Goal: Navigation & Orientation: Understand site structure

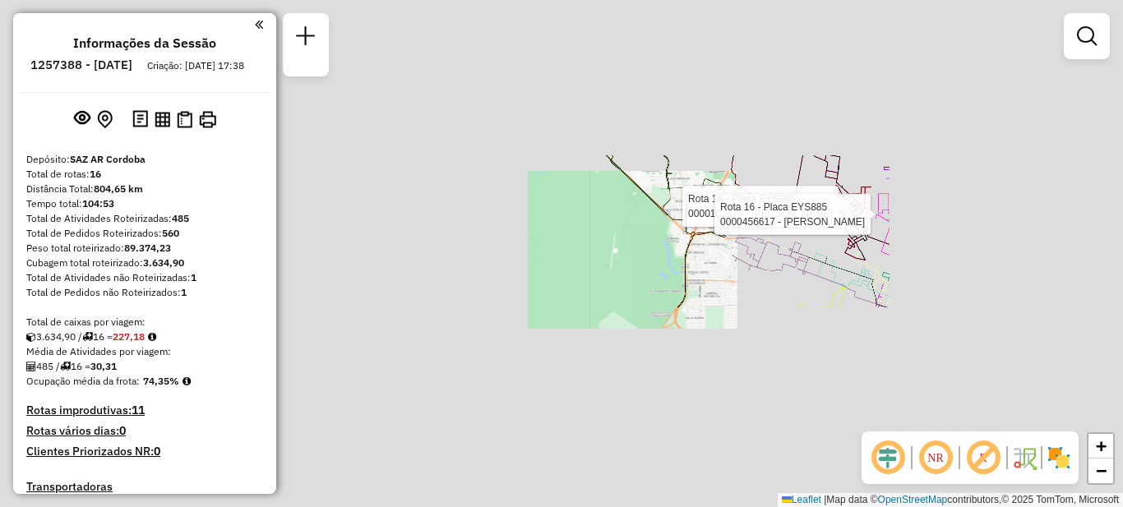
scroll to position [1138, 0]
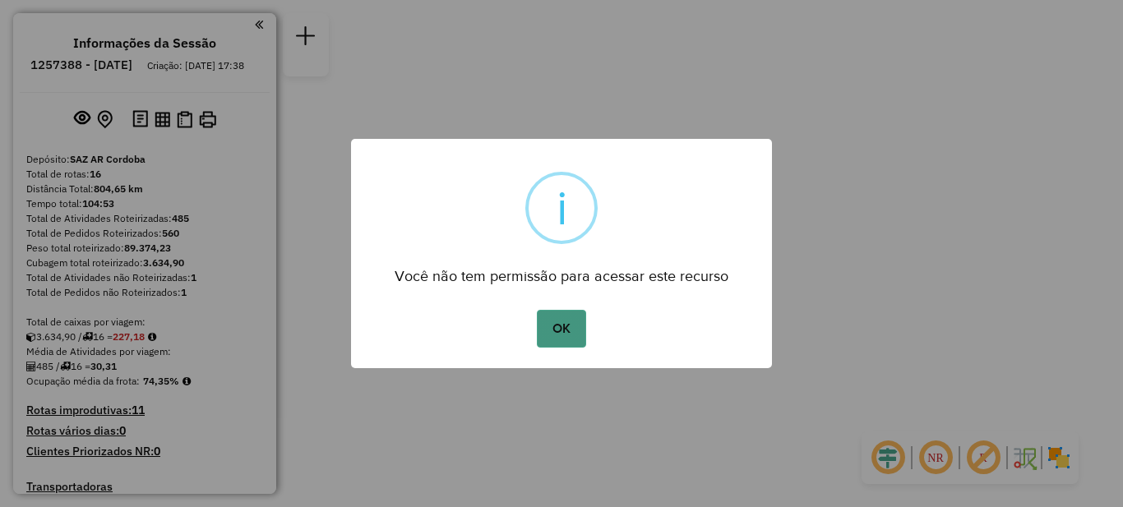
click at [564, 329] on button "OK" at bounding box center [561, 329] width 49 height 38
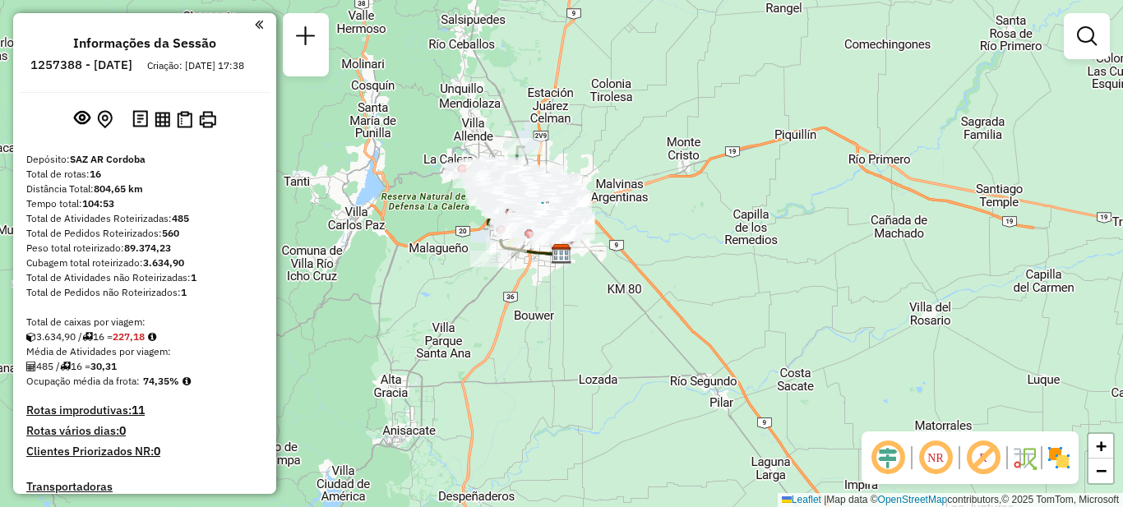
click at [255, 21] on em at bounding box center [259, 24] width 8 height 15
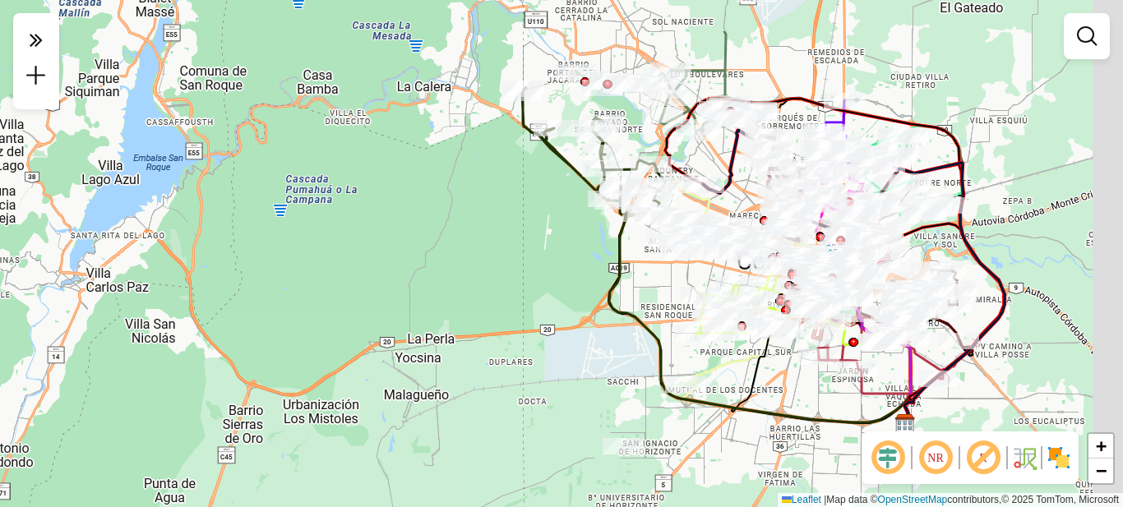
drag, startPoint x: 574, startPoint y: 241, endPoint x: 298, endPoint y: 354, distance: 298.6
click at [298, 354] on div "Janela de atendimento Grade de atendimento Capacidade Transportadoras Veículos …" at bounding box center [561, 253] width 1123 height 507
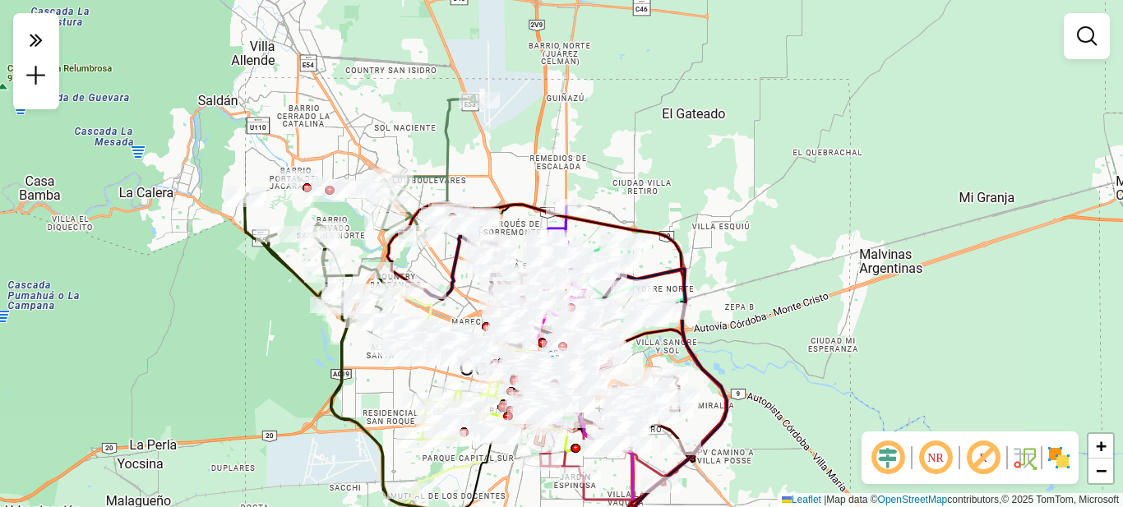
drag, startPoint x: 206, startPoint y: 300, endPoint x: 274, endPoint y: 399, distance: 119.5
click at [274, 399] on div "Janela de atendimento Grade de atendimento Capacidade Transportadoras Veículos …" at bounding box center [561, 253] width 1123 height 507
click at [31, 43] on icon at bounding box center [36, 39] width 13 height 23
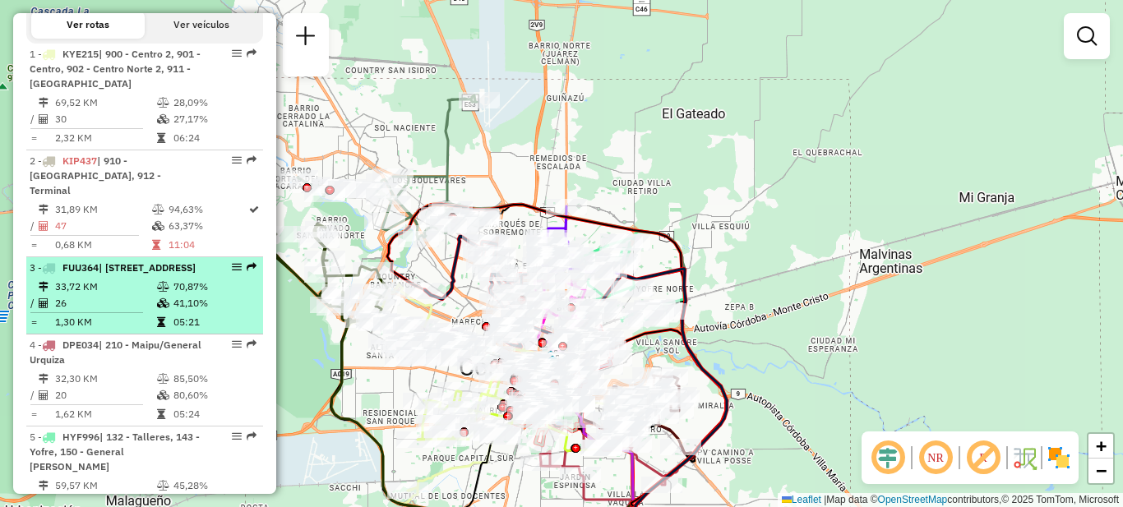
scroll to position [575, 0]
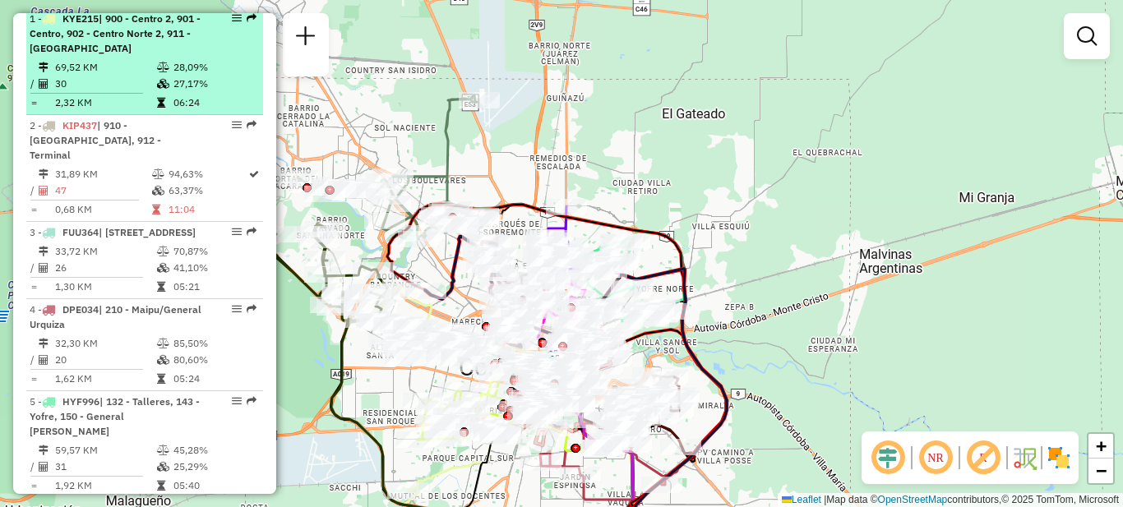
click at [143, 75] on td "69,52 KM" at bounding box center [105, 67] width 102 height 16
select select "**********"
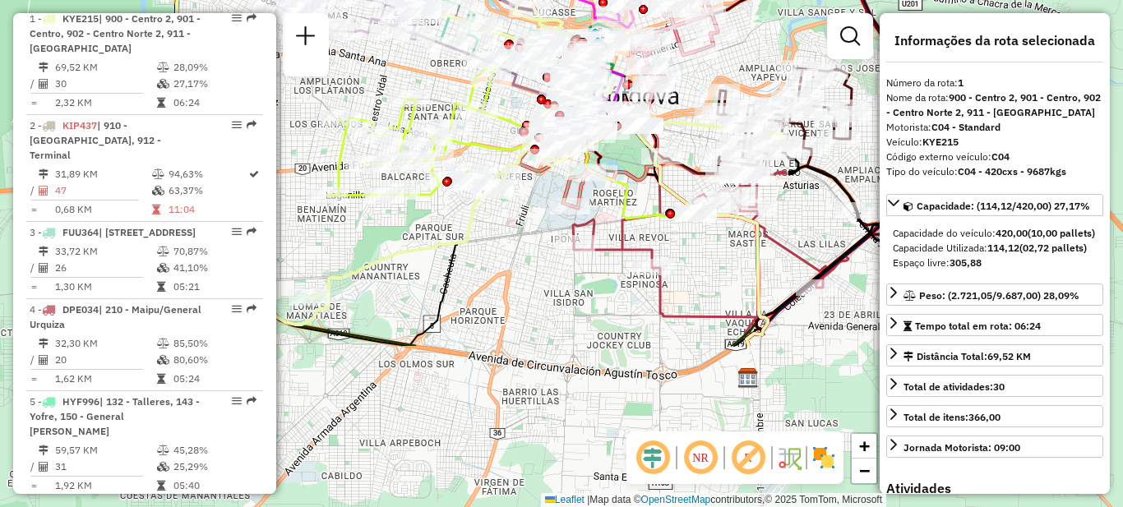
drag, startPoint x: 519, startPoint y: 316, endPoint x: 532, endPoint y: 184, distance: 132.2
click at [532, 184] on div "Janela de atendimento Grade de atendimento Capacidade Transportadoras Veículos …" at bounding box center [561, 253] width 1123 height 507
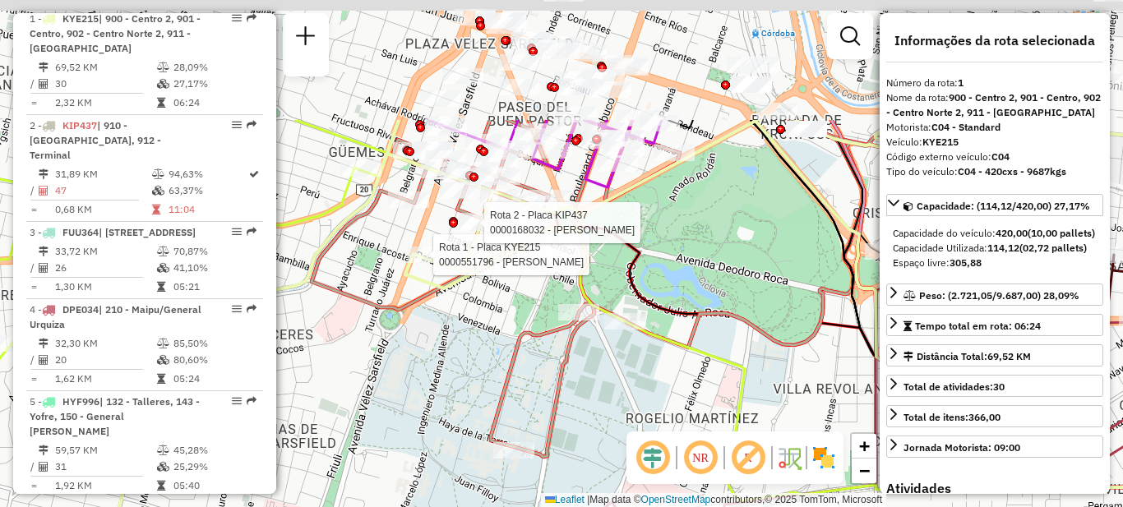
drag, startPoint x: 625, startPoint y: 114, endPoint x: 648, endPoint y: 330, distance: 217.4
click at [658, 341] on div "Rota 1 - Placa KYE215 0000551796 - Priscila Brondetta Rota 2 - Placa KIP437 000…" at bounding box center [561, 253] width 1123 height 507
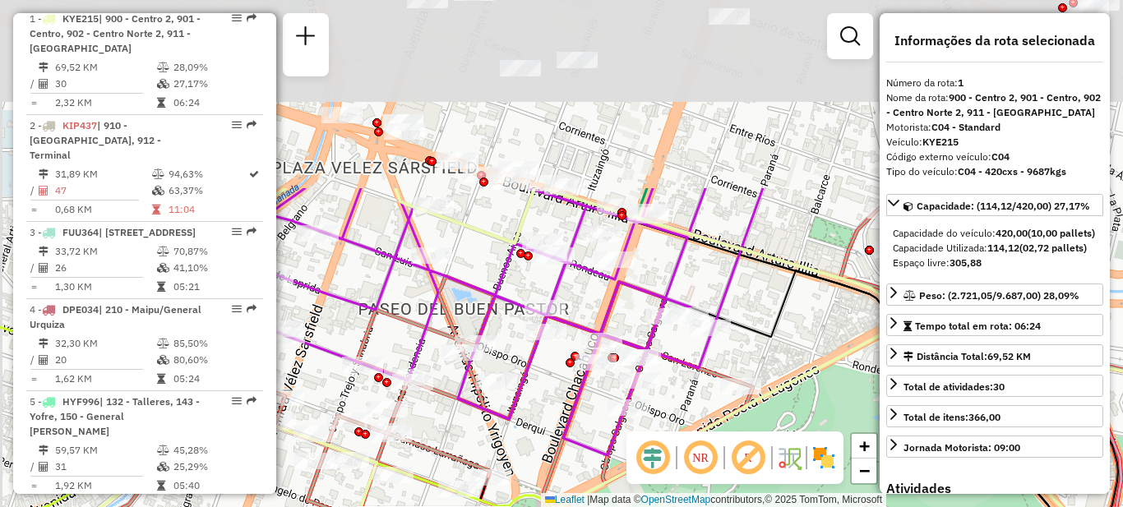
drag, startPoint x: 656, startPoint y: 129, endPoint x: 659, endPoint y: 371, distance: 241.7
click at [663, 372] on div "Rota 1 - Placa KYE215 0000551796 - Priscila Brondetta Rota 2 - Placa KIP437 000…" at bounding box center [561, 253] width 1123 height 507
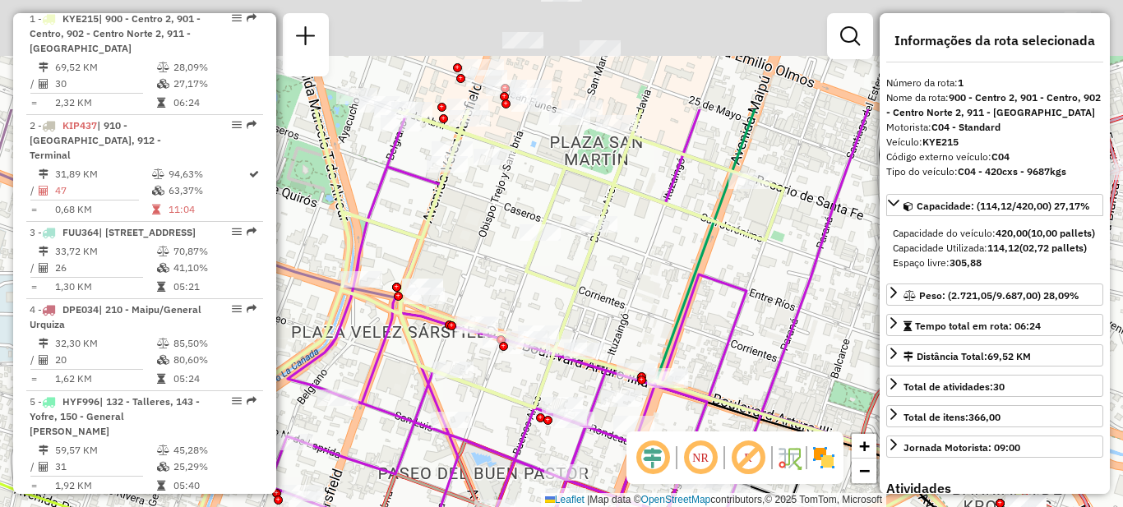
drag, startPoint x: 635, startPoint y: 130, endPoint x: 628, endPoint y: 286, distance: 156.3
click at [654, 307] on div "Rota 1 - Placa KYE215 0000551796 - Priscila Brondetta Rota 2 - Placa KIP437 000…" at bounding box center [561, 253] width 1123 height 507
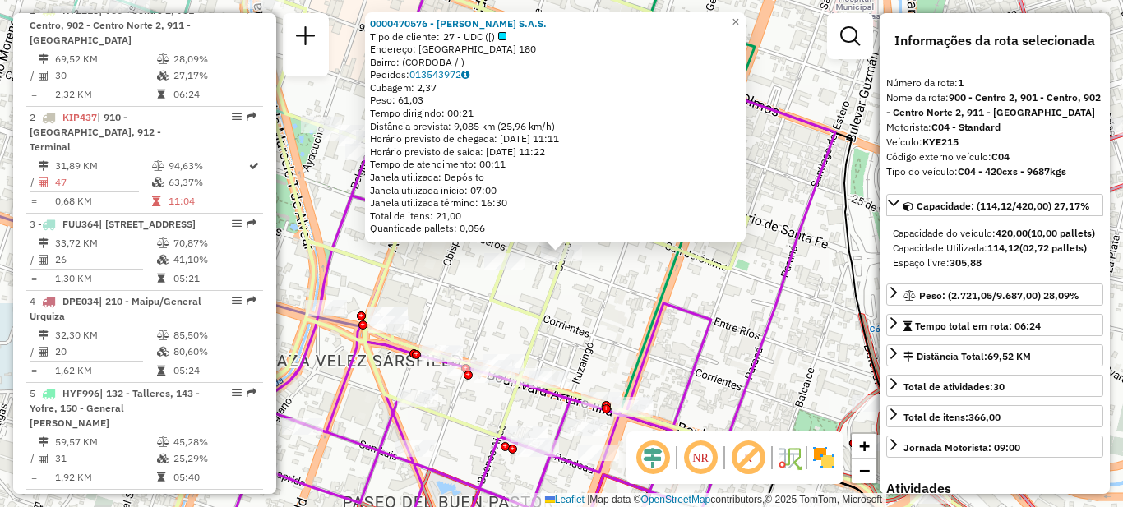
scroll to position [585, 0]
click at [659, 302] on icon at bounding box center [534, 272] width 602 height 569
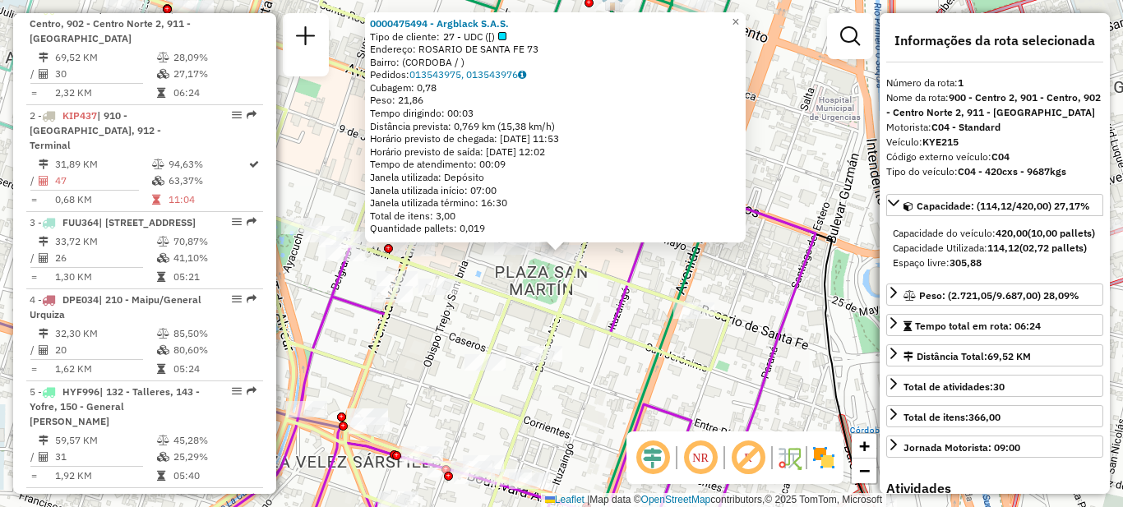
click at [611, 330] on icon at bounding box center [363, 253] width 730 height 608
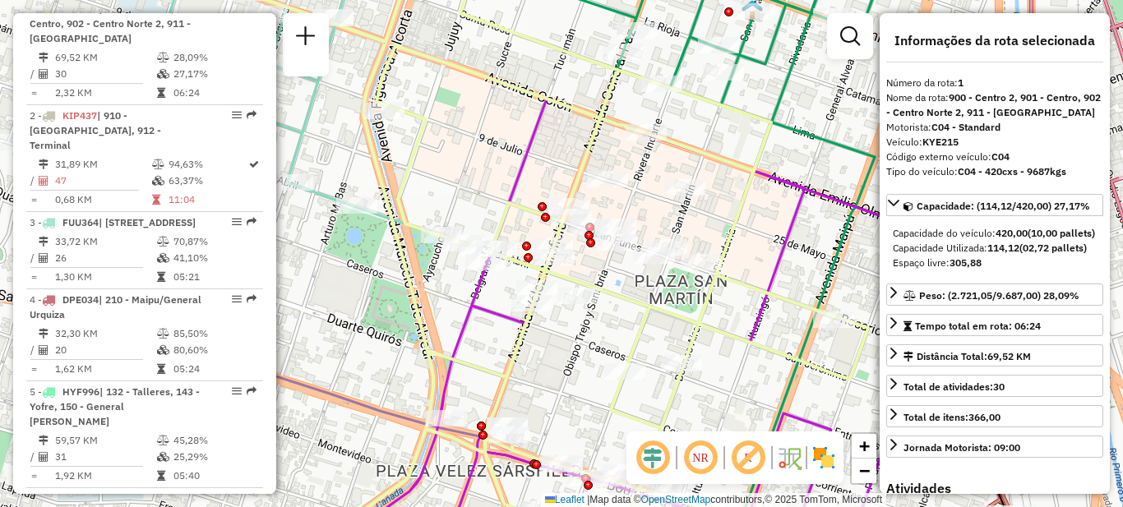
drag, startPoint x: 516, startPoint y: 305, endPoint x: 655, endPoint y: 317, distance: 139.5
click at [655, 317] on icon at bounding box center [503, 262] width 730 height 608
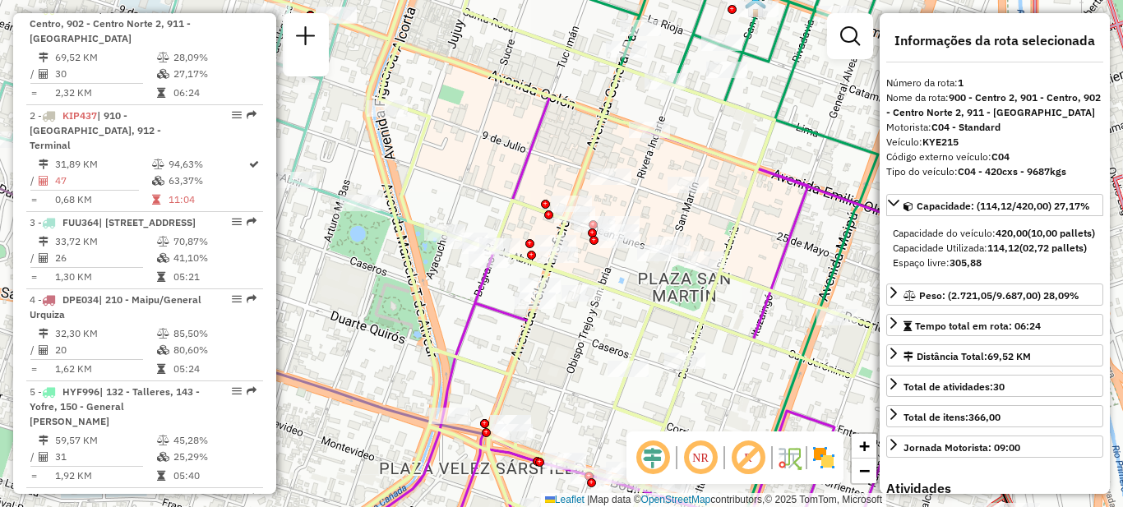
drag, startPoint x: 642, startPoint y: 290, endPoint x: 623, endPoint y: 290, distance: 18.9
click at [623, 290] on icon at bounding box center [496, 253] width 749 height 608
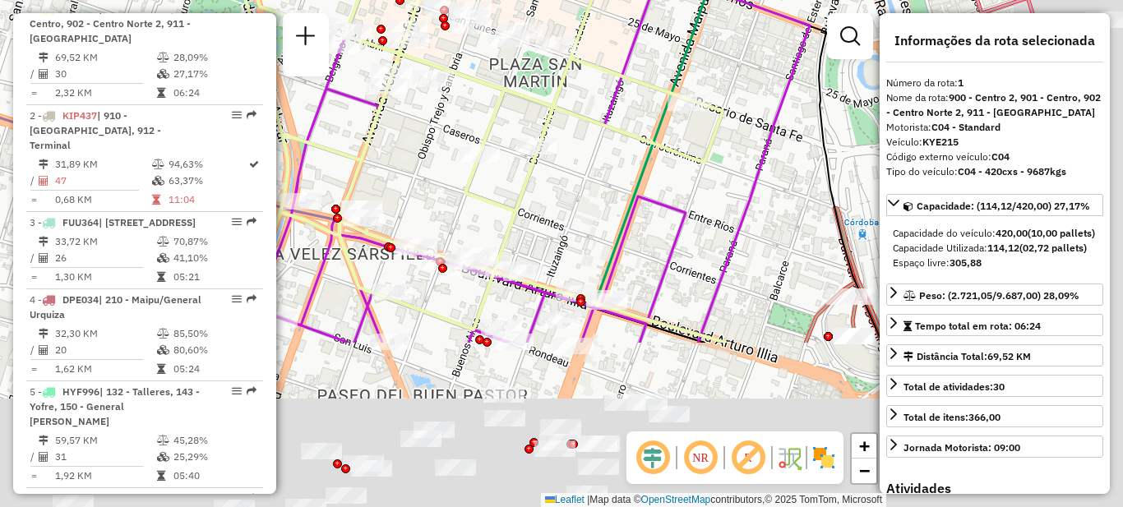
drag, startPoint x: 562, startPoint y: 377, endPoint x: 402, endPoint y: 146, distance: 280.0
click at [402, 146] on div "Janela de atendimento Grade de atendimento Capacidade Transportadoras Veículos …" at bounding box center [561, 253] width 1123 height 507
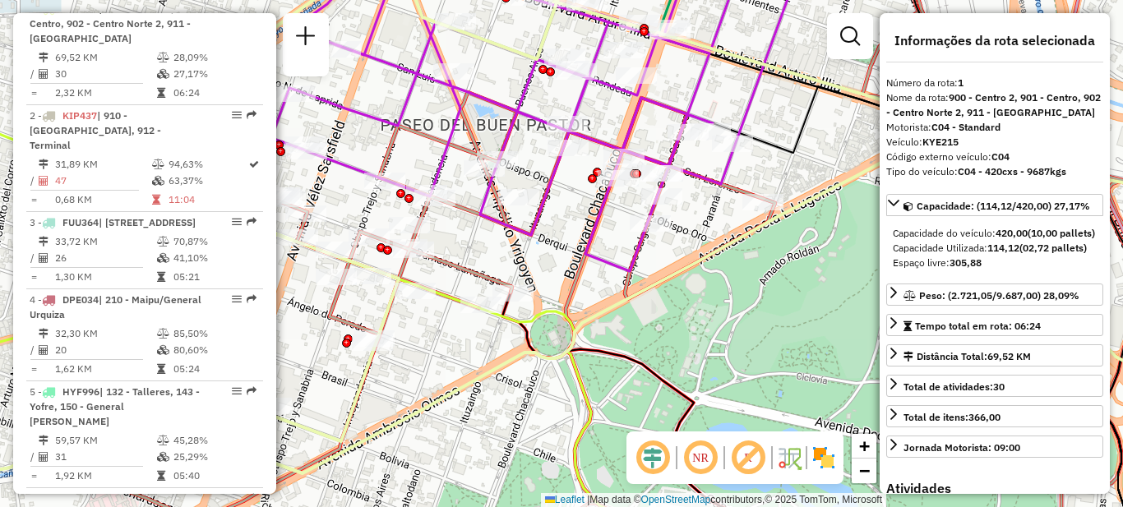
click at [441, 366] on div "Janela de atendimento Grade de atendimento Capacidade Transportadoras Veículos …" at bounding box center [561, 253] width 1123 height 507
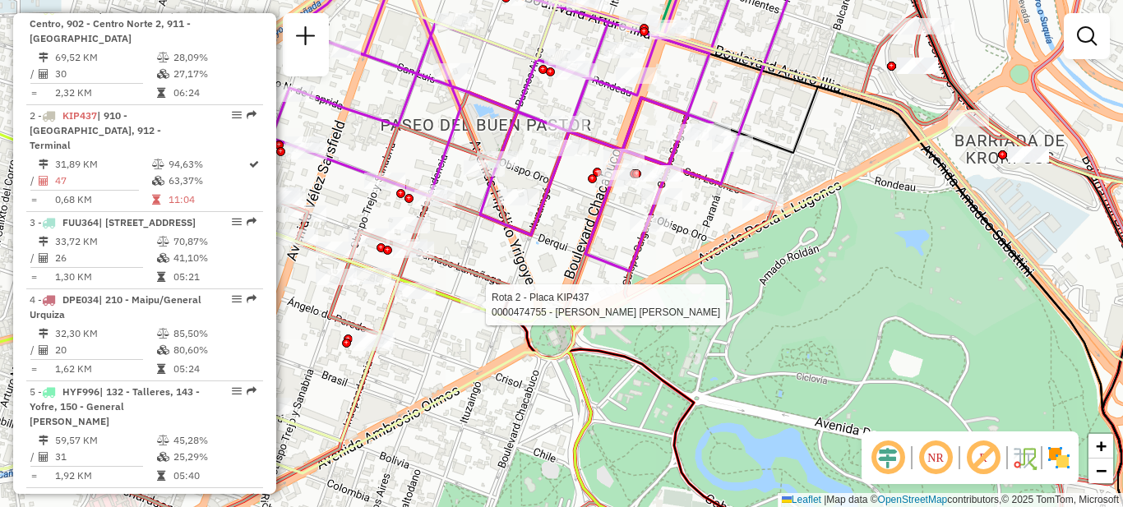
select select "**********"
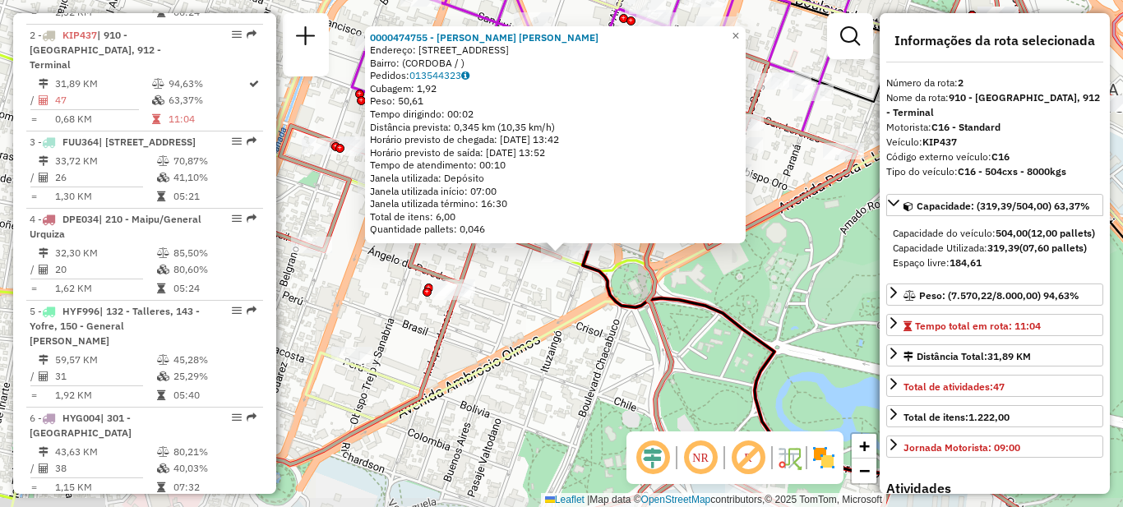
scroll to position [692, 0]
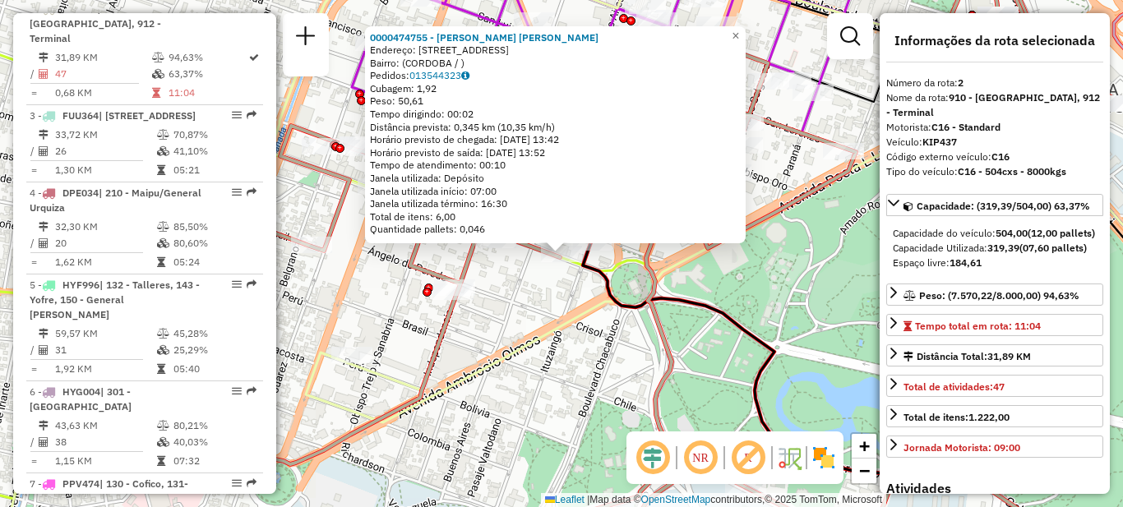
click at [521, 321] on div "0000474755 - Gagliardini [PERSON_NAME]: ESTRADA 175 Bairro: ([GEOGRAPHIC_DATA] …" at bounding box center [561, 253] width 1123 height 507
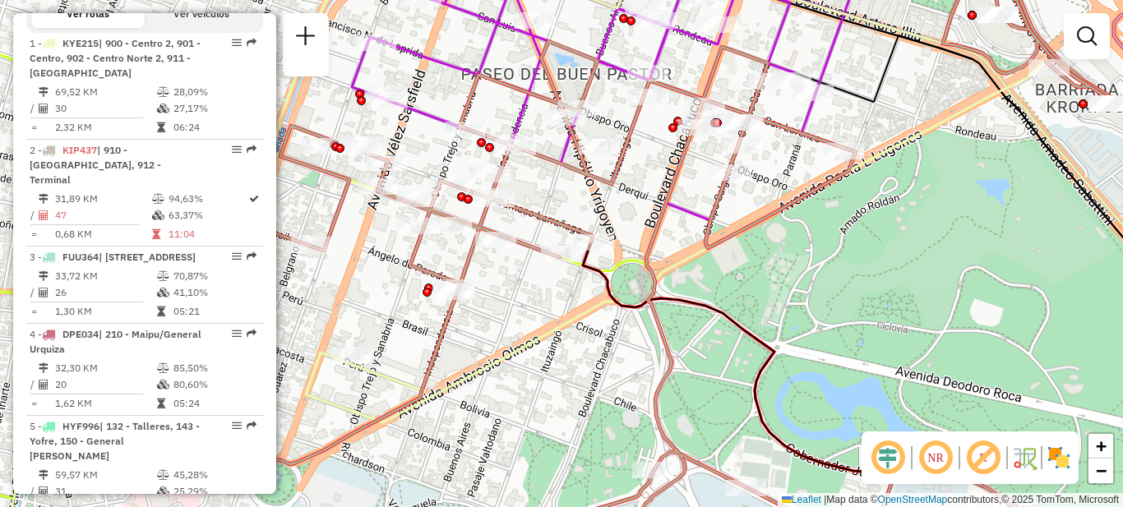
scroll to position [505, 0]
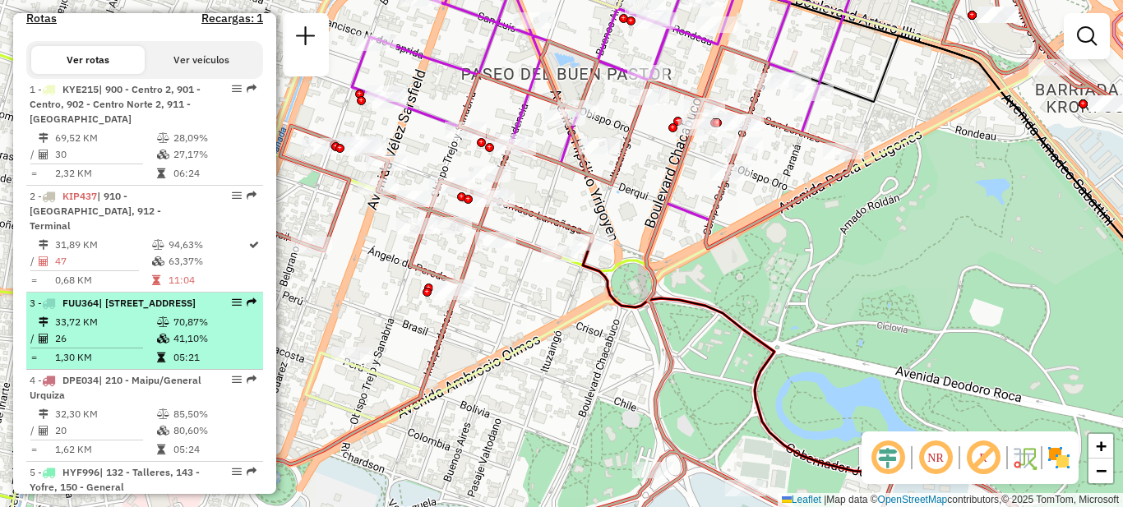
click at [112, 330] on td "33,72 KM" at bounding box center [105, 322] width 102 height 16
select select "**********"
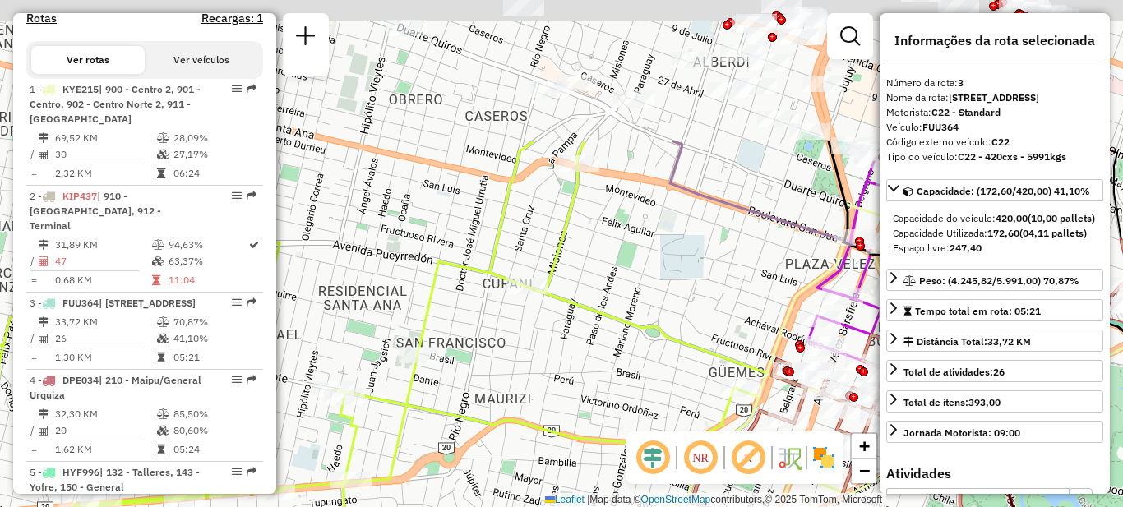
drag, startPoint x: 536, startPoint y: 273, endPoint x: 479, endPoint y: 320, distance: 73.6
click at [501, 360] on div "Janela de atendimento Grade de atendimento Capacidade Transportadoras Veículos …" at bounding box center [561, 253] width 1123 height 507
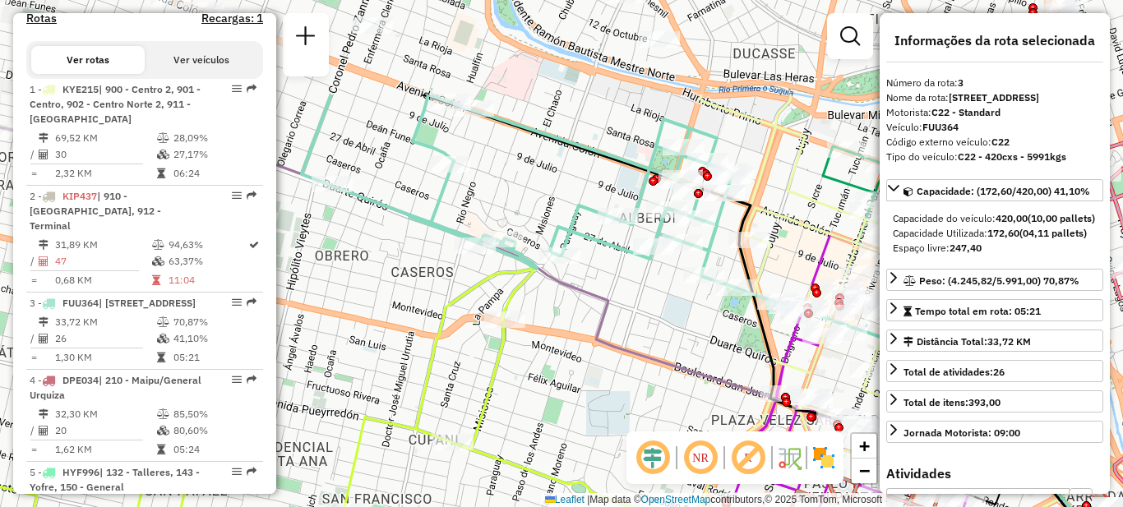
drag, startPoint x: 481, startPoint y: 262, endPoint x: 452, endPoint y: 332, distance: 75.6
click at [452, 332] on div "Janela de atendimento Grade de atendimento Capacidade Transportadoras Veículos …" at bounding box center [561, 253] width 1123 height 507
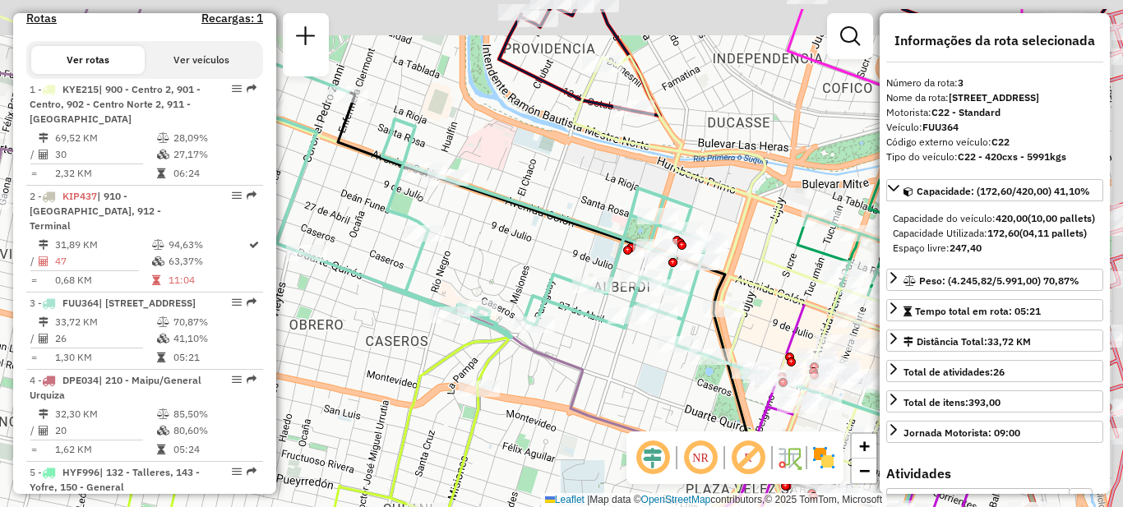
click at [381, 302] on div "Janela de atendimento Grade de atendimento Capacidade Transportadoras Veículos …" at bounding box center [561, 253] width 1123 height 507
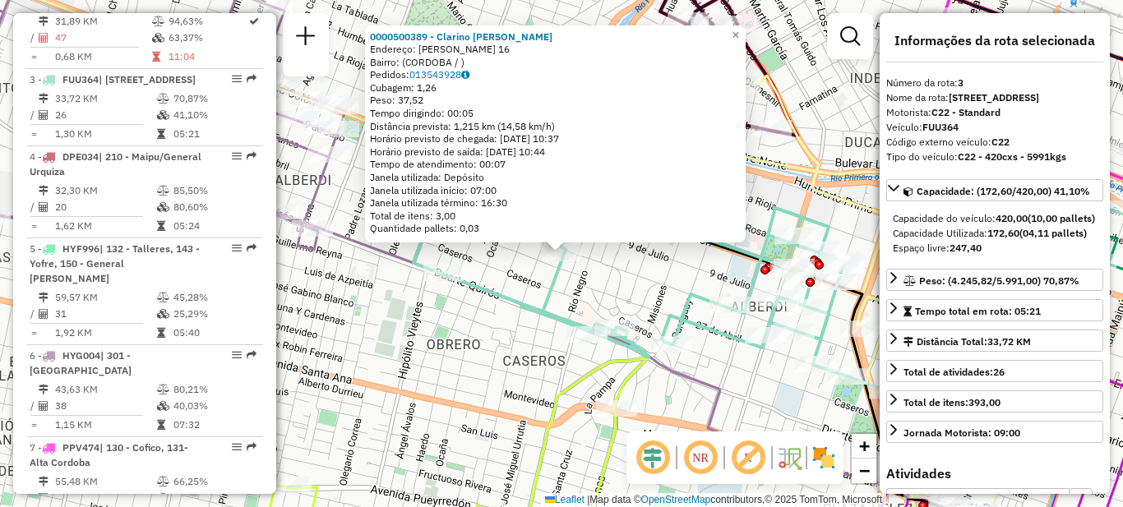
scroll to position [784, 0]
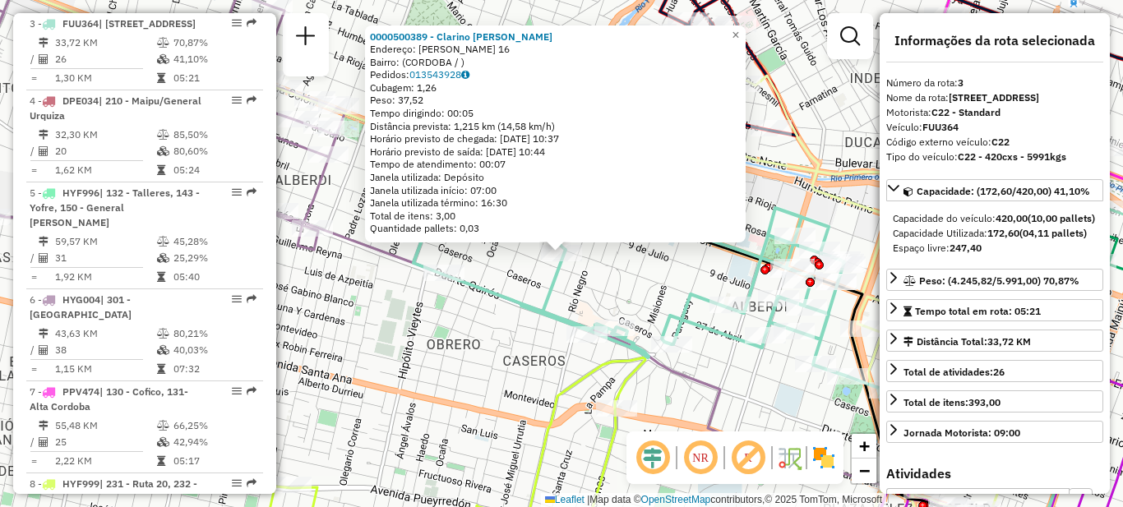
drag, startPoint x: 381, startPoint y: 274, endPoint x: 395, endPoint y: 270, distance: 14.6
click at [382, 272] on div "0000500389 - Clarino [PERSON_NAME]: [PERSON_NAME] 16 Bairro: ([GEOGRAPHIC_DATA]…" at bounding box center [561, 253] width 1123 height 507
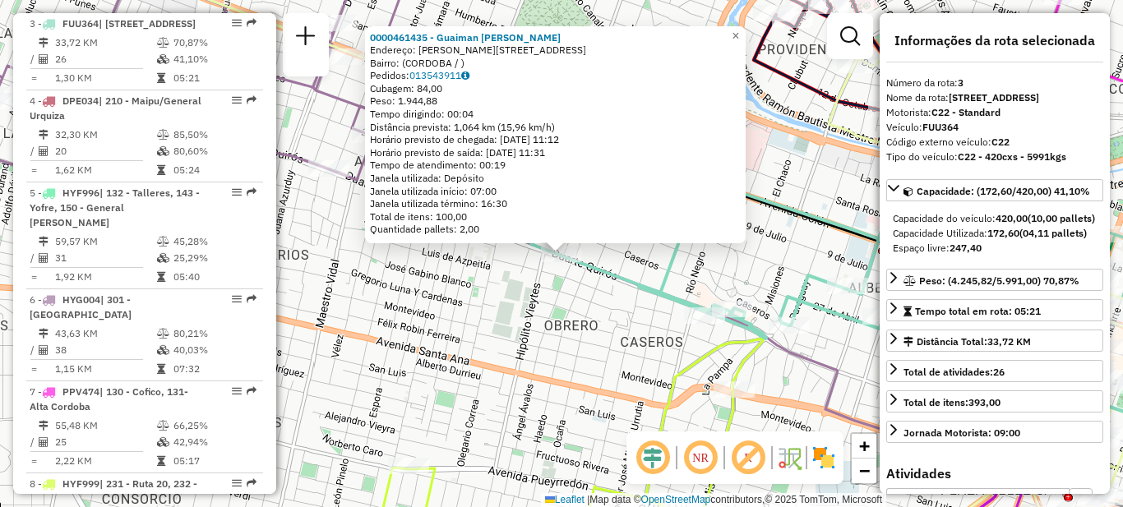
click at [517, 311] on div "0000461435 - Guaiman [PERSON_NAME]: [PERSON_NAME][STREET_ADDRESS] Pedidos: 0135…" at bounding box center [561, 253] width 1123 height 507
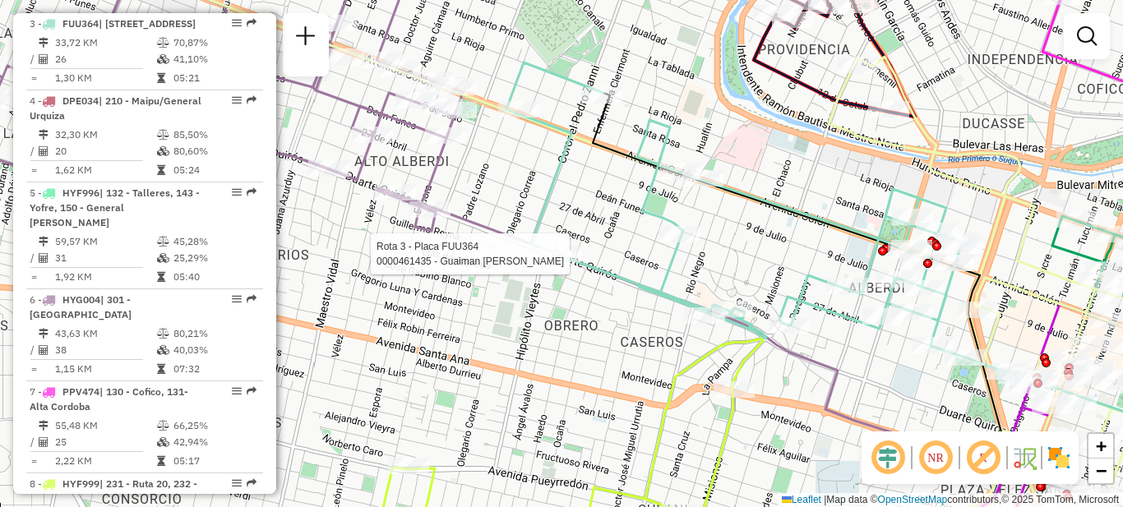
click at [559, 262] on div at bounding box center [561, 254] width 41 height 16
select select "**********"
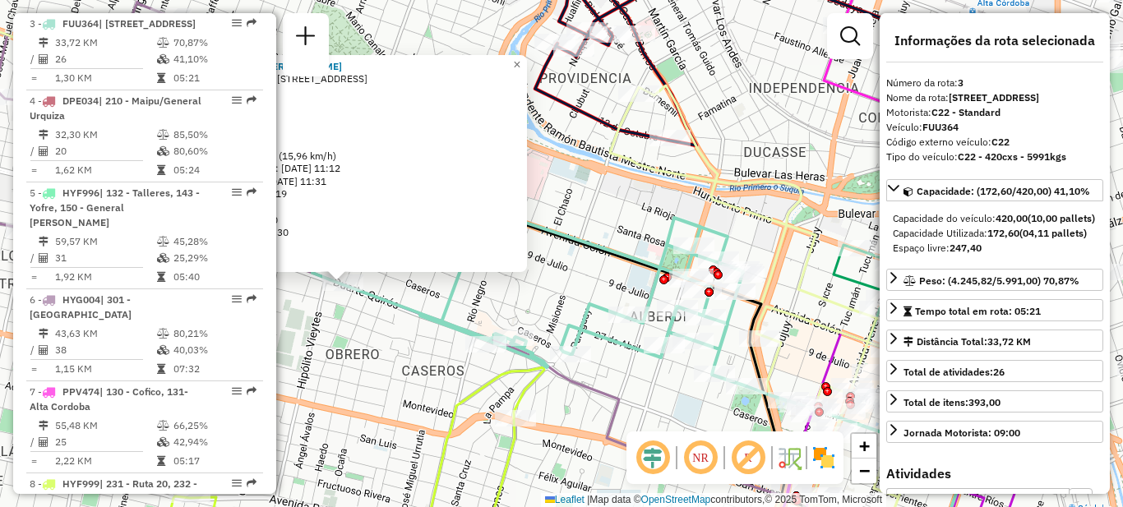
drag, startPoint x: 752, startPoint y: 276, endPoint x: 505, endPoint y: 320, distance: 251.3
click at [505, 320] on div "0000461435 - Guaiman [PERSON_NAME]: [PERSON_NAME][STREET_ADDRESS] Pedidos: 0135…" at bounding box center [561, 253] width 1123 height 507
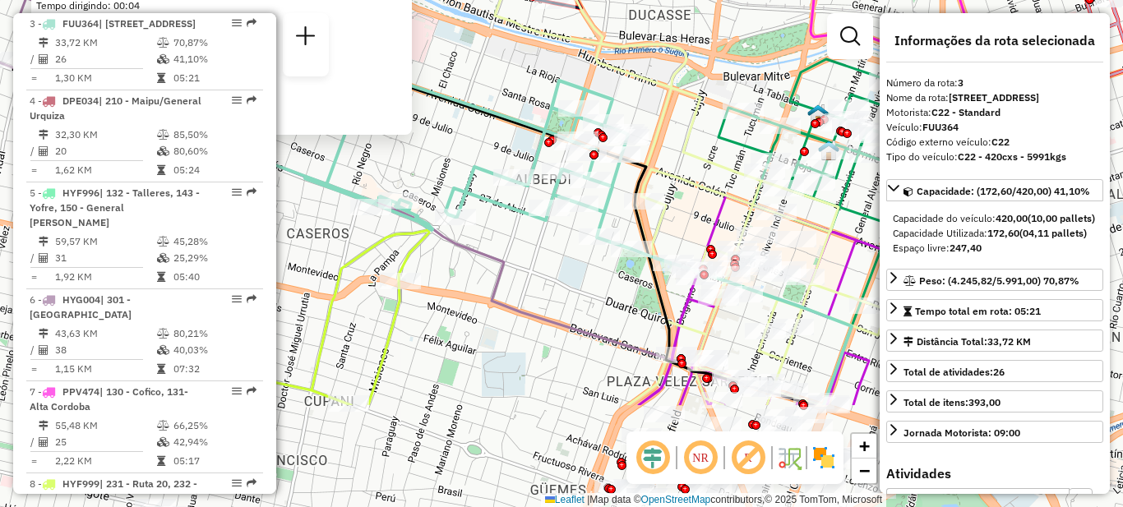
drag, startPoint x: 558, startPoint y: 315, endPoint x: 472, endPoint y: 163, distance: 174.9
click at [472, 163] on icon at bounding box center [402, 101] width 459 height 295
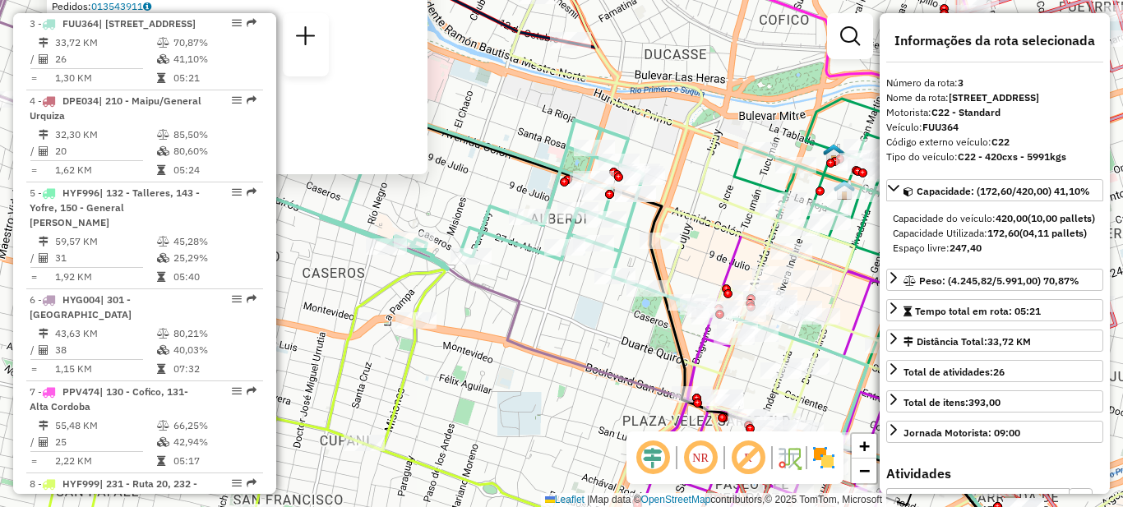
drag, startPoint x: 602, startPoint y: 269, endPoint x: 506, endPoint y: 303, distance: 101.4
click at [506, 303] on div "0000461435 - Guaiman [PERSON_NAME]: [PERSON_NAME][STREET_ADDRESS] Pedidos: 0135…" at bounding box center [561, 253] width 1123 height 507
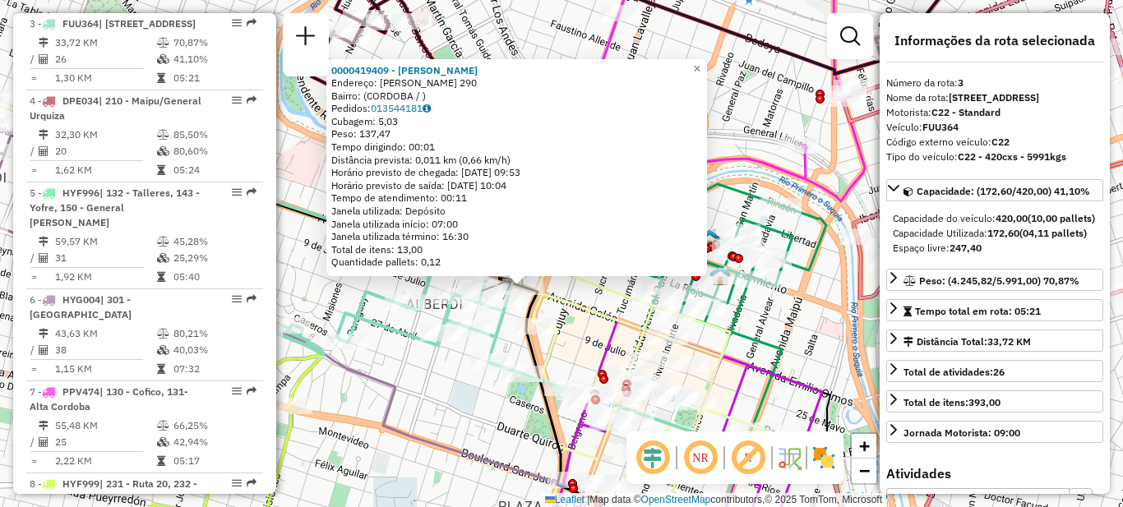
drag, startPoint x: 483, startPoint y: 376, endPoint x: 441, endPoint y: 409, distance: 53.2
click at [443, 410] on div "0000419409 - Paillacar [PERSON_NAME]: [PERSON_NAME] 290 Bairro: ([GEOGRAPHIC_DA…" at bounding box center [561, 253] width 1123 height 507
click at [444, 400] on div "0000419409 - Paillacar [PERSON_NAME]: [PERSON_NAME] 290 Bairro: ([GEOGRAPHIC_DA…" at bounding box center [561, 253] width 1123 height 507
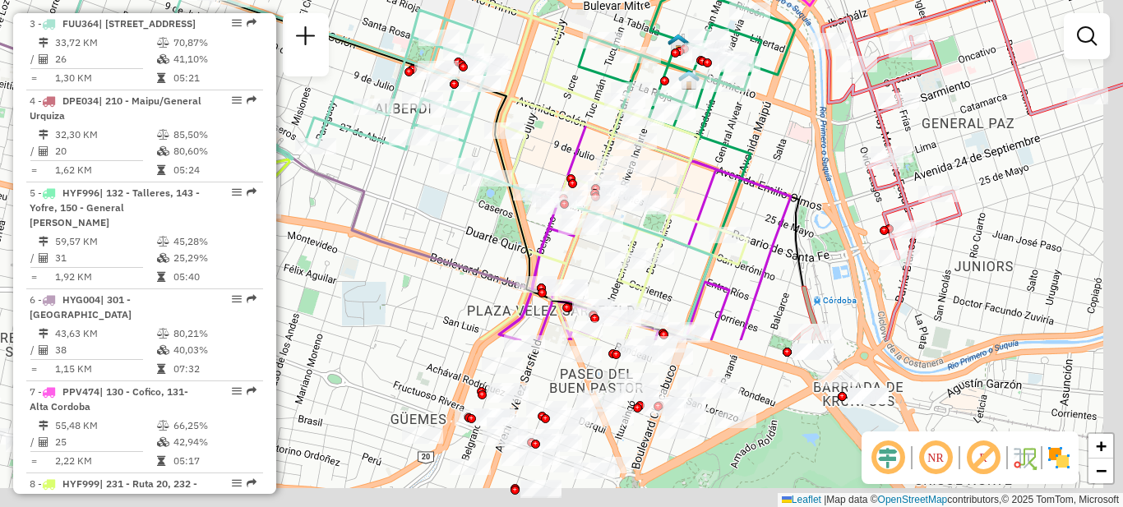
drag, startPoint x: 515, startPoint y: 381, endPoint x: 441, endPoint y: 211, distance: 185.9
click at [441, 211] on div "Janela de atendimento Grade de atendimento Capacidade Transportadoras Veículos …" at bounding box center [561, 253] width 1123 height 507
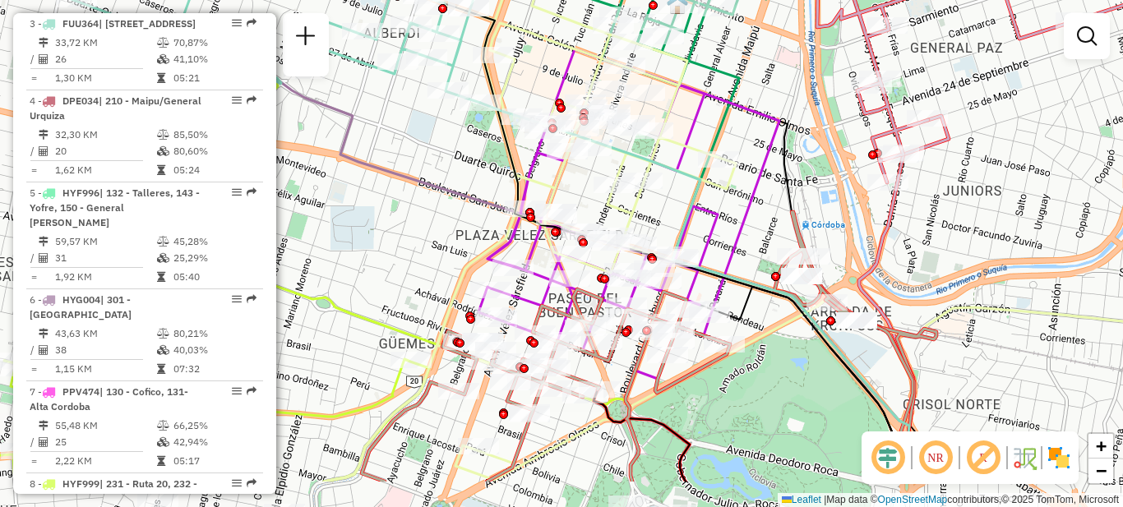
drag, startPoint x: 774, startPoint y: 136, endPoint x: 757, endPoint y: 44, distance: 93.7
click at [758, 44] on div "Janela de atendimento Grade de atendimento Capacidade Transportadoras Veículos …" at bounding box center [561, 253] width 1123 height 507
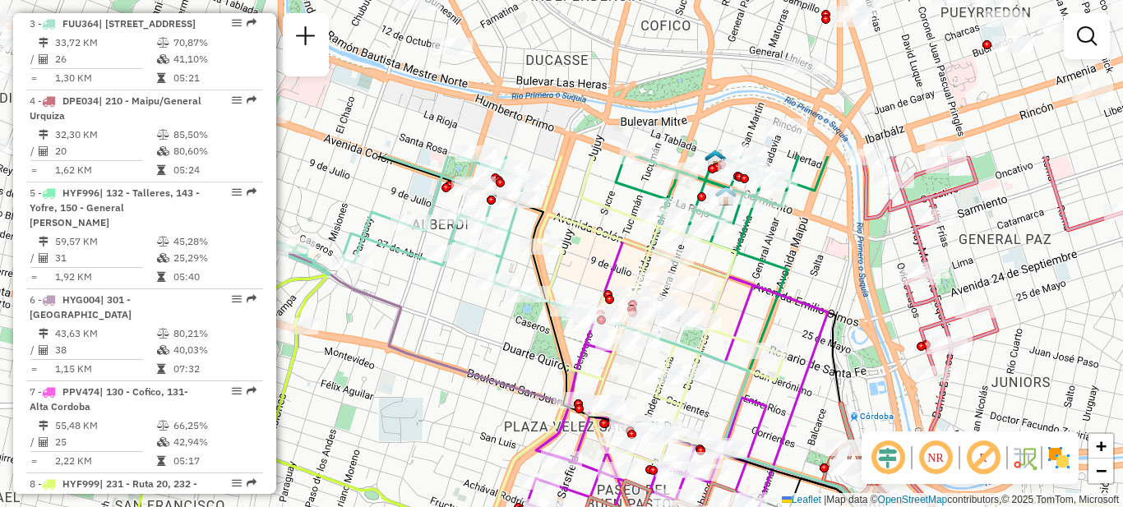
drag, startPoint x: 685, startPoint y: 162, endPoint x: 733, endPoint y: 381, distance: 224.8
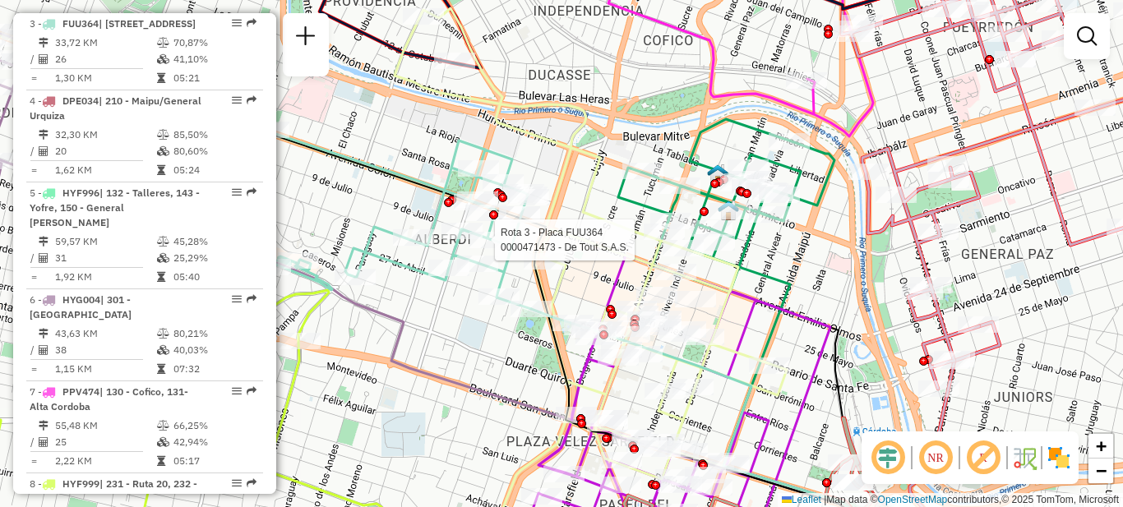
select select "**********"
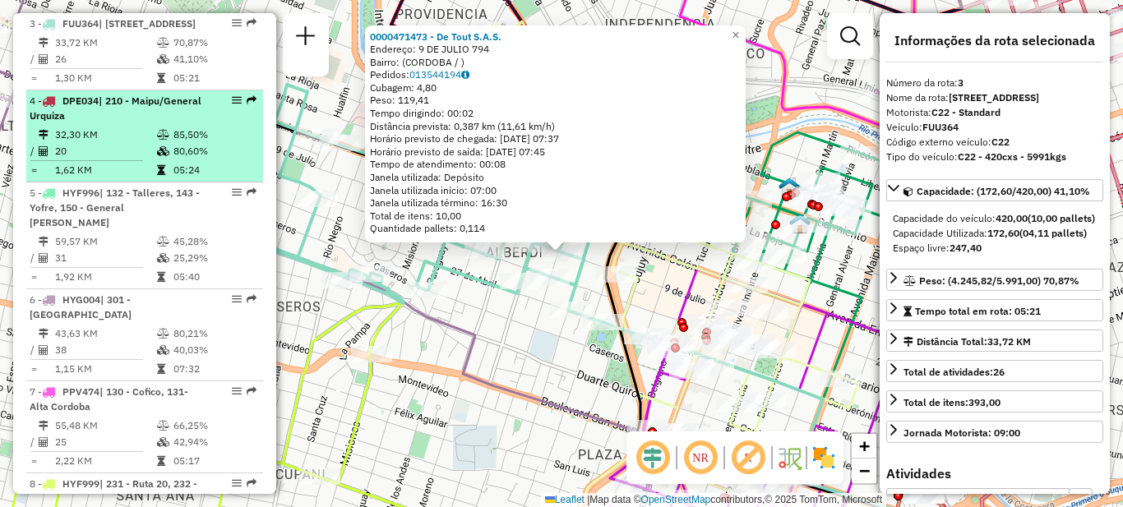
click at [121, 143] on td "32,30 KM" at bounding box center [105, 135] width 102 height 16
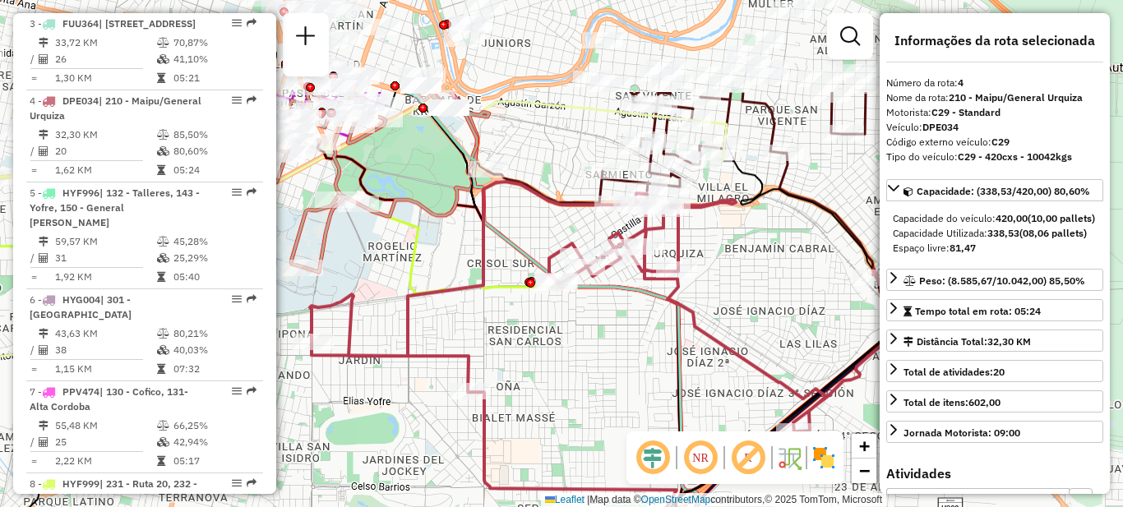
drag, startPoint x: 468, startPoint y: 214, endPoint x: 516, endPoint y: 335, distance: 131.0
click at [525, 354] on div "Janela de atendimento Grade de atendimento Capacidade Transportadoras Veículos …" at bounding box center [561, 253] width 1123 height 507
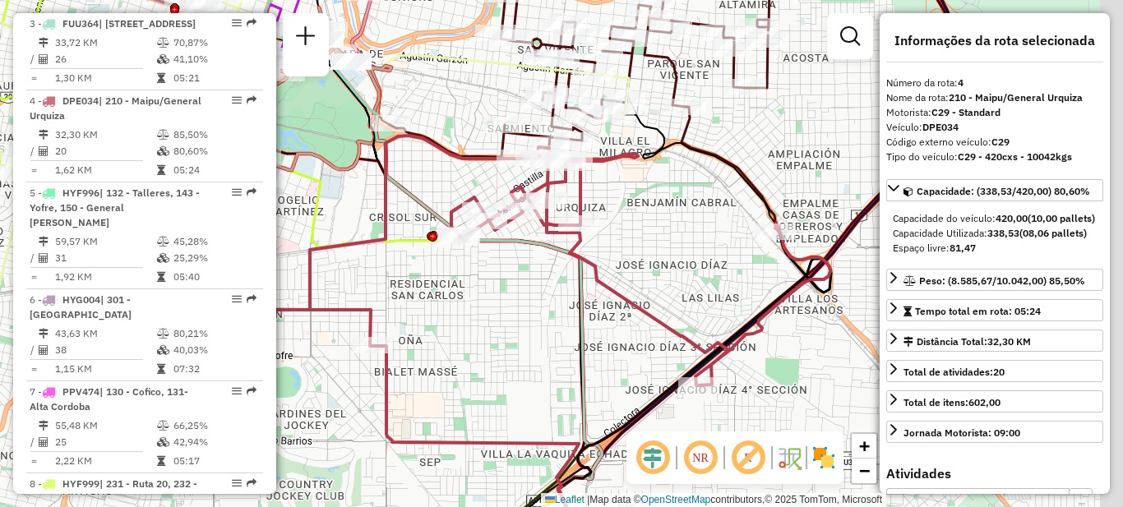
drag, startPoint x: 569, startPoint y: 352, endPoint x: 448, endPoint y: 289, distance: 136.4
click at [448, 289] on div "Janela de atendimento Grade de atendimento Capacidade Transportadoras Veículos …" at bounding box center [561, 253] width 1123 height 507
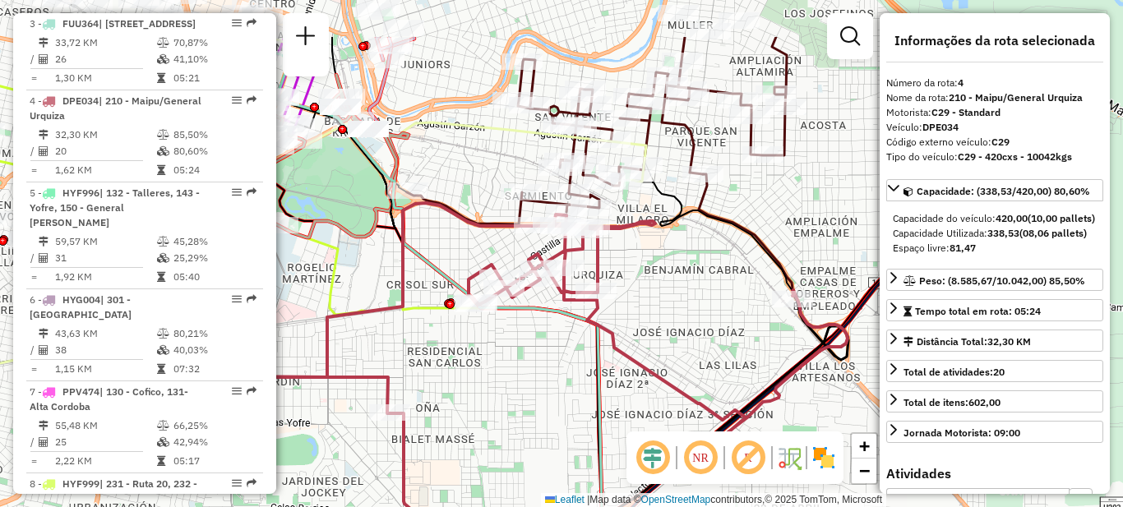
drag, startPoint x: 484, startPoint y: 276, endPoint x: 574, endPoint y: 294, distance: 91.4
click at [527, 364] on div "Janela de atendimento Grade de atendimento Capacidade Transportadoras Veículos …" at bounding box center [561, 253] width 1123 height 507
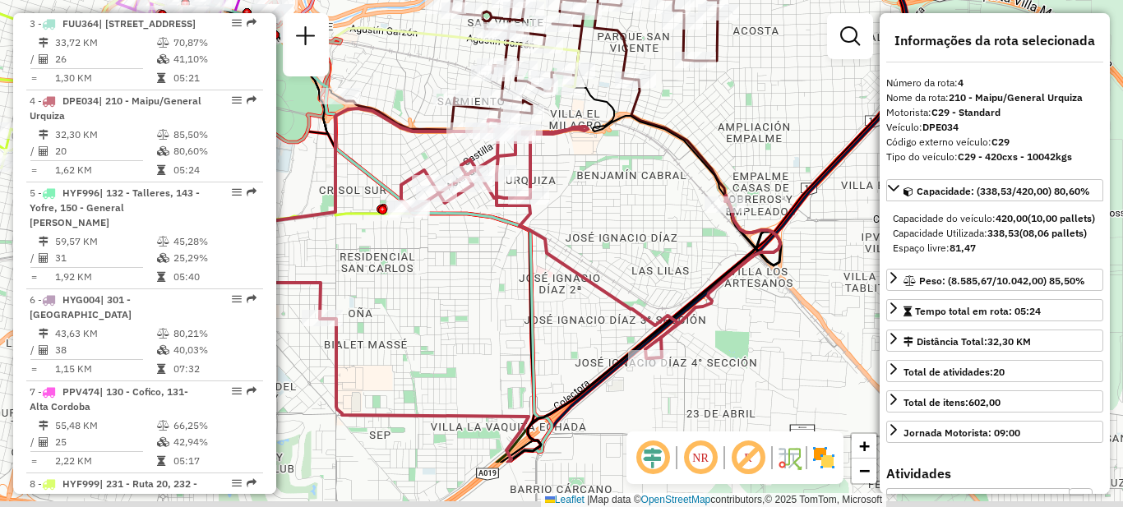
drag, startPoint x: 526, startPoint y: 365, endPoint x: 469, endPoint y: 262, distance: 117.8
click at [455, 264] on div "Janela de atendimento Grade de atendimento Capacidade Transportadoras Veículos …" at bounding box center [561, 253] width 1123 height 507
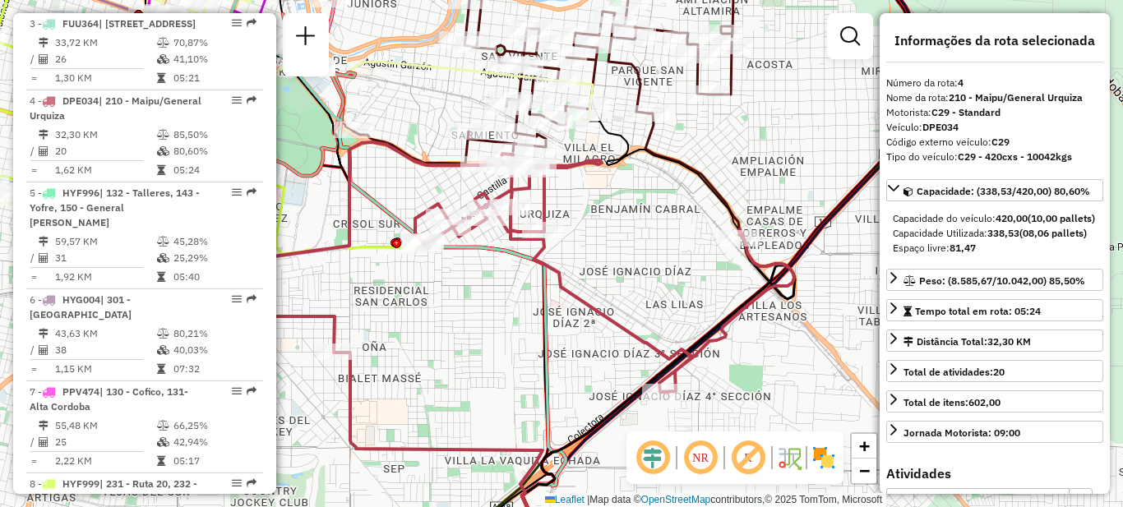
drag, startPoint x: 603, startPoint y: 243, endPoint x: 598, endPoint y: 268, distance: 25.2
click at [617, 282] on div "Janela de atendimento Grade de atendimento Capacidade Transportadoras Veículos …" at bounding box center [561, 253] width 1123 height 507
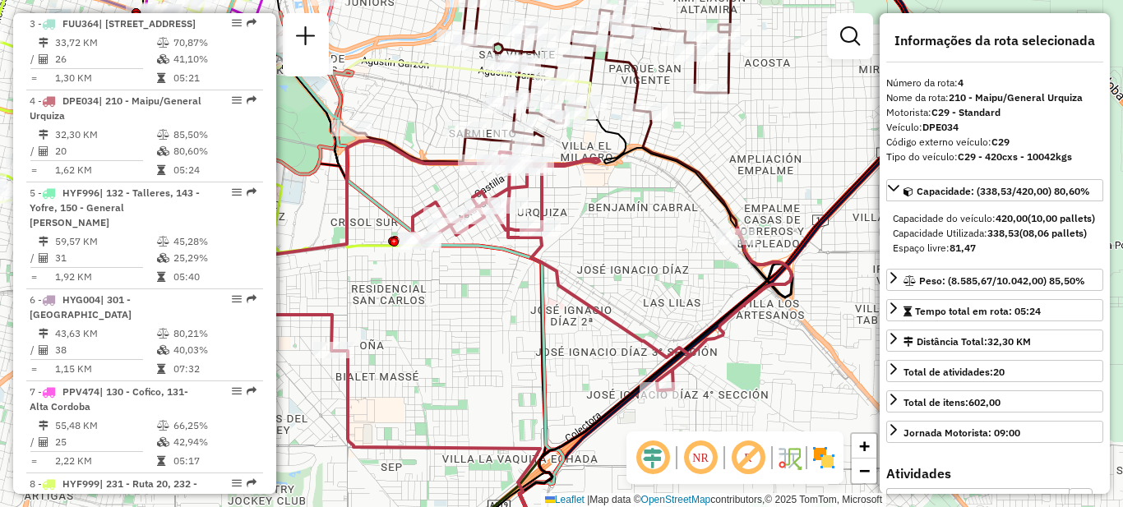
click at [633, 272] on div "Janela de atendimento Grade de atendimento Capacidade Transportadoras Veículos …" at bounding box center [561, 253] width 1123 height 507
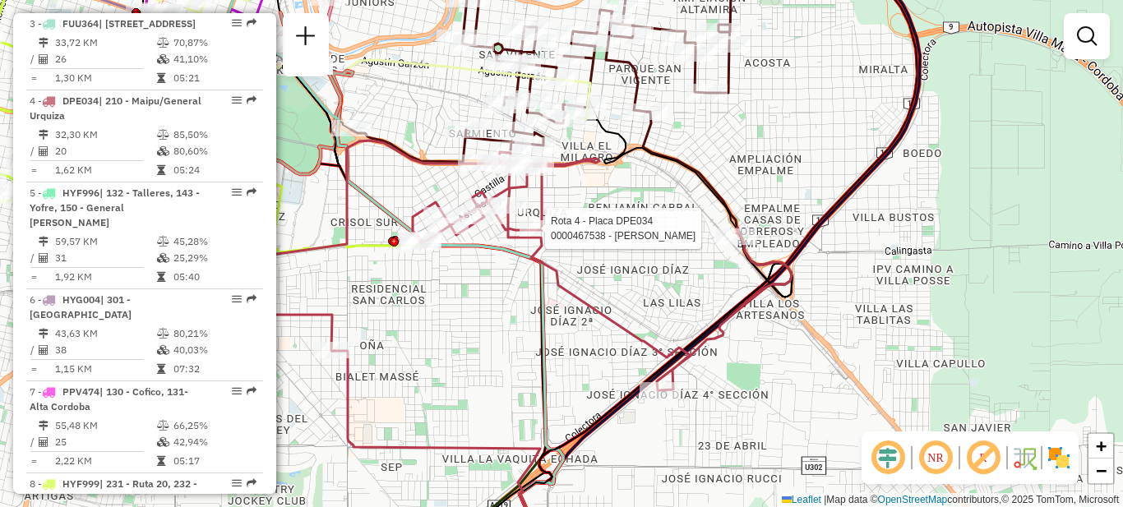
select select "**********"
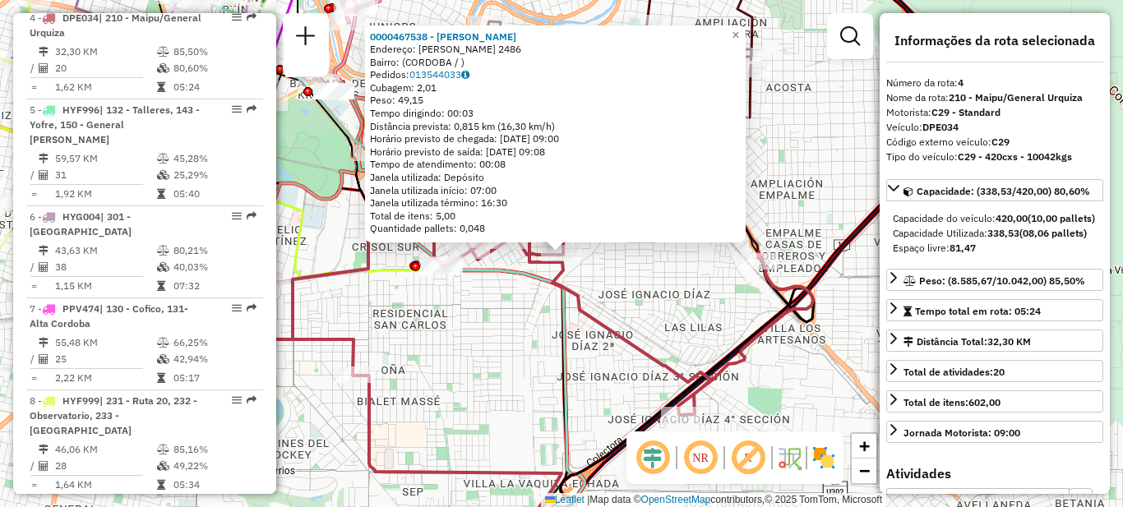
scroll to position [876, 0]
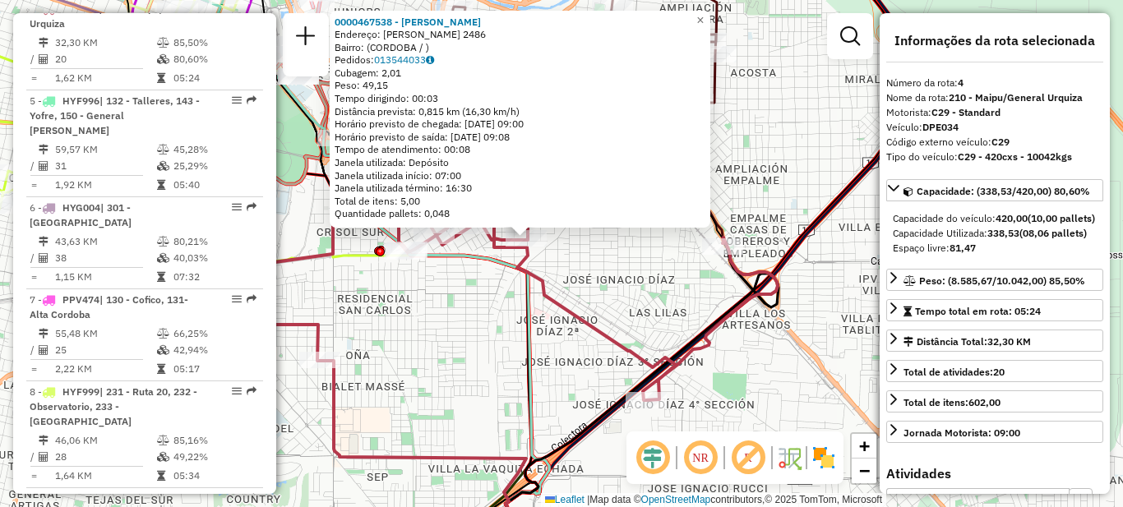
drag, startPoint x: 661, startPoint y: 311, endPoint x: 614, endPoint y: 291, distance: 50.8
click at [614, 291] on div "0000467538 - [PERSON_NAME]: [PERSON_NAME] 2486 Bairro: ([GEOGRAPHIC_DATA] / ) P…" at bounding box center [561, 253] width 1123 height 507
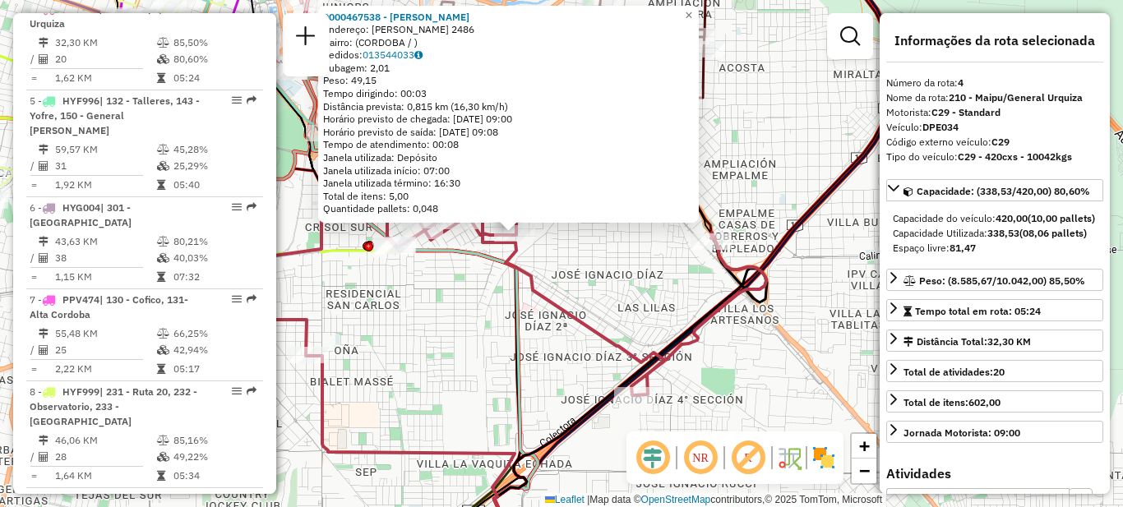
click at [658, 313] on div "0000467538 - [PERSON_NAME]: [PERSON_NAME] 2486 Bairro: ([GEOGRAPHIC_DATA] / ) P…" at bounding box center [561, 253] width 1123 height 507
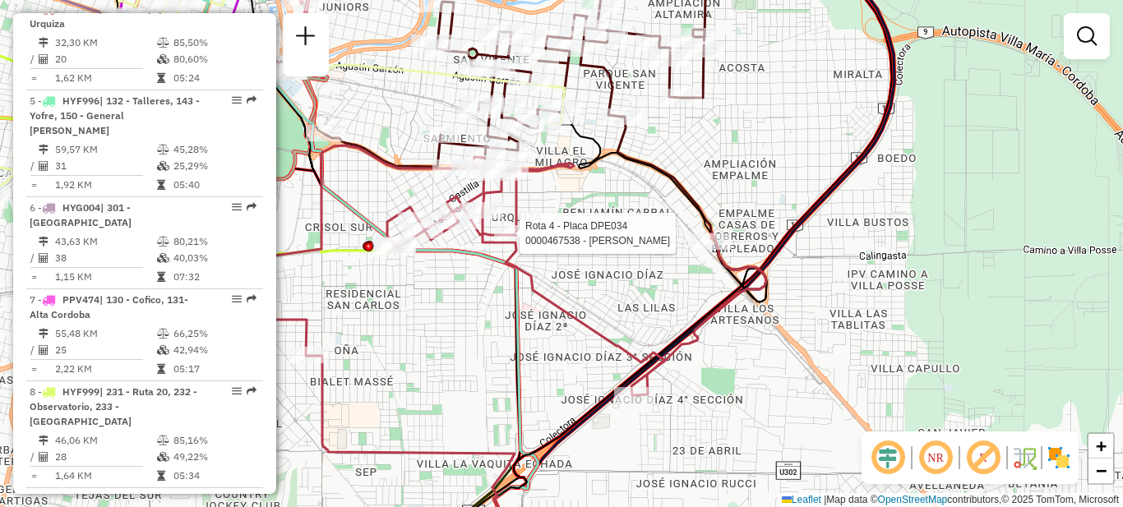
select select "**********"
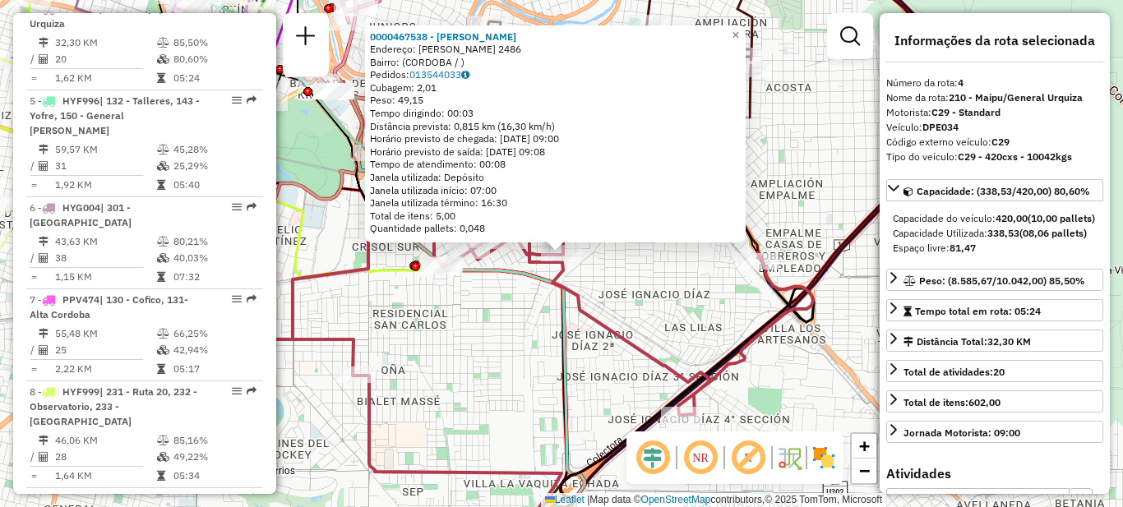
drag, startPoint x: 675, startPoint y: 278, endPoint x: 619, endPoint y: 269, distance: 56.6
click at [674, 279] on div "0000467538 - [PERSON_NAME]: [PERSON_NAME] 2486 Bairro: ([GEOGRAPHIC_DATA] / ) P…" at bounding box center [561, 253] width 1123 height 507
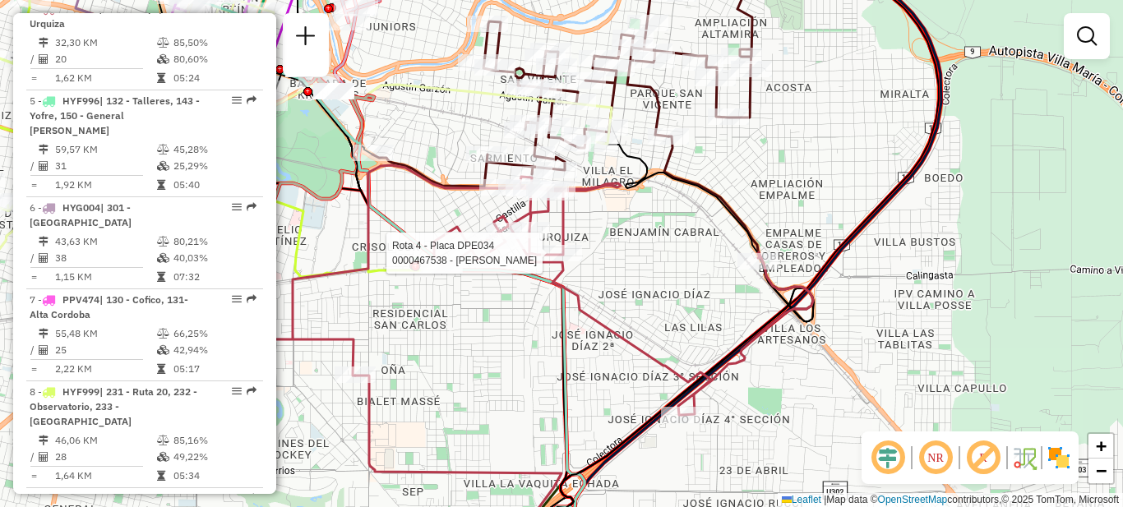
select select "**********"
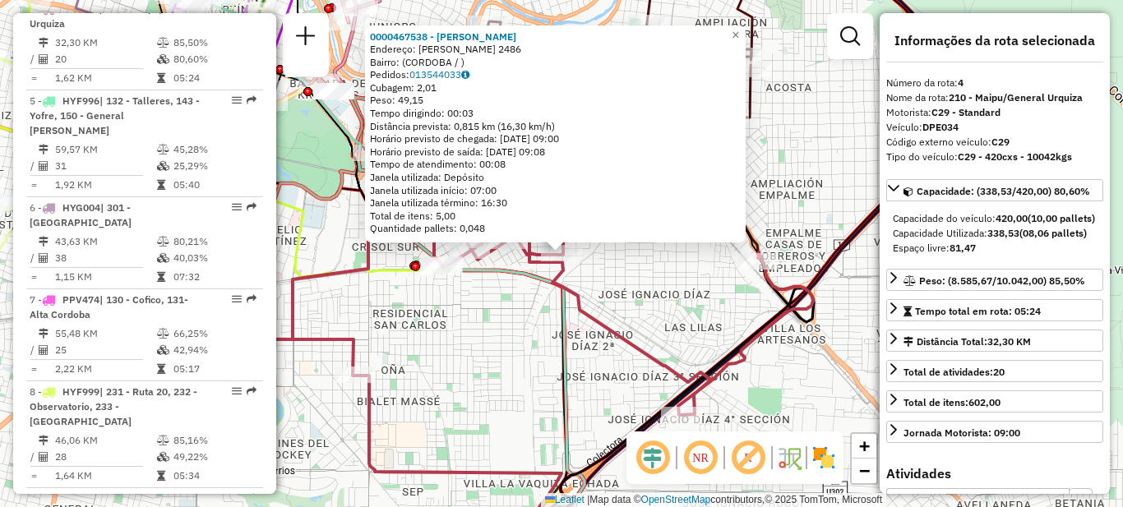
click at [659, 311] on div "0000467538 - [PERSON_NAME]: [PERSON_NAME] 2486 Bairro: ([GEOGRAPHIC_DATA] / ) P…" at bounding box center [561, 253] width 1123 height 507
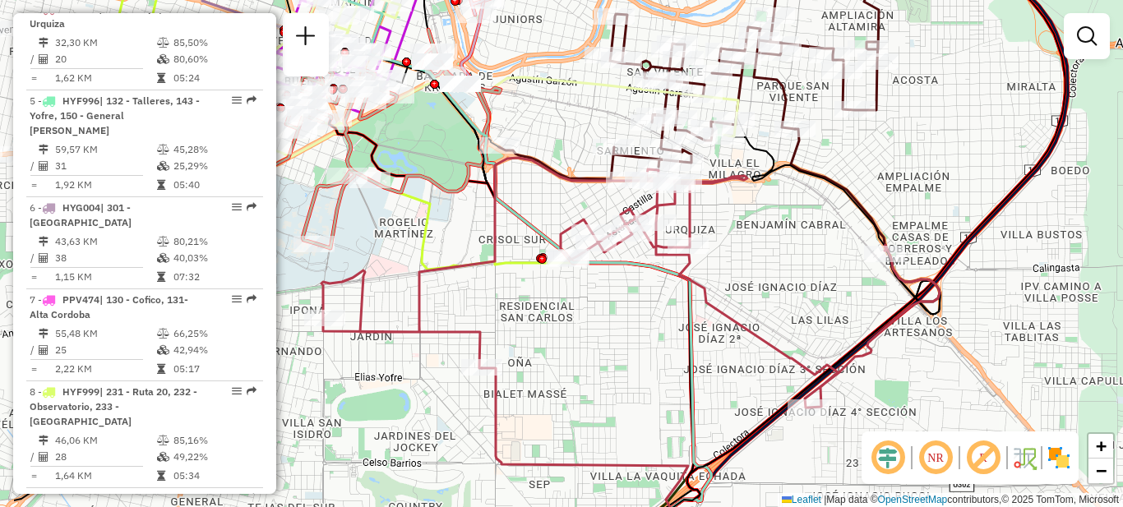
drag, startPoint x: 651, startPoint y: 292, endPoint x: 778, endPoint y: 284, distance: 126.9
click at [778, 284] on div "Janela de atendimento Grade de atendimento Capacidade Transportadoras Veículos …" at bounding box center [561, 253] width 1123 height 507
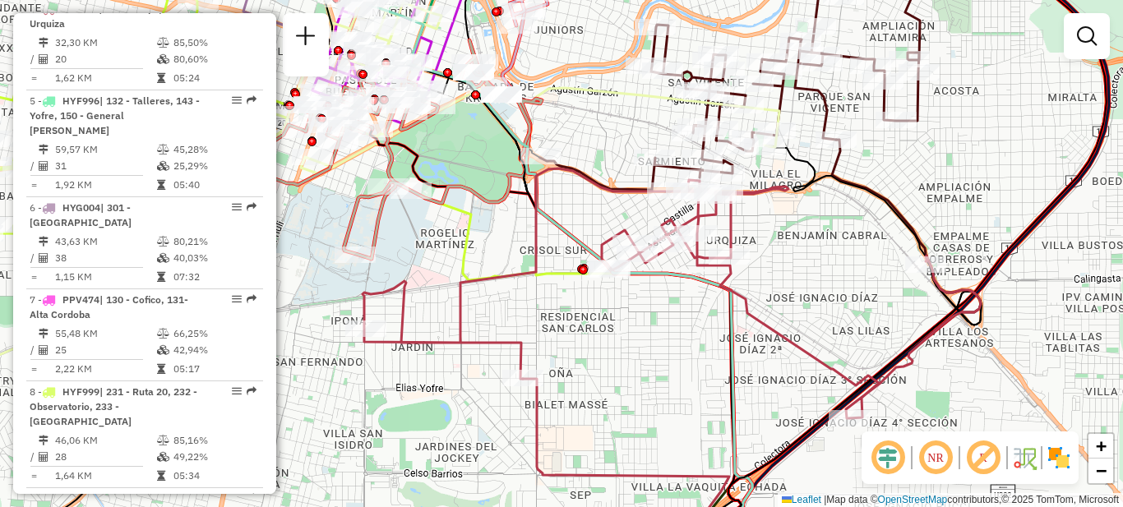
drag, startPoint x: 757, startPoint y: 275, endPoint x: 799, endPoint y: 286, distance: 43.5
click at [799, 286] on div "Janela de atendimento Grade de atendimento Capacidade Transportadoras Veículos …" at bounding box center [561, 253] width 1123 height 507
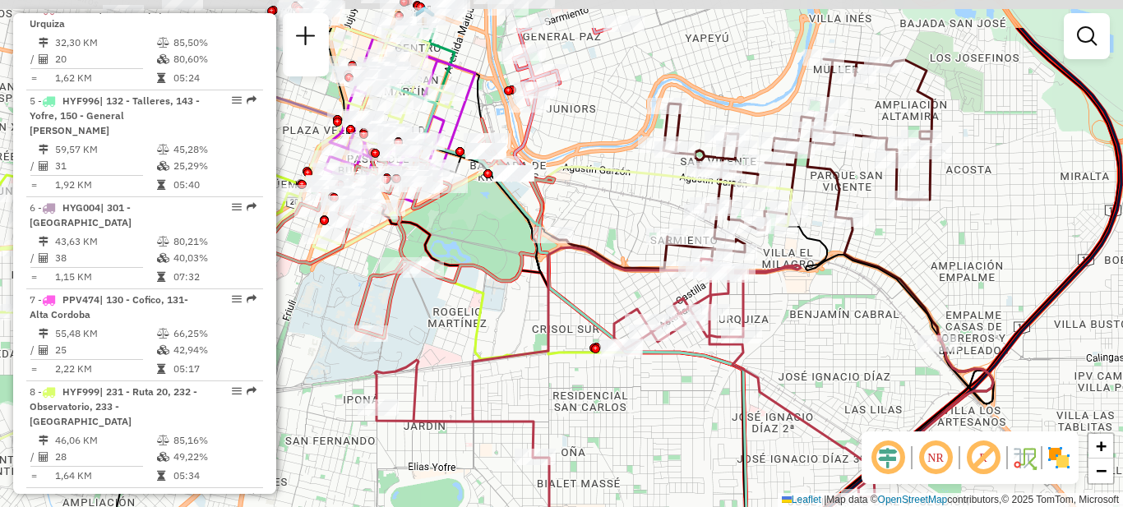
drag, startPoint x: 646, startPoint y: 344, endPoint x: 657, endPoint y: 424, distance: 80.5
click at [657, 424] on div "Janela de atendimento Grade de atendimento Capacidade Transportadoras Veículos …" at bounding box center [561, 253] width 1123 height 507
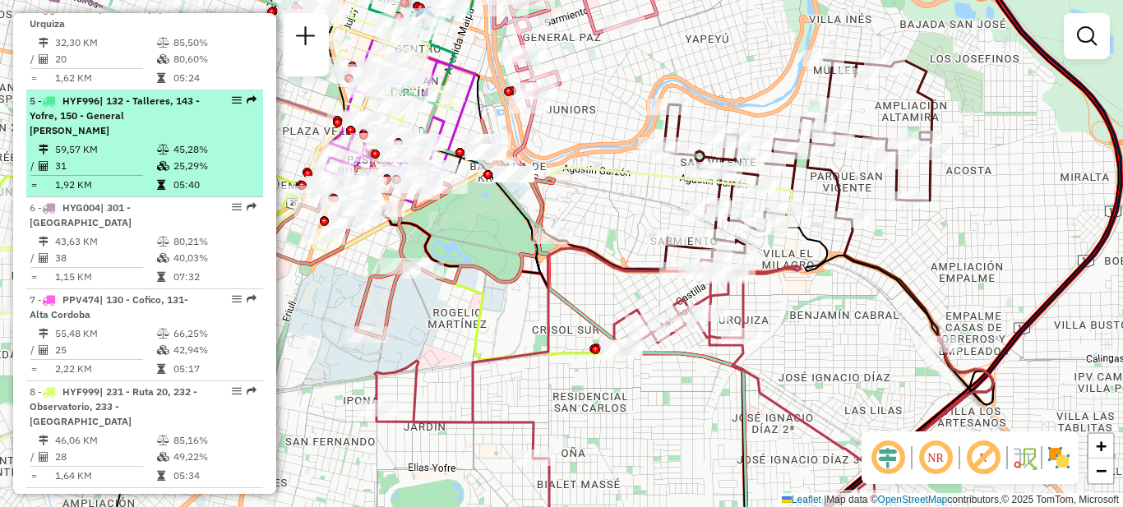
click at [135, 146] on td "59,57 KM" at bounding box center [105, 149] width 102 height 16
select select "**********"
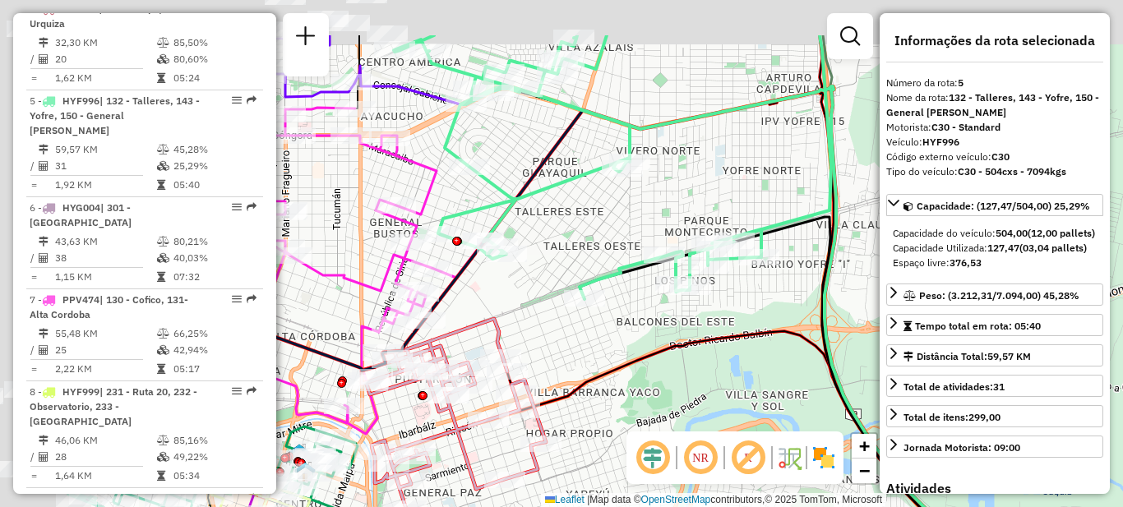
drag, startPoint x: 538, startPoint y: 280, endPoint x: 710, endPoint y: 363, distance: 191.6
click at [722, 384] on div "Janela de atendimento Grade de atendimento Capacidade Transportadoras Veículos …" at bounding box center [561, 253] width 1123 height 507
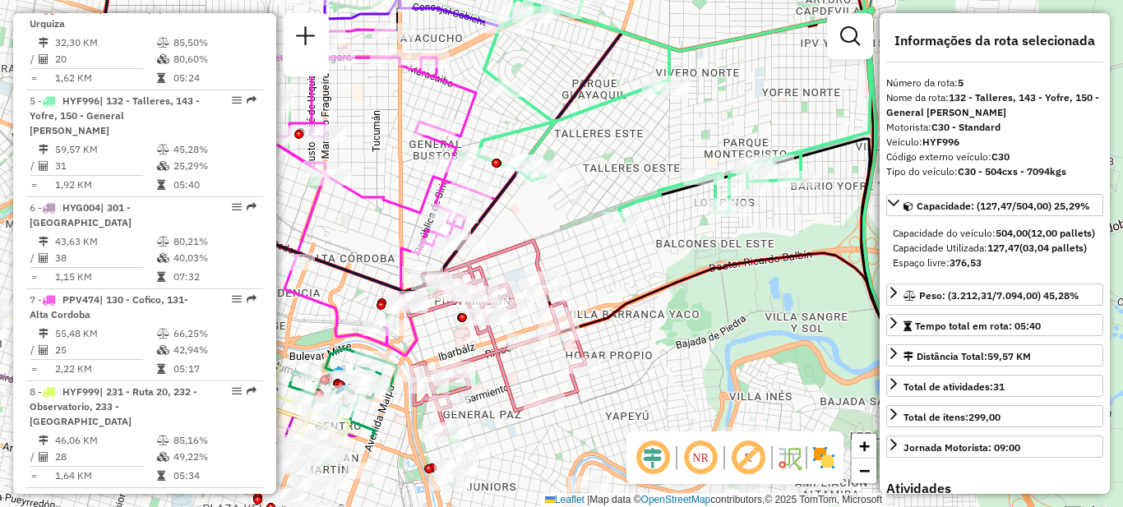
drag, startPoint x: 639, startPoint y: 222, endPoint x: 603, endPoint y: 99, distance: 127.7
click at [603, 99] on icon at bounding box center [651, 41] width 437 height 360
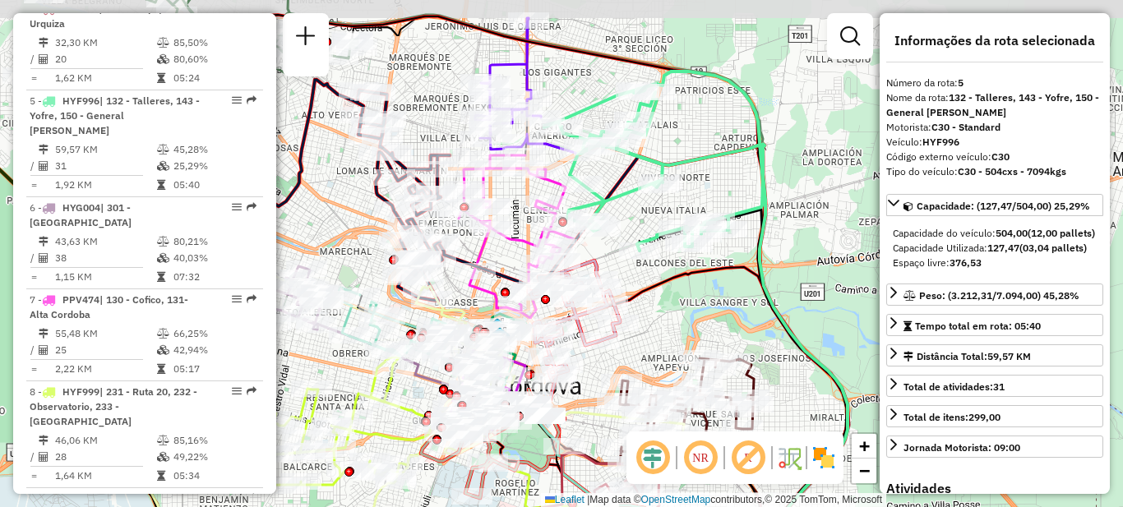
drag, startPoint x: 640, startPoint y: 202, endPoint x: 654, endPoint y: 232, distance: 32.4
click at [654, 232] on icon at bounding box center [653, 161] width 219 height 179
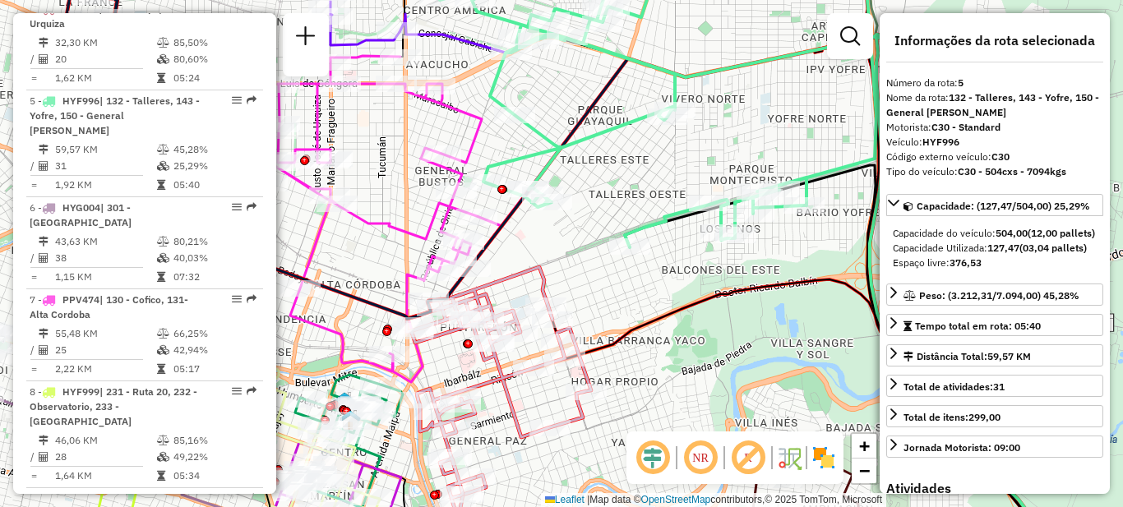
click at [613, 173] on div "Janela de atendimento Grade de atendimento Capacidade Transportadoras Veículos …" at bounding box center [561, 253] width 1123 height 507
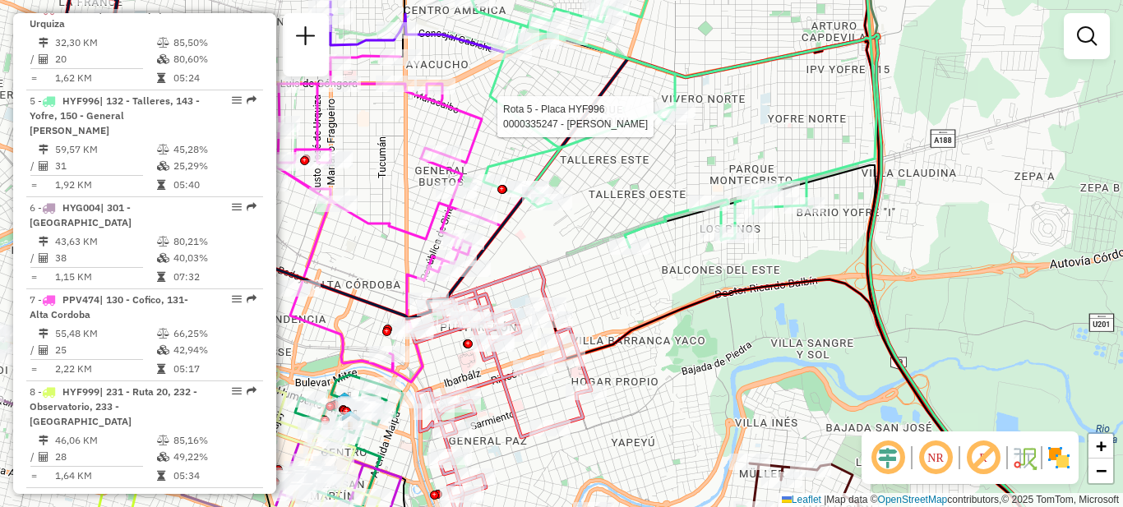
select select "**********"
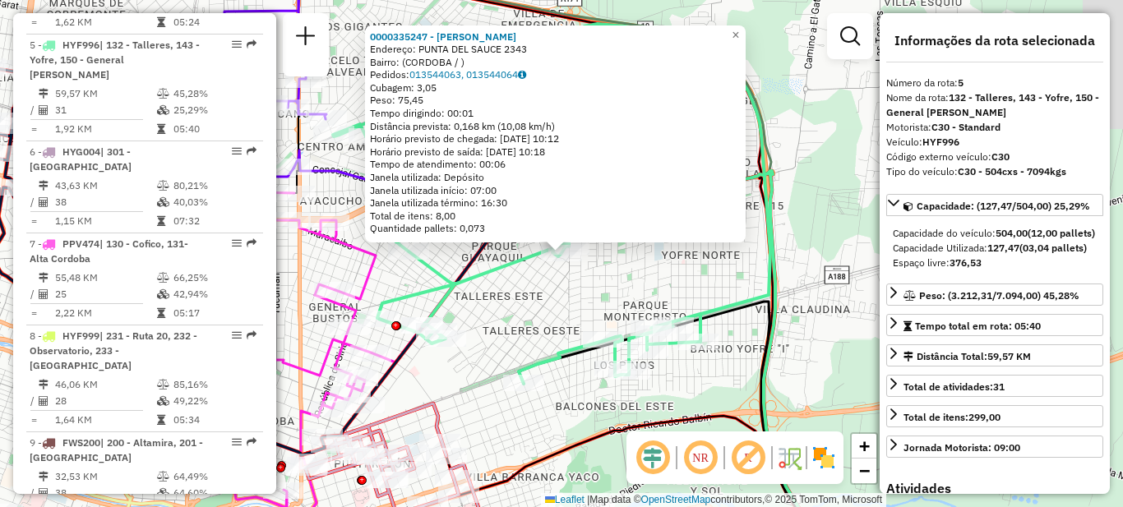
scroll to position [968, 0]
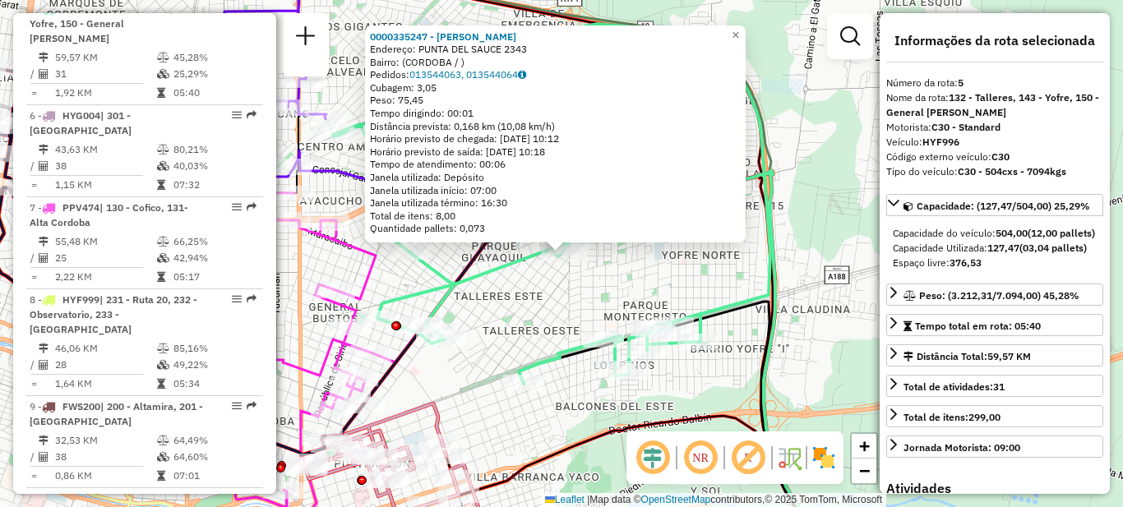
click at [574, 298] on div "0000335247 - Lopez [PERSON_NAME]: PUNTA DEL SAUCE 2343 Bairro: (CORDOBA / ) Ped…" at bounding box center [561, 253] width 1123 height 507
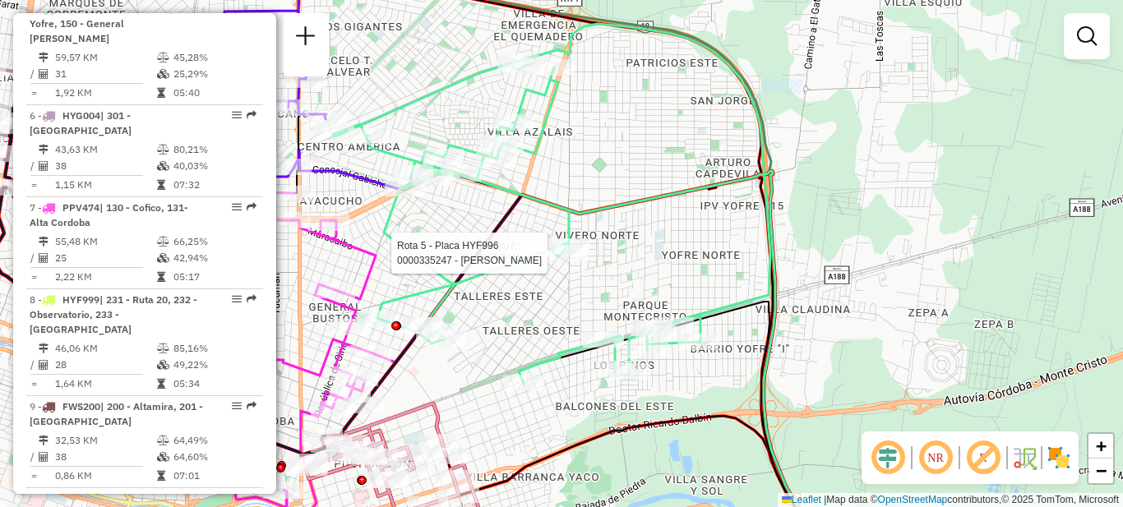
select select "**********"
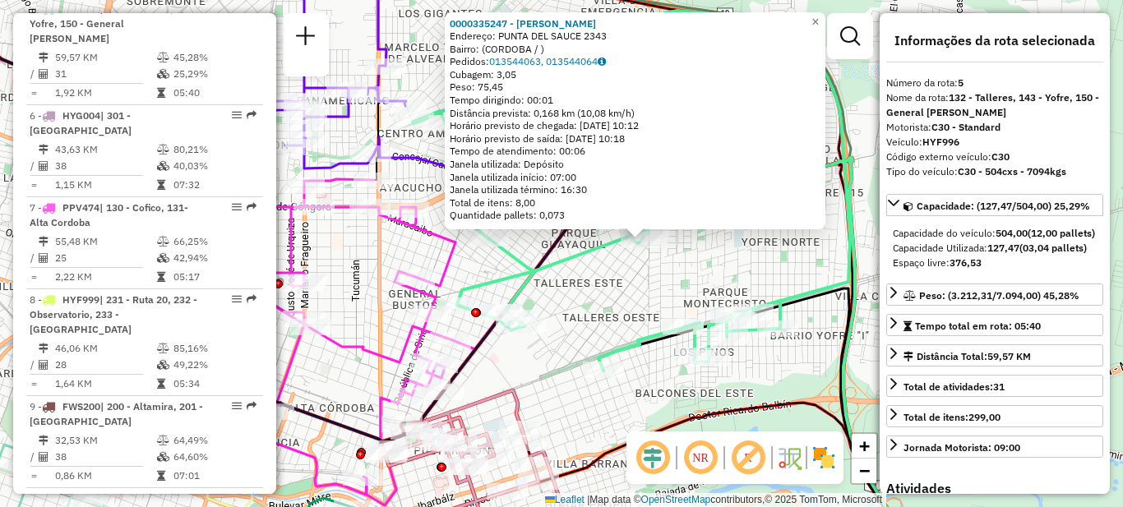
drag, startPoint x: 532, startPoint y: 325, endPoint x: 612, endPoint y: 312, distance: 80.8
click at [612, 312] on div "0000335247 - Lopez [PERSON_NAME]: PUNTA DEL SAUCE 2343 Bairro: (CORDOBA / ) Ped…" at bounding box center [561, 253] width 1123 height 507
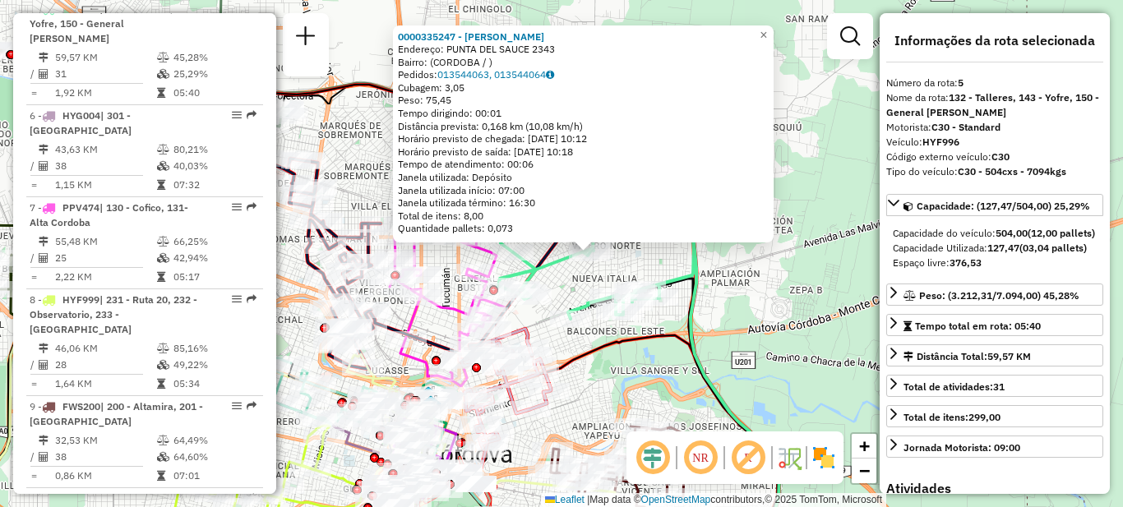
drag, startPoint x: 594, startPoint y: 384, endPoint x: 707, endPoint y: 349, distance: 117.8
click at [717, 345] on div "0000335247 - Lopez [PERSON_NAME]: PUNTA DEL SAUCE 2343 Bairro: (CORDOBA / ) Ped…" at bounding box center [561, 253] width 1123 height 507
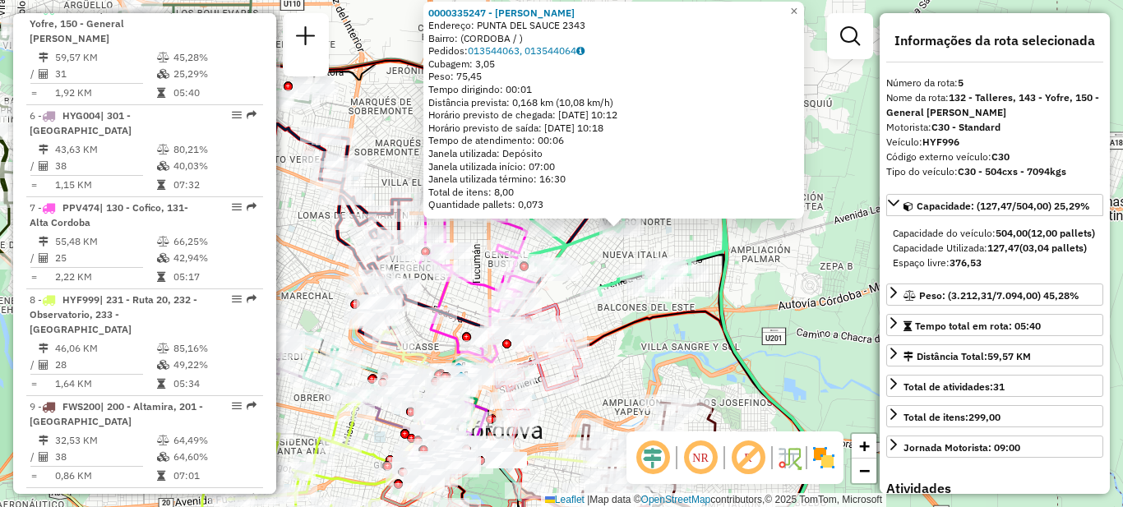
click at [659, 366] on div "0000335247 - Lopez [PERSON_NAME]: PUNTA DEL SAUCE 2343 Bairro: (CORDOBA / ) Ped…" at bounding box center [561, 253] width 1123 height 507
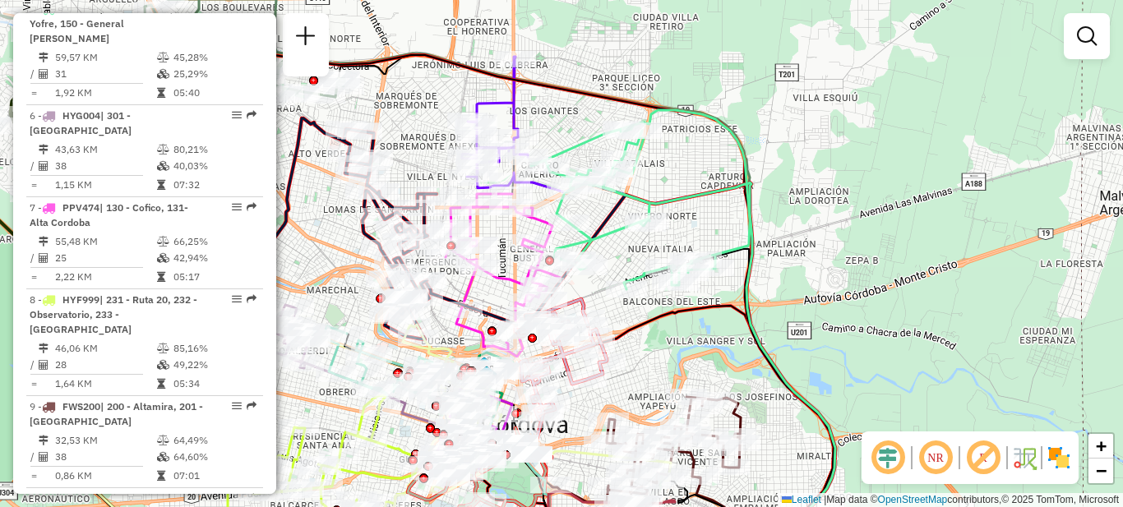
drag, startPoint x: 666, startPoint y: 348, endPoint x: 733, endPoint y: 298, distance: 83.5
click at [733, 298] on div "Janela de atendimento Grade de atendimento Capacidade Transportadoras Veículos …" at bounding box center [561, 253] width 1123 height 507
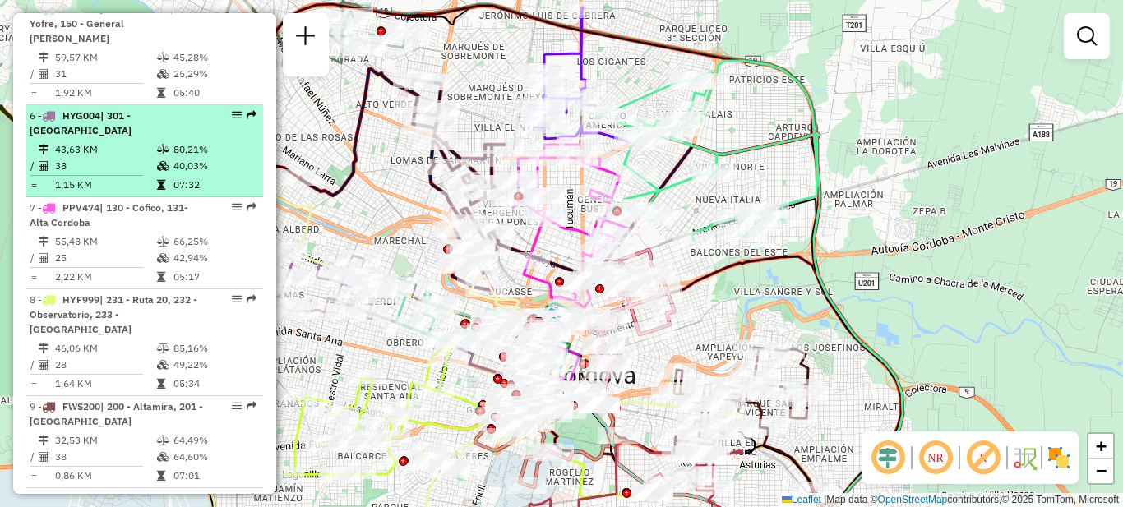
click at [140, 158] on td "38" at bounding box center [105, 166] width 102 height 16
select select "**********"
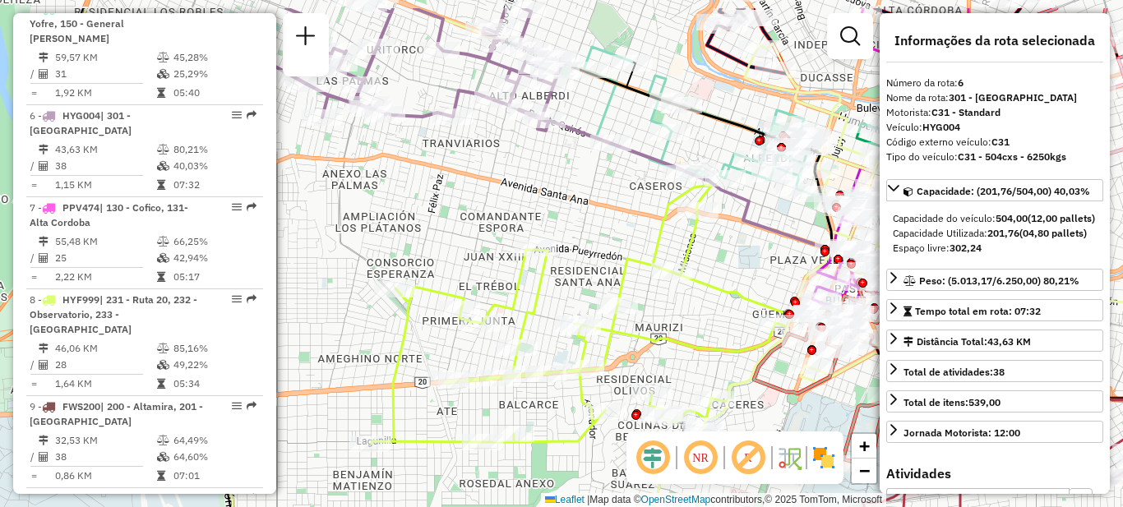
drag, startPoint x: 404, startPoint y: 161, endPoint x: 506, endPoint y: 273, distance: 151.9
click at [506, 273] on div "Janela de atendimento Grade de atendimento Capacidade Transportadoras Veículos …" at bounding box center [561, 253] width 1123 height 507
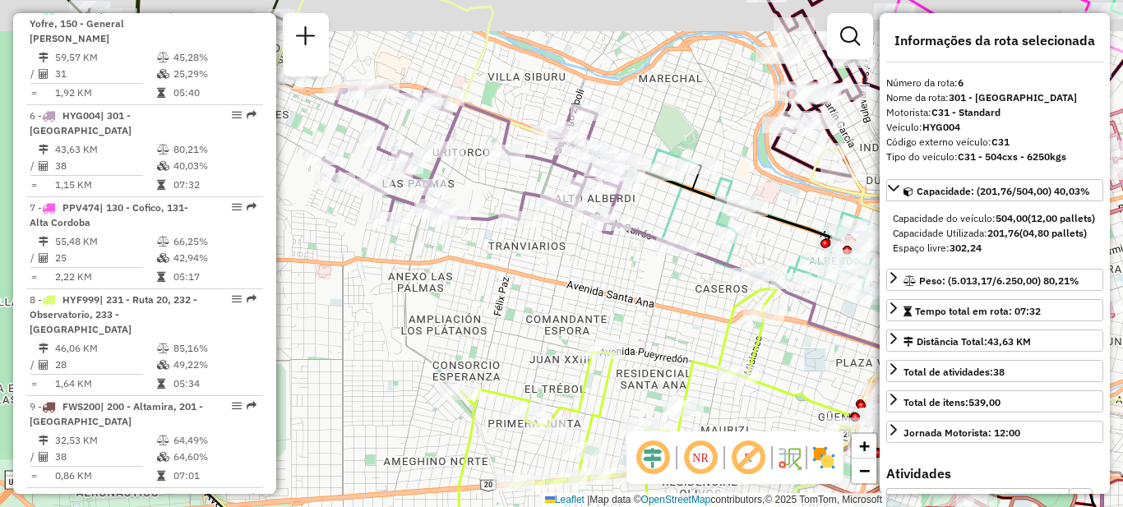
drag, startPoint x: 471, startPoint y: 232, endPoint x: 492, endPoint y: 307, distance: 77.8
click at [492, 307] on div "Janela de atendimento Grade de atendimento Capacidade Transportadoras Veículos …" at bounding box center [561, 253] width 1123 height 507
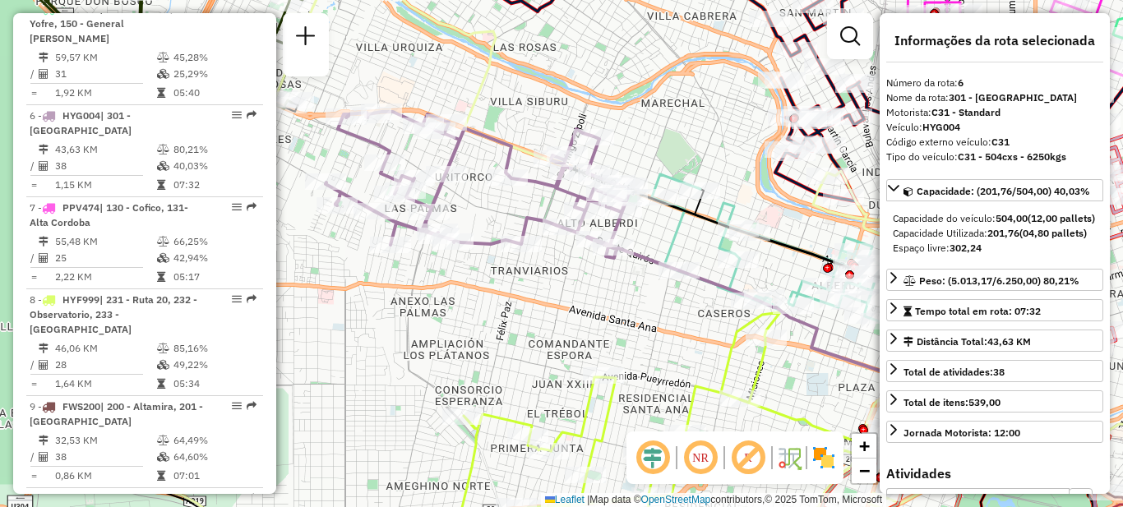
click at [482, 302] on div "Janela de atendimento Grade de atendimento Capacidade Transportadoras Veículos …" at bounding box center [561, 253] width 1123 height 507
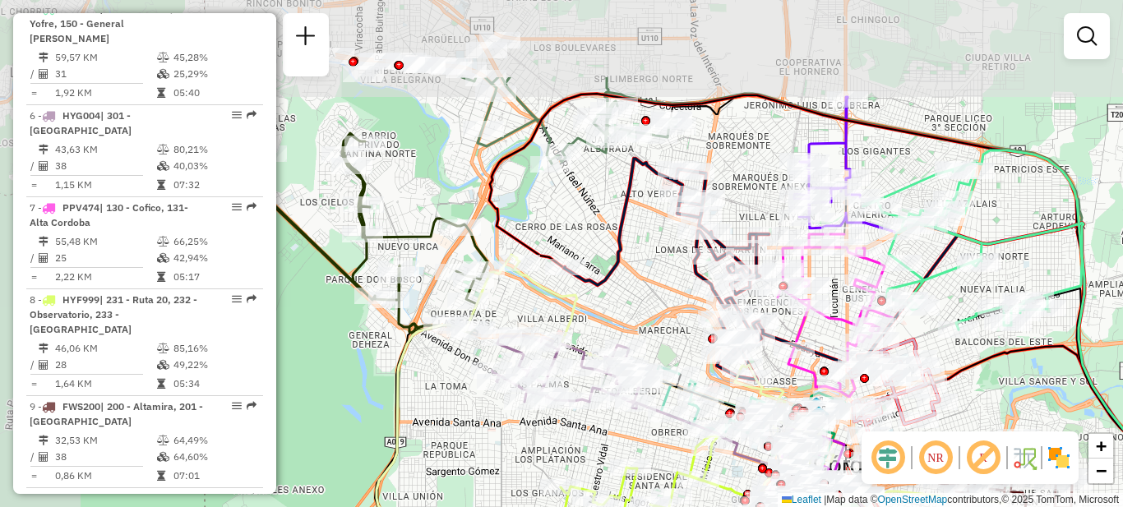
drag, startPoint x: 491, startPoint y: 318, endPoint x: 575, endPoint y: 448, distance: 155.1
click at [578, 450] on div "Janela de atendimento Grade de atendimento Capacidade Transportadoras Veículos …" at bounding box center [561, 253] width 1123 height 507
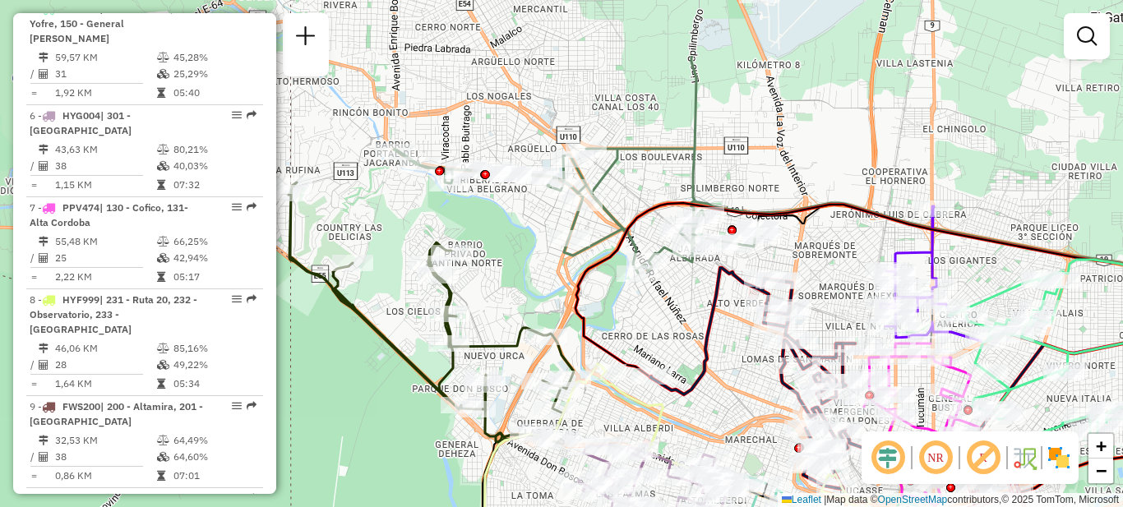
drag, startPoint x: 580, startPoint y: 226, endPoint x: 594, endPoint y: 243, distance: 22.1
click at [661, 333] on div "Janela de atendimento Grade de atendimento Capacidade Transportadoras Veículos …" at bounding box center [561, 253] width 1123 height 507
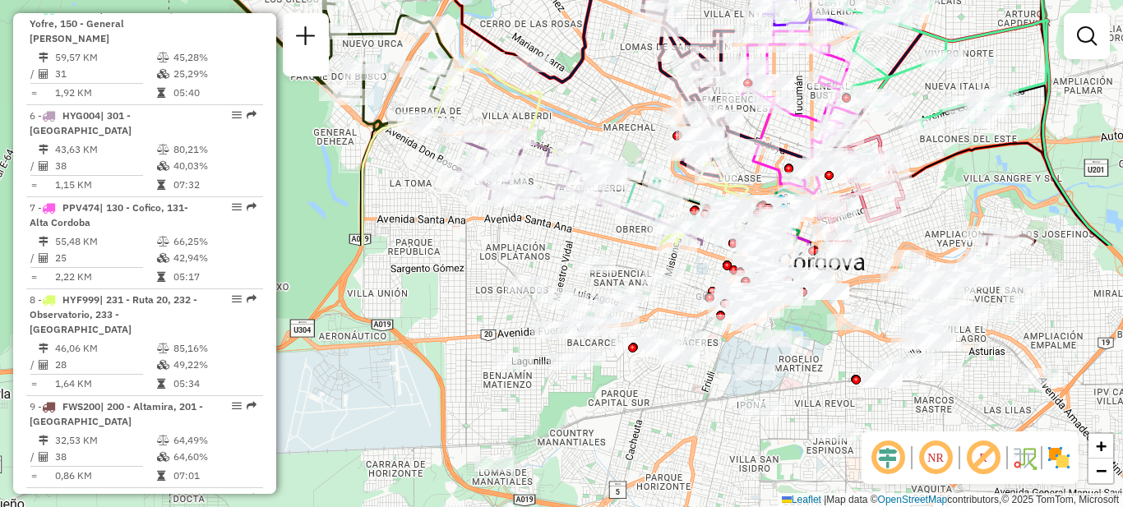
drag, startPoint x: 501, startPoint y: 344, endPoint x: 380, endPoint y: 33, distance: 334.2
click at [380, 33] on icon at bounding box center [309, 0] width 285 height 261
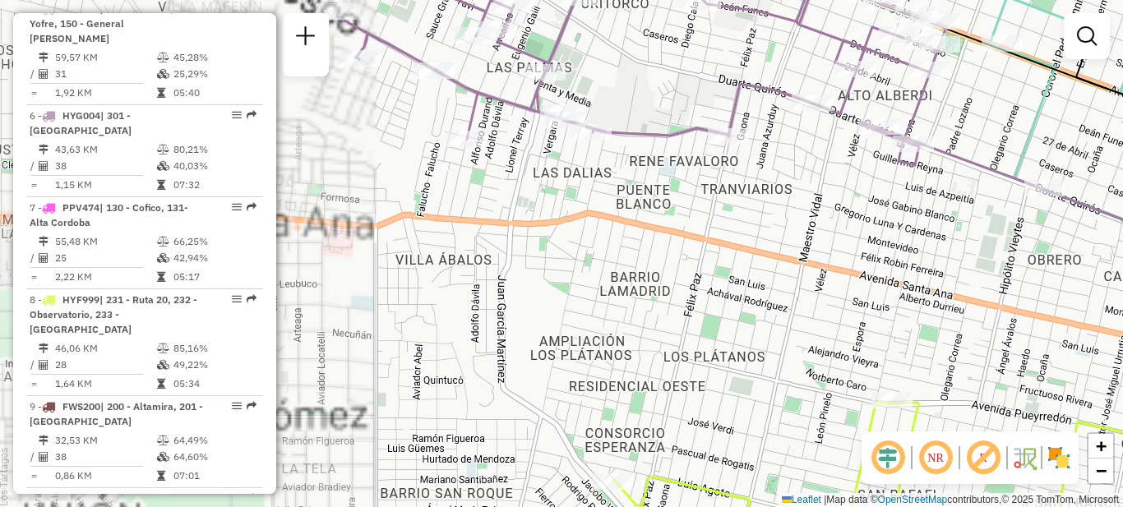
drag, startPoint x: 557, startPoint y: 206, endPoint x: 525, endPoint y: 319, distance: 117.9
click at [525, 319] on div "Janela de atendimento Grade de atendimento Capacidade Transportadoras Veículos …" at bounding box center [561, 253] width 1123 height 507
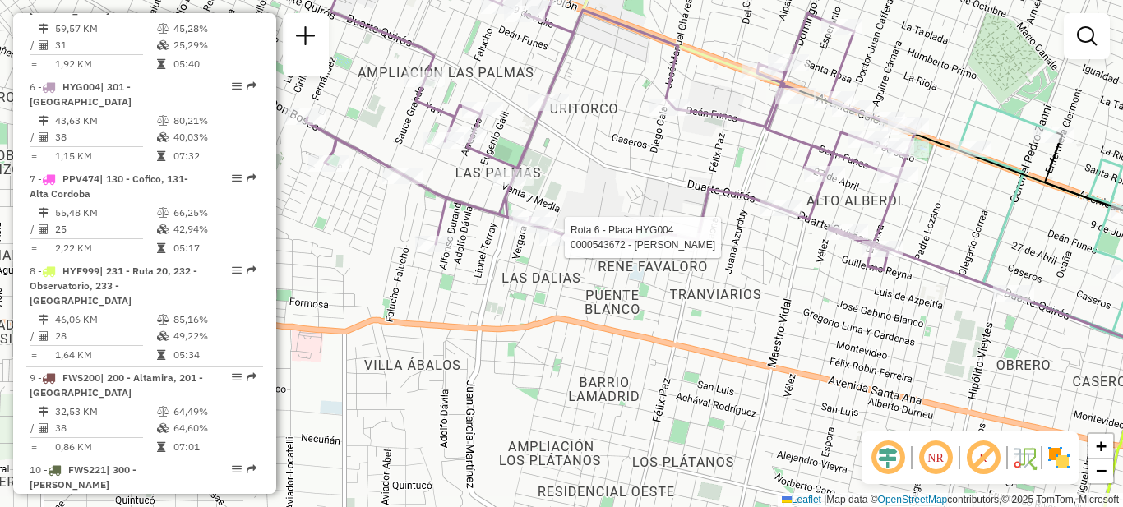
select select "**********"
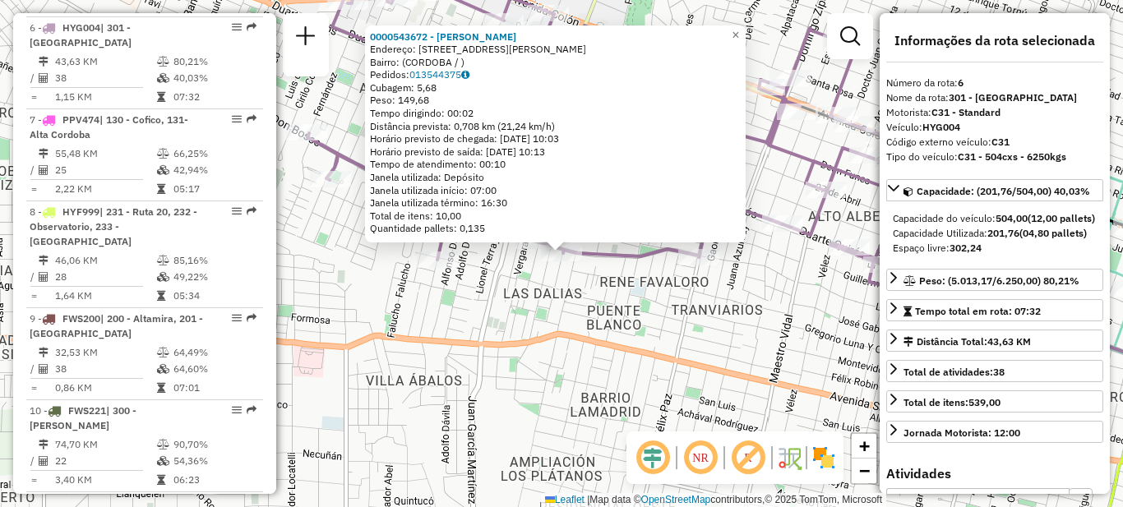
scroll to position [1061, 0]
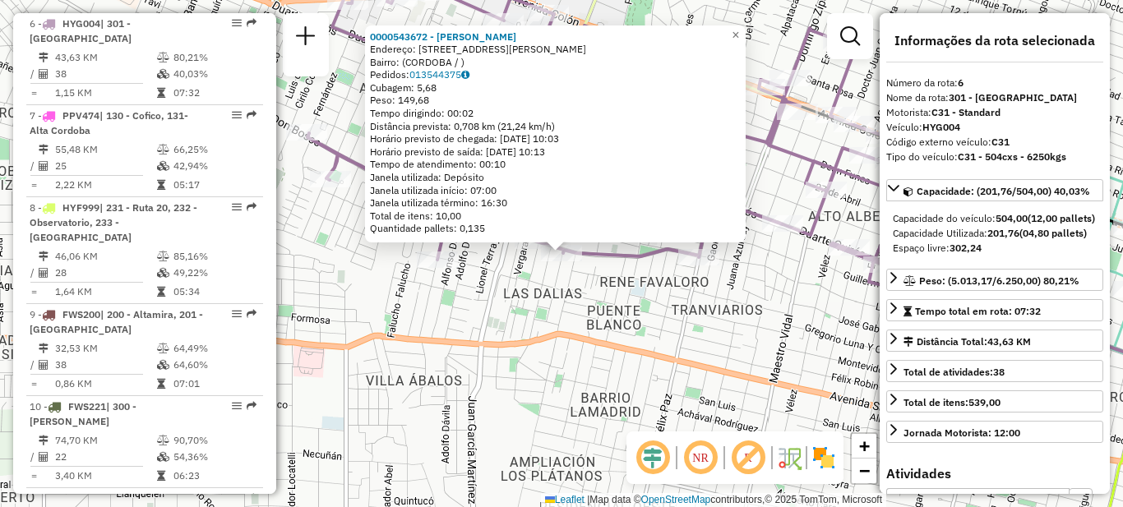
click at [594, 287] on div "0000543672 - [PERSON_NAME]: [STREET_ADDRESS] Pedidos: 013544375 Cubagem: 5,68 P…" at bounding box center [561, 253] width 1123 height 507
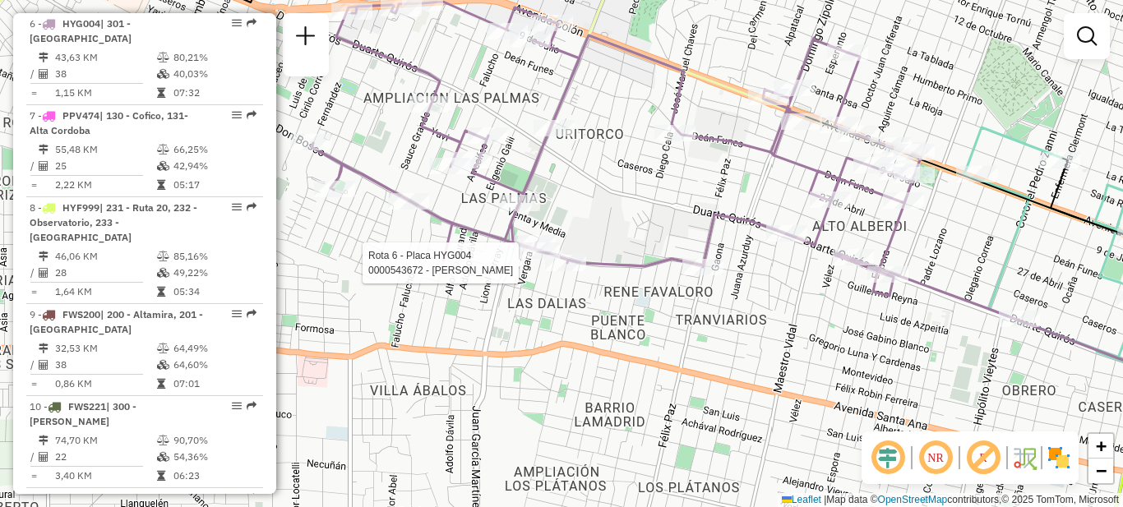
select select "**********"
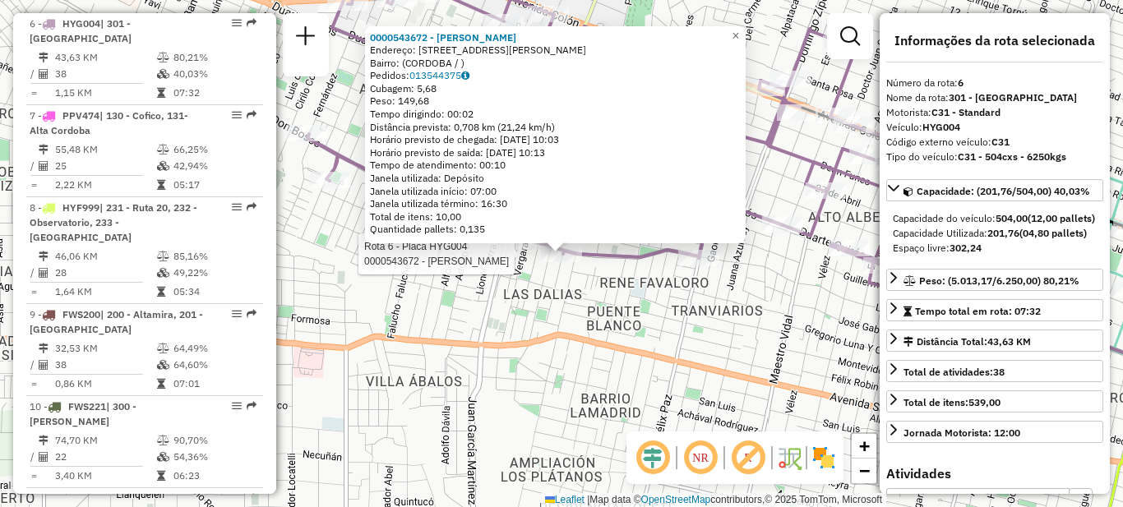
click at [439, 299] on div "Rota 6 - Placa HYG004 0000543672 - [PERSON_NAME] Paola 0000543672 - [PERSON_NAM…" at bounding box center [561, 253] width 1123 height 507
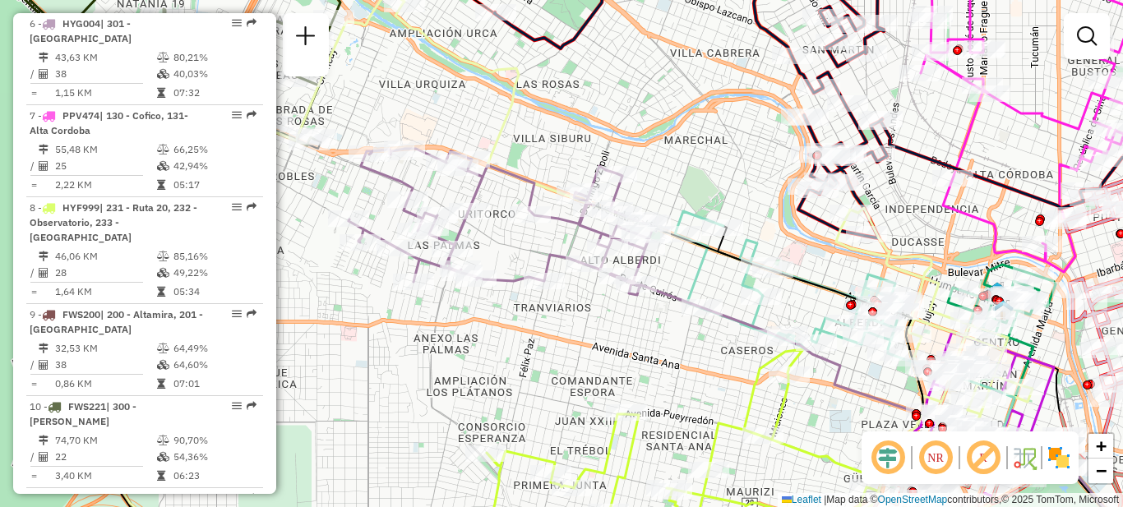
drag, startPoint x: 607, startPoint y: 317, endPoint x: 550, endPoint y: 324, distance: 57.1
click at [550, 324] on div "Janela de atendimento Grade de atendimento Capacidade Transportadoras Veículos …" at bounding box center [561, 253] width 1123 height 507
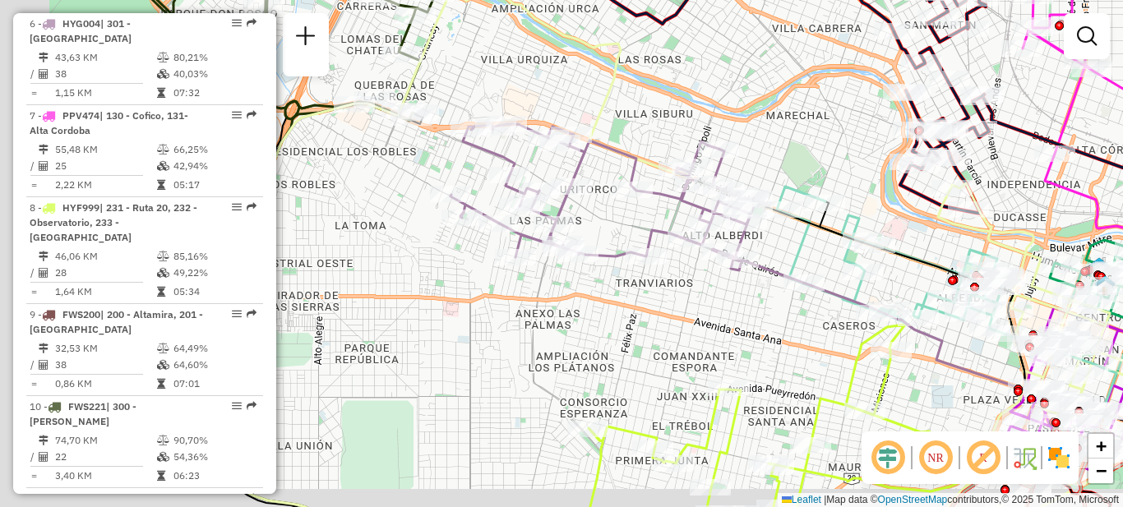
drag, startPoint x: 538, startPoint y: 311, endPoint x: 638, endPoint y: 289, distance: 102.6
click at [642, 289] on div "Janela de atendimento Grade de atendimento Capacidade Transportadoras Veículos …" at bounding box center [561, 253] width 1123 height 507
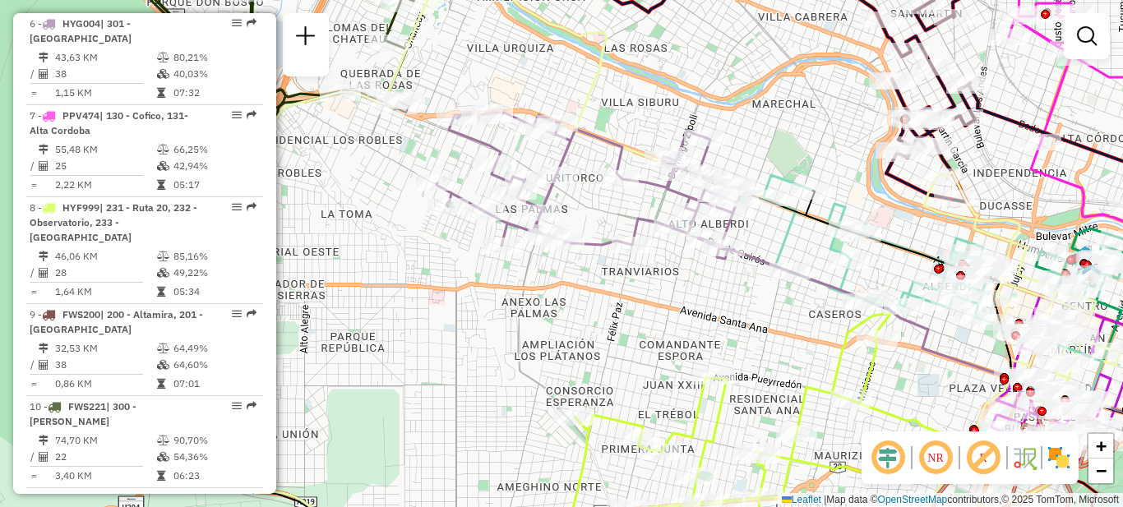
click at [746, 301] on div "Janela de atendimento Grade de atendimento Capacidade Transportadoras Veículos …" at bounding box center [561, 253] width 1123 height 507
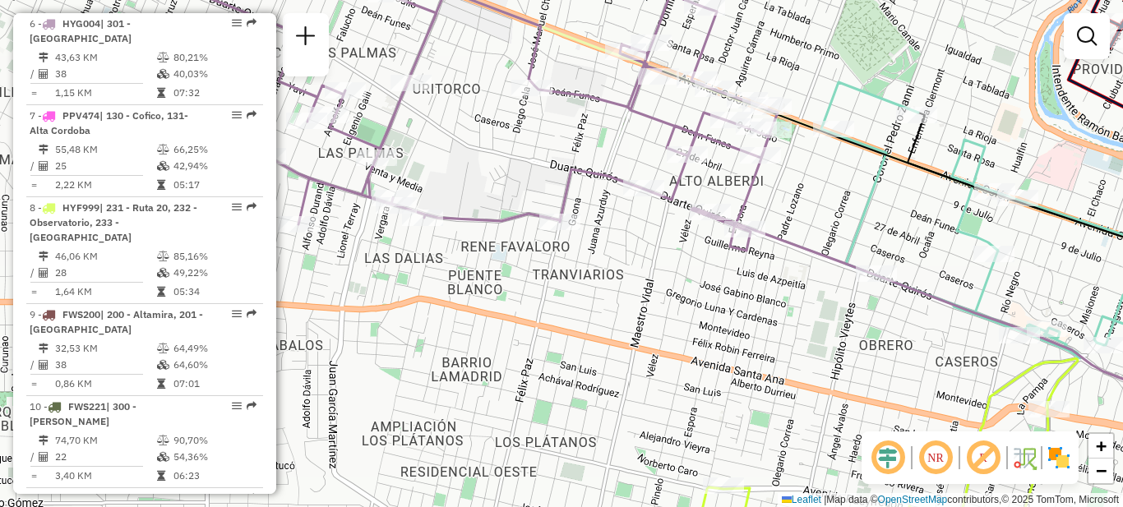
drag, startPoint x: 723, startPoint y: 308, endPoint x: 769, endPoint y: 365, distance: 73.1
click at [769, 365] on div "Janela de atendimento Grade de atendimento Capacidade Transportadoras Veículos …" at bounding box center [561, 253] width 1123 height 507
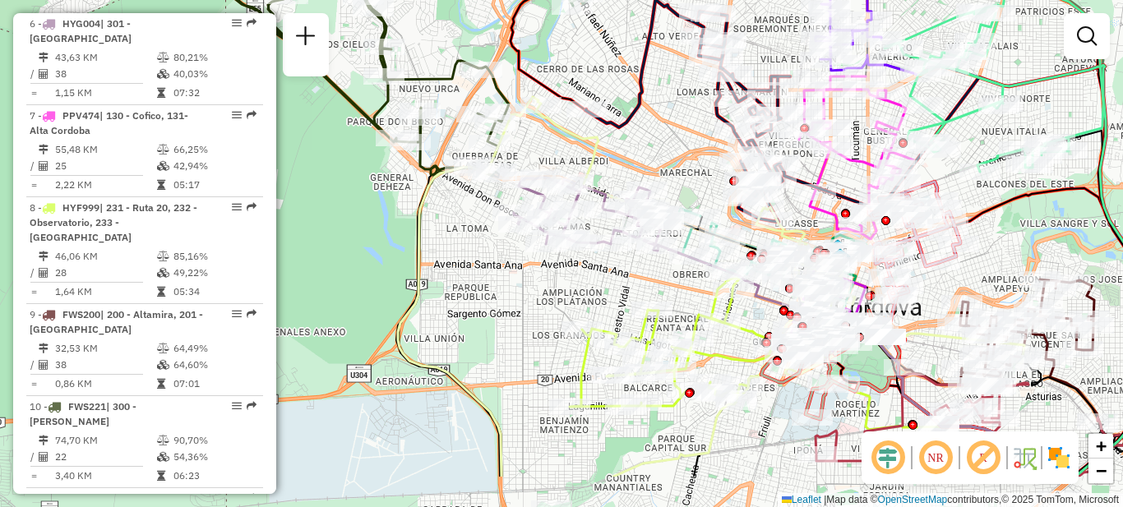
drag, startPoint x: 729, startPoint y: 364, endPoint x: 627, endPoint y: 284, distance: 129.9
click at [627, 284] on div "Janela de atendimento Grade de atendimento Capacidade Transportadoras Veículos …" at bounding box center [561, 253] width 1123 height 507
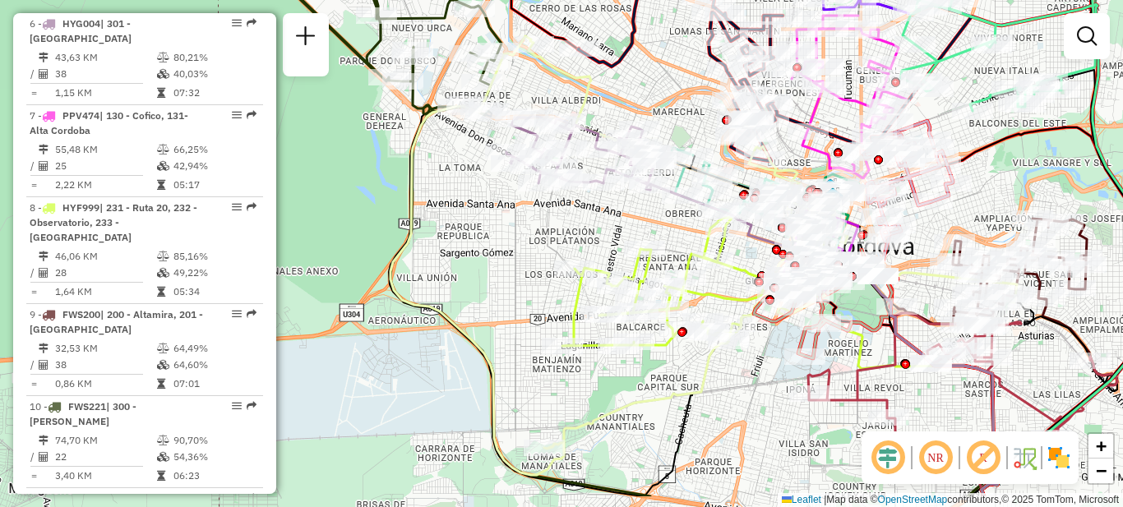
drag, startPoint x: 628, startPoint y: 273, endPoint x: 616, endPoint y: 209, distance: 65.3
click at [616, 209] on div "Janela de atendimento Grade de atendimento Capacidade Transportadoras Veículos …" at bounding box center [561, 253] width 1123 height 507
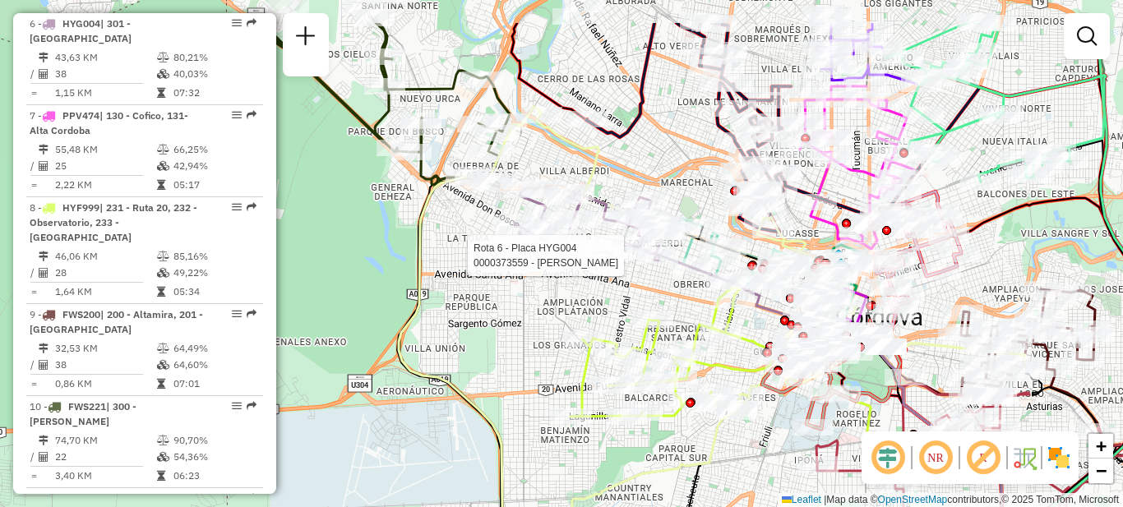
drag, startPoint x: 590, startPoint y: 189, endPoint x: 603, endPoint y: 263, distance: 75.2
click at [603, 261] on div at bounding box center [611, 253] width 41 height 16
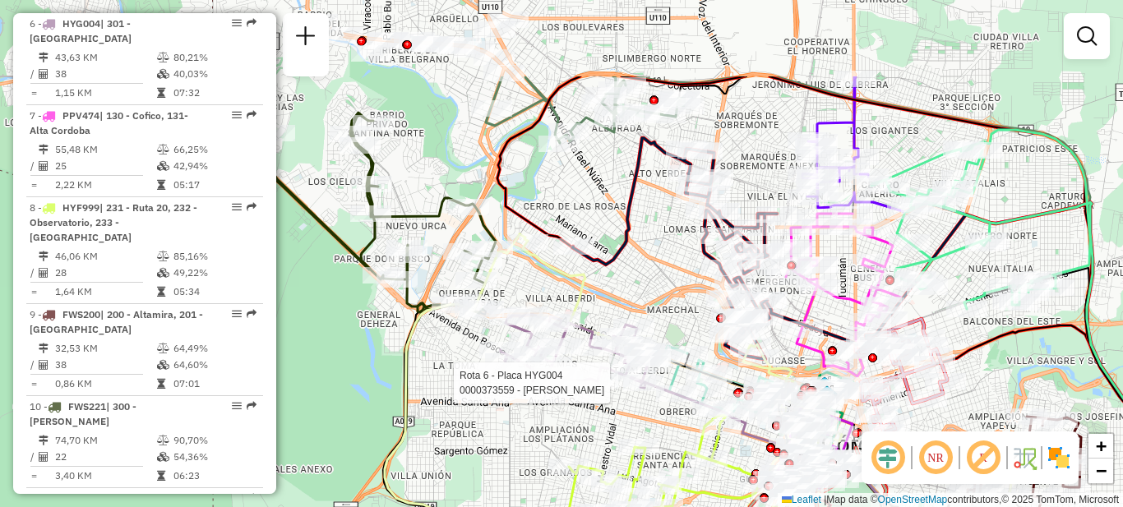
drag, startPoint x: 579, startPoint y: 275, endPoint x: 553, endPoint y: 406, distance: 134.0
click at [557, 409] on div "Rota 6 - Placa HYG004 0000373559 - Palmieri [PERSON_NAME] de atendimento Grade …" at bounding box center [561, 253] width 1123 height 507
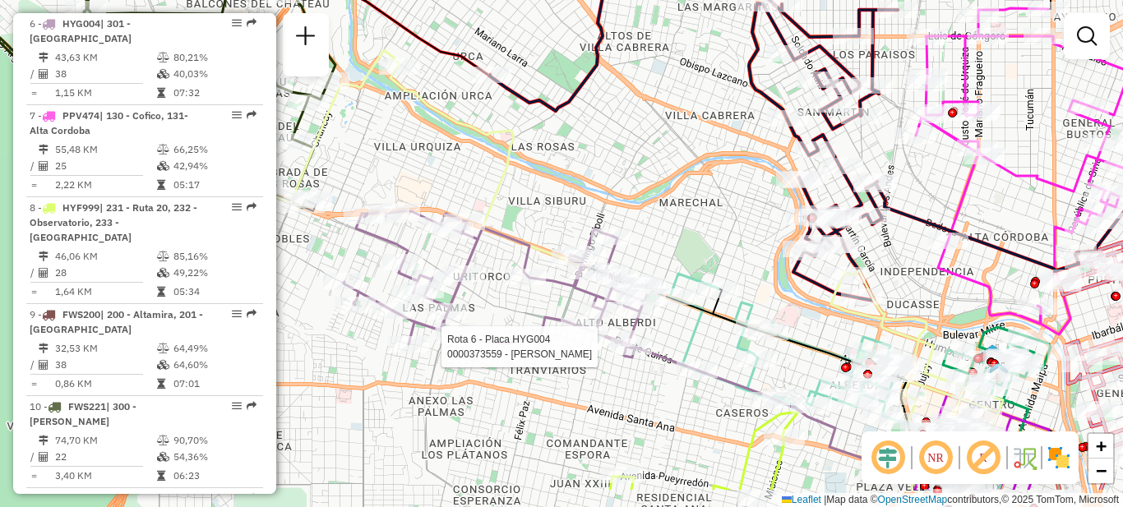
drag, startPoint x: 587, startPoint y: 372, endPoint x: 537, endPoint y: 304, distance: 84.0
click at [537, 304] on div "Rota 6 - Placa HYG004 0000373559 - Palmieri [PERSON_NAME] de atendimento Grade …" at bounding box center [561, 253] width 1123 height 507
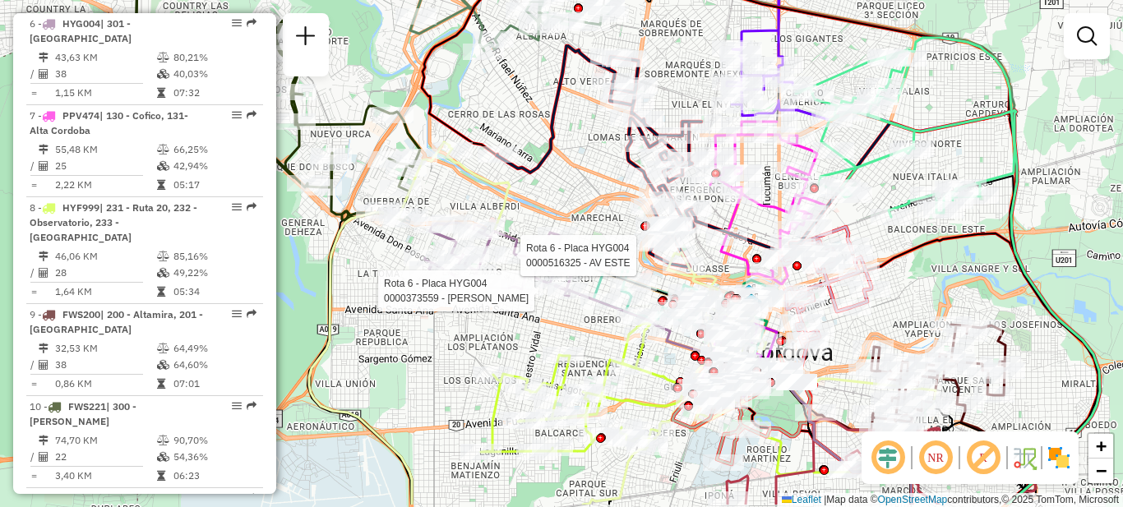
drag, startPoint x: 560, startPoint y: 368, endPoint x: 542, endPoint y: 316, distance: 55.6
click at [542, 316] on div "Rota 6 - Placa HYG004 0000373559 - Palmieri [PERSON_NAME] 6 - Placa HYG004 0000…" at bounding box center [561, 253] width 1123 height 507
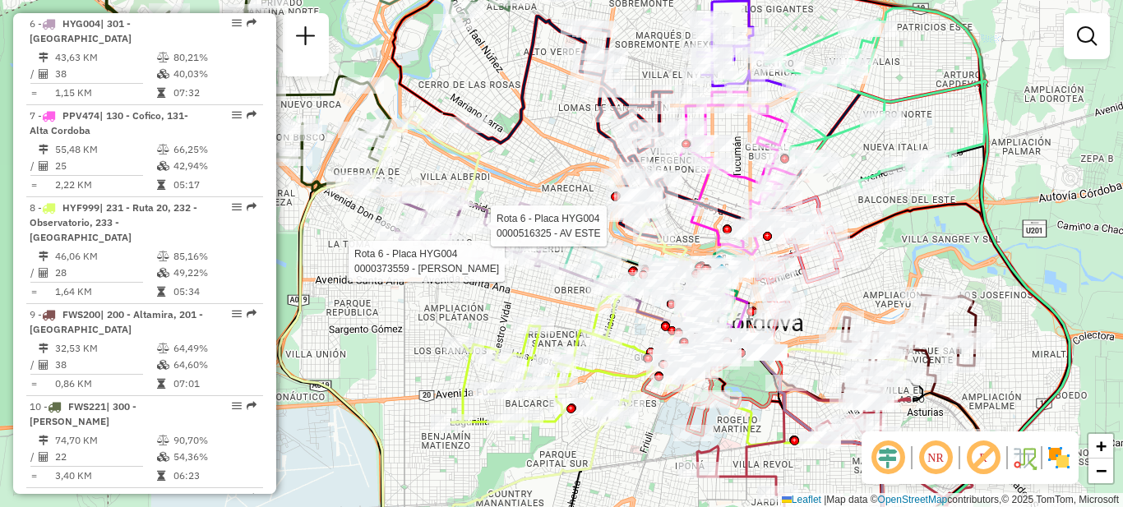
drag, startPoint x: 489, startPoint y: 309, endPoint x: 442, endPoint y: 265, distance: 64.6
click at [442, 265] on div "Rota 6 - Placa HYG004 0000373559 - Palmieri [PERSON_NAME] 6 - Placa HYG004 0000…" at bounding box center [561, 253] width 1123 height 507
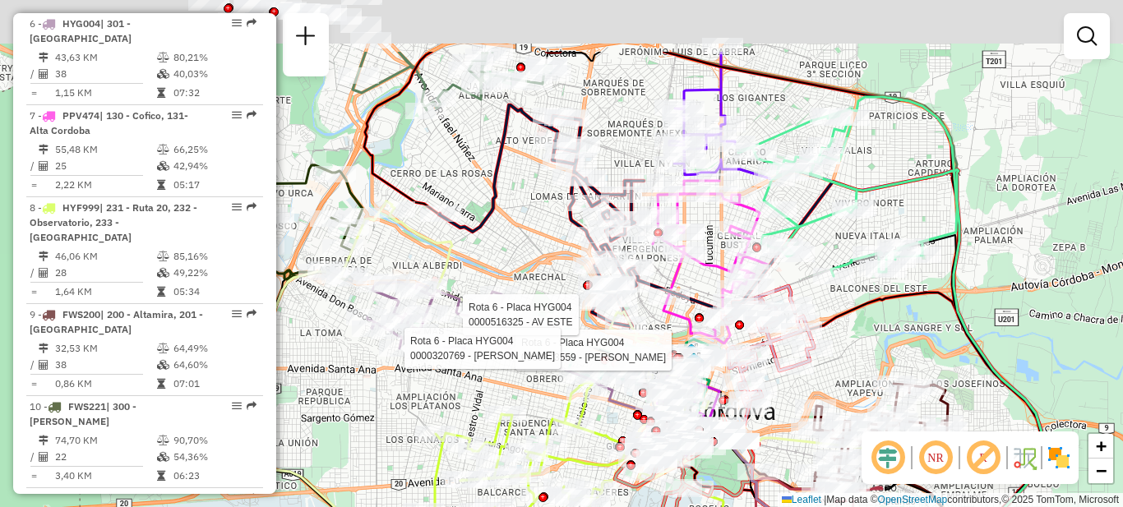
drag, startPoint x: 492, startPoint y: 266, endPoint x: 478, endPoint y: 375, distance: 109.4
click at [482, 379] on div "Rota 6 - Placa HYG004 0000373559 - Palmieri [PERSON_NAME] 6 - Placa HYG004 0000…" at bounding box center [561, 253] width 1123 height 507
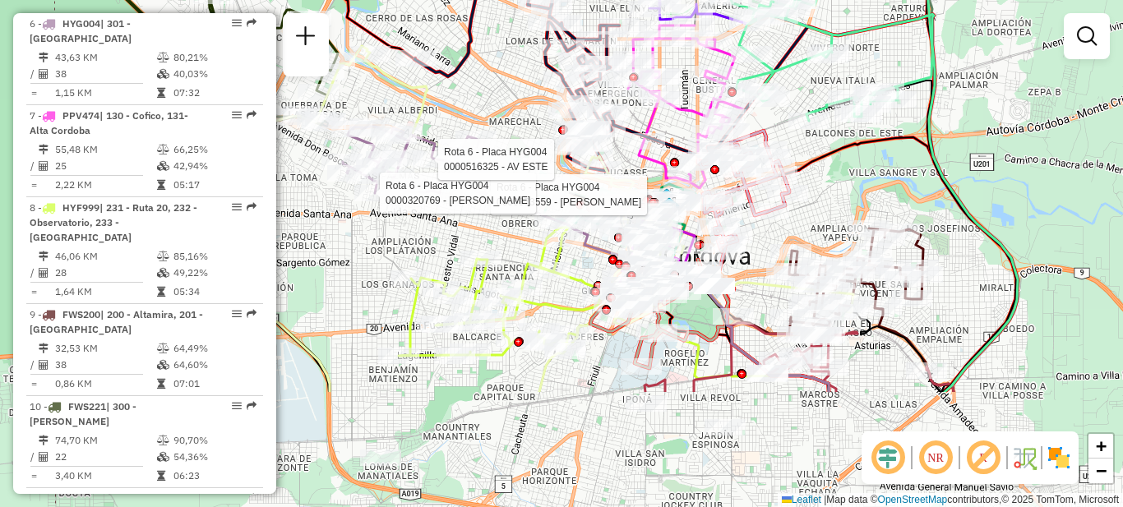
drag, startPoint x: 479, startPoint y: 336, endPoint x: 445, endPoint y: 170, distance: 169.6
click at [445, 168] on div at bounding box center [433, 159] width 41 height 16
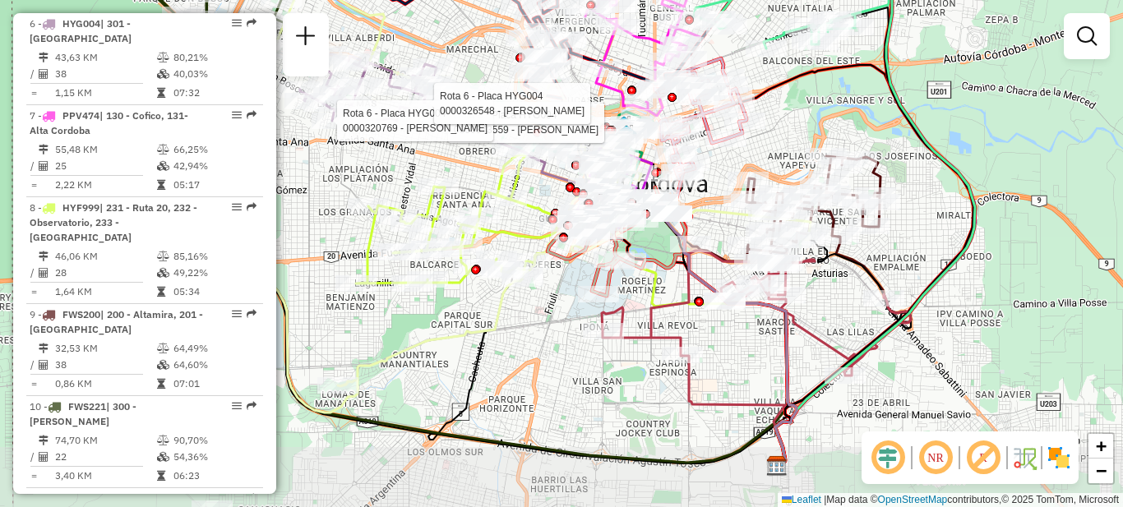
drag, startPoint x: 848, startPoint y: 373, endPoint x: 819, endPoint y: 335, distance: 48.7
click at [819, 335] on icon at bounding box center [756, 313] width 309 height 125
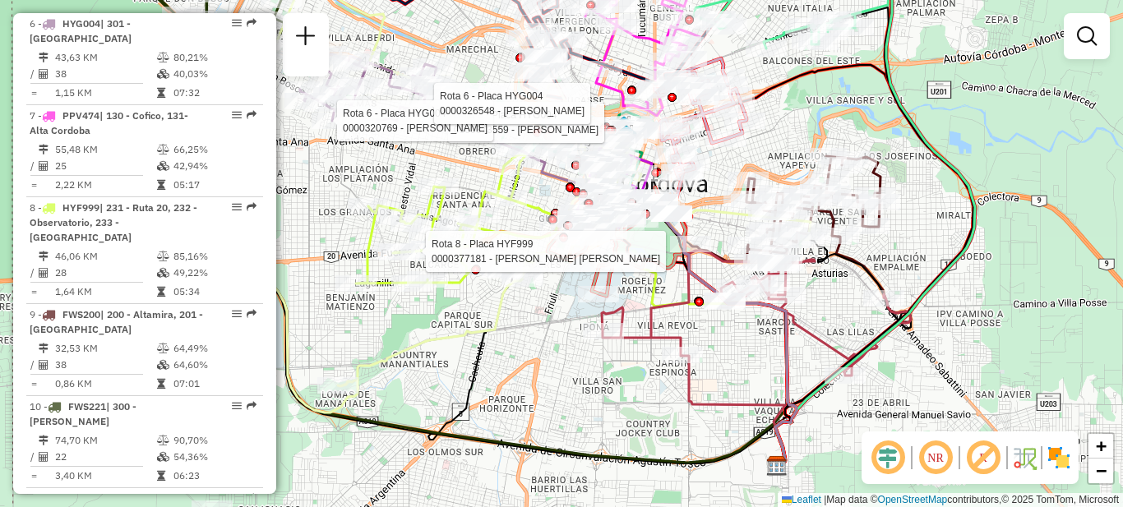
select select "**********"
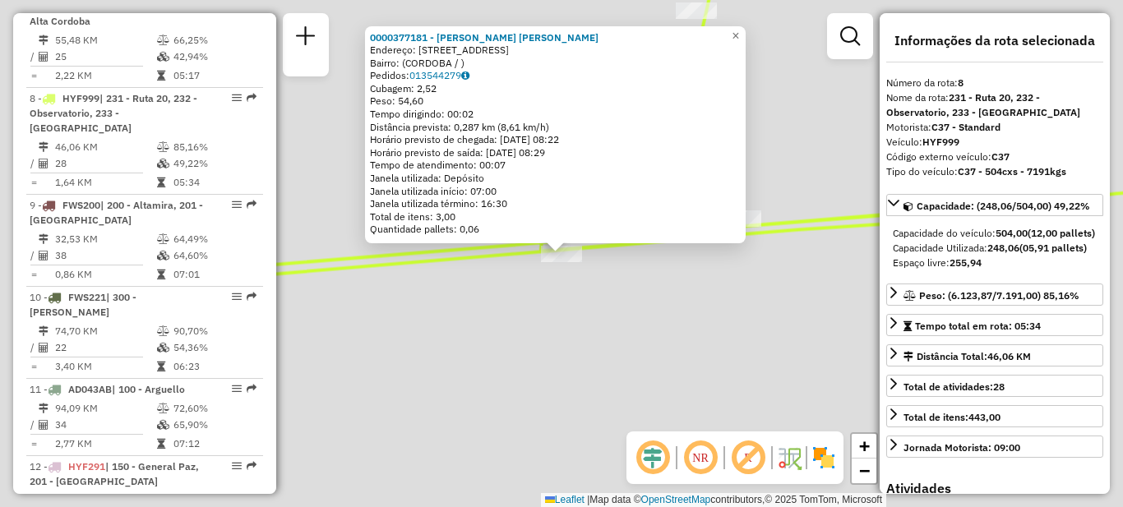
scroll to position [1230, 0]
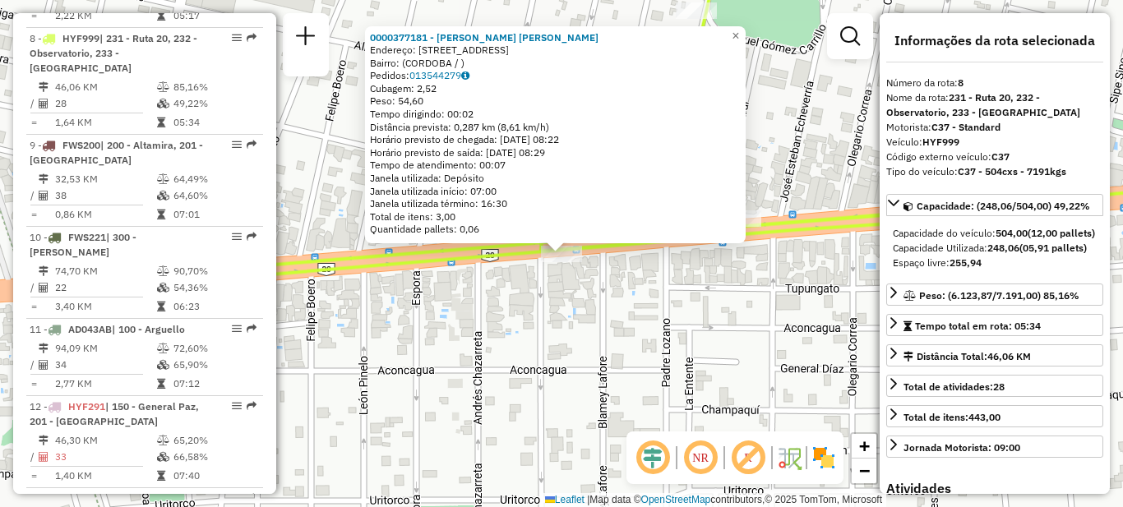
click at [505, 323] on div "0000377181 - [PERSON_NAME] [PERSON_NAME]: [STREET_ADDRESS] Pedidos: 013544279 C…" at bounding box center [561, 253] width 1123 height 507
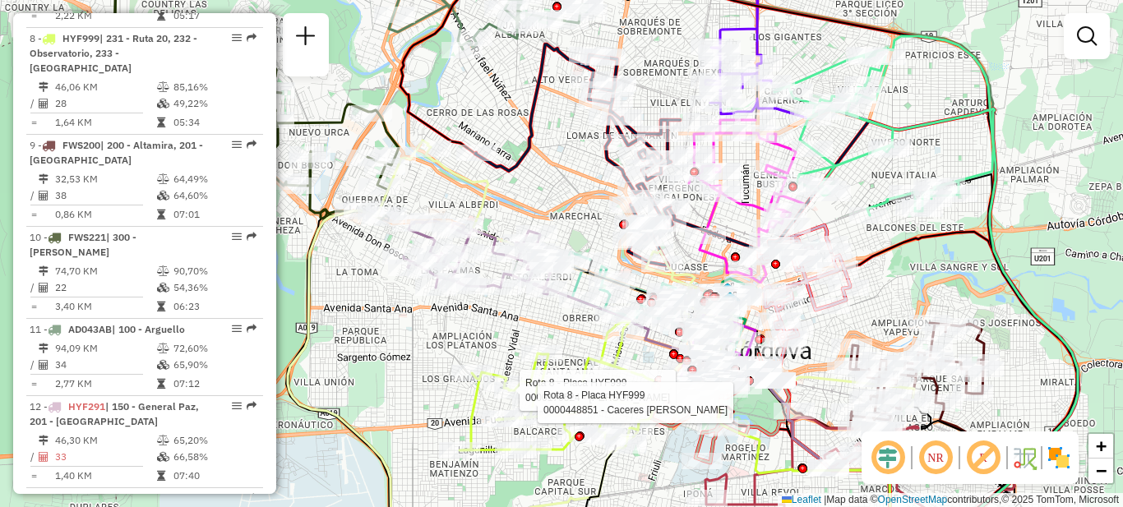
click at [420, 362] on div "Rota 8 - Placa HYF999 0000170524 - [PERSON_NAME] [PERSON_NAME] 8 - Placa HYF999…" at bounding box center [561, 253] width 1123 height 507
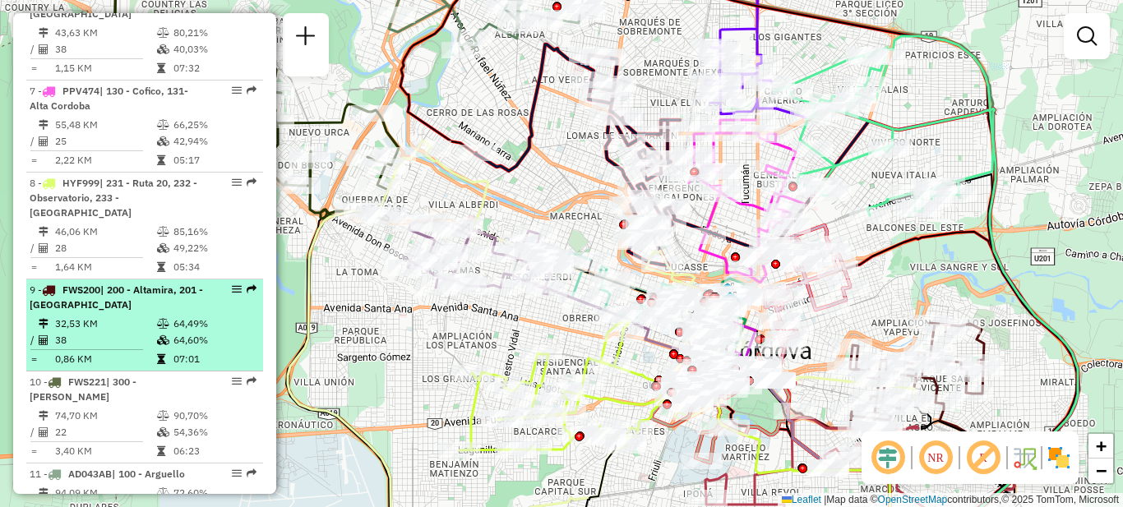
scroll to position [998, 0]
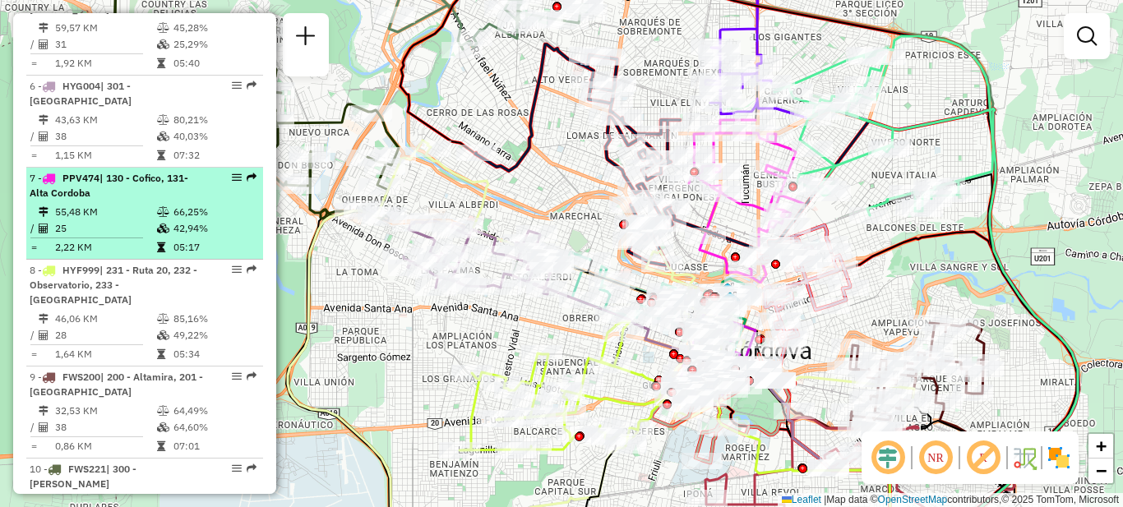
click at [137, 220] on td "25" at bounding box center [105, 228] width 102 height 16
select select "**********"
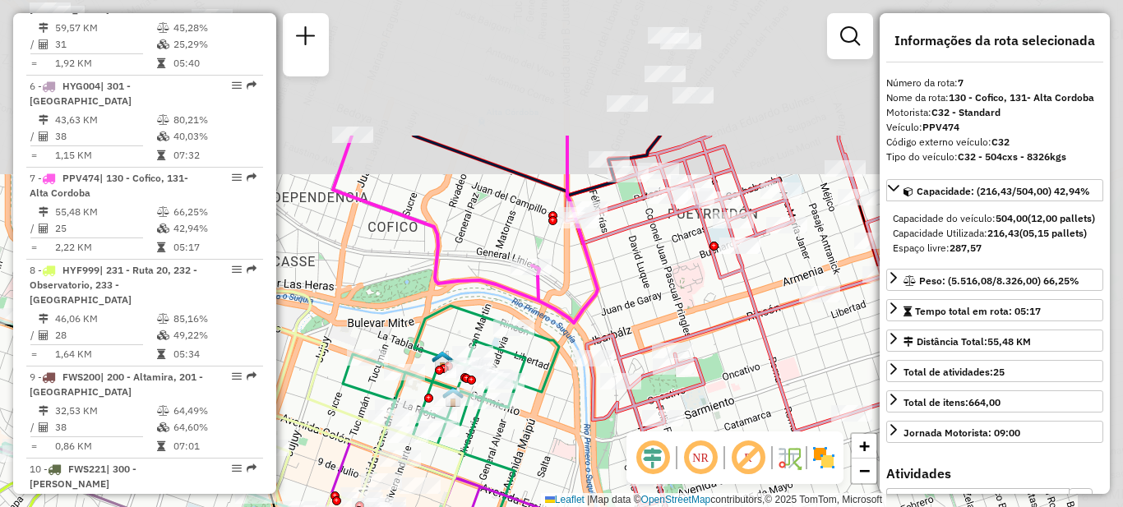
drag, startPoint x: 653, startPoint y: 229, endPoint x: 431, endPoint y: 437, distance: 304.2
click at [436, 437] on icon at bounding box center [451, 392] width 216 height 173
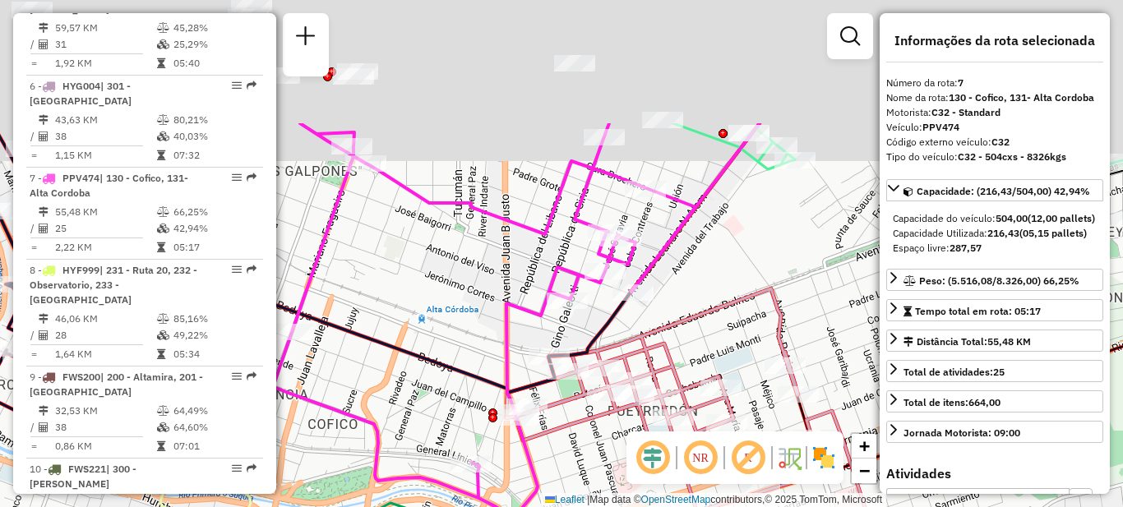
drag, startPoint x: 423, startPoint y: 154, endPoint x: 381, endPoint y: 367, distance: 216.9
click at [381, 367] on div "Rota 14 - Placa KNA119 0000548875 - SANABRIA [PERSON_NAME] de atendimento Grade…" at bounding box center [561, 253] width 1123 height 507
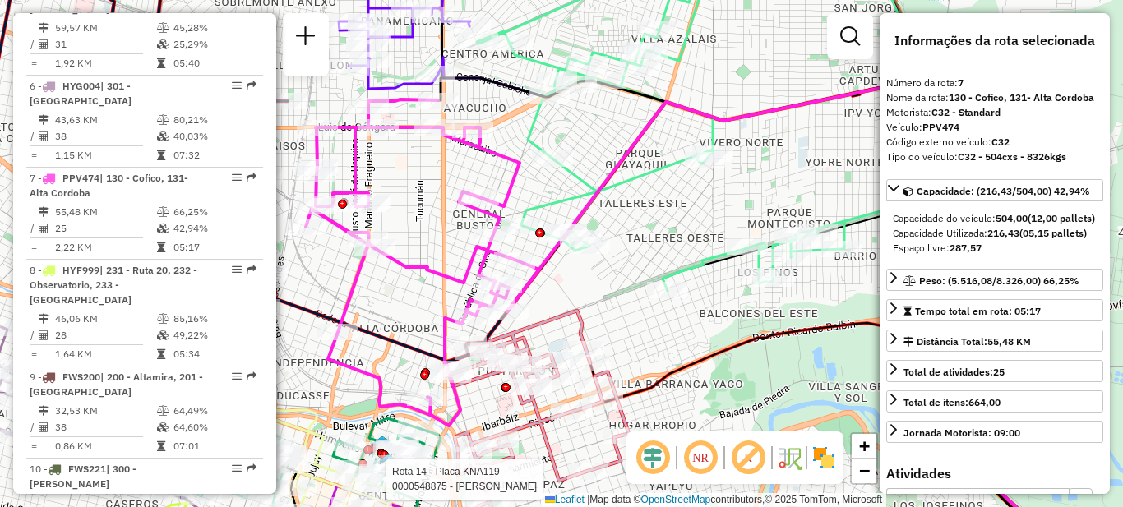
click at [427, 253] on div "Rota 14 - Placa KNA119 0000548875 - SANABRIA [PERSON_NAME] de atendimento Grade…" at bounding box center [561, 253] width 1123 height 507
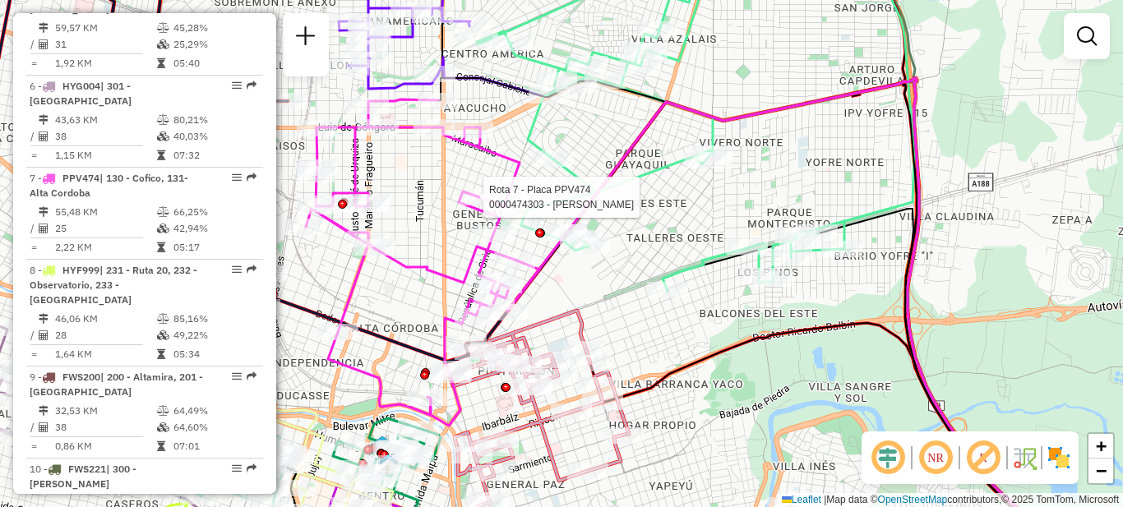
select select "**********"
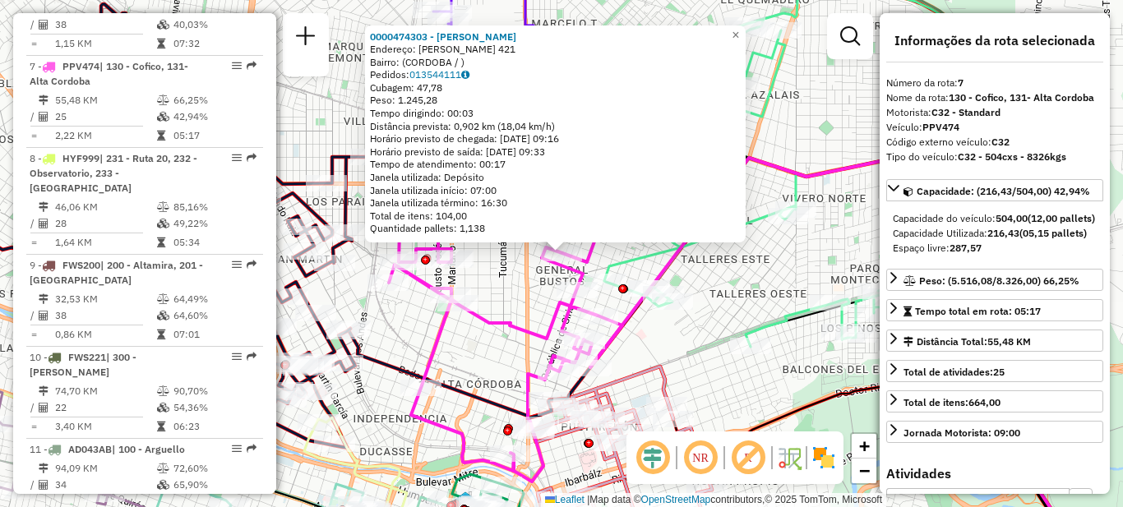
scroll to position [1138, 0]
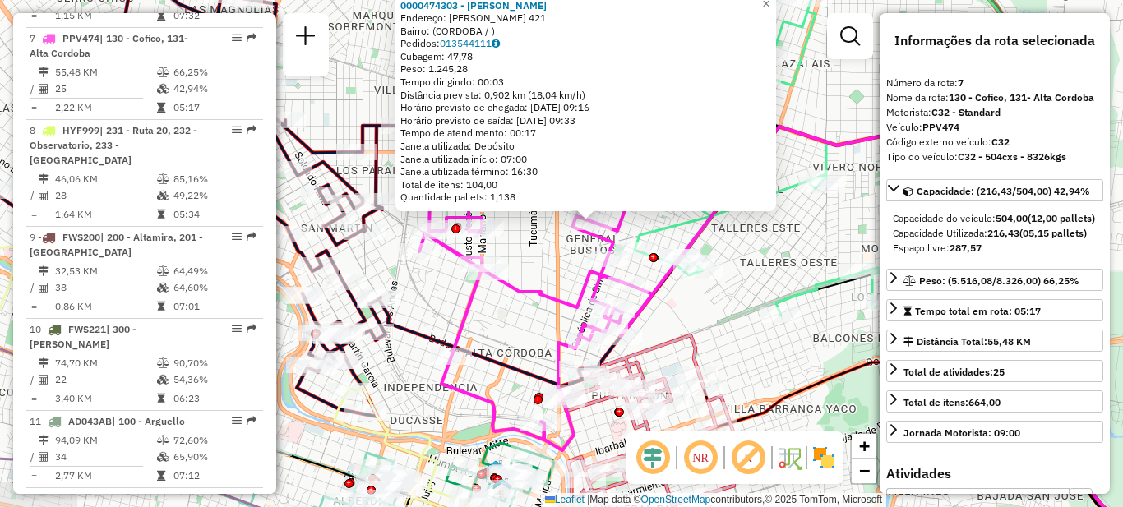
drag, startPoint x: 518, startPoint y: 295, endPoint x: 543, endPoint y: 264, distance: 40.3
click at [543, 264] on div "0000474303 - [PERSON_NAME] Endereço: [PERSON_NAME] 421 Bairro: ([GEOGRAPHIC_DAT…" at bounding box center [561, 253] width 1123 height 507
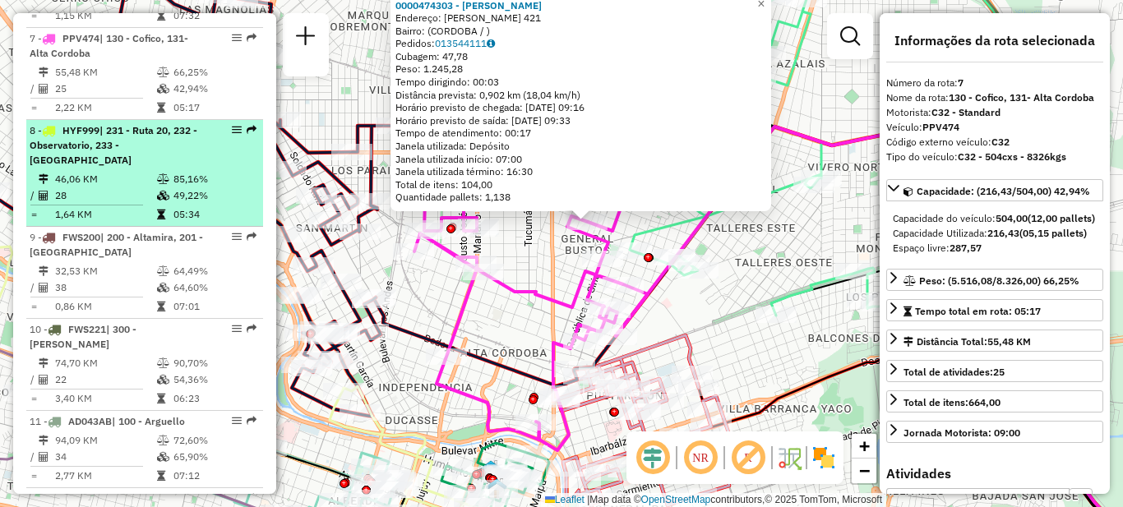
click at [140, 132] on span "| 231 - Ruta 20, 232 - Observatorio, 233 - [GEOGRAPHIC_DATA]" at bounding box center [114, 145] width 168 height 42
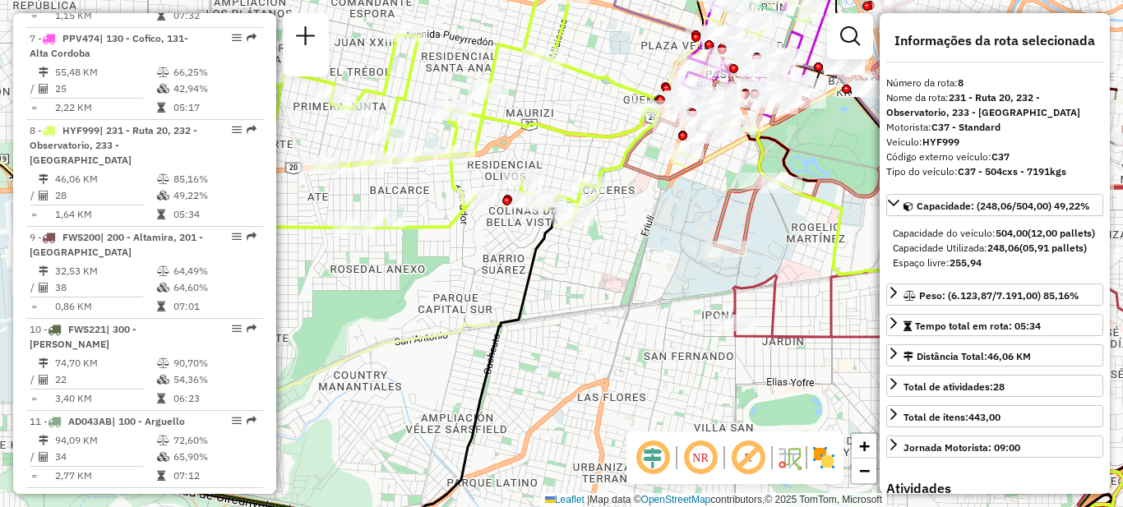
drag, startPoint x: 413, startPoint y: 223, endPoint x: 477, endPoint y: 344, distance: 137.5
click at [488, 350] on div "Janela de atendimento Grade de atendimento Capacidade Transportadoras Veículos …" at bounding box center [561, 253] width 1123 height 507
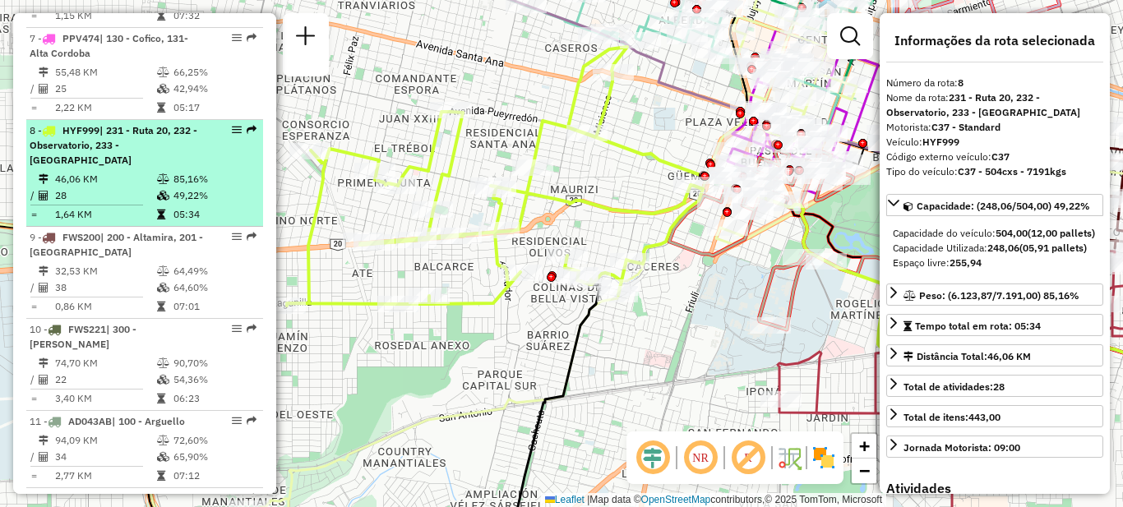
click at [130, 138] on li "8 - HYF999 | 231 - Ruta 20, 232 - Observatorio, 233 - [GEOGRAPHIC_DATA] 46,06 K…" at bounding box center [144, 173] width 237 height 107
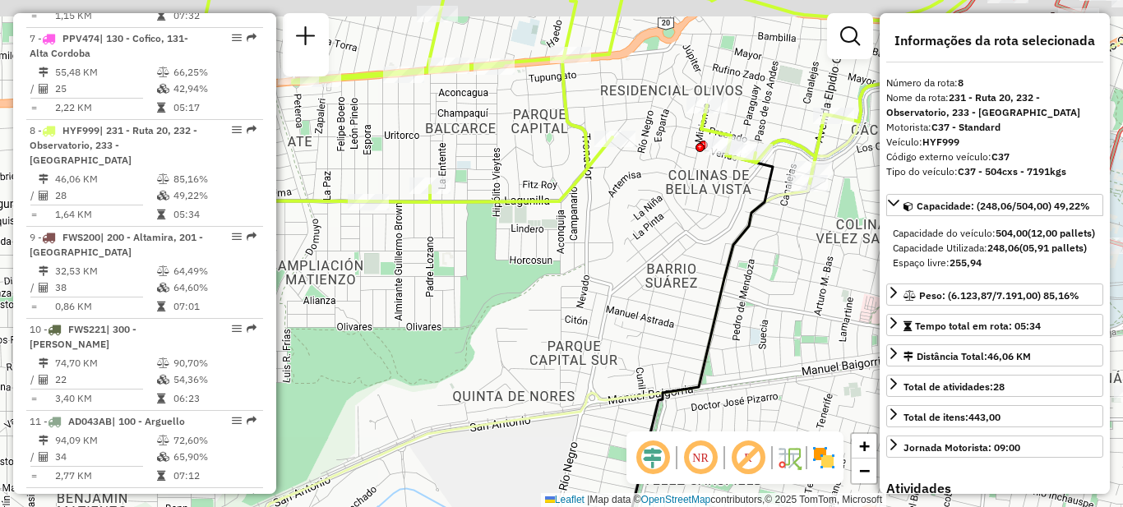
drag, startPoint x: 501, startPoint y: 313, endPoint x: 479, endPoint y: 372, distance: 62.2
click at [481, 372] on div "Janela de atendimento Grade de atendimento Capacidade Transportadoras Veículos …" at bounding box center [561, 253] width 1123 height 507
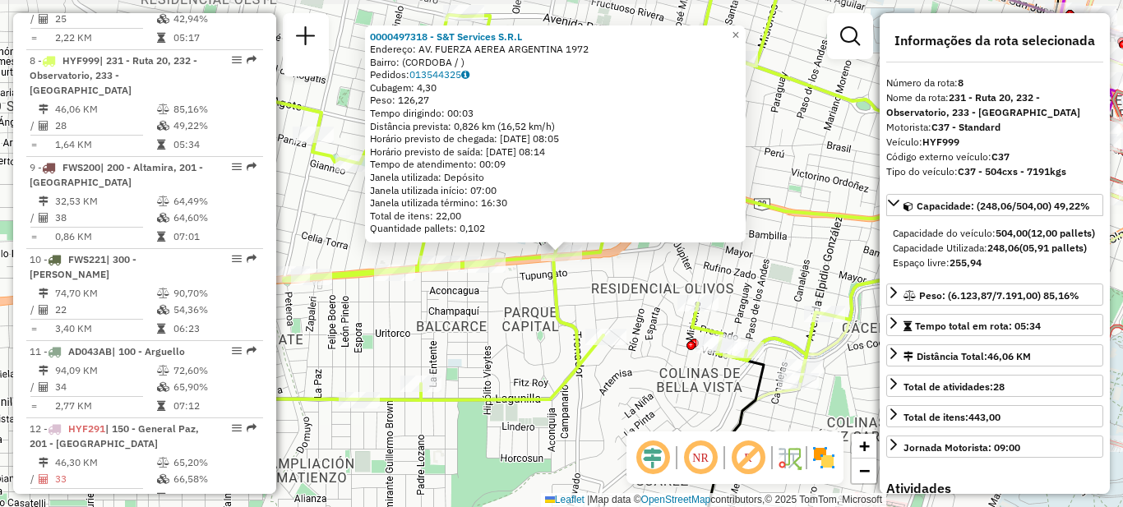
scroll to position [1230, 0]
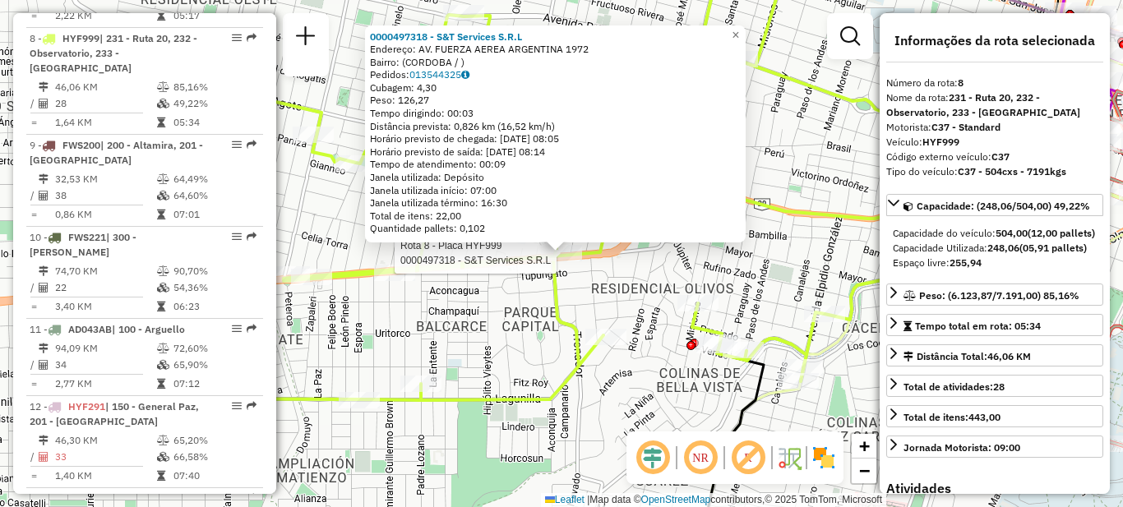
click at [488, 308] on div "Rota 8 - Placa HYF999 0000497318 - S&T Services S.R.L 0000497318 - S&T Services…" at bounding box center [561, 253] width 1123 height 507
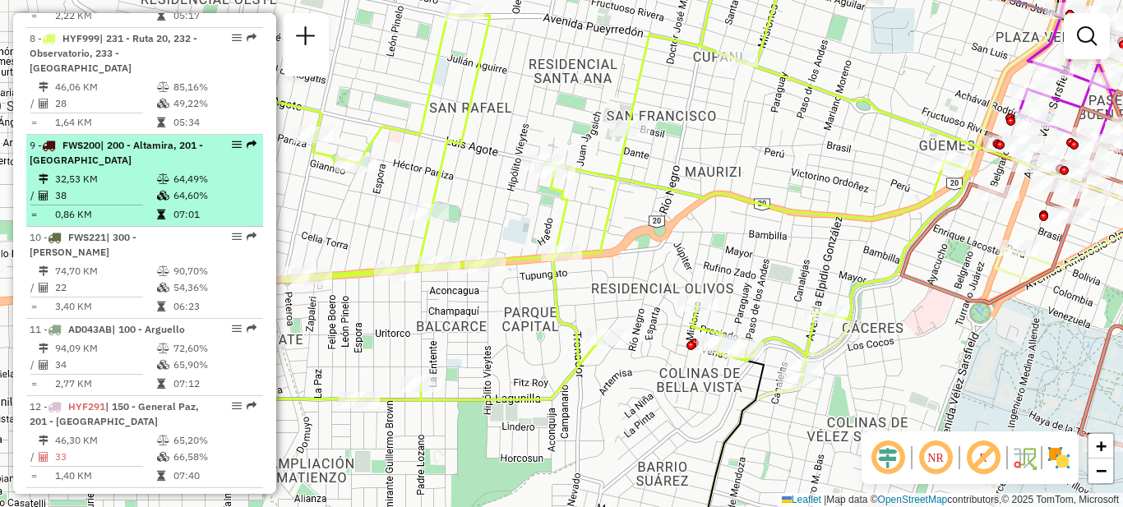
click at [128, 138] on div "9 - FWS200 | 200 - [GEOGRAPHIC_DATA], 201 - [GEOGRAPHIC_DATA]" at bounding box center [117, 153] width 174 height 30
select select "**********"
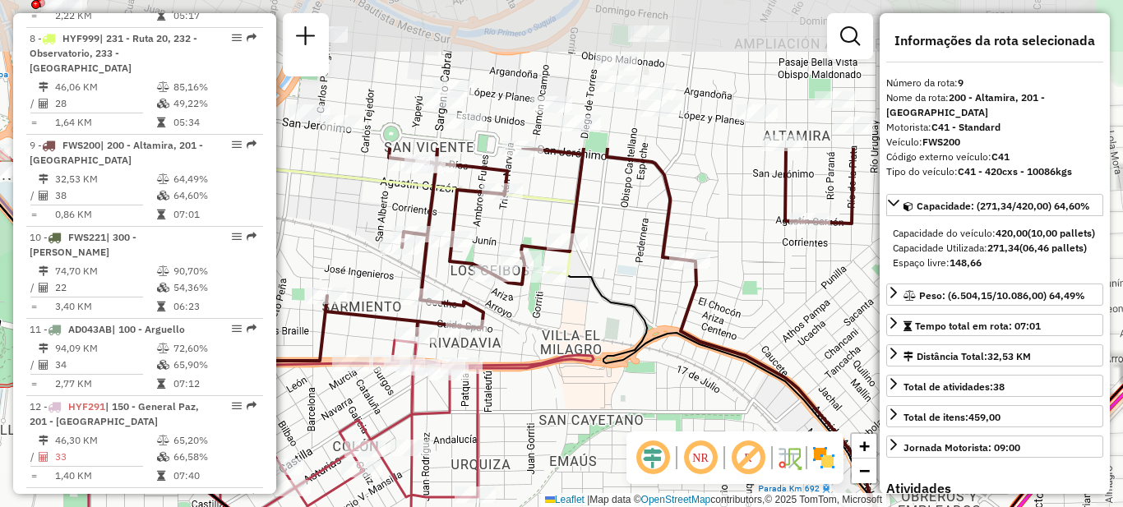
drag, startPoint x: 631, startPoint y: 241, endPoint x: 633, endPoint y: 409, distance: 168.5
click at [642, 418] on div "Janela de atendimento Grade de atendimento Capacidade Transportadoras Veículos …" at bounding box center [561, 253] width 1123 height 507
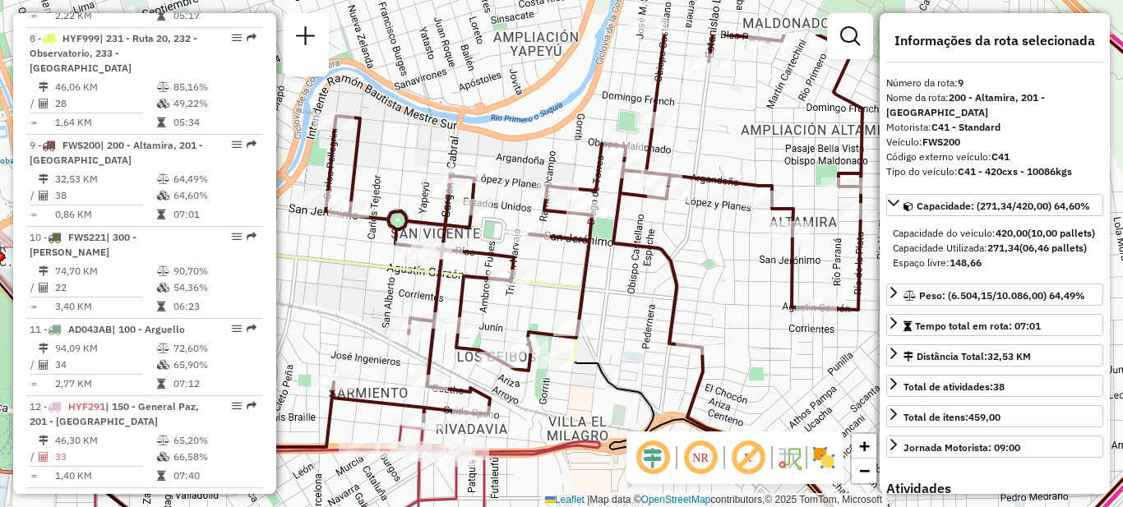
drag, startPoint x: 625, startPoint y: 281, endPoint x: 626, endPoint y: 320, distance: 38.6
click at [626, 320] on div "Janela de atendimento Grade de atendimento Capacidade Transportadoras Veículos …" at bounding box center [561, 253] width 1123 height 507
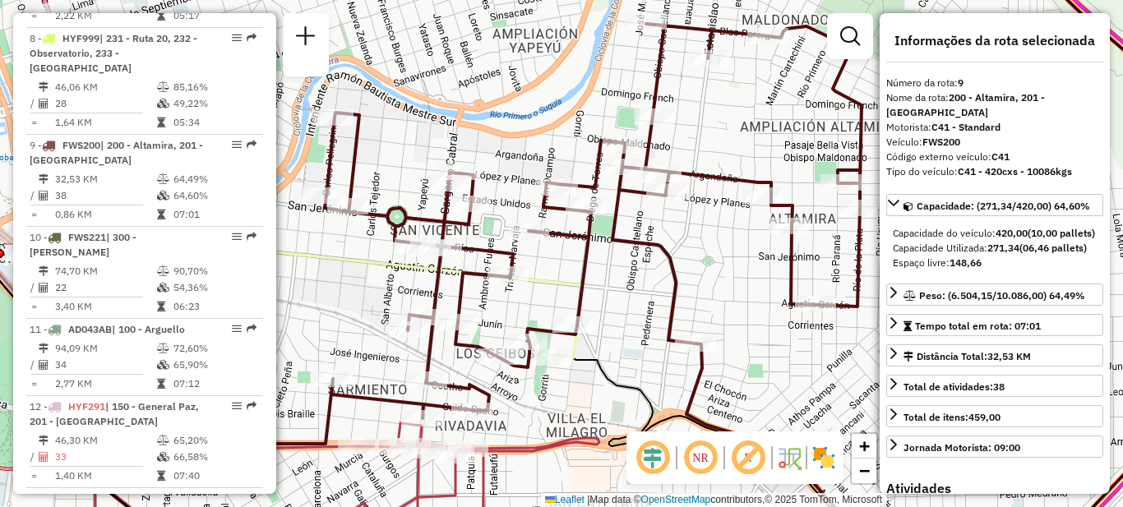
click at [705, 272] on div "Janela de atendimento Grade de atendimento Capacidade Transportadoras Veículos …" at bounding box center [561, 253] width 1123 height 507
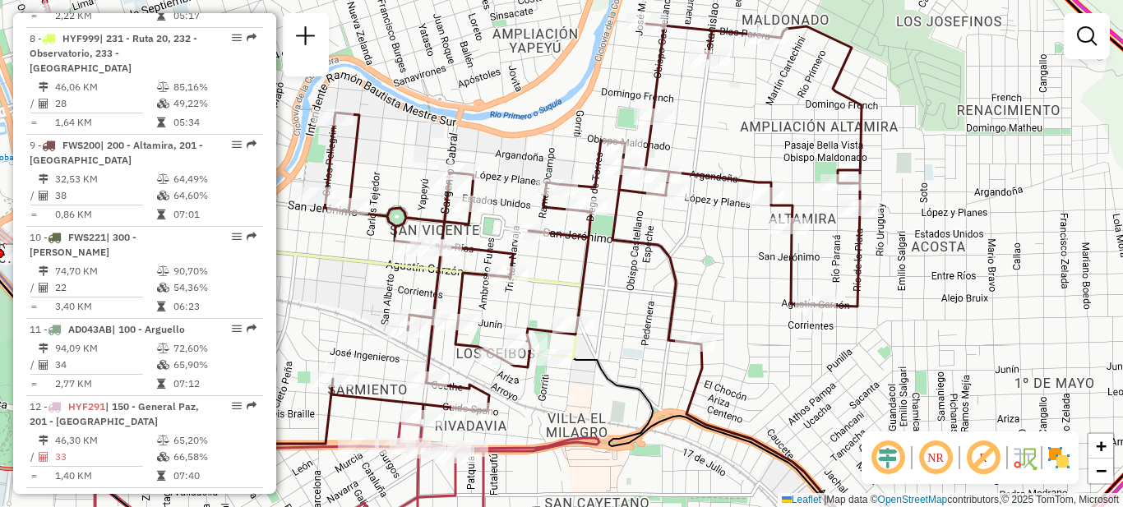
click at [599, 317] on div "Janela de atendimento Grade de atendimento Capacidade Transportadoras Veículos …" at bounding box center [561, 253] width 1123 height 507
select select "**********"
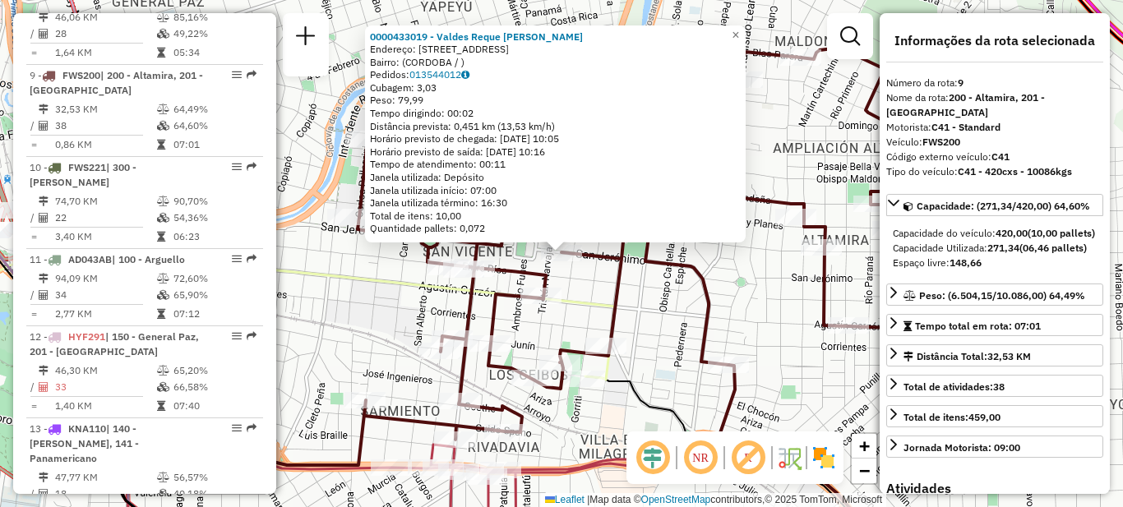
scroll to position [1322, 0]
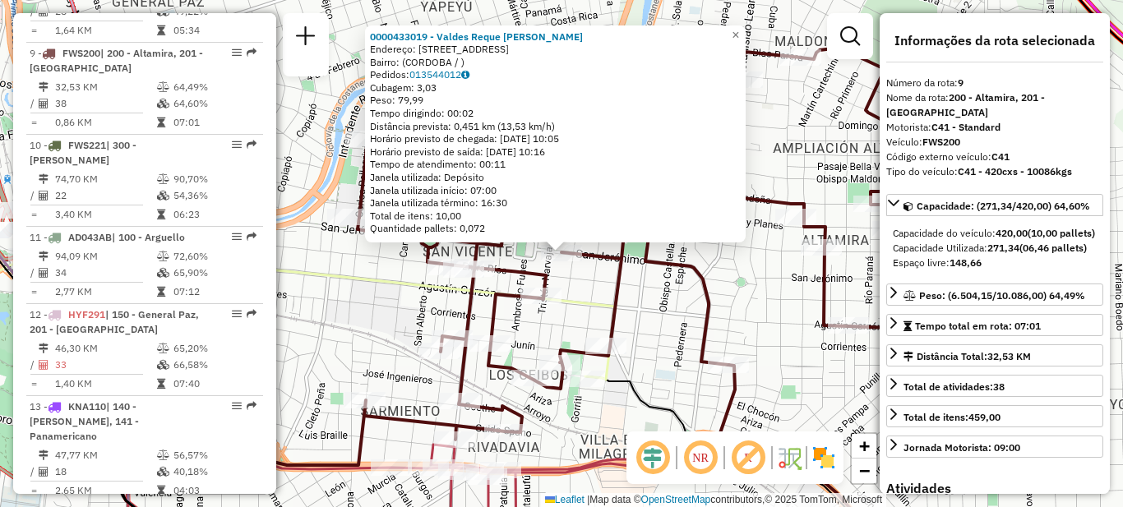
click at [367, 312] on div "Rota 9 - Placa FWS200 0000433019 - Valdes Reque [PERSON_NAME] 0000433019 - Vald…" at bounding box center [561, 253] width 1123 height 507
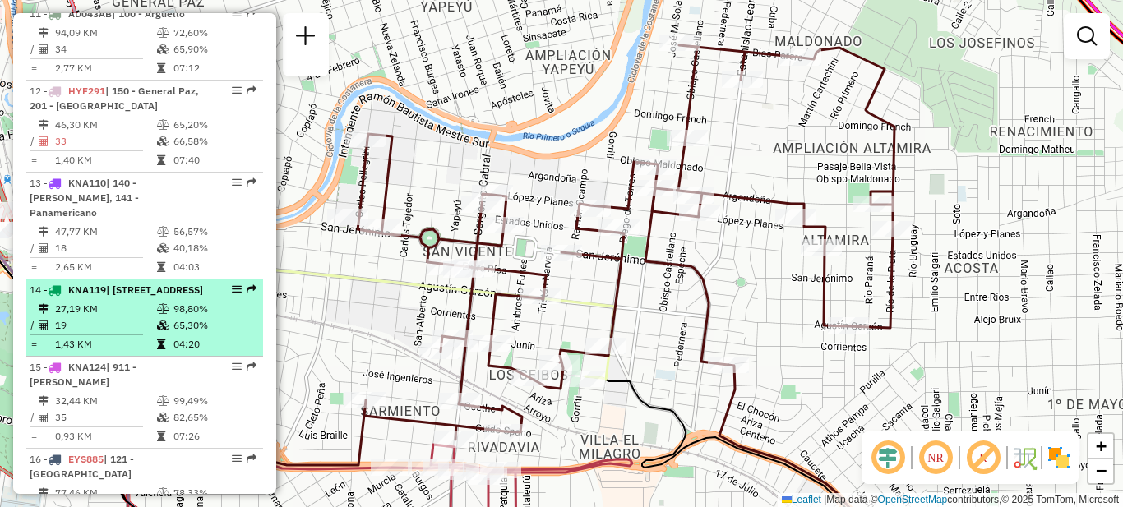
scroll to position [1569, 0]
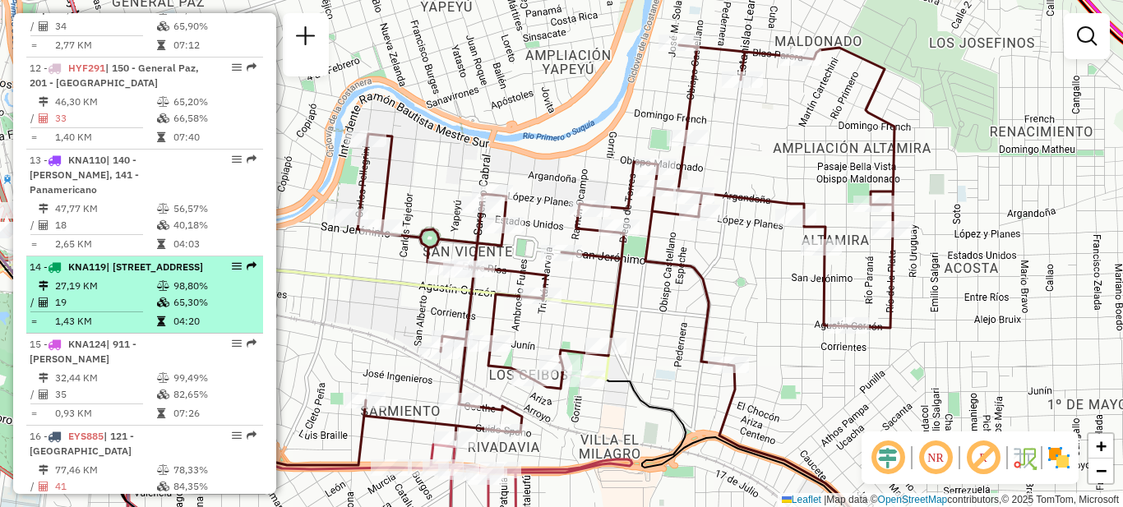
click at [140, 294] on td "19" at bounding box center [105, 302] width 102 height 16
select select "**********"
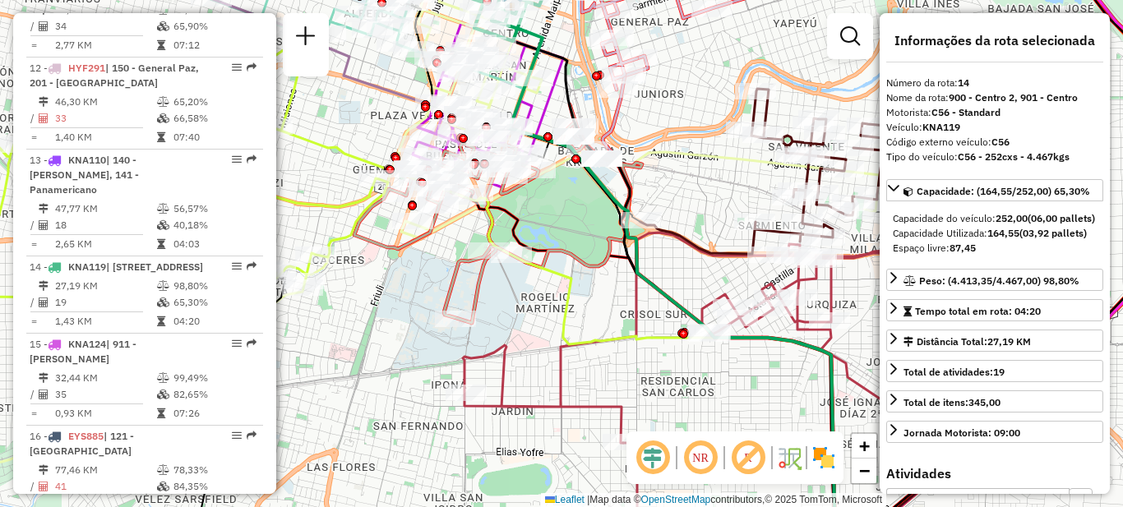
drag, startPoint x: 524, startPoint y: 149, endPoint x: 556, endPoint y: 313, distance: 167.5
click at [555, 178] on div at bounding box center [535, 170] width 41 height 16
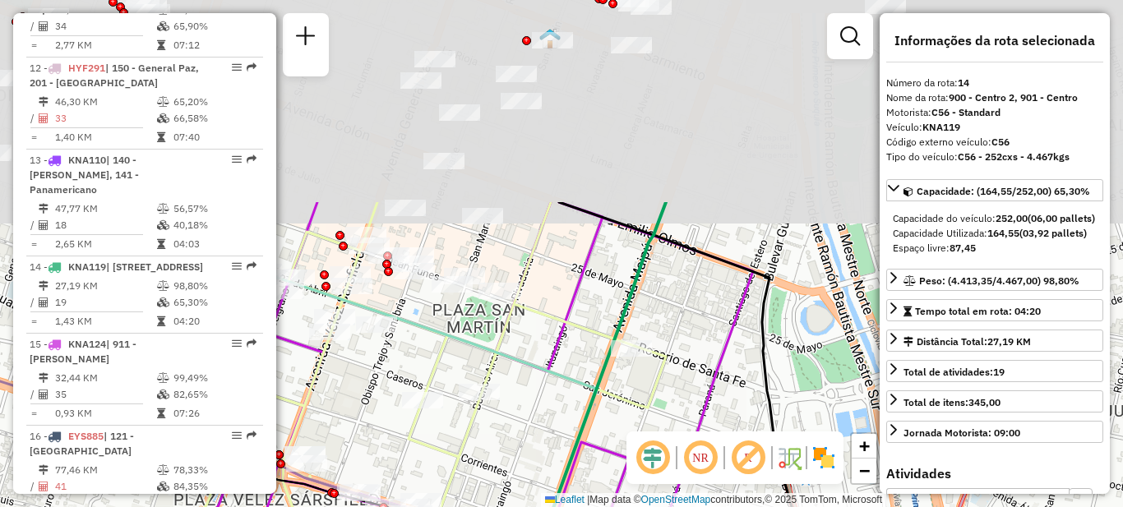
drag, startPoint x: 597, startPoint y: 156, endPoint x: 608, endPoint y: 416, distance: 260.0
click at [609, 415] on div "Janela de atendimento Grade de atendimento Capacidade Transportadoras Veículos …" at bounding box center [561, 253] width 1123 height 507
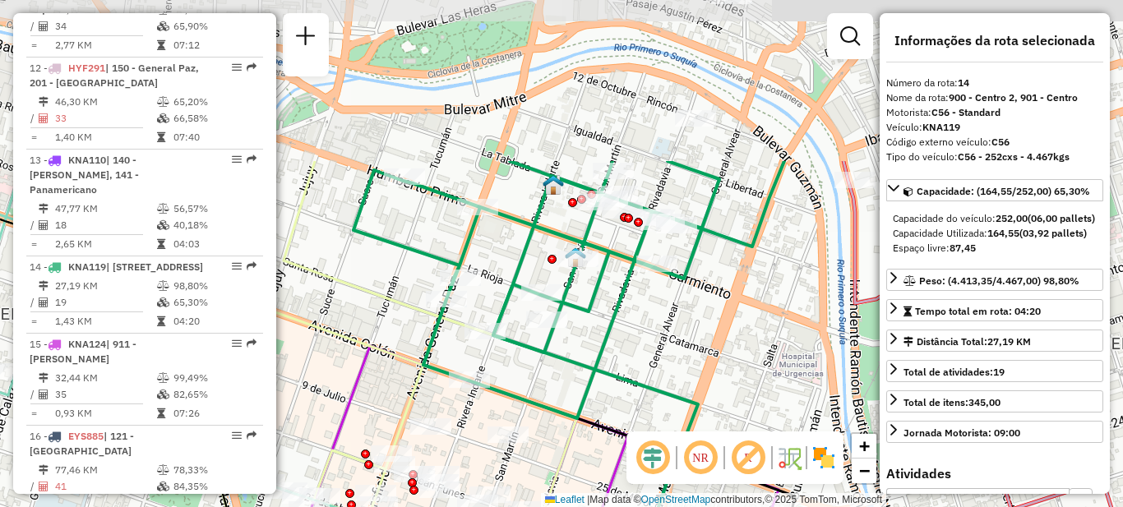
drag, startPoint x: 530, startPoint y: 165, endPoint x: 546, endPoint y: 368, distance: 203.7
click at [554, 379] on div "Janela de atendimento Grade de atendimento Capacidade Transportadoras Veículos …" at bounding box center [561, 253] width 1123 height 507
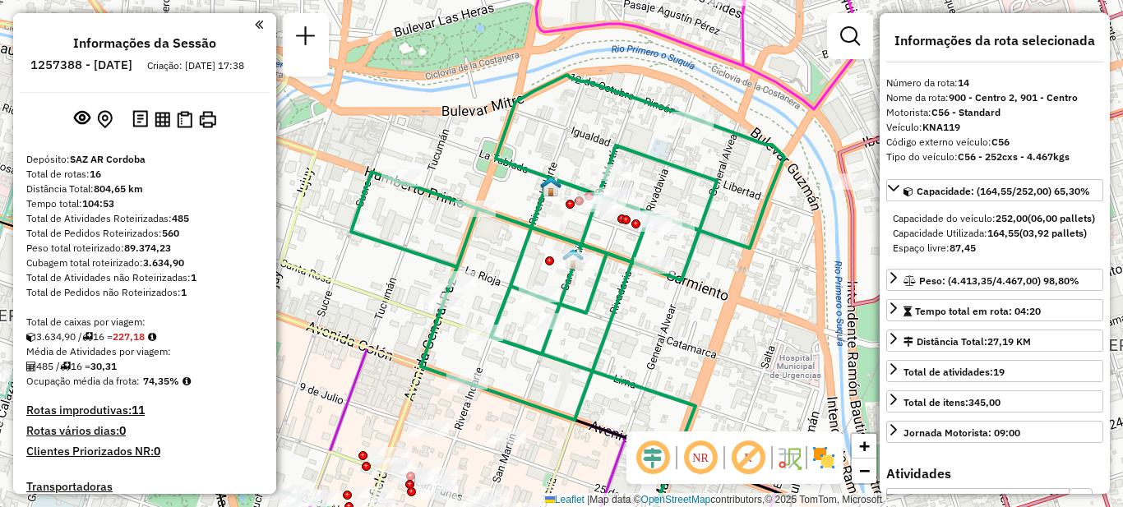
select select "**********"
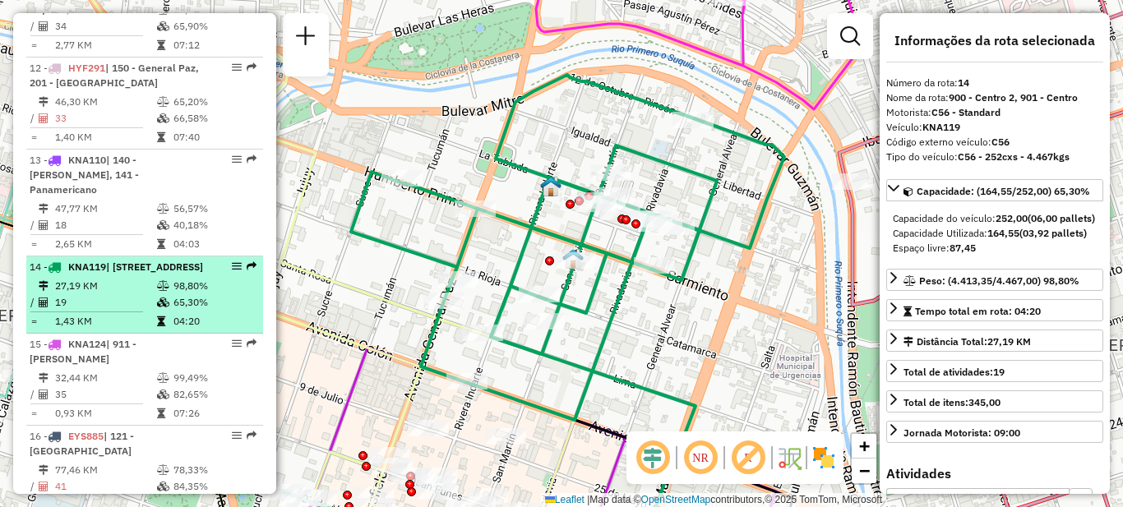
click at [137, 278] on td "27,19 KM" at bounding box center [105, 286] width 102 height 16
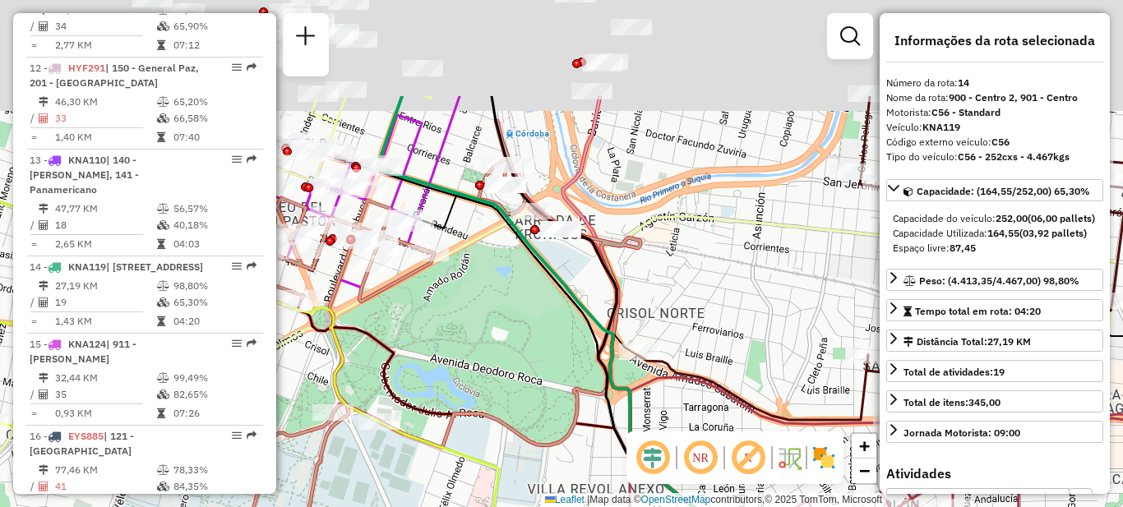
drag, startPoint x: 523, startPoint y: 92, endPoint x: 521, endPoint y: 381, distance: 289.4
click at [521, 381] on icon at bounding box center [699, 400] width 645 height 608
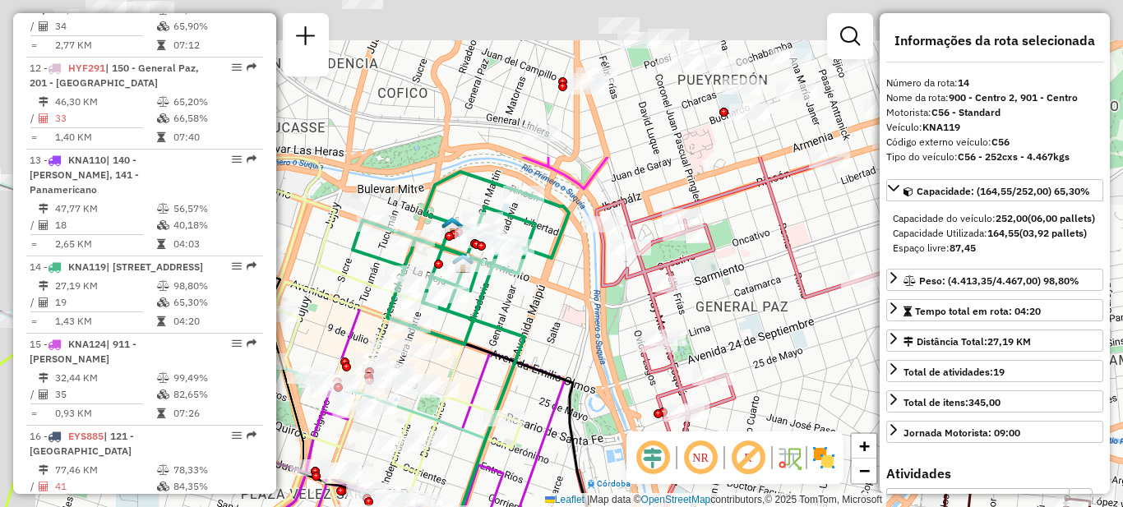
drag, startPoint x: 467, startPoint y: 187, endPoint x: 552, endPoint y: 408, distance: 237.1
click at [552, 408] on icon at bounding box center [414, 473] width 301 height 330
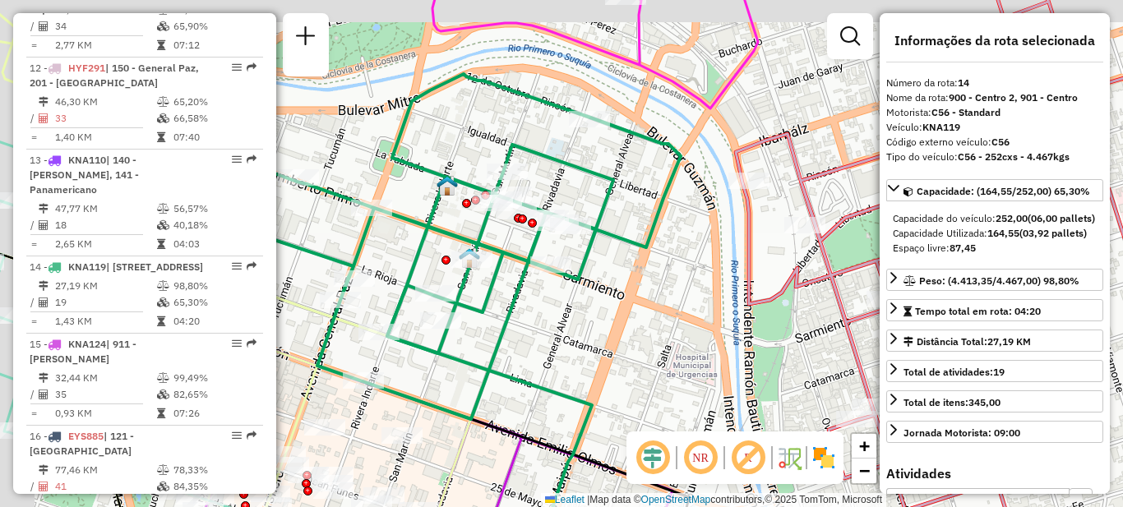
drag, startPoint x: 513, startPoint y: 301, endPoint x: 617, endPoint y: 332, distance: 109.0
click at [617, 332] on div "Janela de atendimento Grade de atendimento Capacidade Transportadoras Veículos …" at bounding box center [561, 253] width 1123 height 507
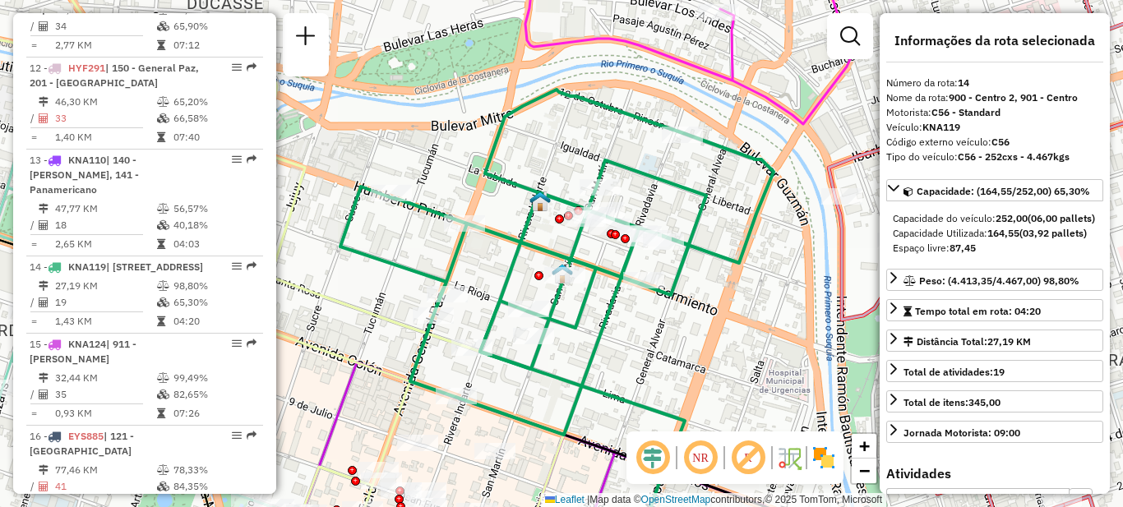
drag, startPoint x: 543, startPoint y: 286, endPoint x: 580, endPoint y: 261, distance: 44.5
click at [585, 294] on icon at bounding box center [556, 262] width 433 height 345
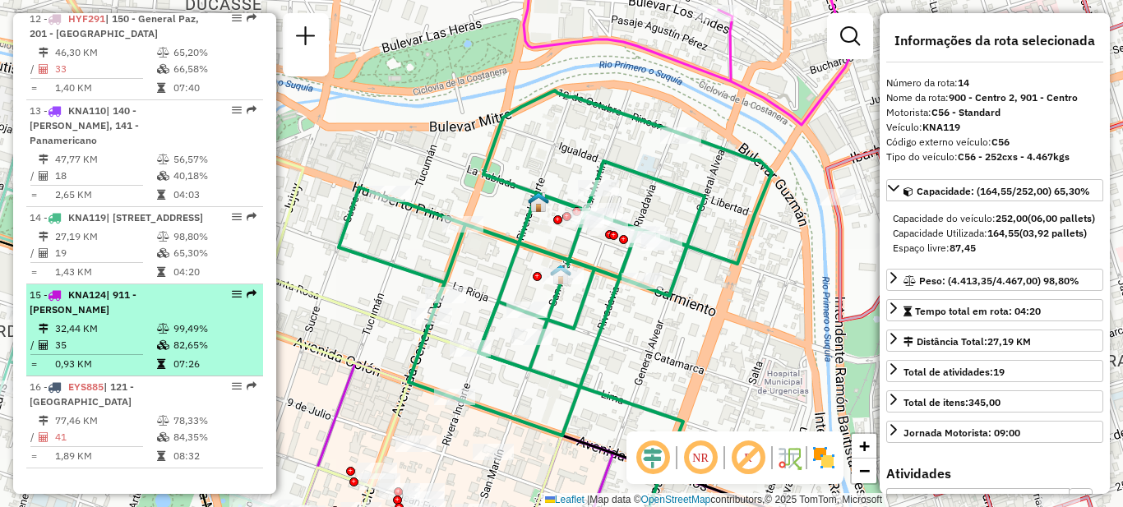
scroll to position [1651, 0]
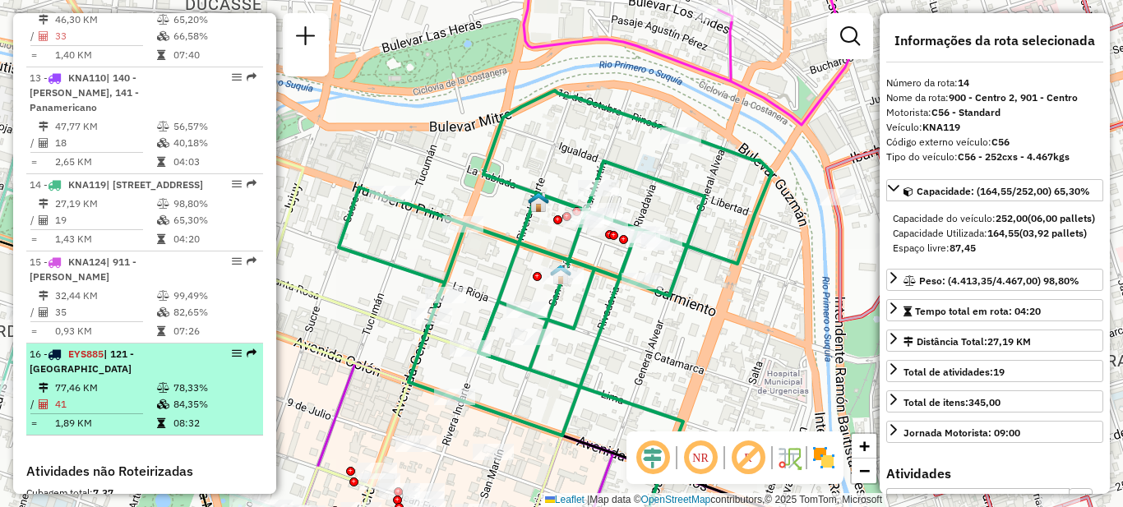
click at [115, 380] on td "77,46 KM" at bounding box center [105, 388] width 102 height 16
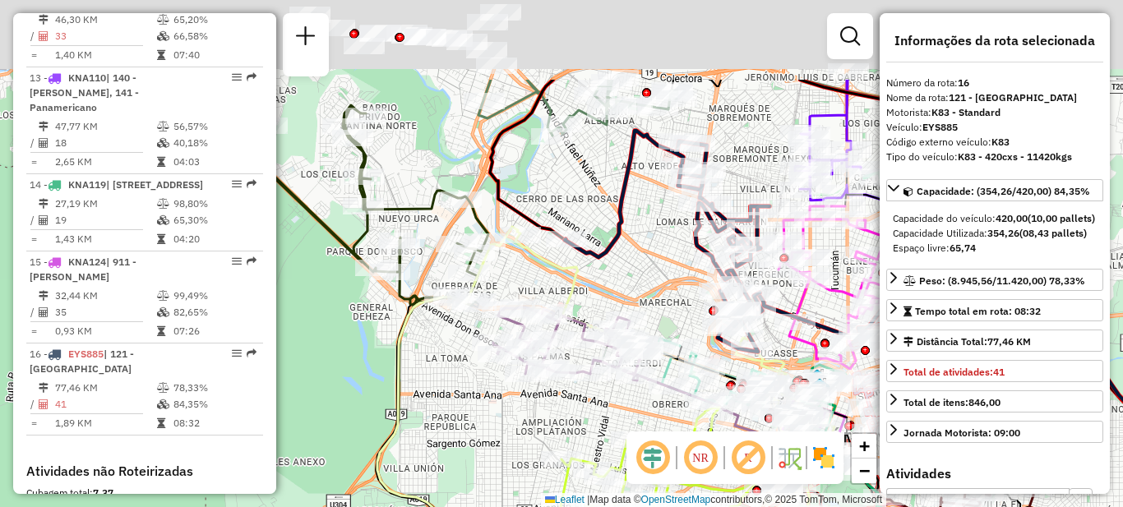
drag, startPoint x: 374, startPoint y: 242, endPoint x: 437, endPoint y: 376, distance: 148.2
click at [437, 376] on div "Janela de atendimento Grade de atendimento Capacidade Transportadoras Veículos …" at bounding box center [561, 253] width 1123 height 507
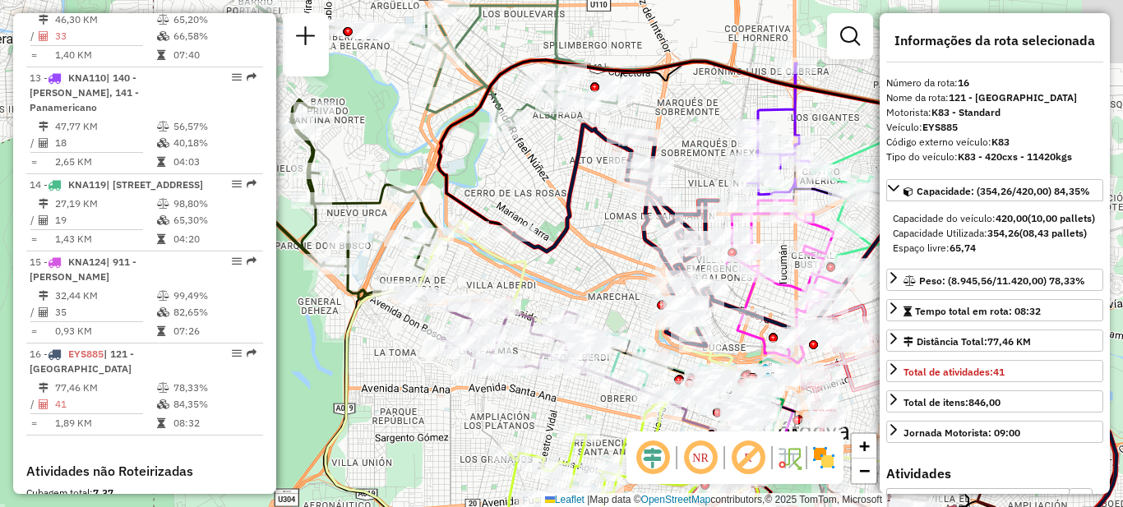
drag, startPoint x: 640, startPoint y: 261, endPoint x: 506, endPoint y: 229, distance: 137.6
click at [506, 229] on div "Janela de atendimento Grade de atendimento Capacidade Transportadoras Veículos …" at bounding box center [561, 253] width 1123 height 507
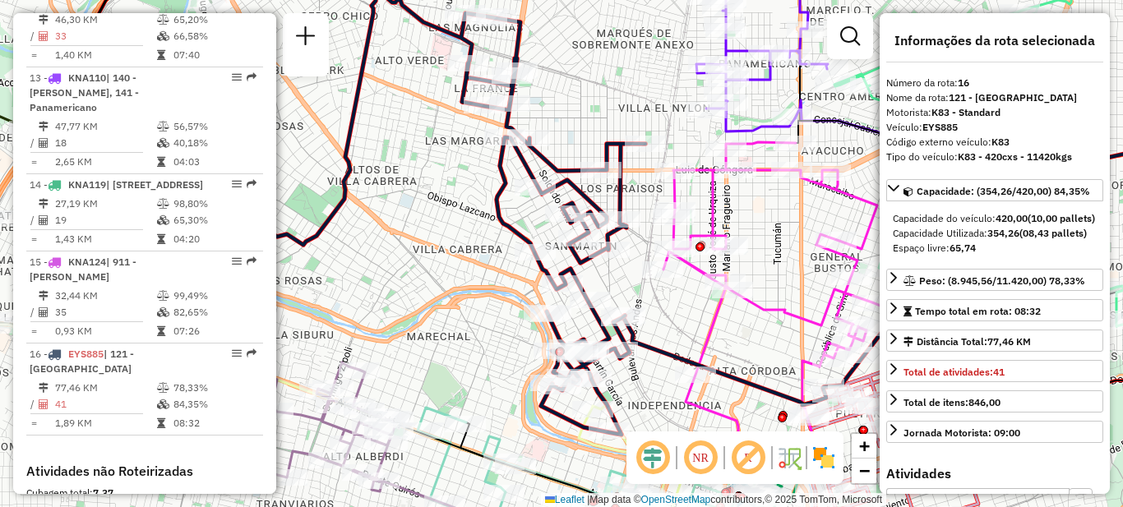
drag, startPoint x: 540, startPoint y: 229, endPoint x: 432, endPoint y: 275, distance: 117.9
click at [432, 275] on div "Janela de atendimento Grade de atendimento Capacidade Transportadoras Veículos …" at bounding box center [561, 253] width 1123 height 507
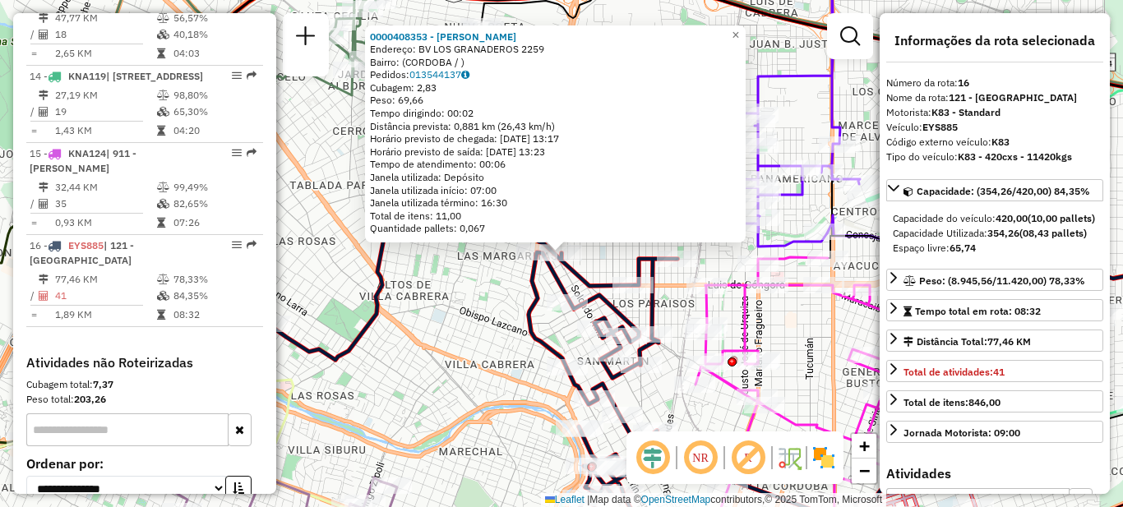
scroll to position [1820, 0]
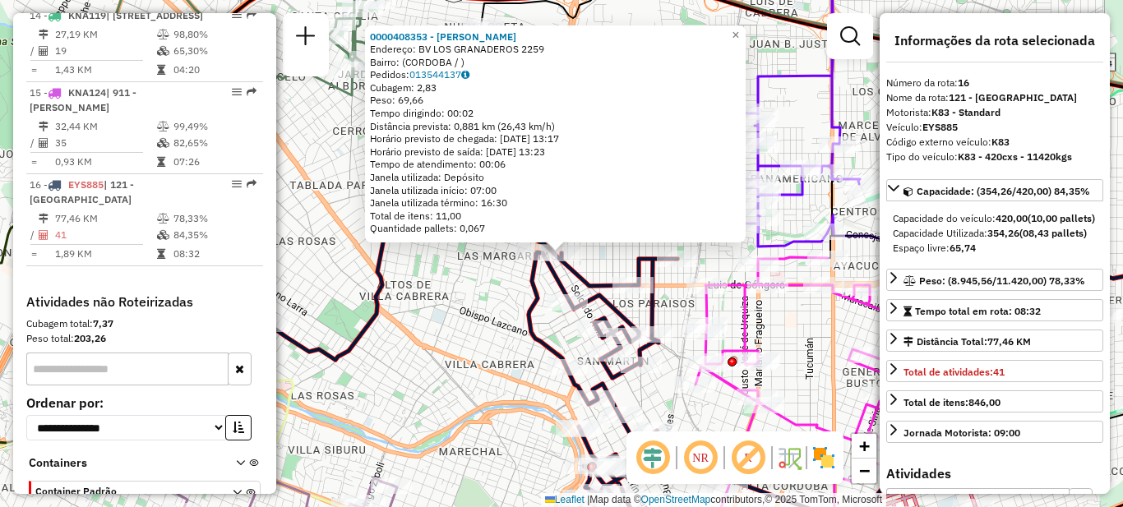
click at [458, 335] on div "0000408353 - Nieto Paola Lorena Endereço: BV LOS GRANADEROS 2259 Bairro: (CORDO…" at bounding box center [561, 253] width 1123 height 507
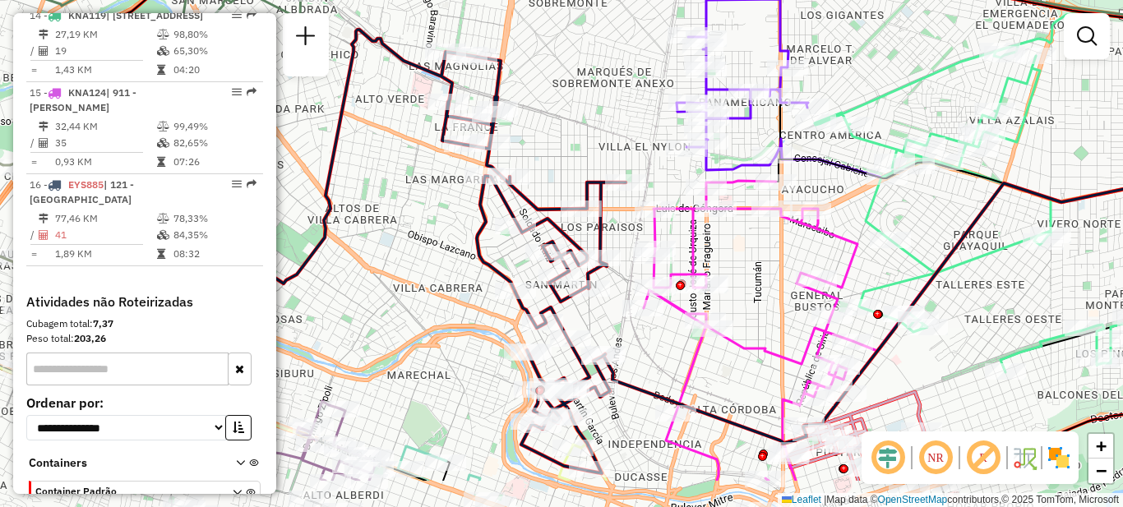
drag, startPoint x: 483, startPoint y: 383, endPoint x: 429, endPoint y: 292, distance: 106.2
click at [429, 292] on div "Janela de atendimento Grade de atendimento Capacidade Transportadoras Veículos …" at bounding box center [561, 253] width 1123 height 507
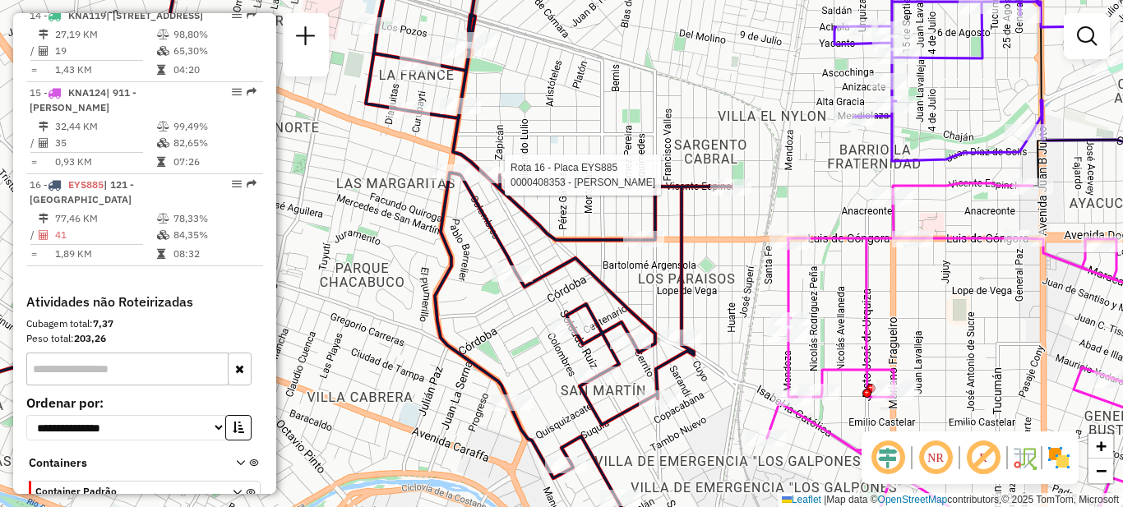
select select "**********"
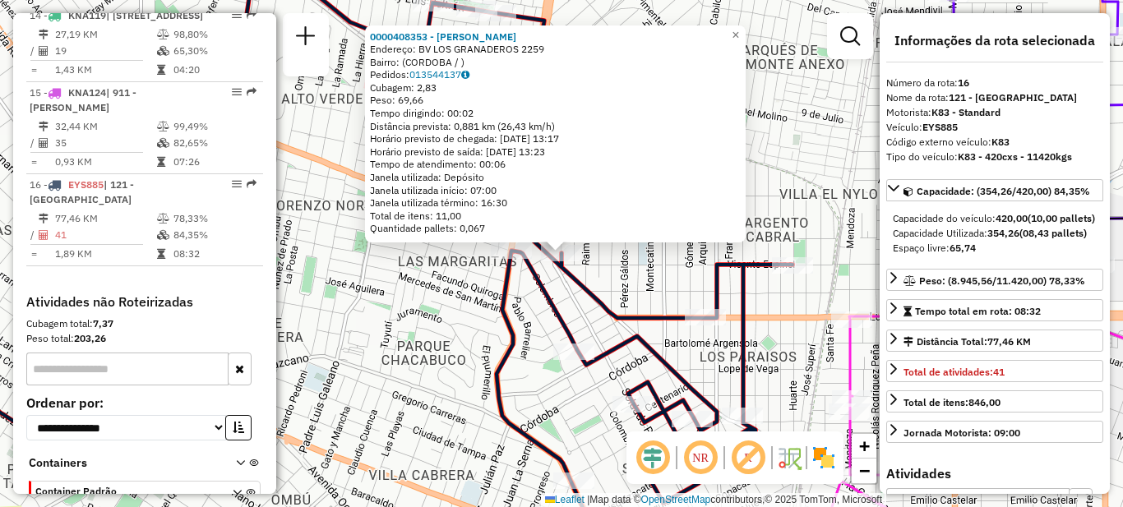
click at [636, 263] on div "0000408353 - Nieto Paola Lorena Endereço: BV LOS GRANADEROS 2259 Bairro: (CORDO…" at bounding box center [561, 253] width 1123 height 507
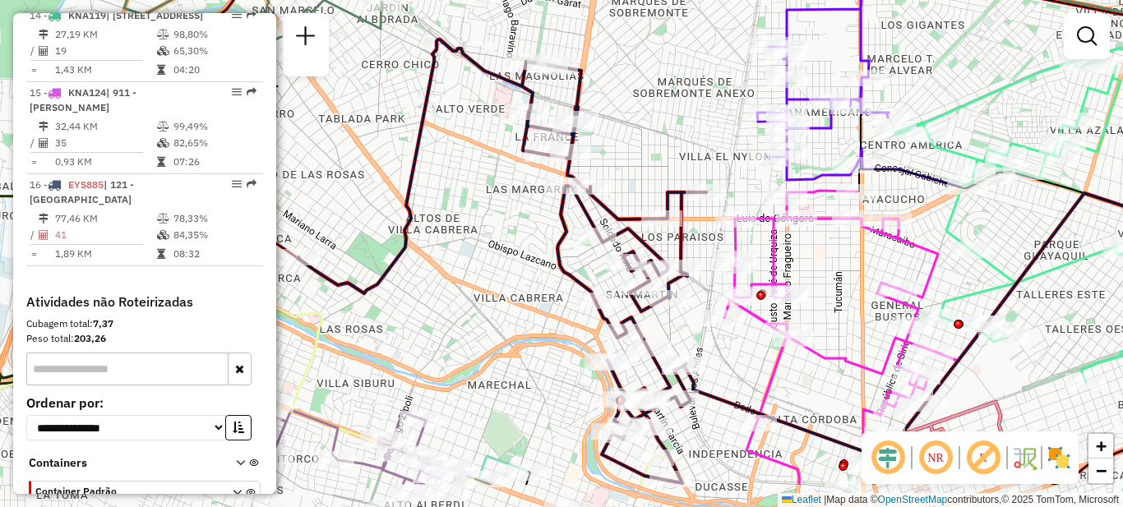
drag, startPoint x: 649, startPoint y: 269, endPoint x: 628, endPoint y: 161, distance: 109.8
click at [628, 161] on div "Janela de atendimento Grade de atendimento Capacidade Transportadoras Veículos …" at bounding box center [561, 253] width 1123 height 507
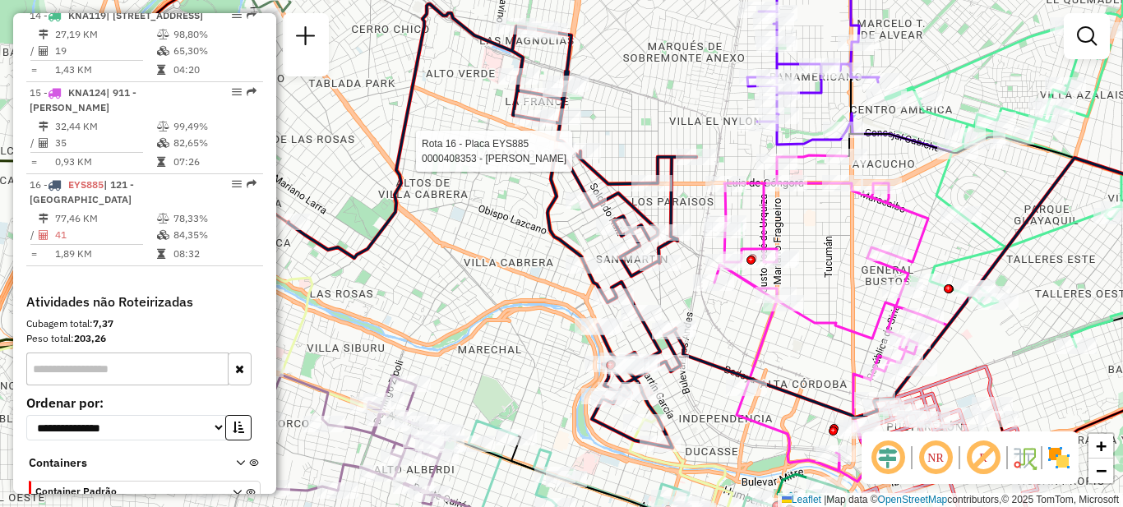
select select "**********"
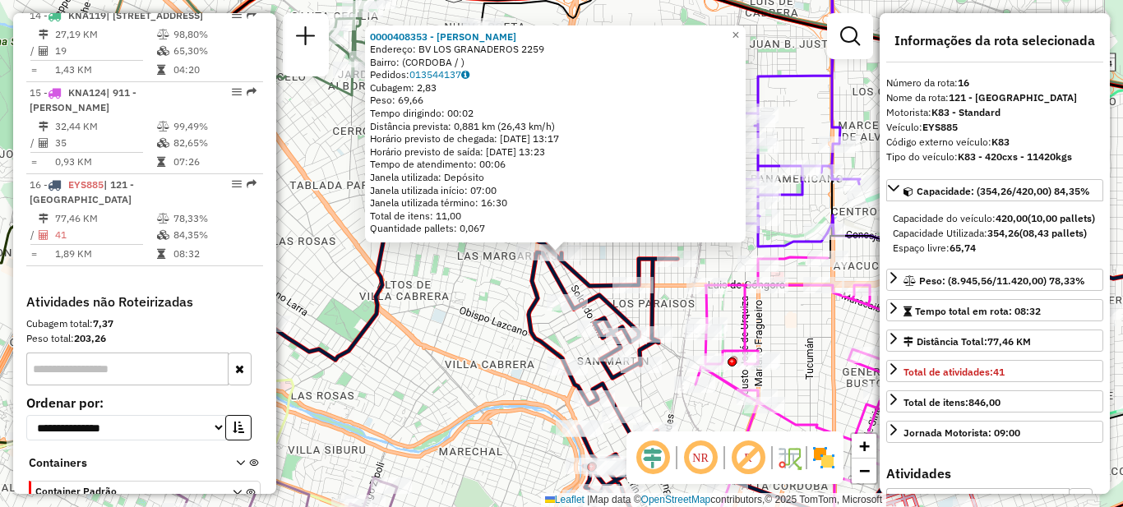
click at [488, 300] on div "0000408353 - Nieto Paola Lorena Endereço: BV LOS GRANADEROS 2259 Bairro: (CORDO…" at bounding box center [561, 253] width 1123 height 507
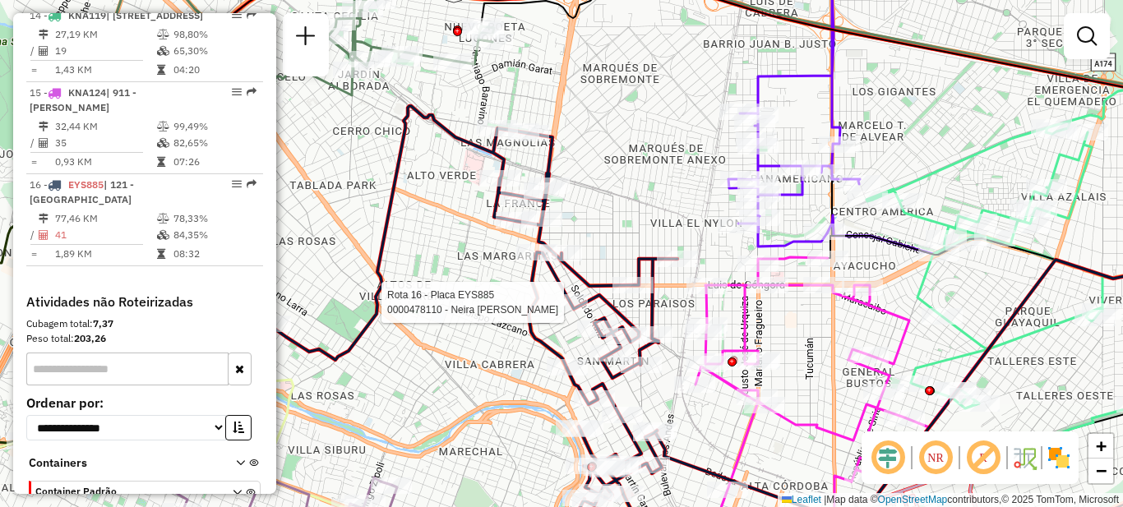
select select "**********"
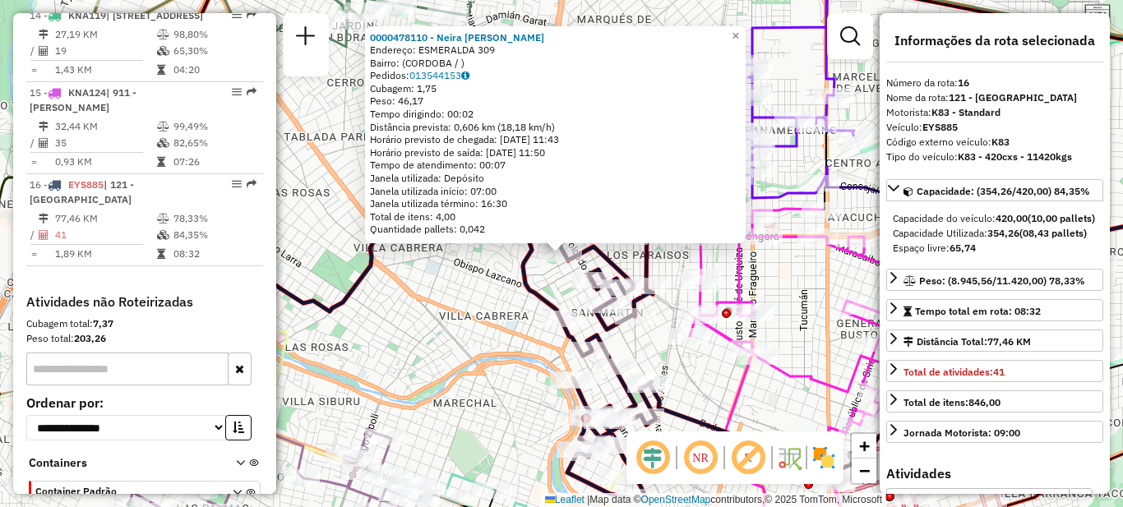
click at [469, 337] on div "Rota 16 - Placa EYS885 0000478110 - Neira Ivan Lucio Nicolas 0000478110 - Neira…" at bounding box center [561, 253] width 1123 height 507
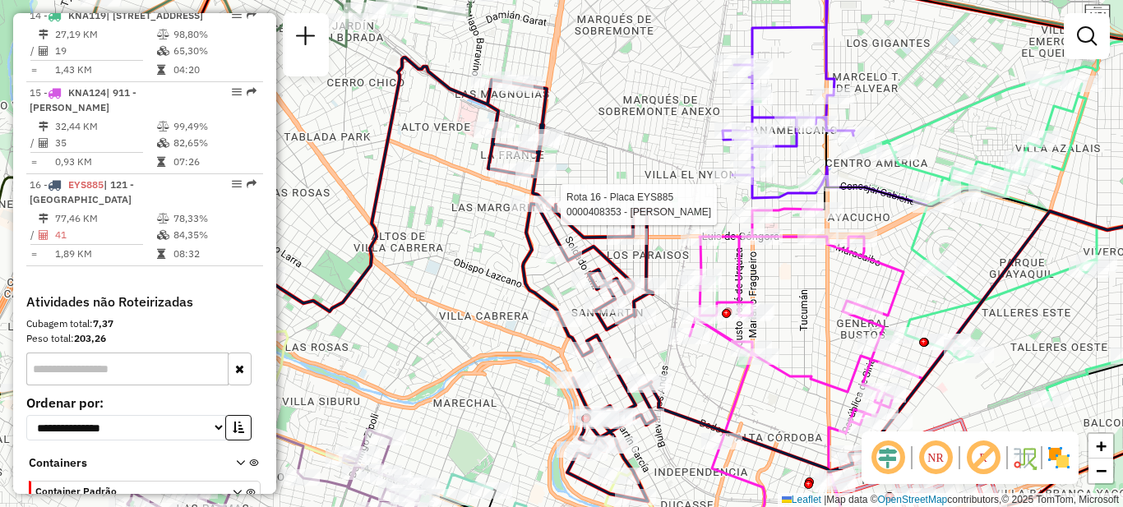
select select "**********"
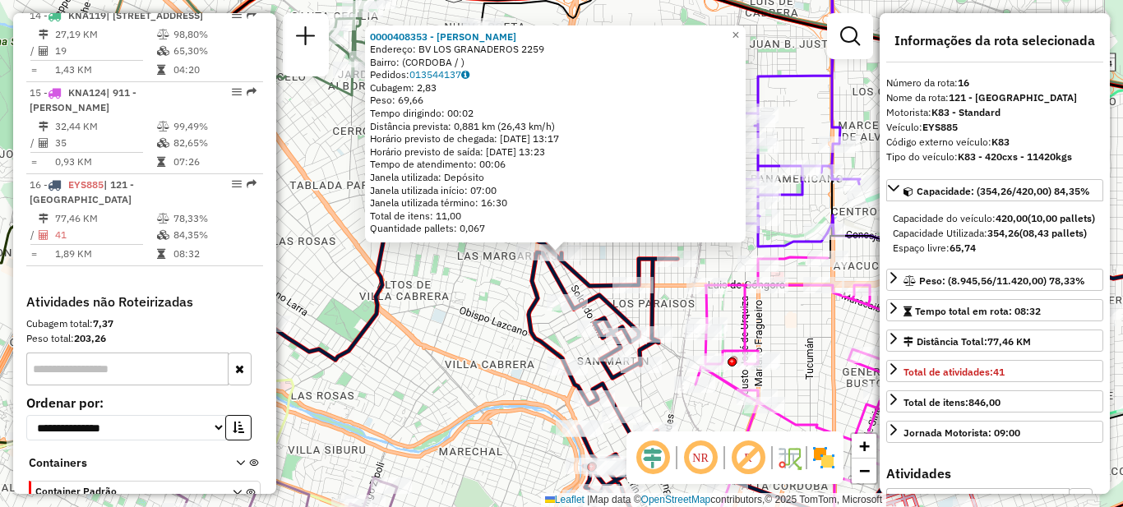
click at [460, 354] on div "Rota 16 - Placa EYS885 0000408353 - Nieto Paola Lorena 0000408353 - Nieto Paola…" at bounding box center [561, 253] width 1123 height 507
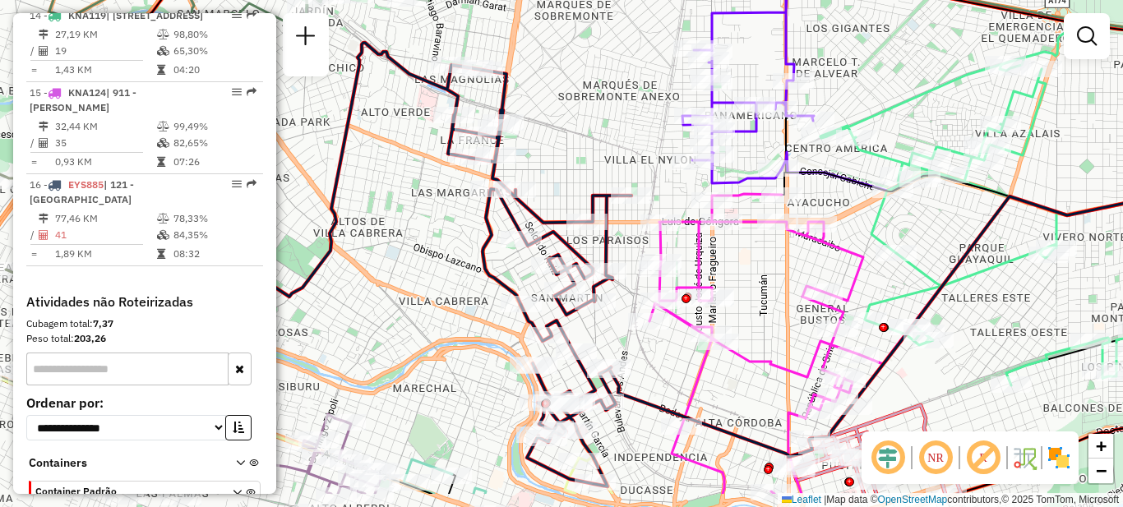
drag, startPoint x: 522, startPoint y: 410, endPoint x: 476, endPoint y: 347, distance: 78.3
click at [476, 347] on div "Janela de atendimento Grade de atendimento Capacidade Transportadoras Veículos …" at bounding box center [561, 253] width 1123 height 507
select select "**********"
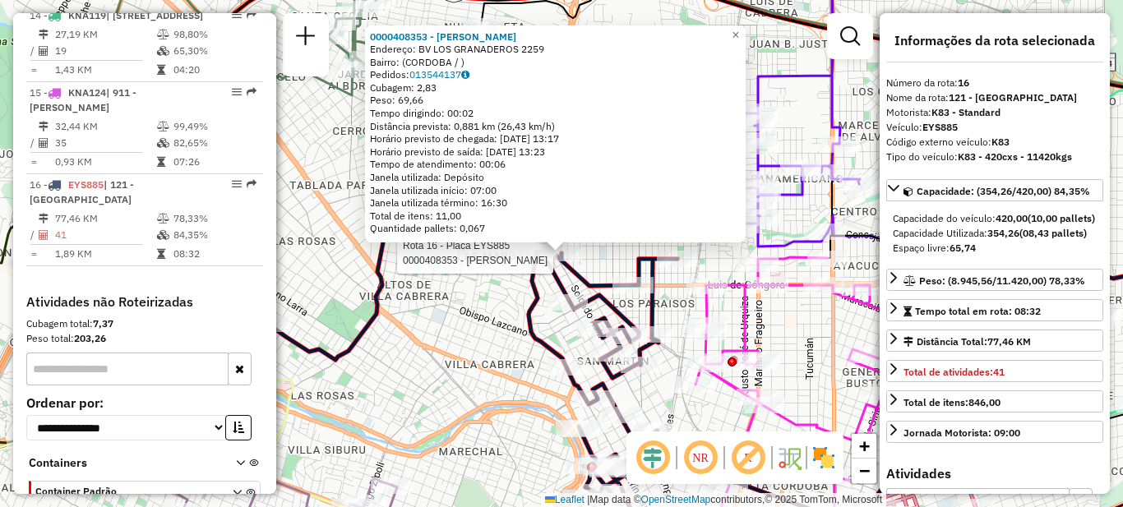
click at [449, 327] on div "Rota 16 - Placa EYS885 0000408353 - Nieto Paola Lorena 0000408353 - Nieto Paola…" at bounding box center [561, 253] width 1123 height 507
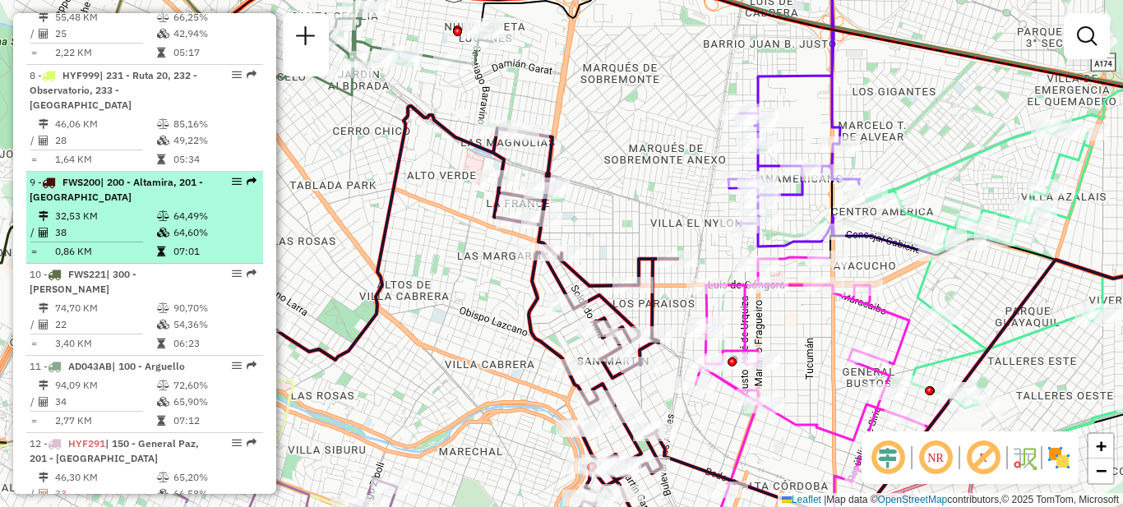
scroll to position [1162, 0]
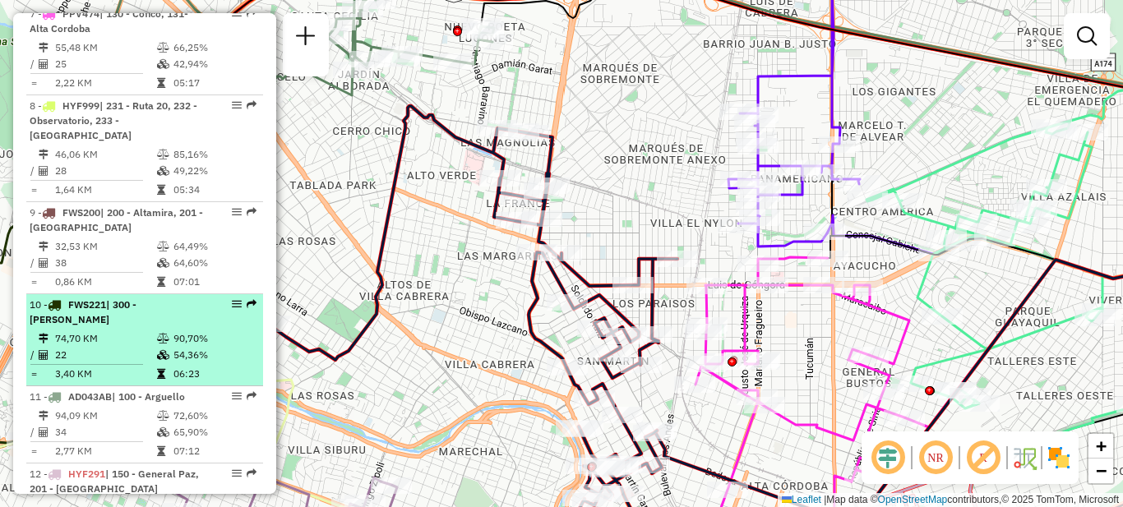
click at [139, 347] on td "22" at bounding box center [105, 355] width 102 height 16
select select "**********"
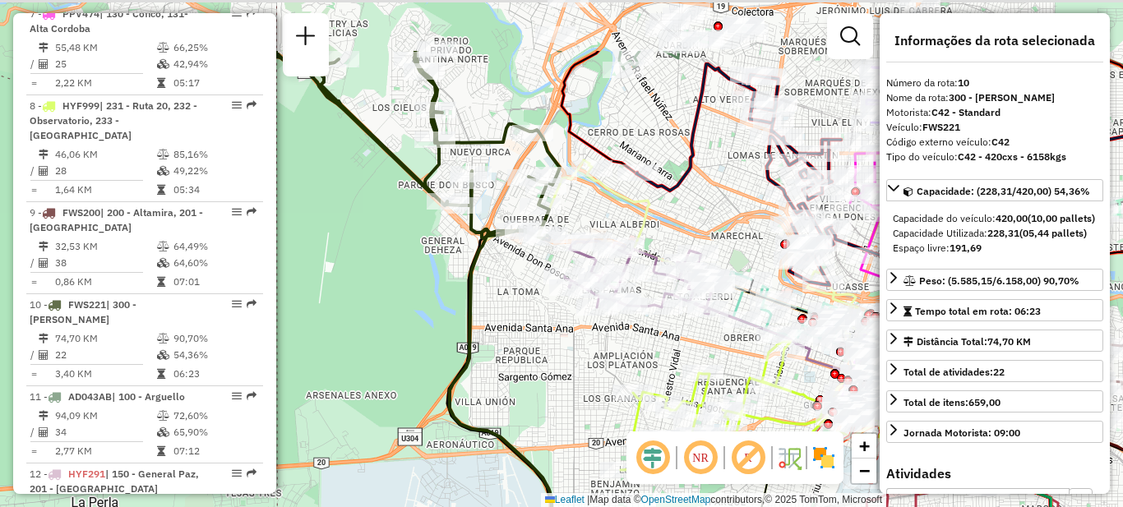
drag, startPoint x: 449, startPoint y: 256, endPoint x: 381, endPoint y: 386, distance: 147.5
click at [382, 389] on div "Janela de atendimento Grade de atendimento Capacidade Transportadoras Veículos …" at bounding box center [561, 253] width 1123 height 507
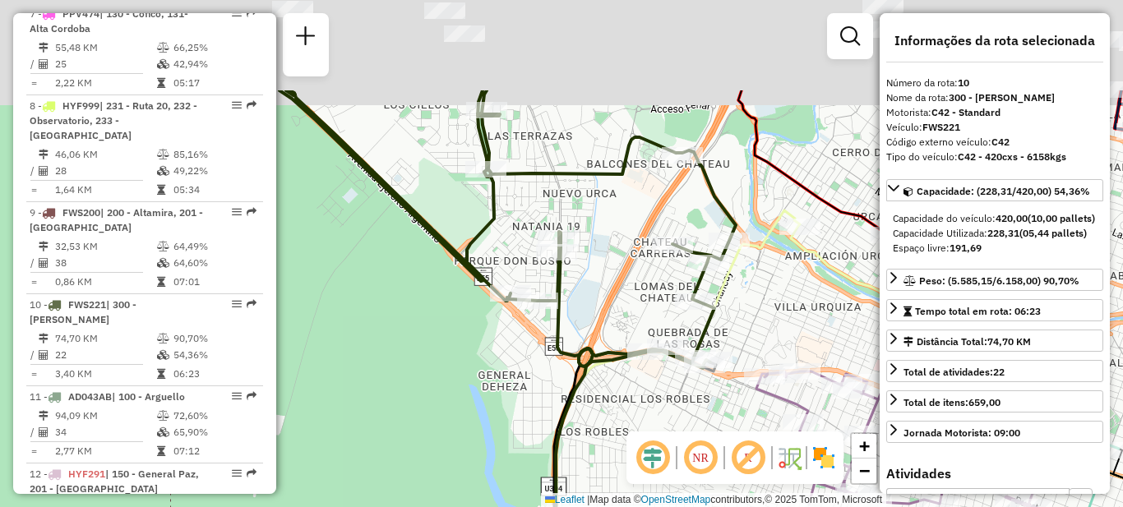
drag, startPoint x: 381, startPoint y: 290, endPoint x: 391, endPoint y: 432, distance: 141.7
click at [391, 434] on div "Janela de atendimento Grade de atendimento Capacidade Transportadoras Veículos …" at bounding box center [561, 253] width 1123 height 507
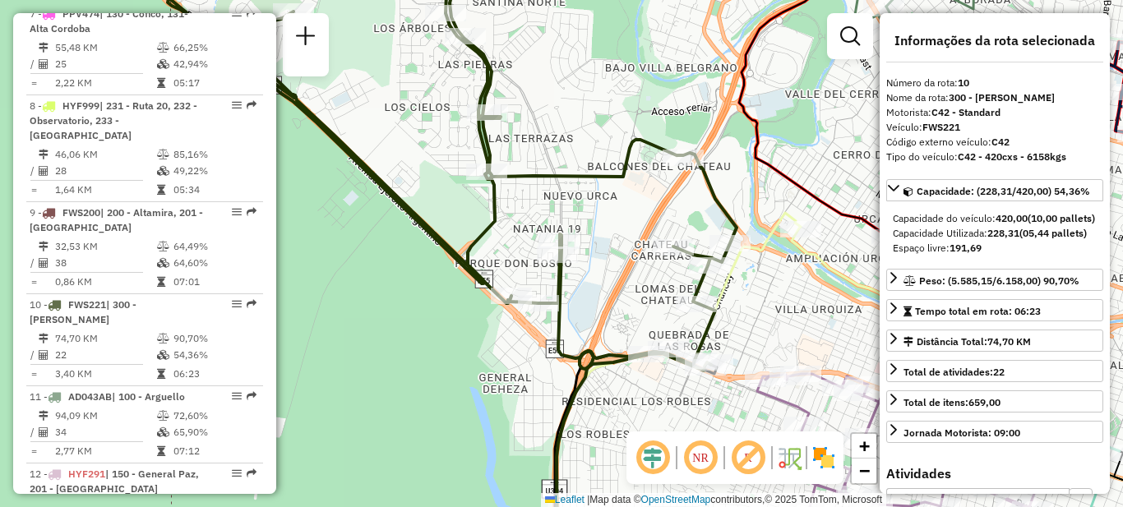
click at [428, 360] on div "Janela de atendimento Grade de atendimento Capacidade Transportadoras Veículos …" at bounding box center [561, 253] width 1123 height 507
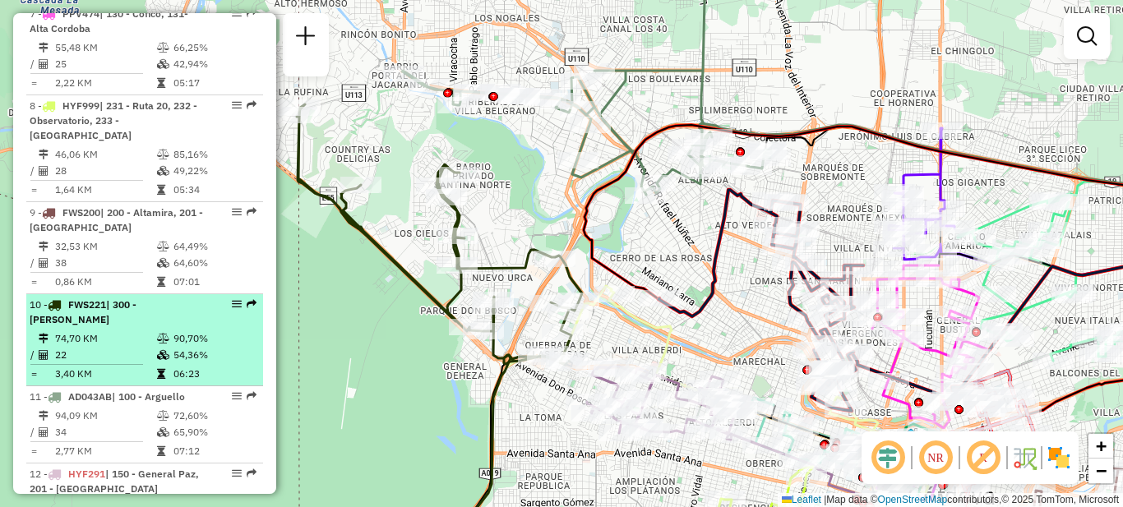
click at [93, 330] on td "74,70 KM" at bounding box center [105, 338] width 102 height 16
select select "**********"
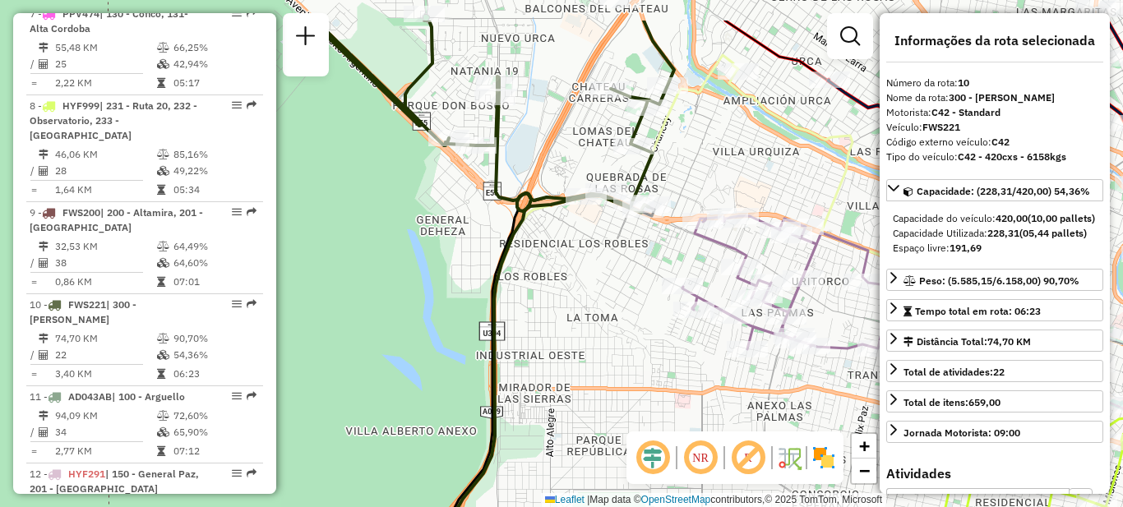
drag, startPoint x: 438, startPoint y: 230, endPoint x: 350, endPoint y: 340, distance: 141.0
click at [350, 340] on div "Janela de atendimento Grade de atendimento Capacidade Transportadoras Veículos …" at bounding box center [561, 253] width 1123 height 507
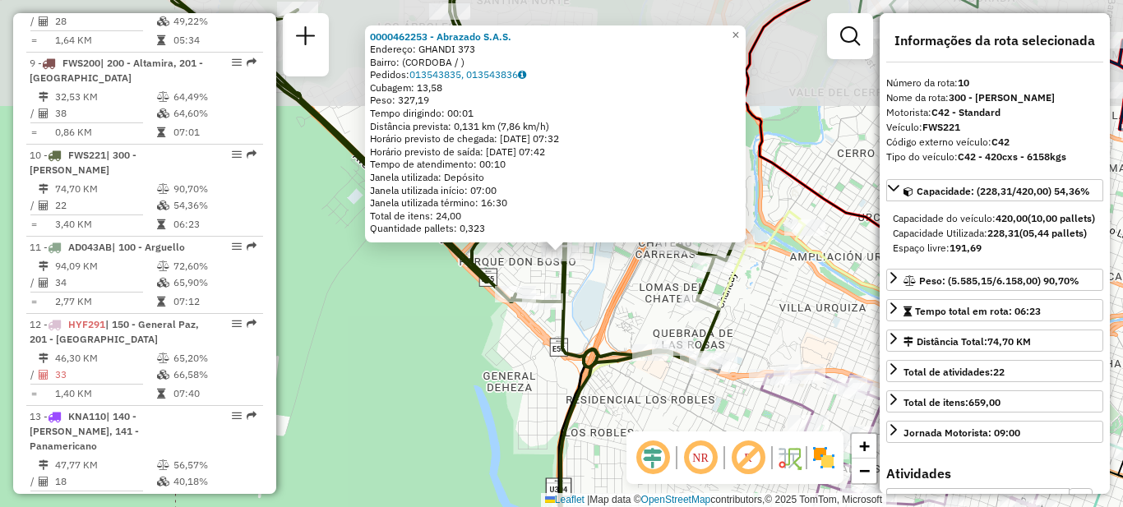
scroll to position [1414, 0]
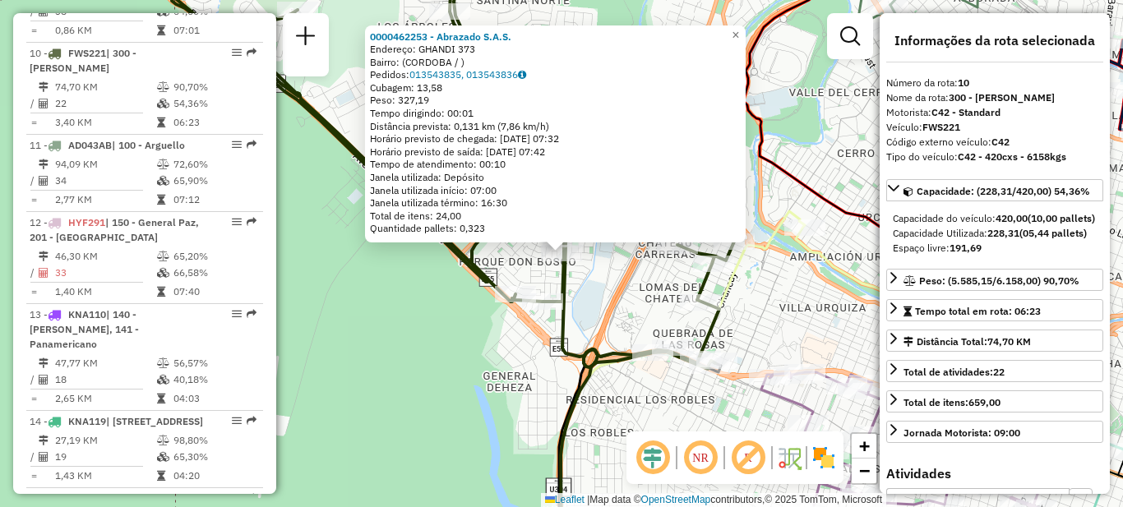
drag, startPoint x: 444, startPoint y: 354, endPoint x: 495, endPoint y: 302, distance: 73.3
click at [445, 352] on div "0000462253 - Abrazado S.A.S. Endereço: GHANDI 373 Bairro: (CORDOBA / ) Pedidos:…" at bounding box center [561, 253] width 1123 height 507
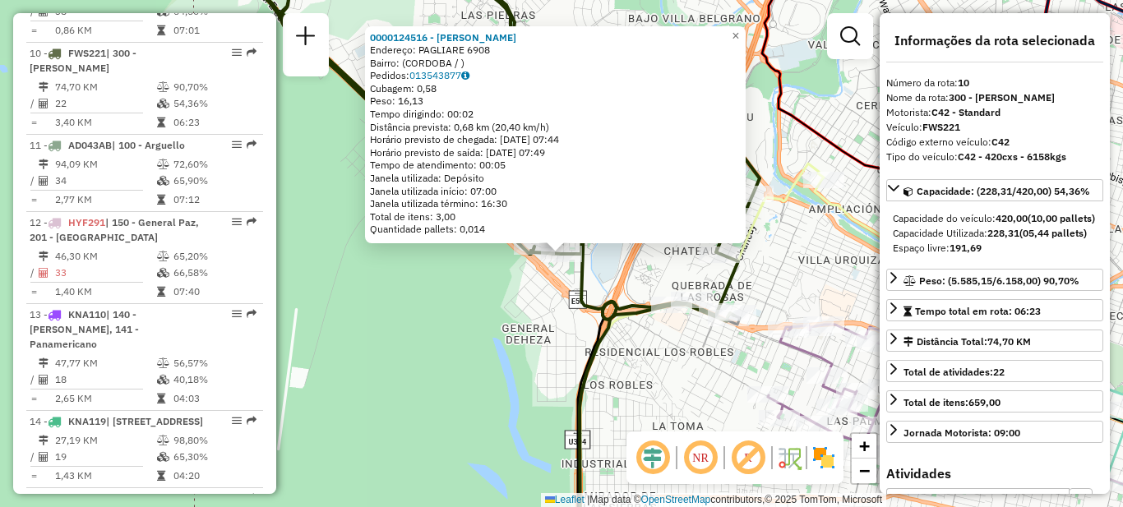
click at [536, 313] on div "0000124516 - Cavagni Estela Endereço: PAGLIARE 6908 Bairro: (CORDOBA / ) Pedido…" at bounding box center [561, 253] width 1123 height 507
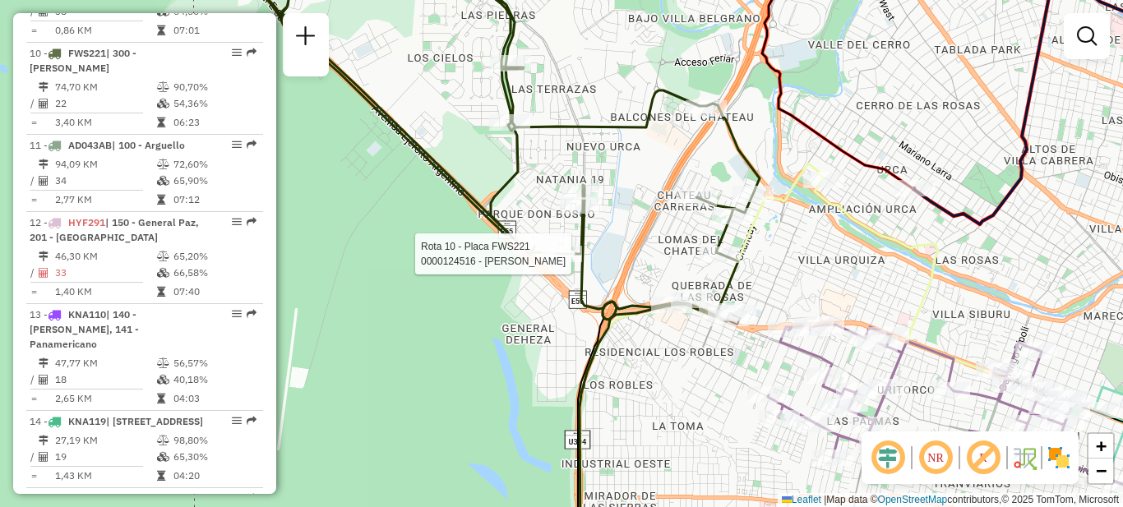
select select "**********"
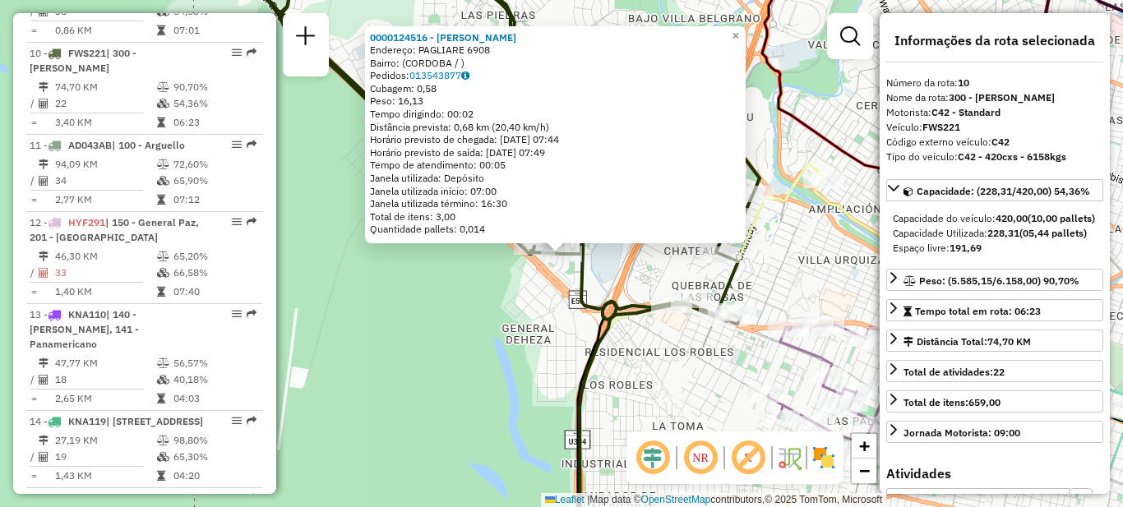
click at [444, 361] on div "0000124516 - Cavagni Estela Endereço: PAGLIARE 6908 Bairro: (CORDOBA / ) Pedido…" at bounding box center [561, 253] width 1123 height 507
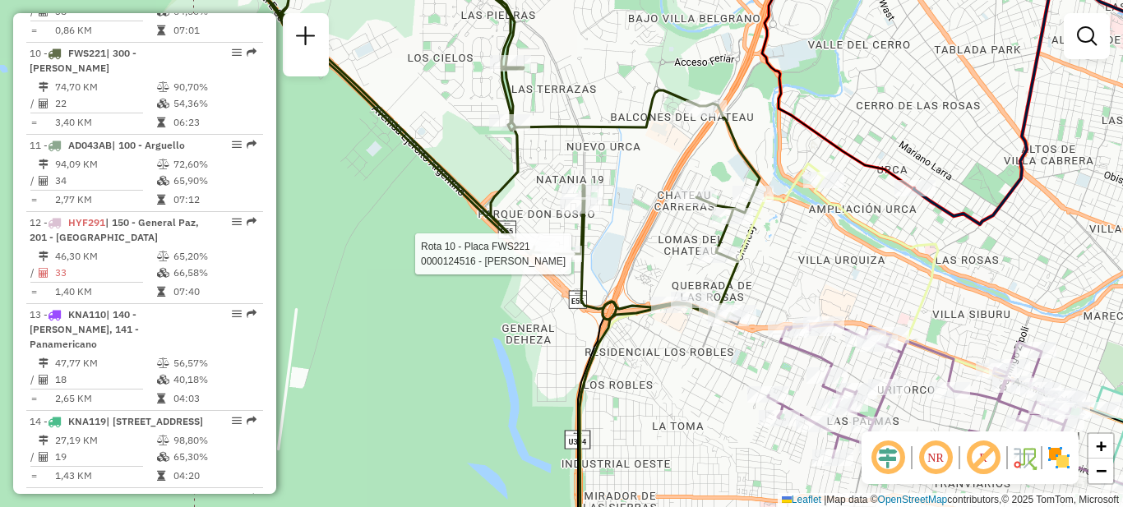
select select "**********"
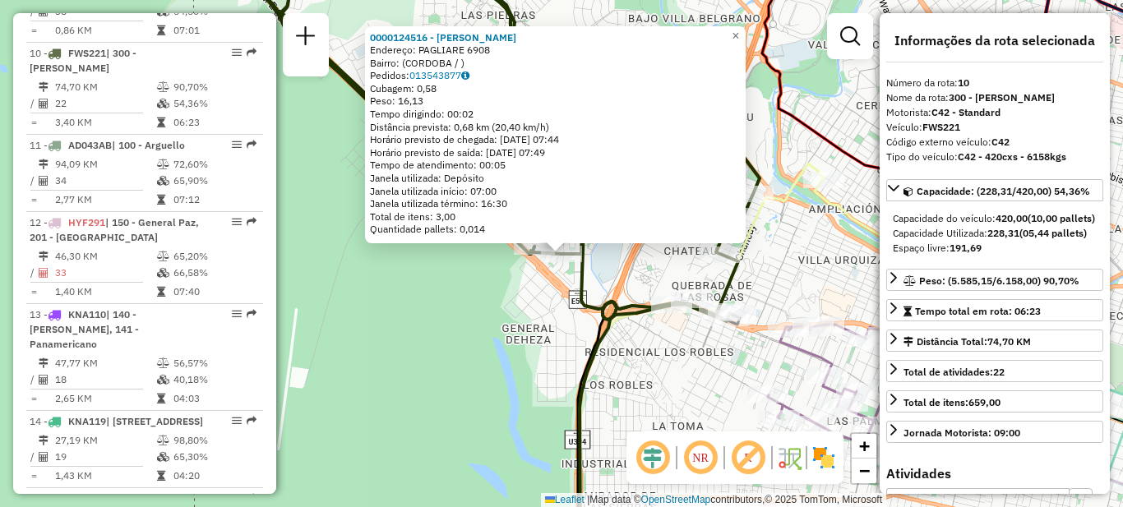
click at [482, 374] on div "0000124516 - Cavagni Estela Endereço: PAGLIARE 6908 Bairro: (CORDOBA / ) Pedido…" at bounding box center [561, 253] width 1123 height 507
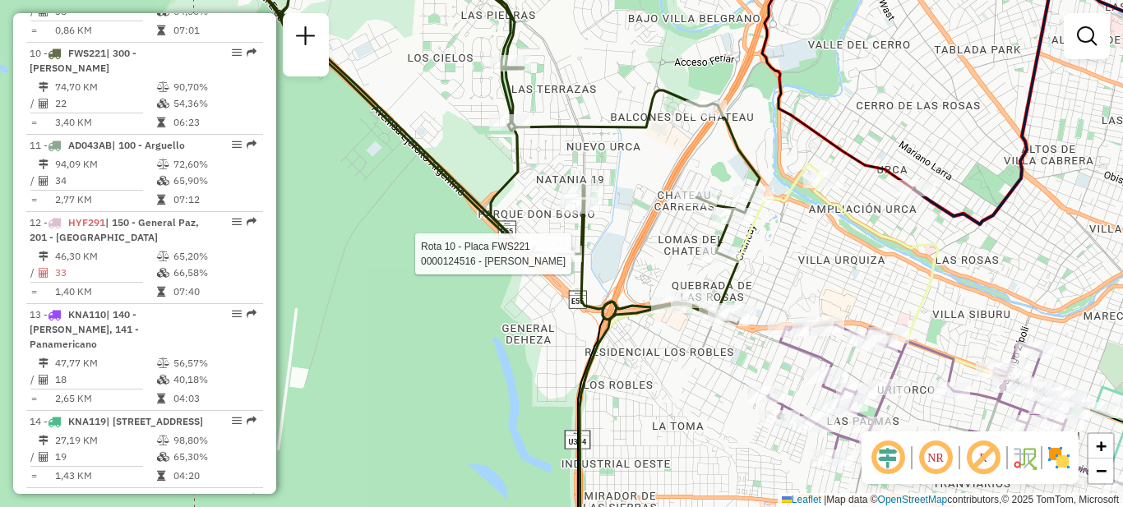
select select "**********"
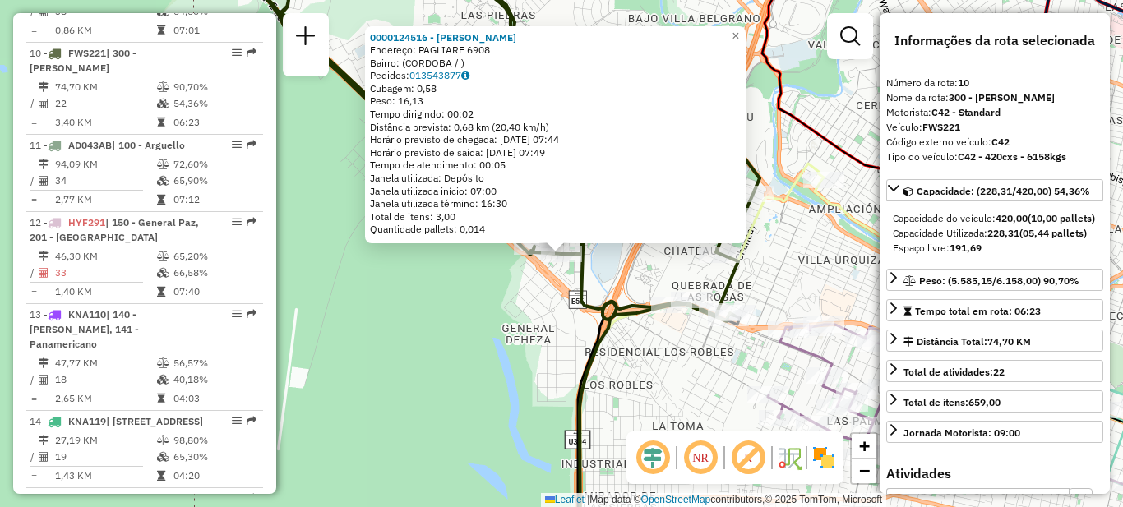
click at [432, 353] on div "0000124516 - Cavagni Estela Endereço: PAGLIARE 6908 Bairro: (CORDOBA / ) Pedido…" at bounding box center [561, 253] width 1123 height 507
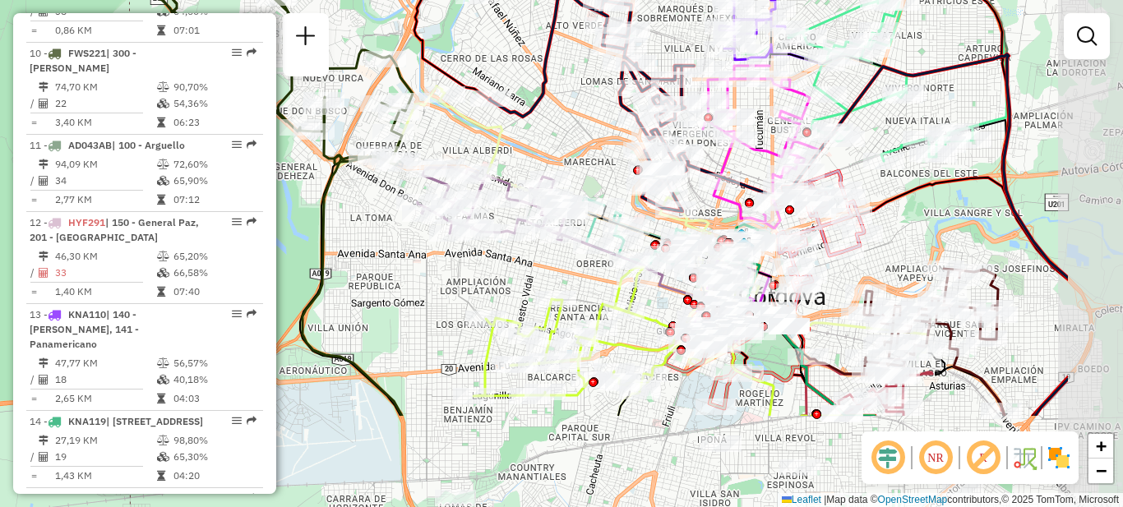
drag, startPoint x: 570, startPoint y: 390, endPoint x: 415, endPoint y: 252, distance: 207.3
click at [415, 252] on div "Janela de atendimento Grade de atendimento Capacidade Transportadoras Veículos …" at bounding box center [561, 253] width 1123 height 507
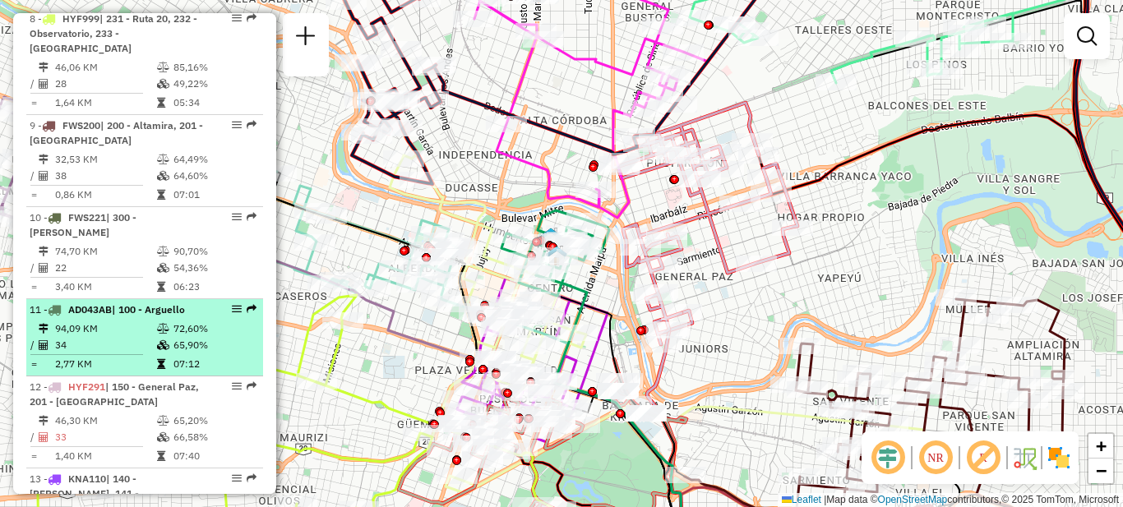
scroll to position [1332, 0]
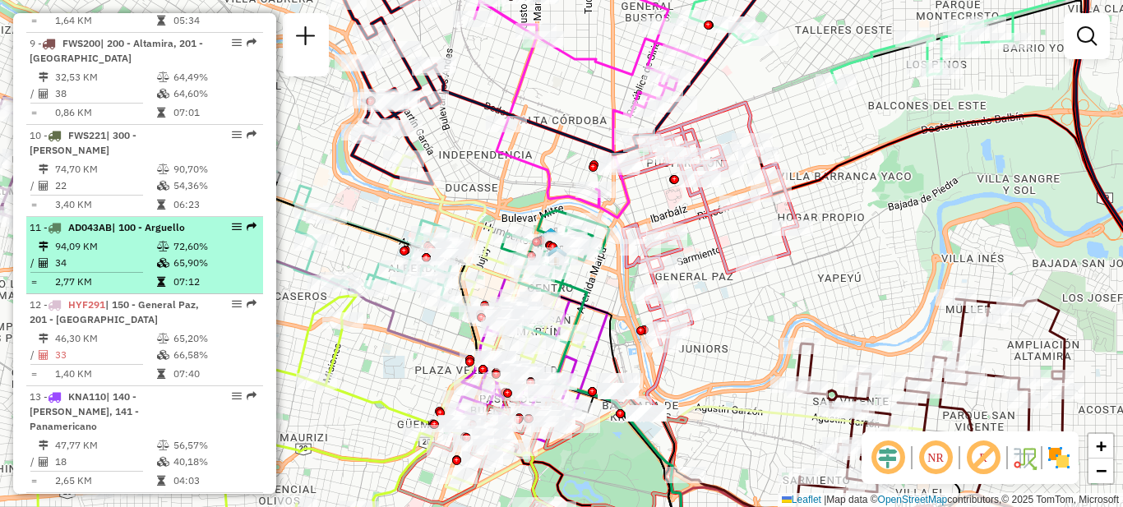
click at [127, 255] on td "34" at bounding box center [105, 263] width 102 height 16
select select "**********"
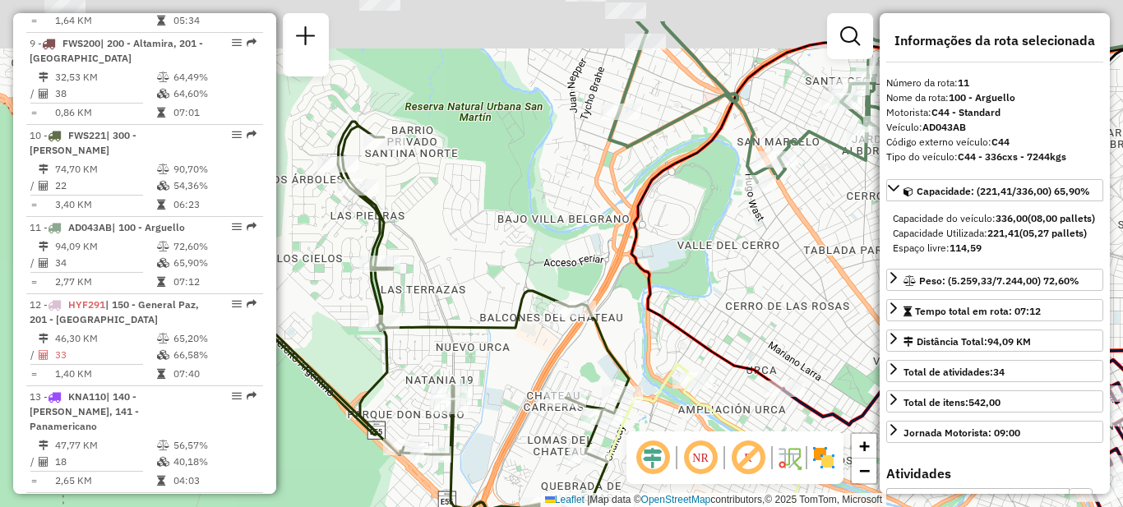
drag, startPoint x: 474, startPoint y: 136, endPoint x: 451, endPoint y: 293, distance: 158.0
click at [453, 293] on div "Janela de atendimento Grade de atendimento Capacidade Transportadoras Veículos …" at bounding box center [561, 253] width 1123 height 507
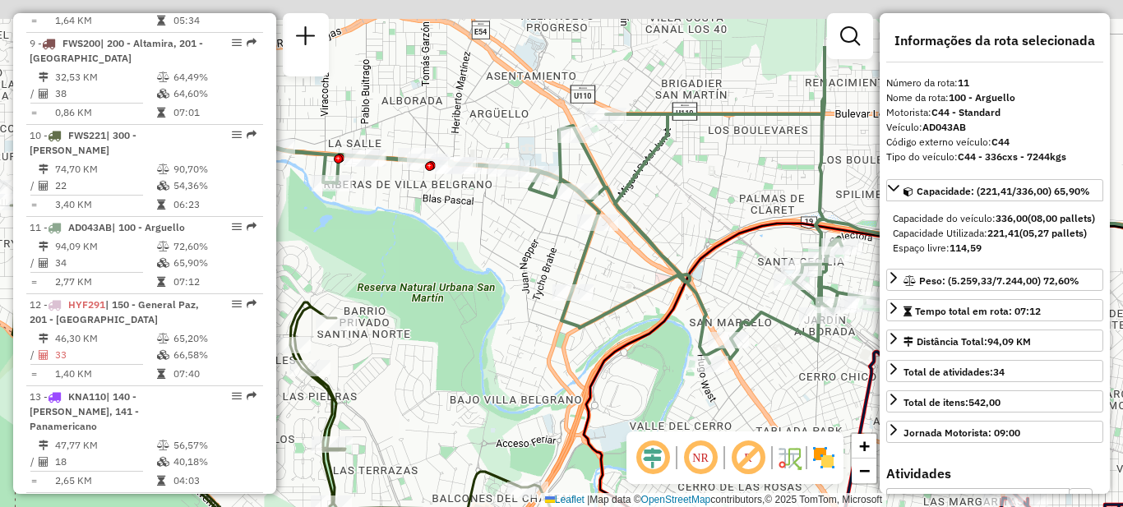
drag, startPoint x: 483, startPoint y: 183, endPoint x: 455, endPoint y: 280, distance: 100.7
click at [455, 280] on div "Janela de atendimento Grade de atendimento Capacidade Transportadoras Veículos …" at bounding box center [561, 253] width 1123 height 507
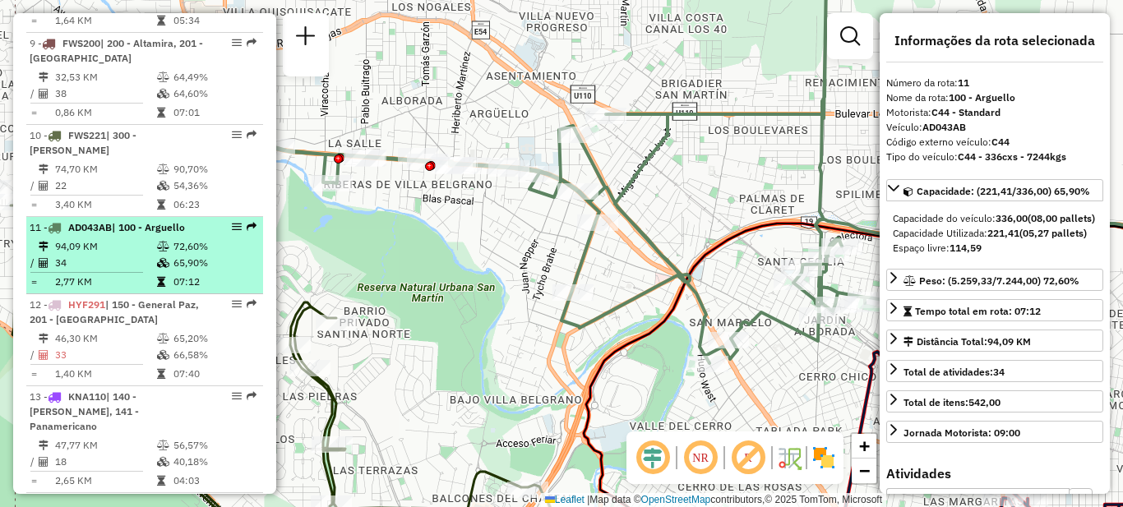
click at [157, 242] on icon at bounding box center [163, 247] width 12 height 10
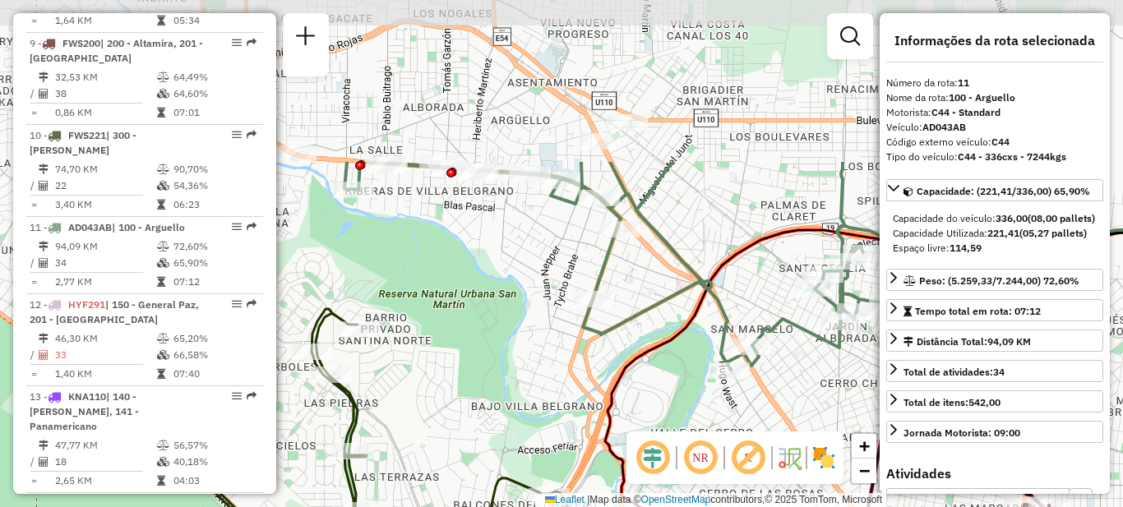
drag, startPoint x: 460, startPoint y: 161, endPoint x: 445, endPoint y: 300, distance: 139.8
click at [447, 376] on div "Janela de atendimento Grade de atendimento Capacidade Transportadoras Veículos …" at bounding box center [561, 253] width 1123 height 507
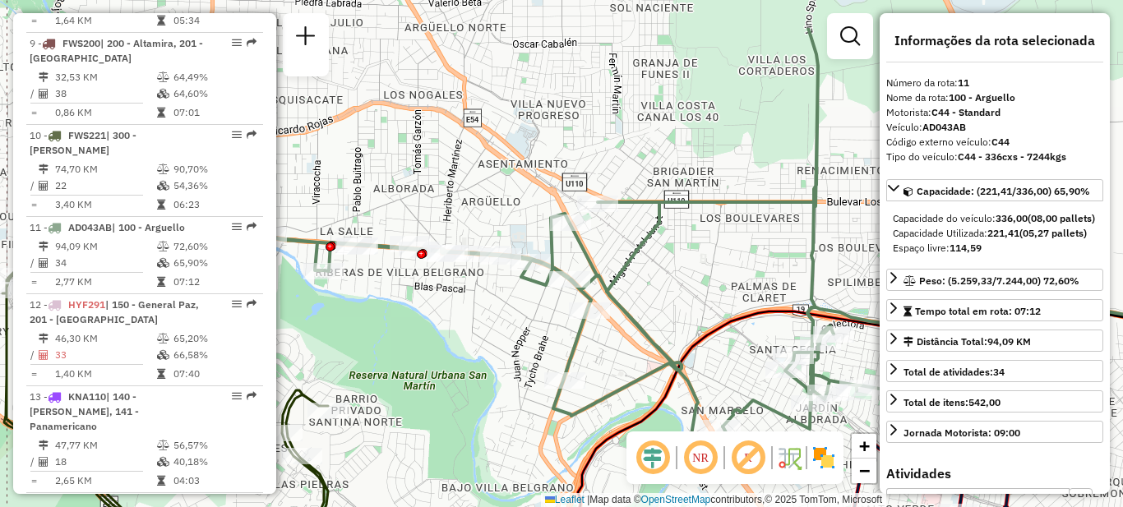
drag, startPoint x: 471, startPoint y: 289, endPoint x: 461, endPoint y: 295, distance: 11.4
click at [460, 300] on div "Janela de atendimento Grade de atendimento Capacidade Transportadoras Veículos …" at bounding box center [561, 253] width 1123 height 507
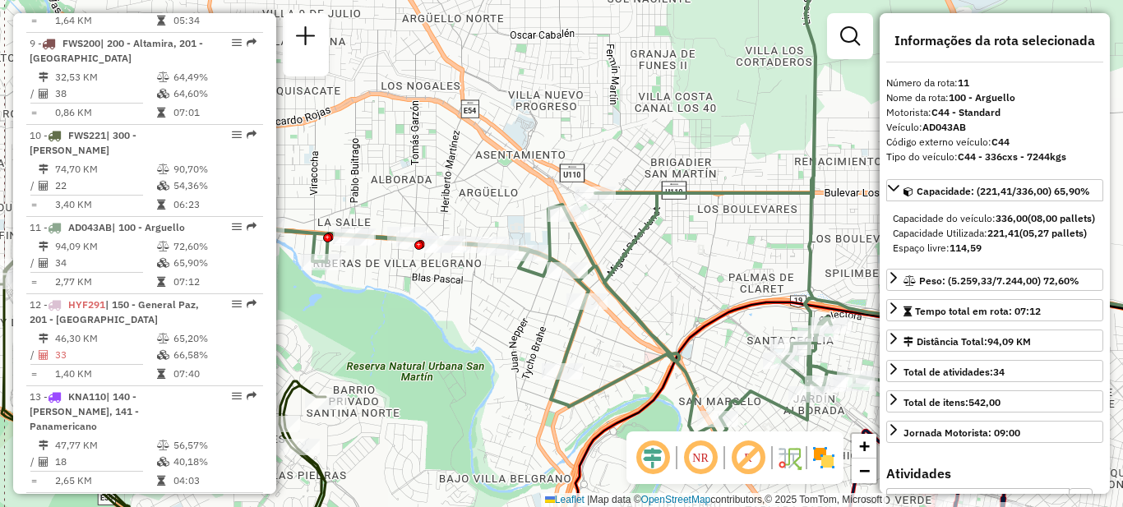
click at [632, 238] on icon at bounding box center [579, 195] width 739 height 493
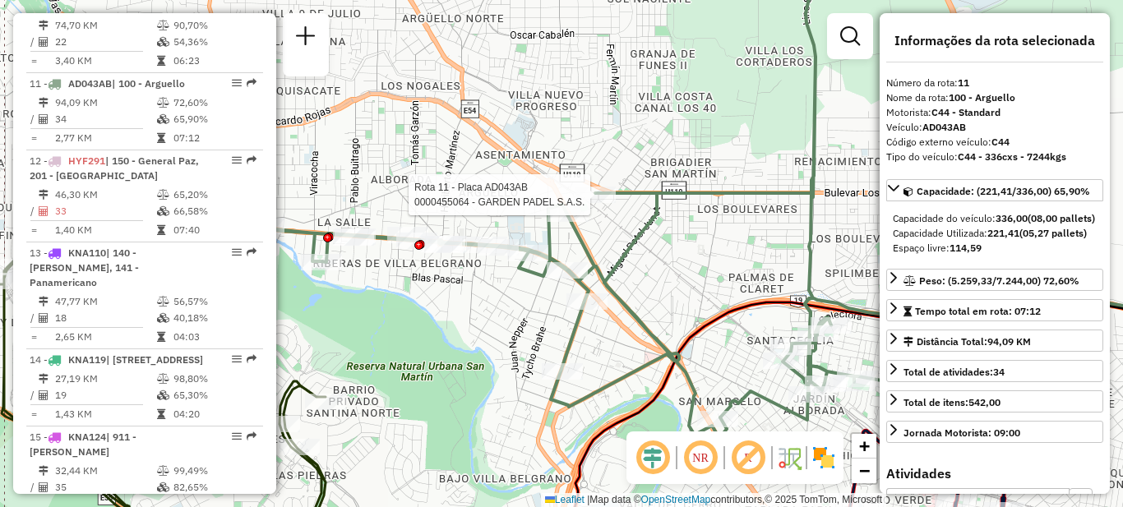
scroll to position [1491, 0]
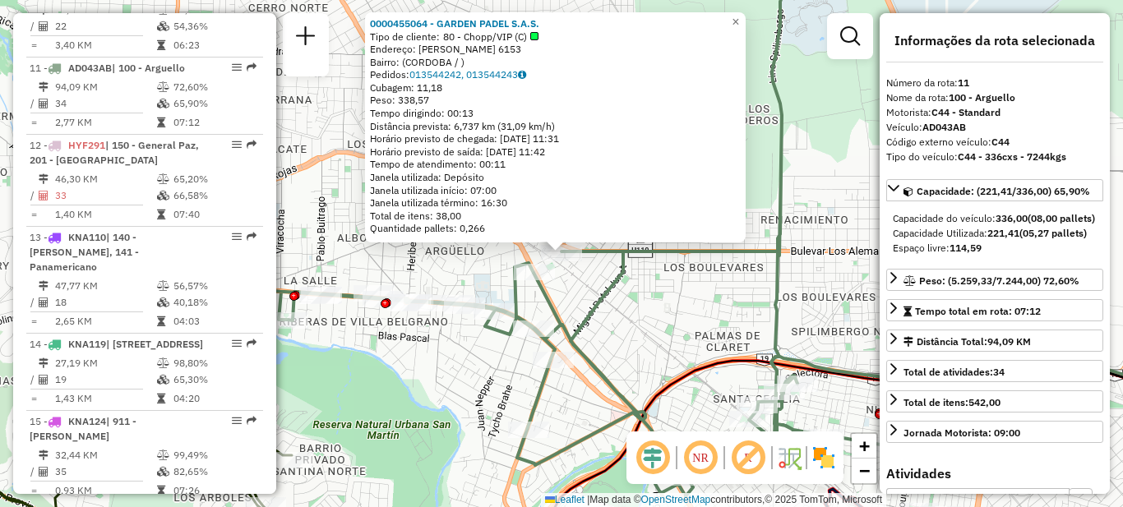
click at [651, 329] on div "0000455064 - GARDEN PADEL S.A.S. Tipo de cliente: 80 - Chopp/VIP (C) Endereço: …" at bounding box center [561, 253] width 1123 height 507
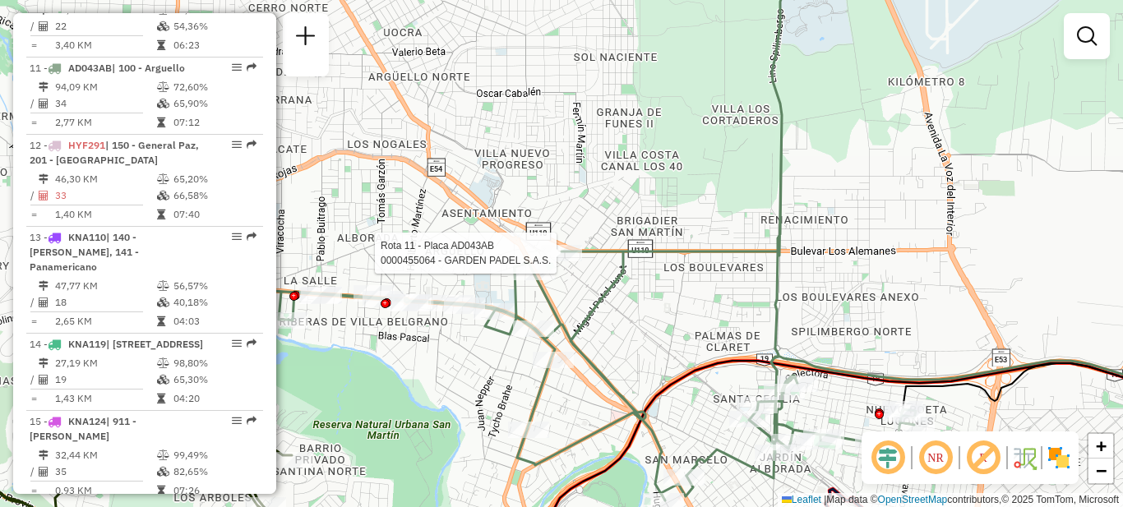
select select "**********"
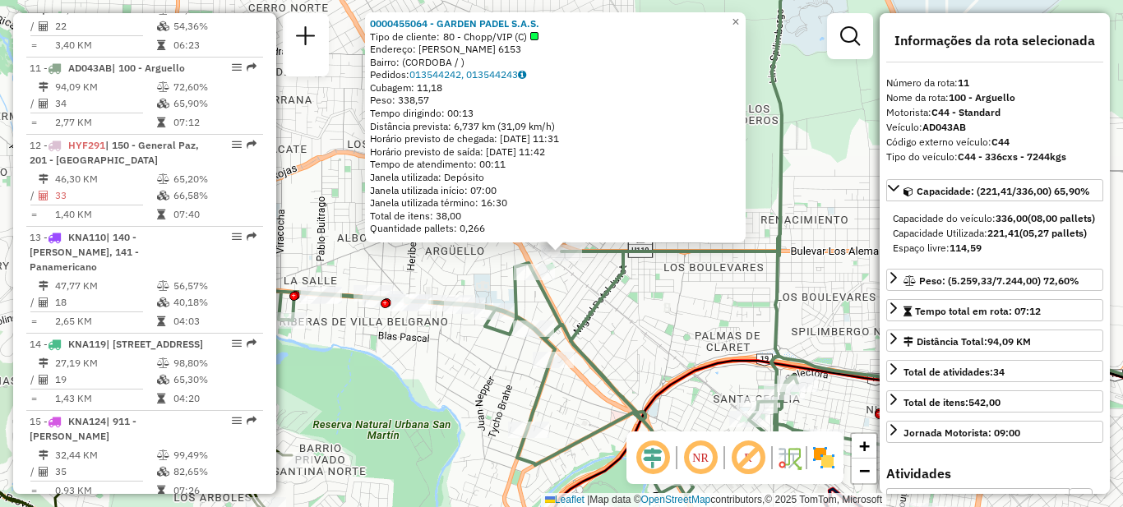
click at [429, 373] on div "Rota 11 - Placa AD043AB 0000455064 - GARDEN PADEL S.A.S. 0000455064 - GARDEN PA…" at bounding box center [561, 253] width 1123 height 507
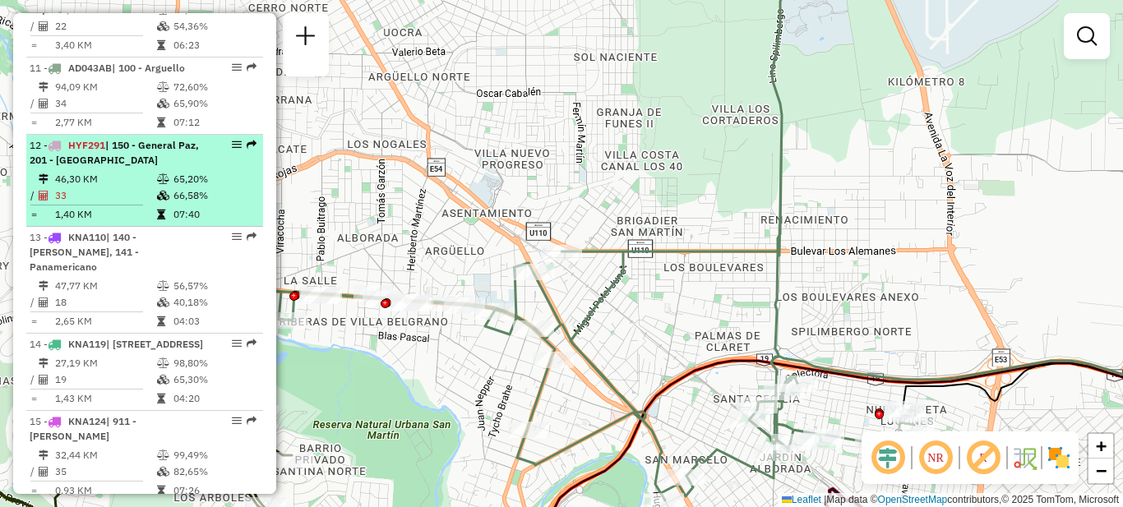
click at [143, 171] on td "46,30 KM" at bounding box center [105, 179] width 102 height 16
select select "**********"
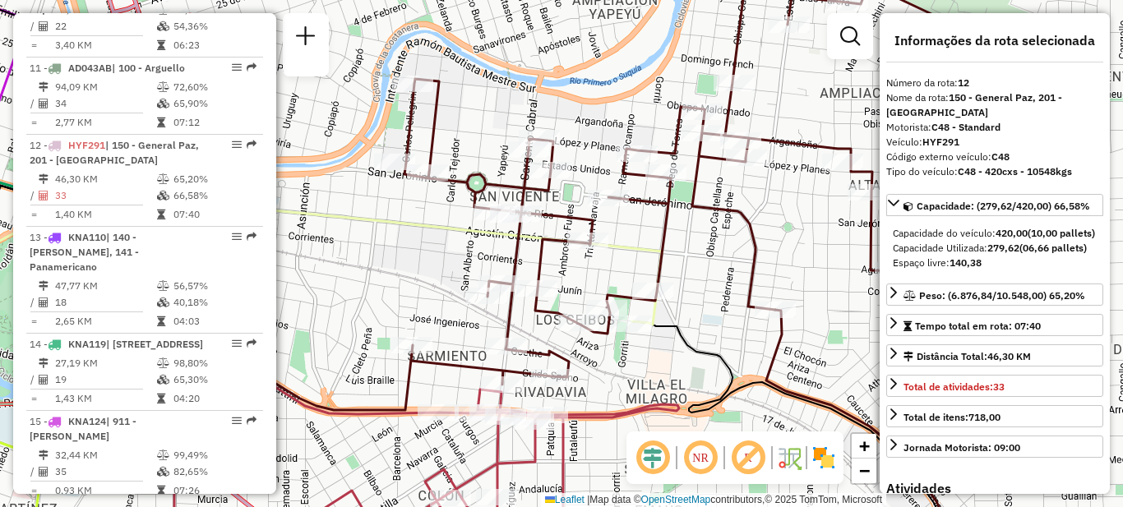
drag, startPoint x: 460, startPoint y: 229, endPoint x: 368, endPoint y: 284, distance: 106.6
click at [377, 297] on div "Janela de atendimento Grade de atendimento Capacidade Transportadoras Veículos …" at bounding box center [561, 253] width 1123 height 507
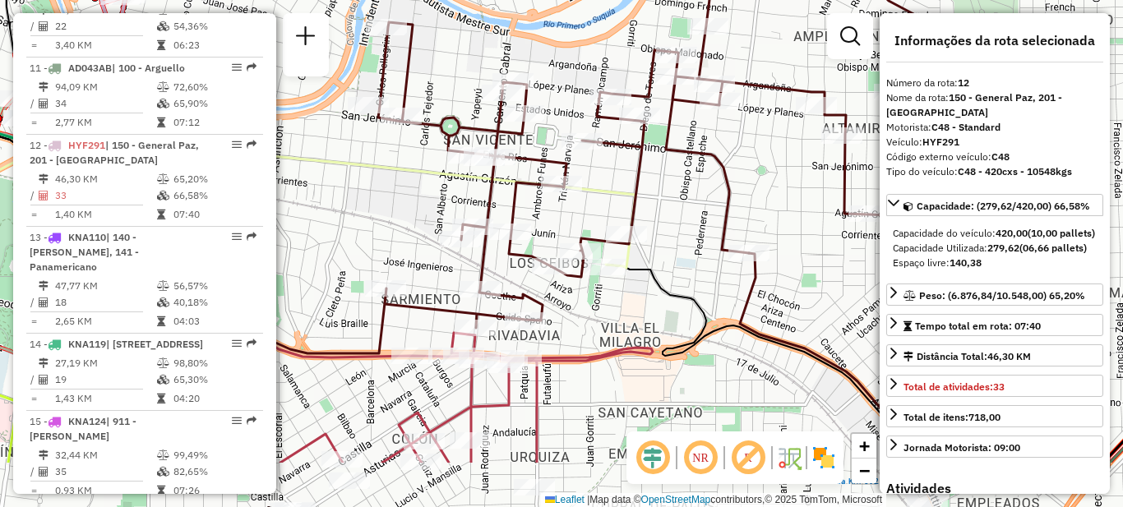
drag, startPoint x: 331, startPoint y: 270, endPoint x: 343, endPoint y: 173, distance: 97.7
click at [343, 173] on div "Janela de atendimento Grade de atendimento Capacidade Transportadoras Veículos …" at bounding box center [561, 253] width 1123 height 507
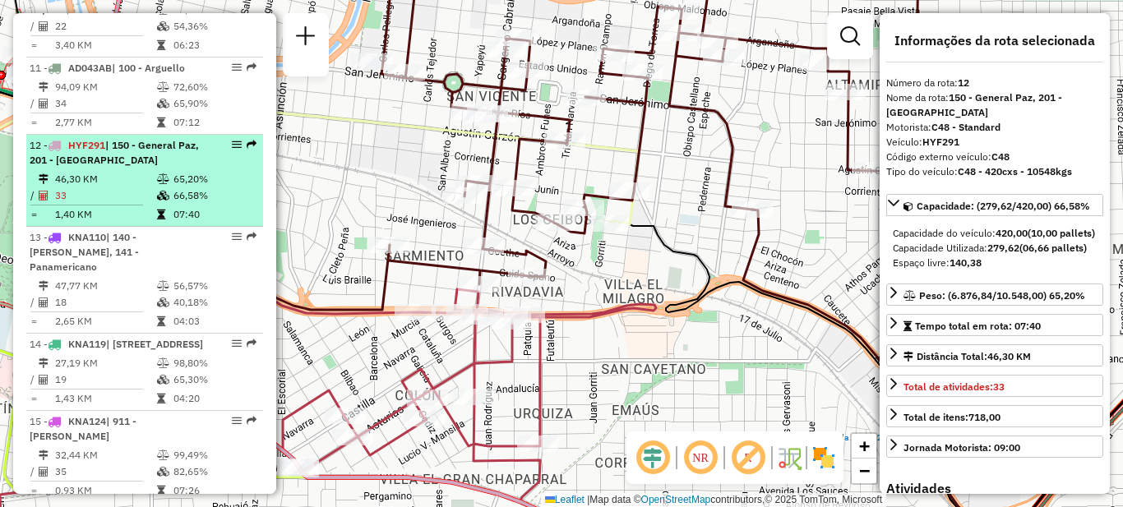
click at [148, 135] on li "12 - HYF291 | 150 - General Paz, 201 - San Vicente 46,30 KM 65,20% / 33 66,58% …" at bounding box center [144, 181] width 237 height 92
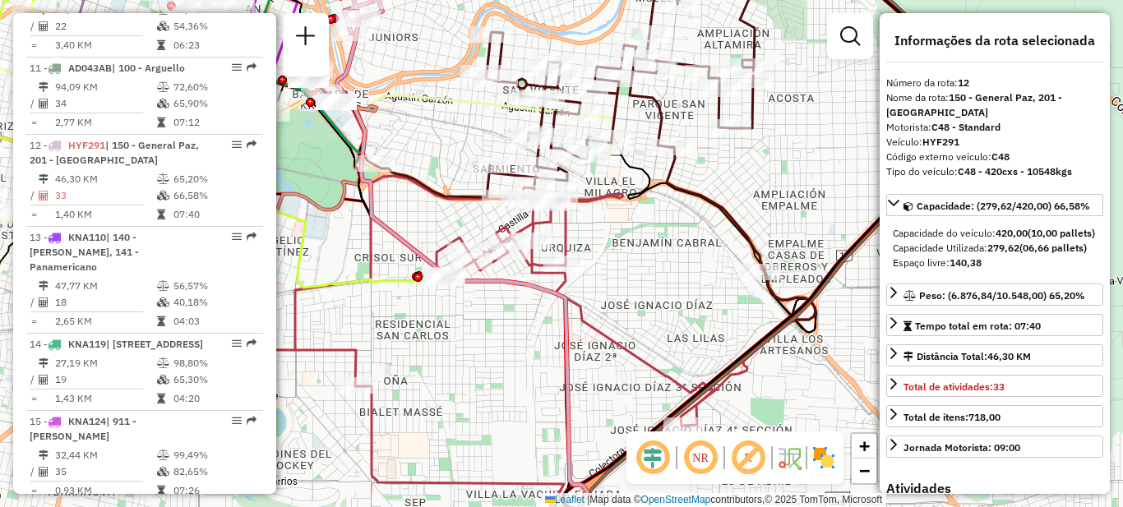
drag, startPoint x: 524, startPoint y: 312, endPoint x: 524, endPoint y: 354, distance: 41.9
click at [524, 354] on div "Janela de atendimento Grade de atendimento Capacidade Transportadoras Veículos …" at bounding box center [561, 253] width 1123 height 507
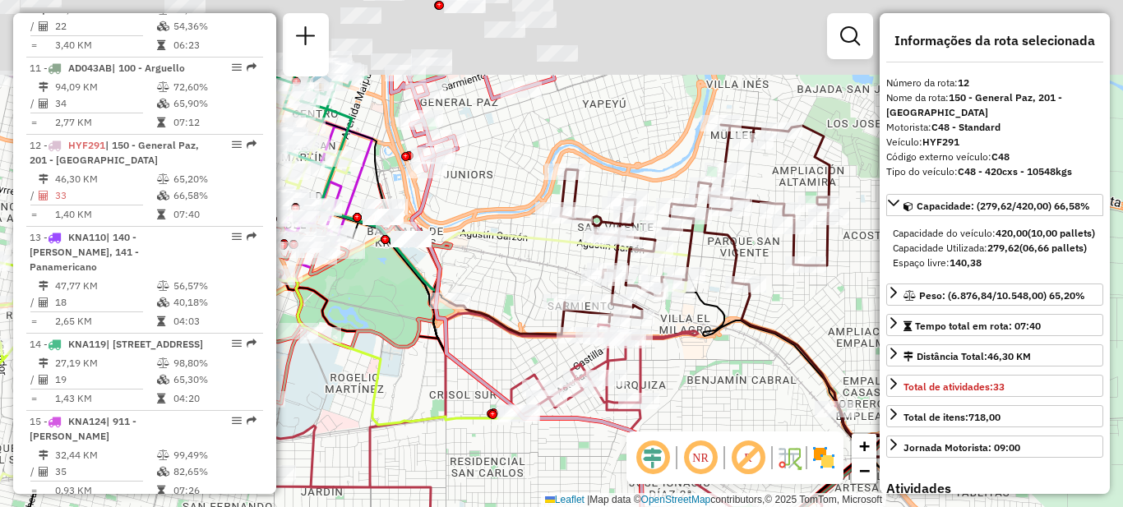
drag, startPoint x: 661, startPoint y: 251, endPoint x: 745, endPoint y: 399, distance: 170.1
click at [752, 408] on div "Janela de atendimento Grade de atendimento Capacidade Transportadoras Veículos …" at bounding box center [561, 253] width 1123 height 507
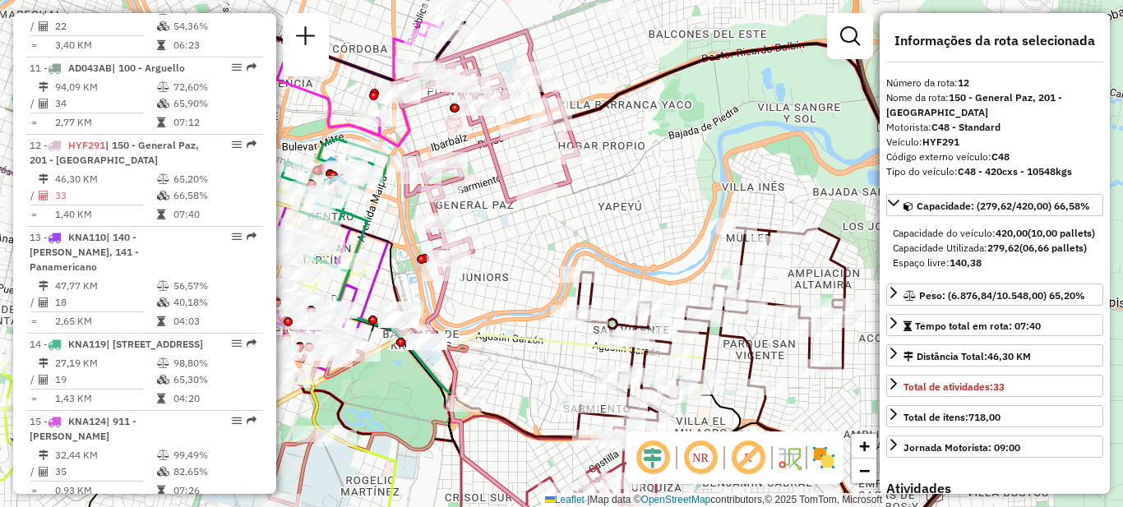
drag, startPoint x: 539, startPoint y: 181, endPoint x: 543, endPoint y: 337, distance: 156.3
click at [543, 337] on div "Janela de atendimento Grade de atendimento Capacidade Transportadoras Veículos …" at bounding box center [561, 253] width 1123 height 507
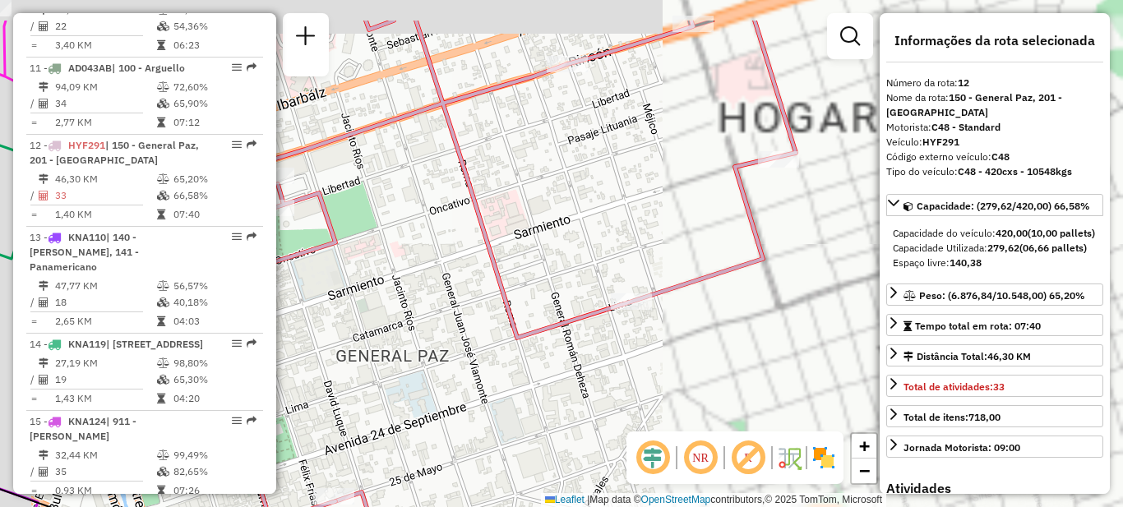
drag, startPoint x: 537, startPoint y: 270, endPoint x: 777, endPoint y: 456, distance: 303.6
click at [777, 456] on hb-router-mapa "Informações da Sessão 1257388 - 02/09/2025 Criação: 01/09/2025 17:38 Depósito: …" at bounding box center [561, 253] width 1123 height 507
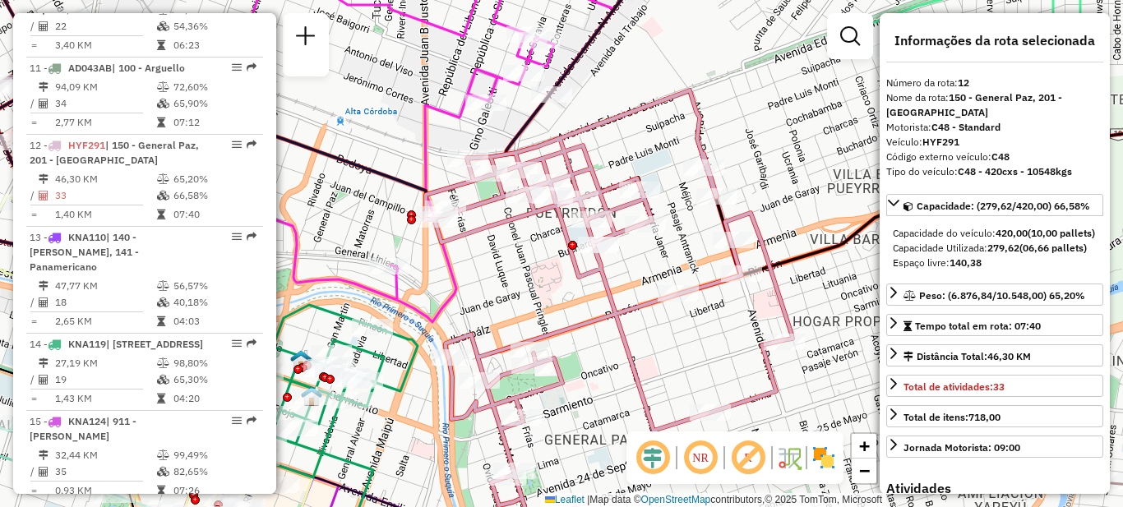
drag, startPoint x: 672, startPoint y: 298, endPoint x: 617, endPoint y: 307, distance: 55.7
click at [617, 310] on div "Janela de atendimento Grade de atendimento Capacidade Transportadoras Veículos …" at bounding box center [561, 253] width 1123 height 507
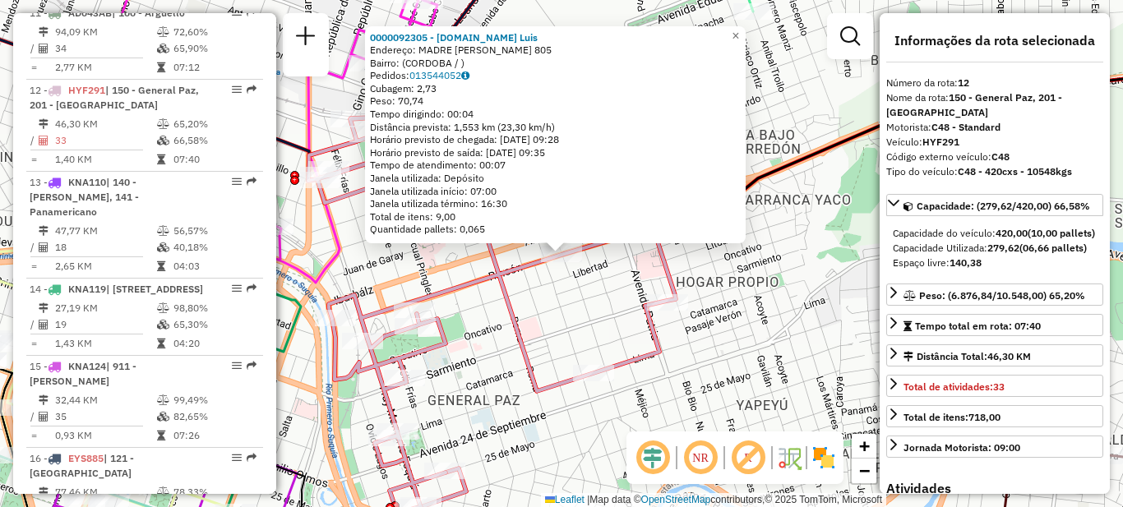
scroll to position [1569, 0]
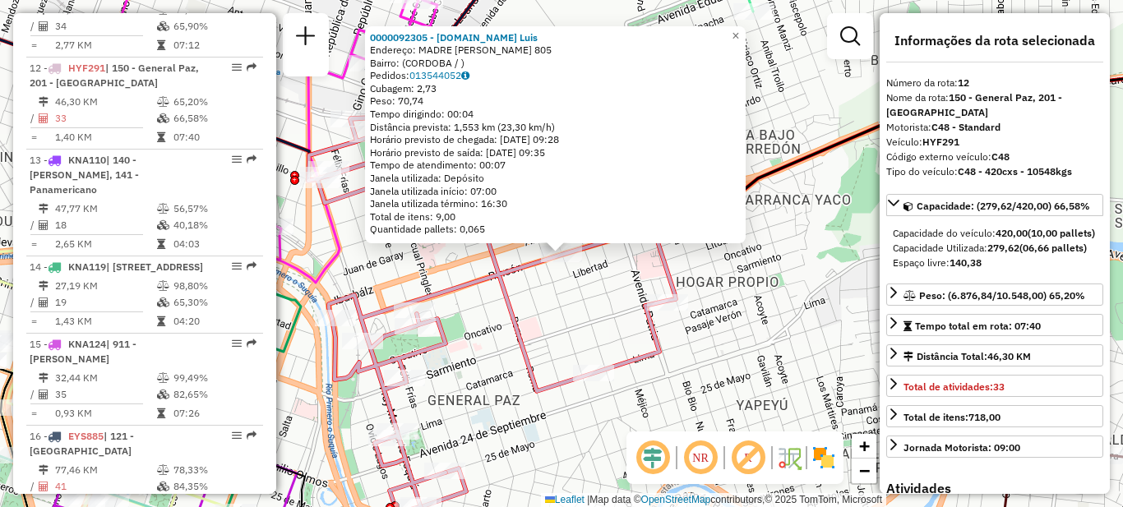
click at [598, 311] on div "0000092305 - Zalazar.Walter Luis Endereço: MADRE ANA MARIA JANER 805 Bairro: (C…" at bounding box center [561, 253] width 1123 height 507
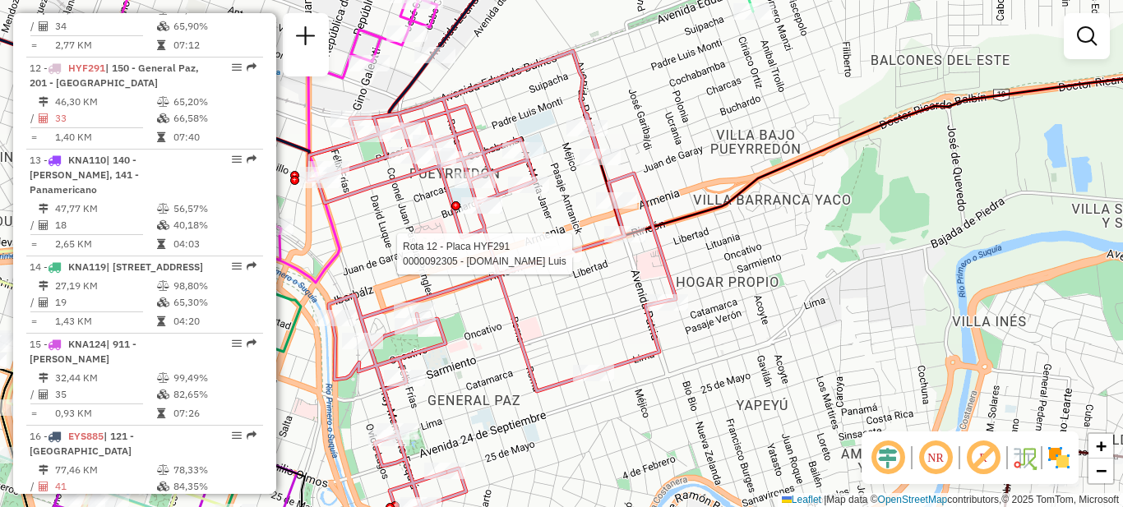
select select "**********"
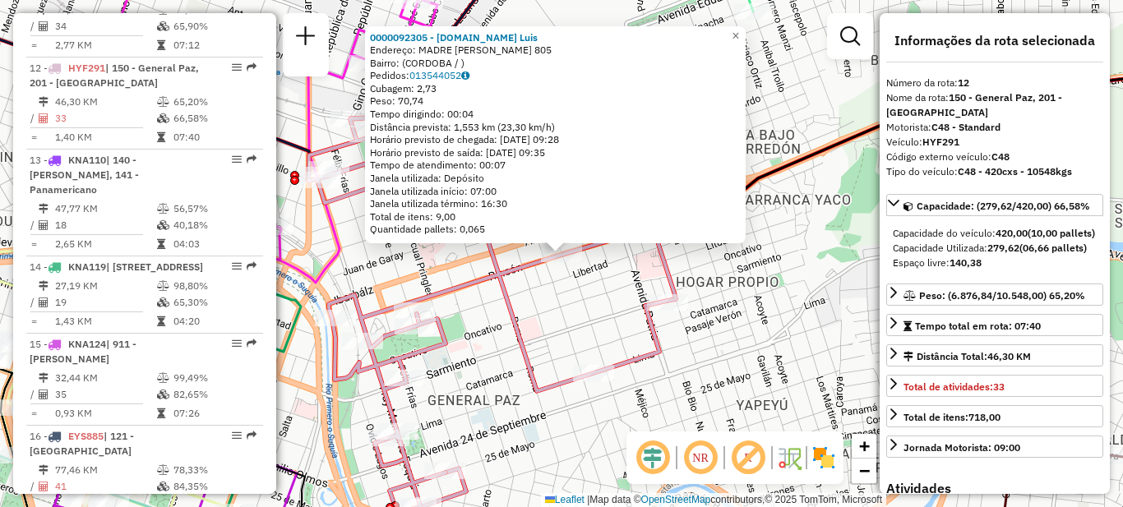
click at [579, 313] on div "Rota 12 - Placa HYF291 0000411207 - RUBIOLO ALEJANDRO 0000092305 - Zalazar.Walt…" at bounding box center [561, 253] width 1123 height 507
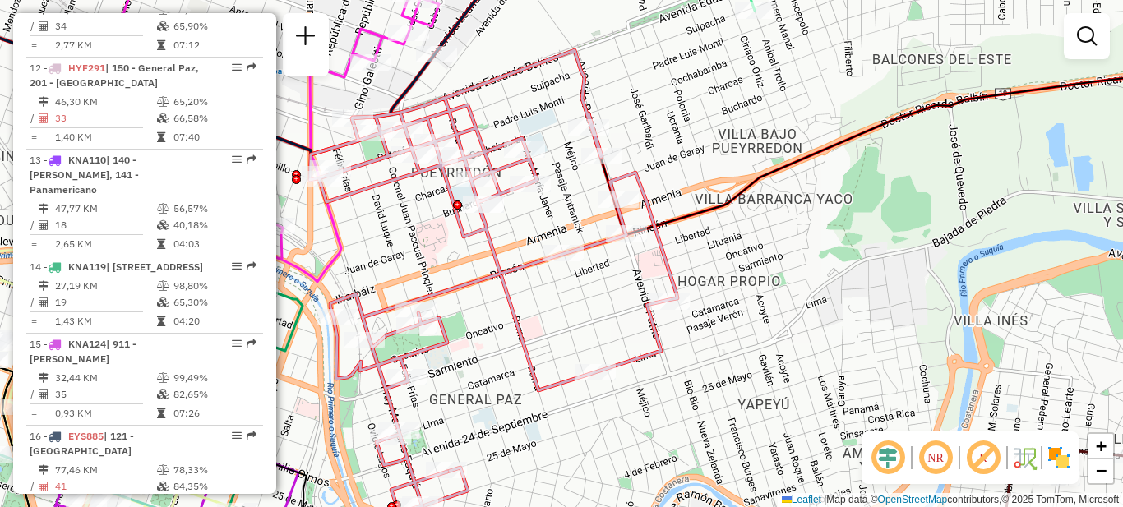
click at [462, 323] on div "Janela de atendimento Grade de atendimento Capacidade Transportadoras Veículos …" at bounding box center [561, 253] width 1123 height 507
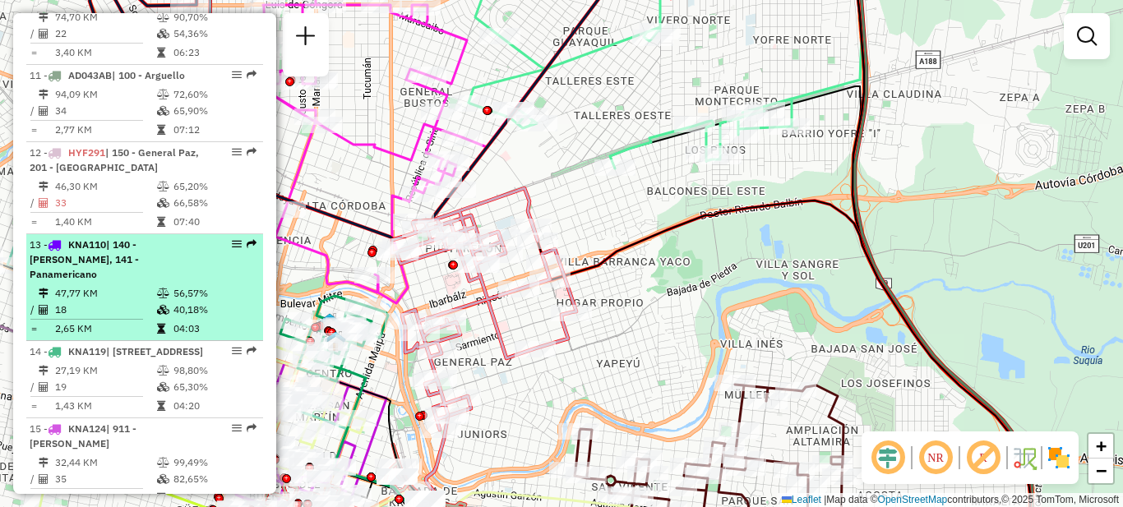
scroll to position [1486, 0]
click at [121, 236] on span "| 140 - [PERSON_NAME], 141 - Panamericano" at bounding box center [84, 257] width 109 height 42
select select "**********"
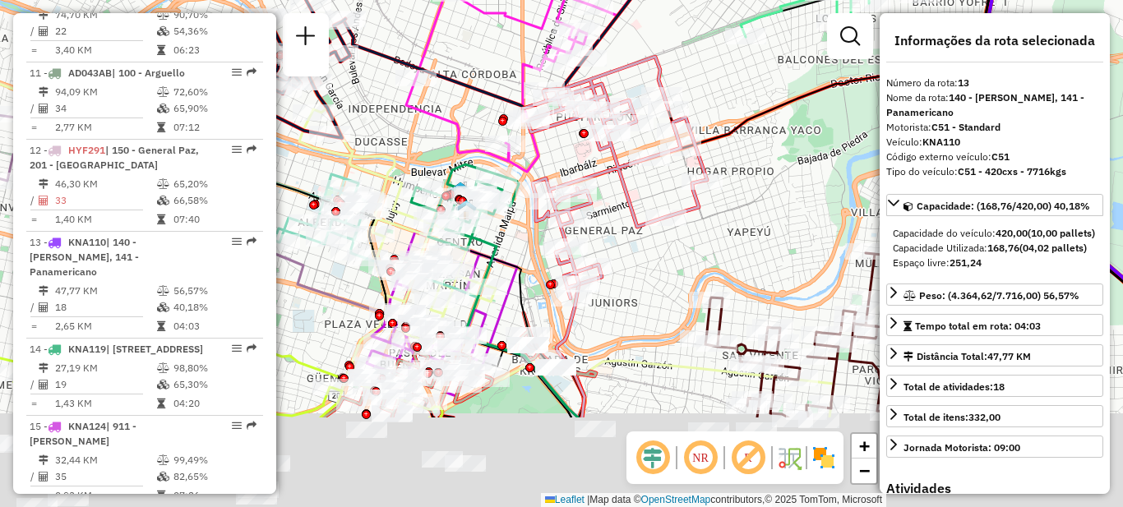
drag, startPoint x: 436, startPoint y: 423, endPoint x: 441, endPoint y: 217, distance: 205.6
click at [441, 264] on div at bounding box center [453, 272] width 41 height 16
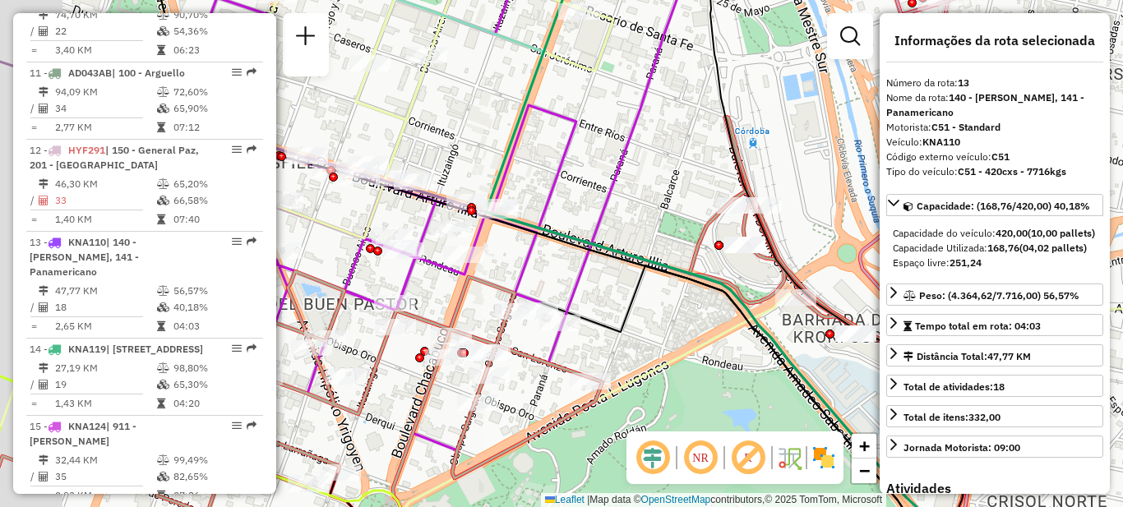
drag, startPoint x: 428, startPoint y: 247, endPoint x: 557, endPoint y: 265, distance: 130.2
click at [557, 265] on div "Rota 1 - Placa KYE215 0000309985 - Camaño Daniel Alberto Rota 15 - Placa KNA124…" at bounding box center [561, 253] width 1123 height 507
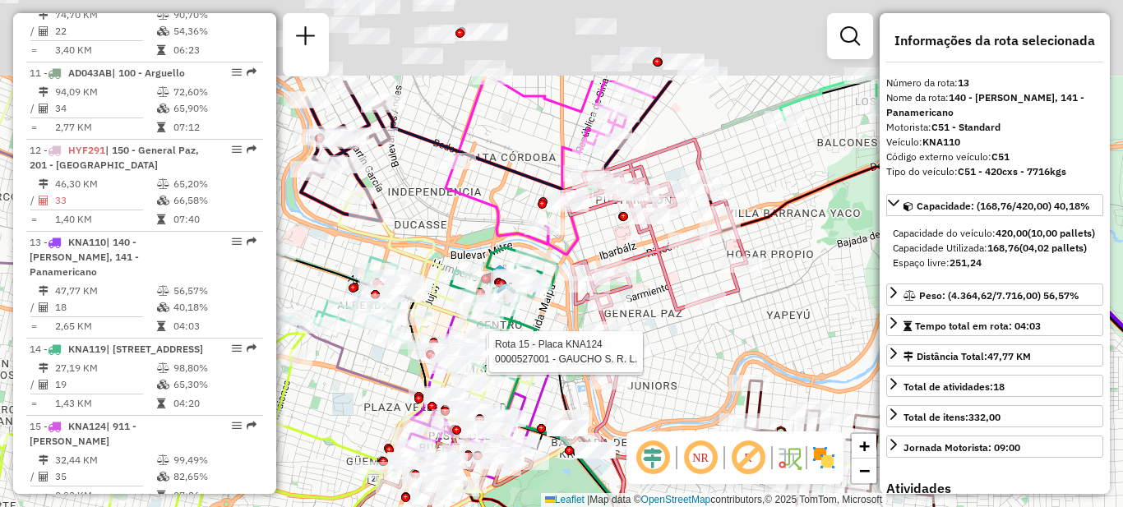
drag, startPoint x: 448, startPoint y: 219, endPoint x: 521, endPoint y: 351, distance: 151.2
click at [521, 352] on icon at bounding box center [655, 494] width 340 height 390
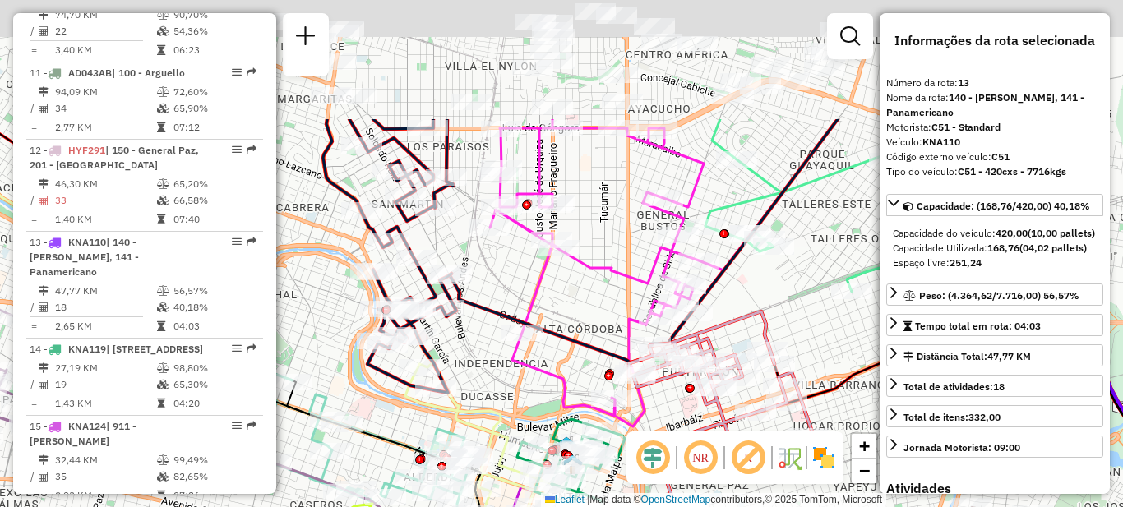
drag, startPoint x: 416, startPoint y: 211, endPoint x: 483, endPoint y: 381, distance: 182.7
click at [483, 381] on div "Rota 1 - Placa KYE215 0000309985 - Camaño Daniel Alberto Rota 15 - Placa KNA124…" at bounding box center [561, 253] width 1123 height 507
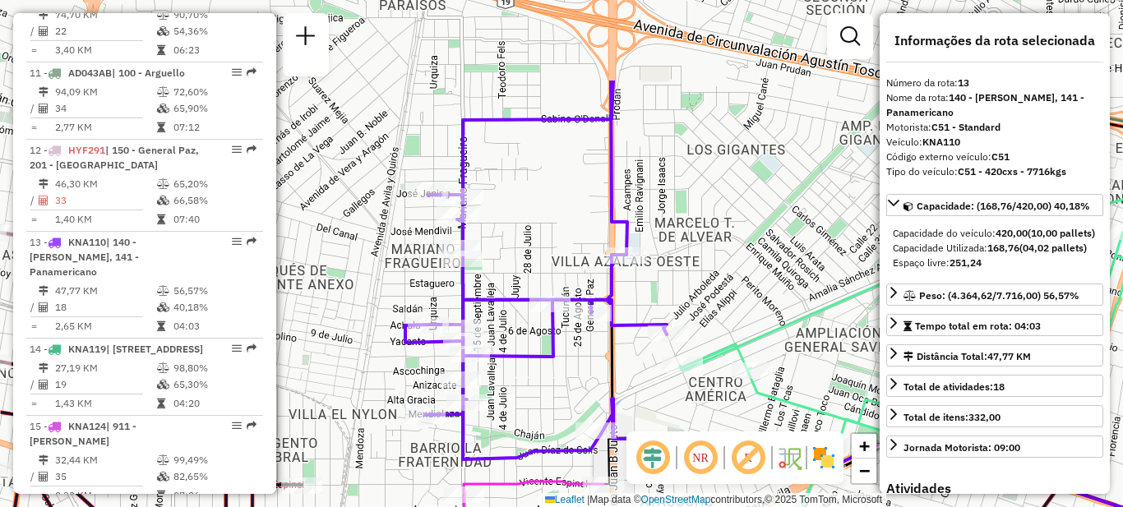
drag, startPoint x: 591, startPoint y: 243, endPoint x: 520, endPoint y: 326, distance: 109.6
click at [534, 378] on div "Rota 1 - Placa KYE215 0000309985 - Camaño Daniel Alberto Rota 15 - Placa KNA124…" at bounding box center [561, 253] width 1123 height 507
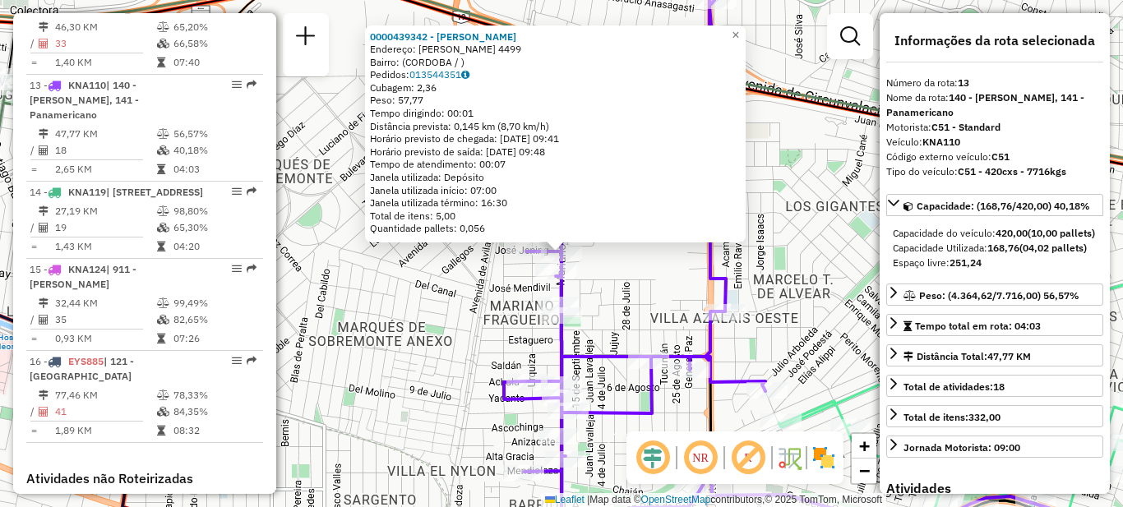
scroll to position [1661, 0]
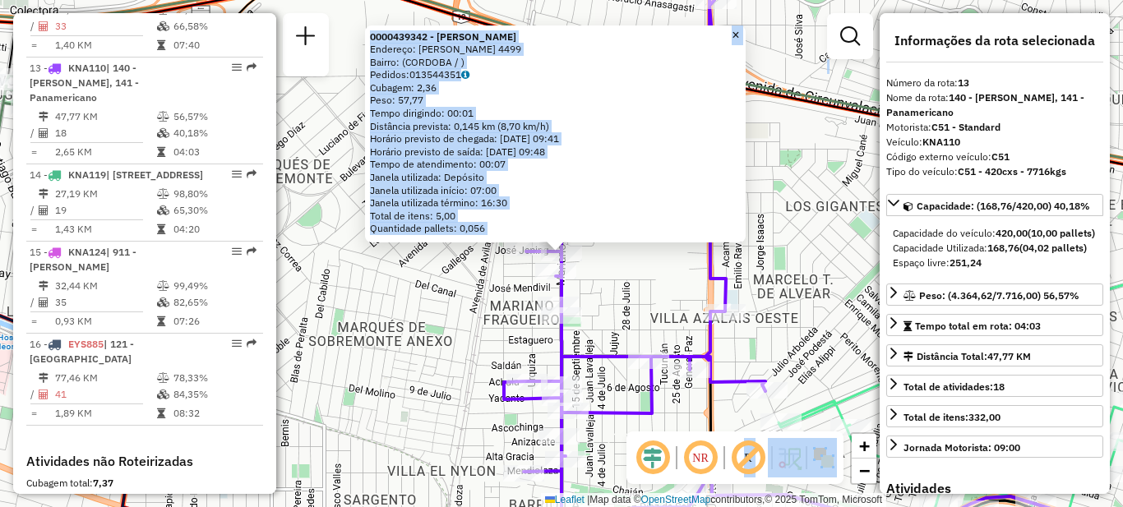
drag, startPoint x: 737, startPoint y: 433, endPoint x: 700, endPoint y: 294, distance: 143.6
click at [700, 294] on hb-router-mapa "Informações da Sessão 1257388 - 02/09/2025 Criação: 01/09/2025 17:38 Depósito: …" at bounding box center [561, 253] width 1123 height 507
click at [677, 293] on div "0000439342 - Nieto Juan Domingo Endereço: MARIANO FRAGUEIRO 4499 Bairro: (CORDO…" at bounding box center [561, 253] width 1123 height 507
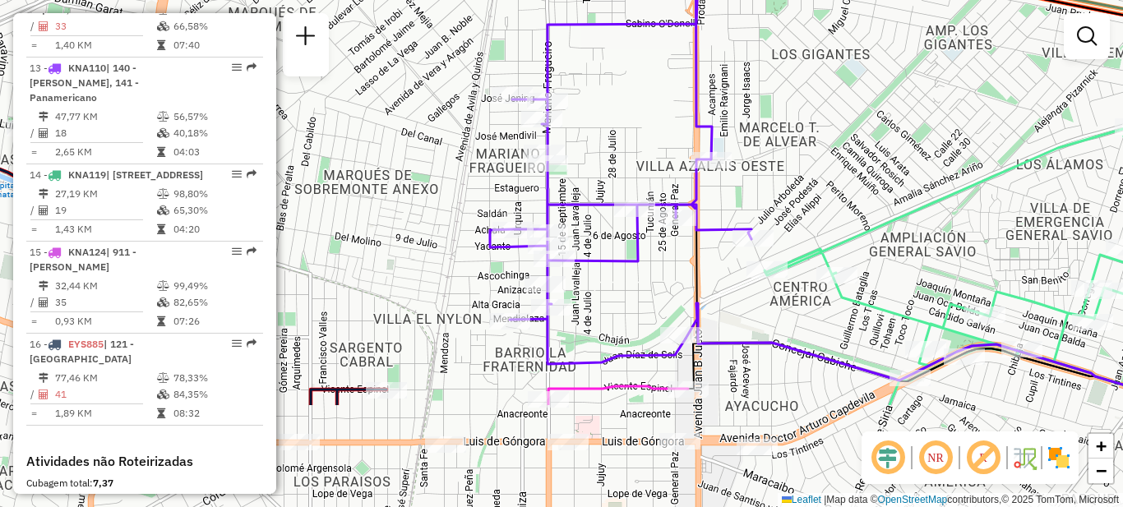
drag, startPoint x: 652, startPoint y: 299, endPoint x: 638, endPoint y: 147, distance: 152.7
click at [638, 147] on div "Janela de atendimento Grade de atendimento Capacidade Transportadoras Veículos …" at bounding box center [561, 253] width 1123 height 507
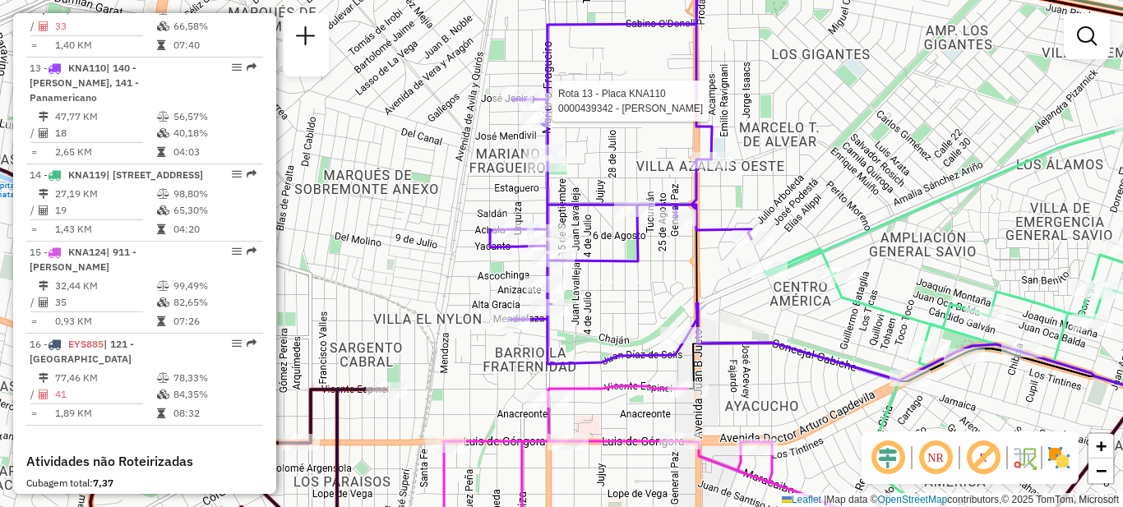
select select "**********"
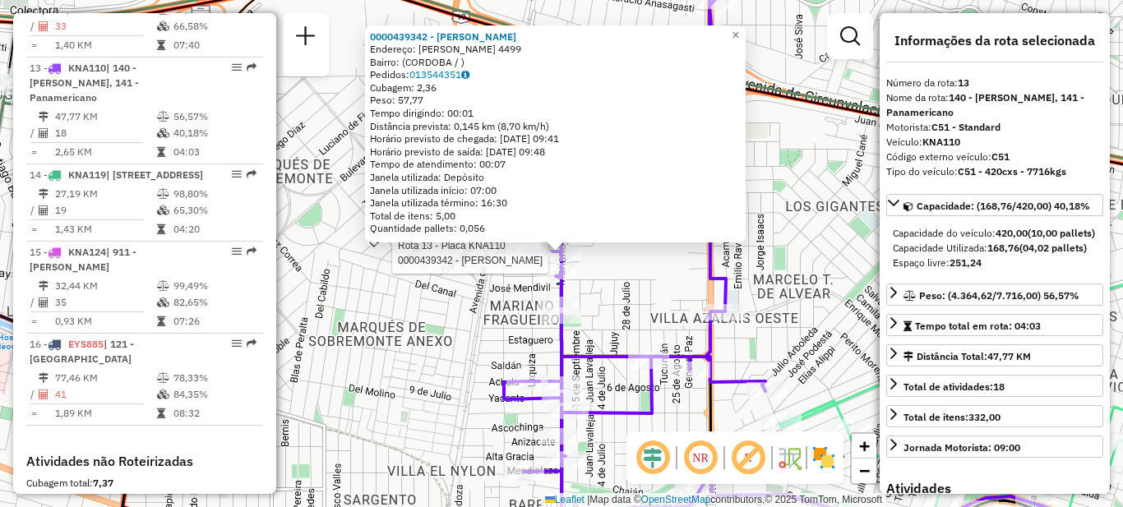
click at [618, 305] on div "Rota 13 - Placa KNA110 0000439342 - Nieto Juan Domingo 0000439342 - Nieto Juan …" at bounding box center [561, 253] width 1123 height 507
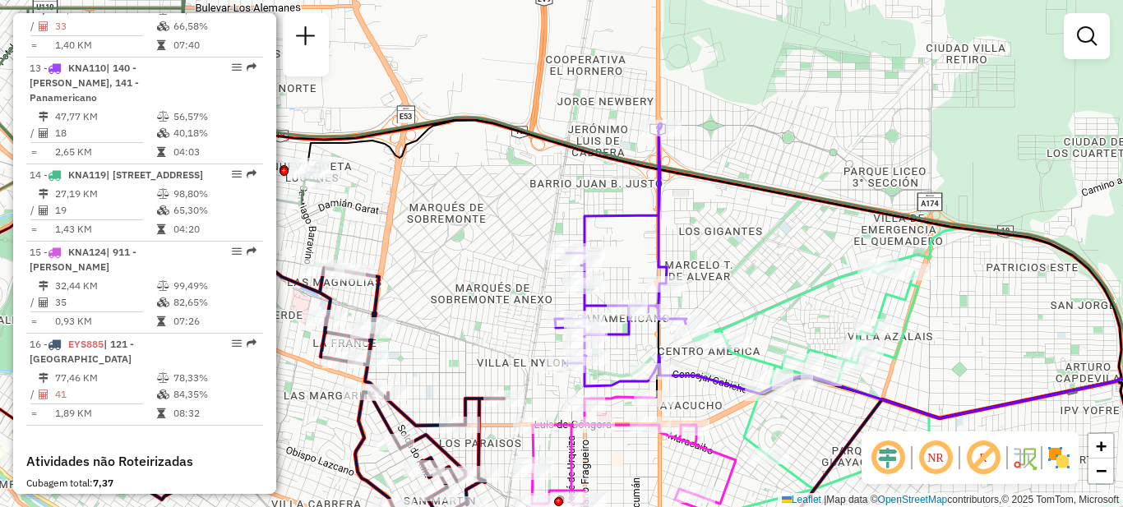
drag, startPoint x: 704, startPoint y: 390, endPoint x: 642, endPoint y: 236, distance: 165.6
click at [642, 236] on div "Janela de atendimento Grade de atendimento Capacidade Transportadoras Veículos …" at bounding box center [561, 253] width 1123 height 507
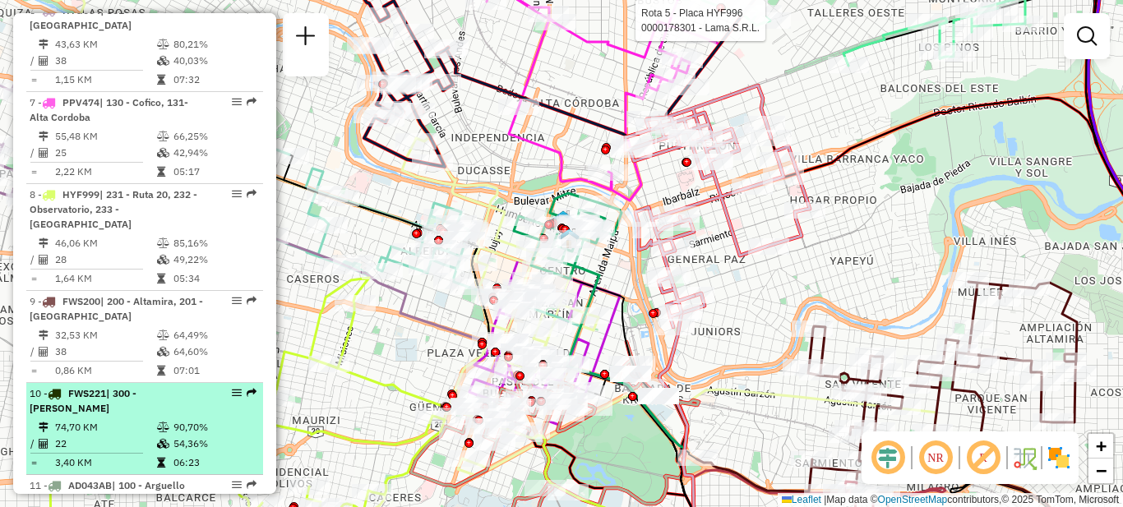
scroll to position [921, 0]
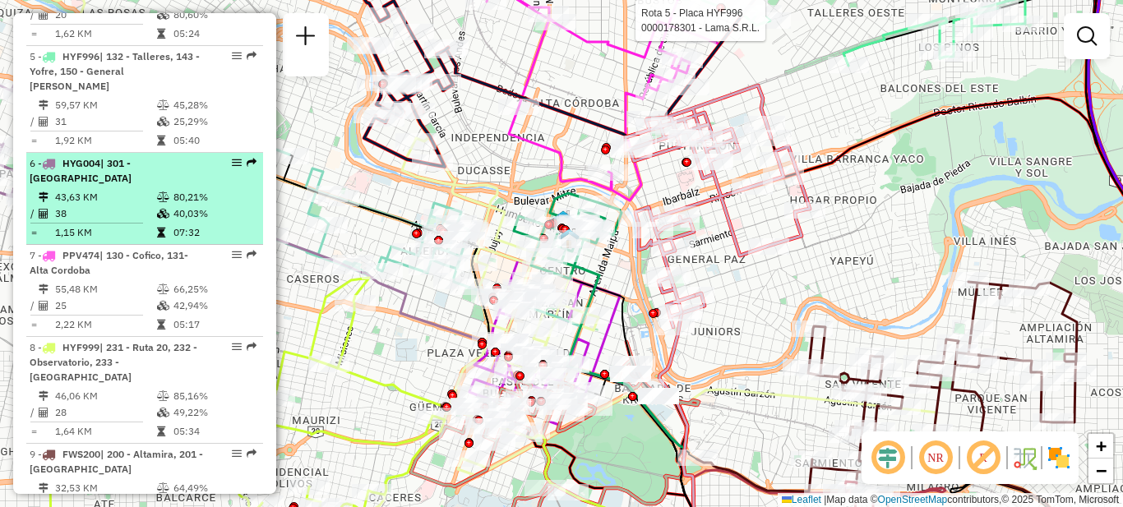
click at [126, 189] on td "43,63 KM" at bounding box center [105, 197] width 102 height 16
select select "**********"
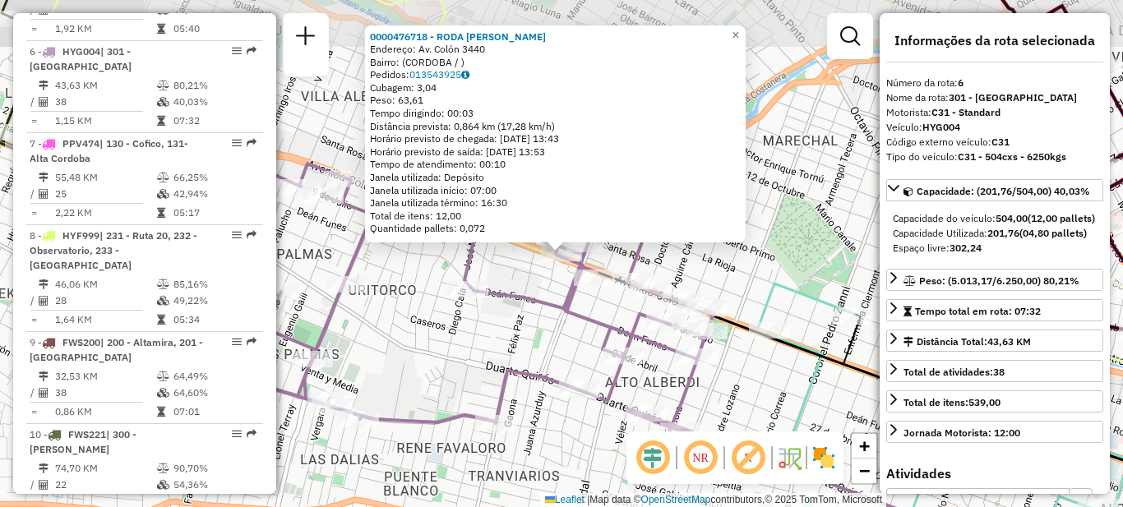
scroll to position [1061, 0]
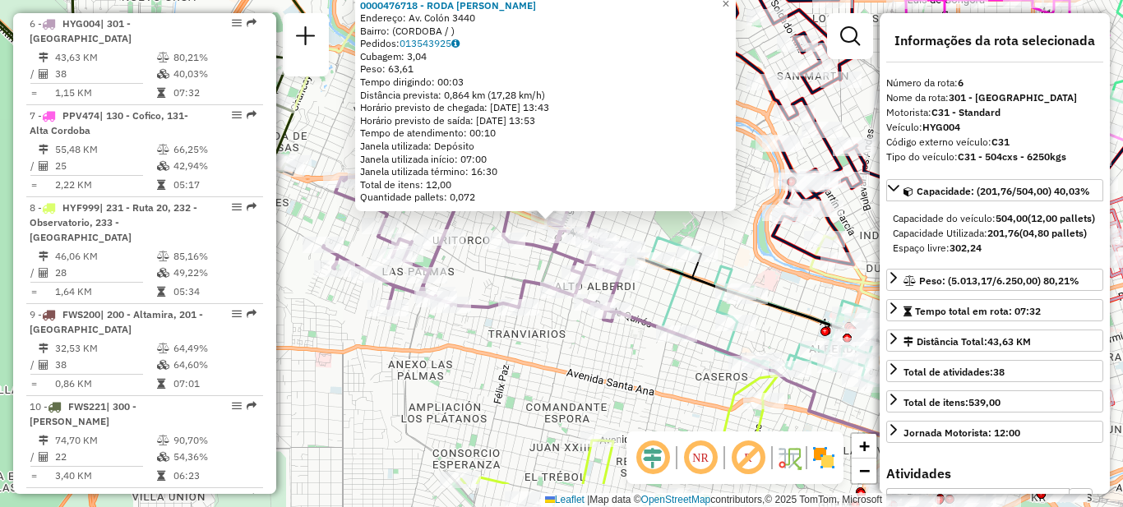
drag, startPoint x: 501, startPoint y: 338, endPoint x: 501, endPoint y: 268, distance: 69.9
click at [501, 268] on div "0000476718 - RODA MARIA BELE Endereço: Av. Colón 3440 Bairro: (CORDOBA / ) Pedi…" at bounding box center [561, 253] width 1123 height 507
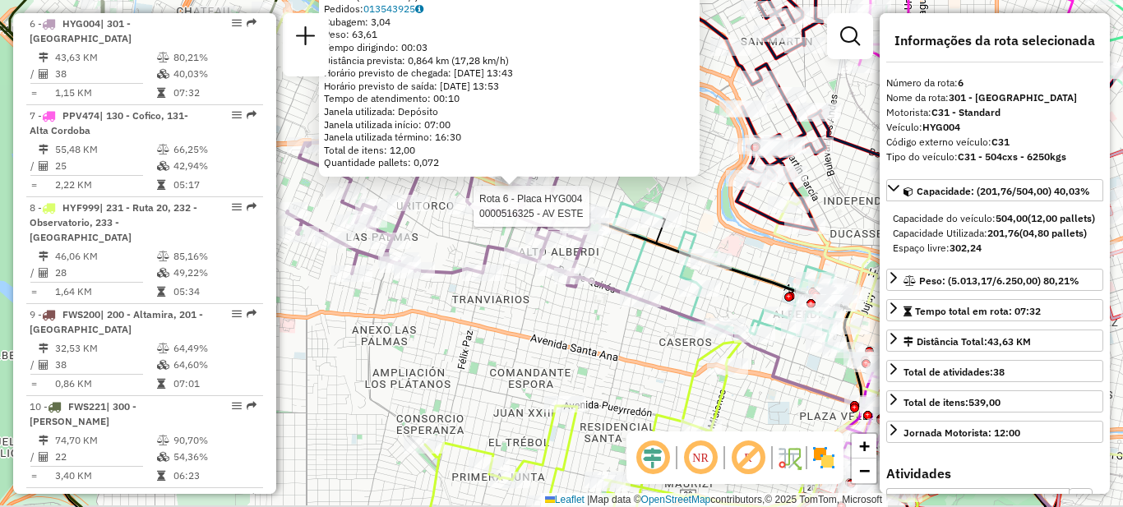
drag, startPoint x: 561, startPoint y: 379, endPoint x: 514, endPoint y: 321, distance: 74.9
click at [514, 321] on div "Rota 6 - Placa HYG004 0000516325 - AV ESTE 0000476718 - RODA MARIA BELE Endereç…" at bounding box center [561, 253] width 1123 height 507
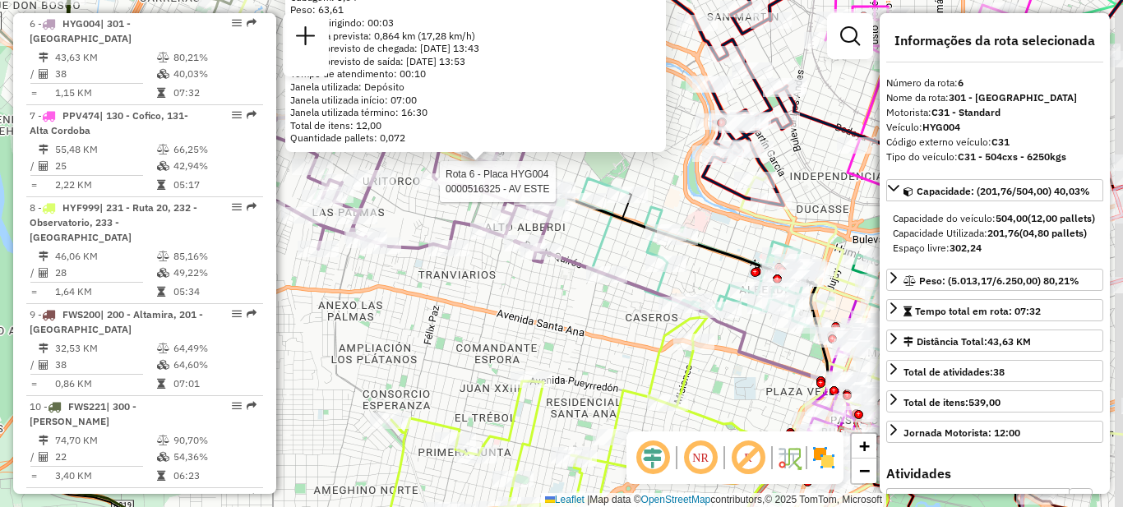
drag, startPoint x: 541, startPoint y: 323, endPoint x: 489, endPoint y: 280, distance: 67.2
click at [489, 280] on div "Rota 6 - Placa HYG004 0000516325 - AV ESTE 0000476718 - RODA MARIA BELE Endereç…" at bounding box center [561, 253] width 1123 height 507
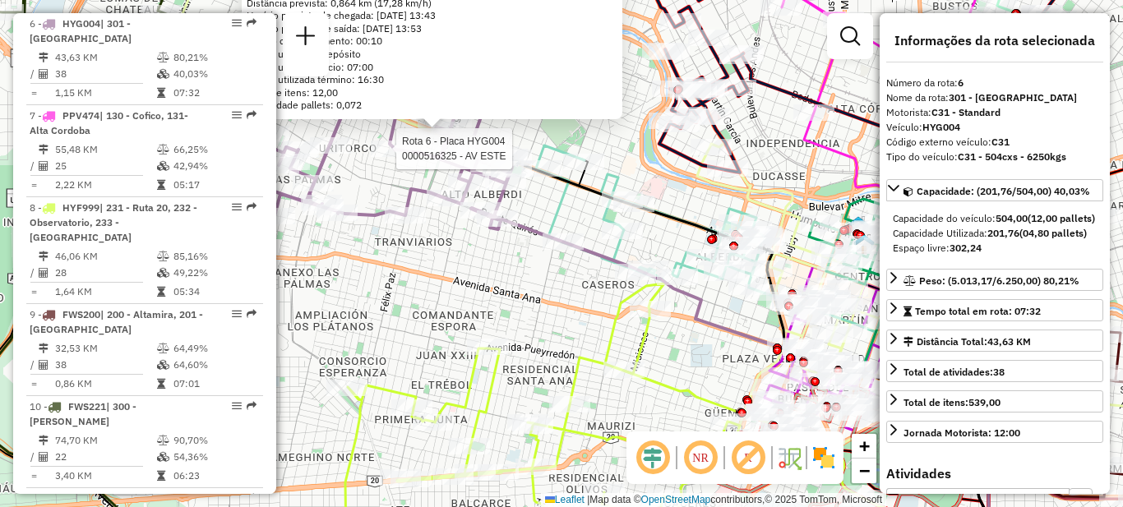
drag, startPoint x: 512, startPoint y: 293, endPoint x: 486, endPoint y: 277, distance: 31.0
click at [486, 277] on div "Rota 6 - Placa HYG004 0000516325 - AV ESTE 0000476718 - RODA MARIA BELE Endereç…" at bounding box center [561, 253] width 1123 height 507
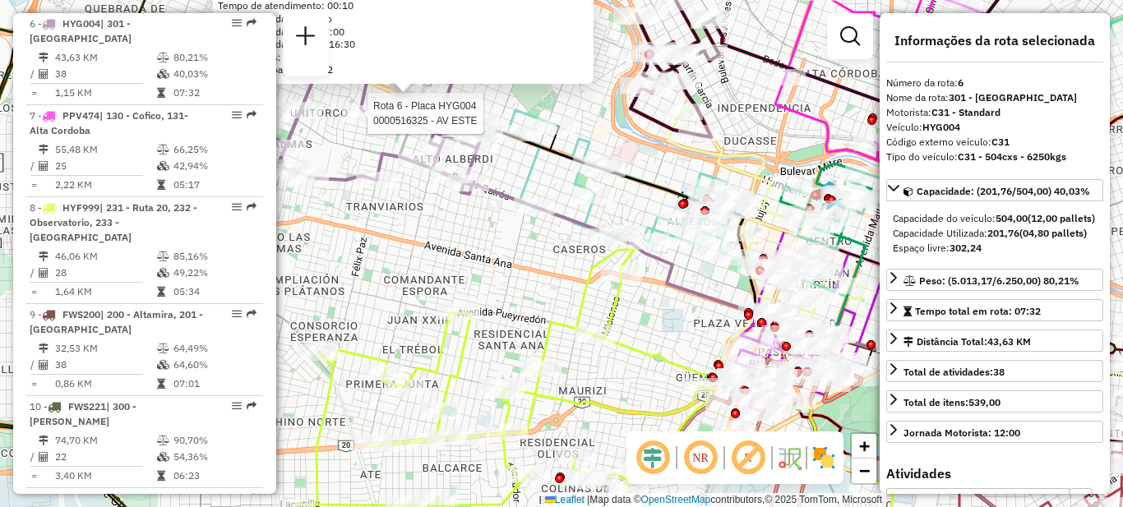
drag, startPoint x: 518, startPoint y: 305, endPoint x: 469, endPoint y: 245, distance: 77.7
click at [469, 245] on div "Rota 6 - Placa HYG004 0000516325 - AV ESTE 0000476718 - RODA MARIA BELE Endereç…" at bounding box center [561, 253] width 1123 height 507
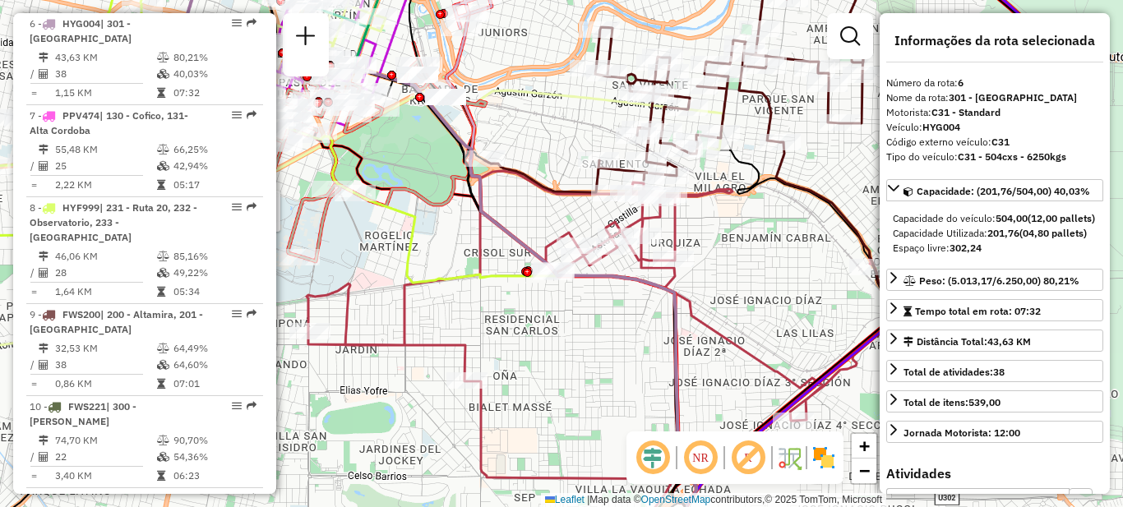
drag, startPoint x: 718, startPoint y: 373, endPoint x: 575, endPoint y: 341, distance: 145.8
click at [575, 341] on div "Rota 6 - Placa HYG004 0000516325 - AV ESTE Rota 8 - Placa HYF999 0000515402 - T…" at bounding box center [561, 253] width 1123 height 507
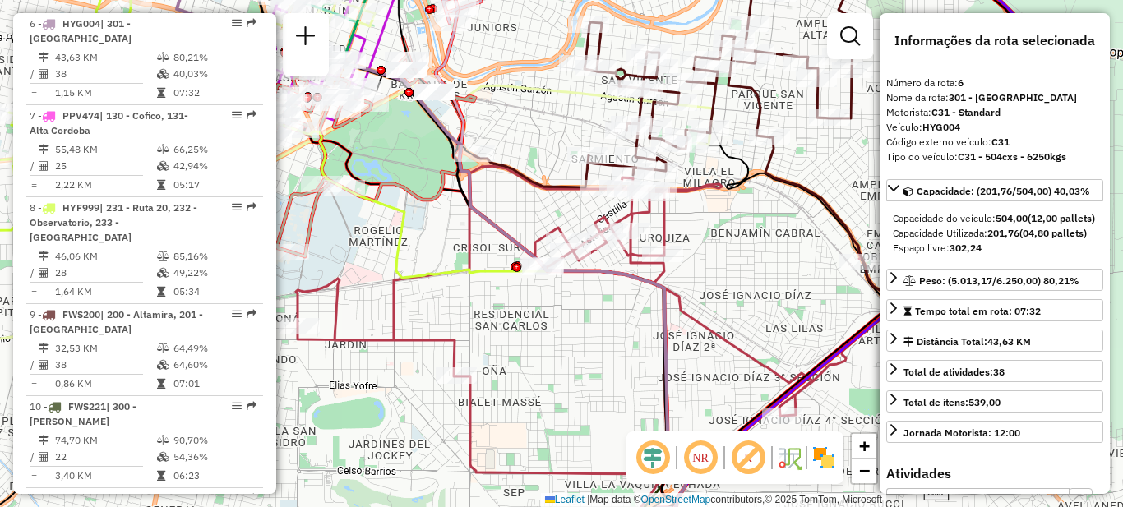
click at [585, 333] on div "Rota 6 - Placa HYG004 0000516325 - AV ESTE Rota 8 - Placa HYF999 0000515402 - T…" at bounding box center [561, 253] width 1123 height 507
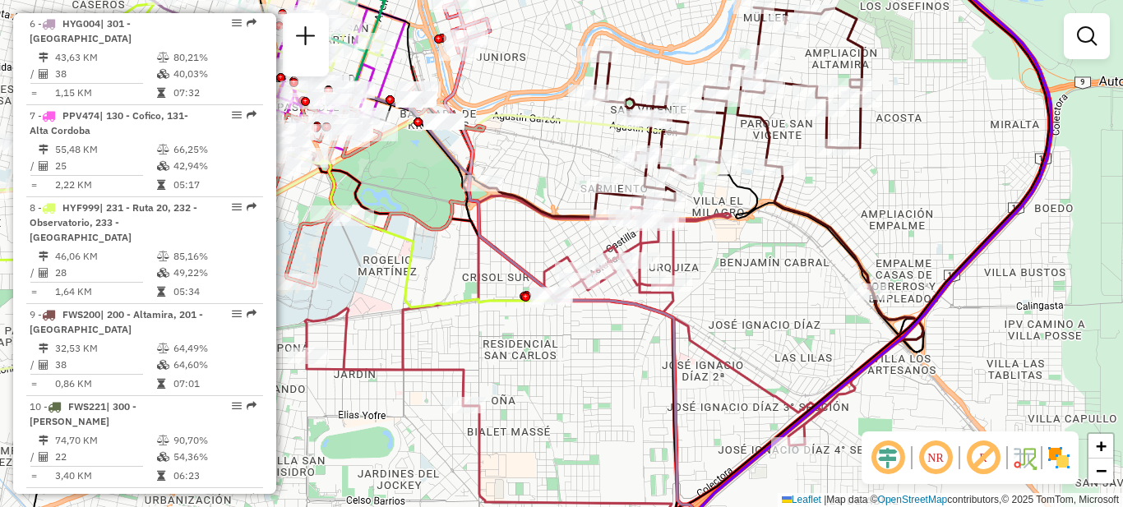
drag, startPoint x: 701, startPoint y: 280, endPoint x: 704, endPoint y: 309, distance: 28.9
click at [709, 313] on div "Janela de atendimento Grade de atendimento Capacidade Transportadoras Veículos …" at bounding box center [561, 253] width 1123 height 507
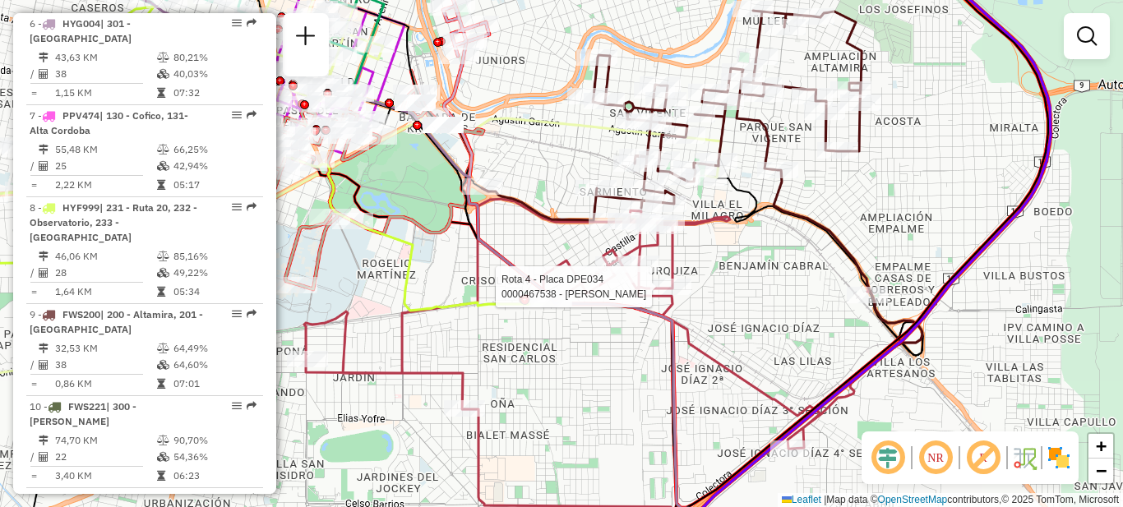
select select "**********"
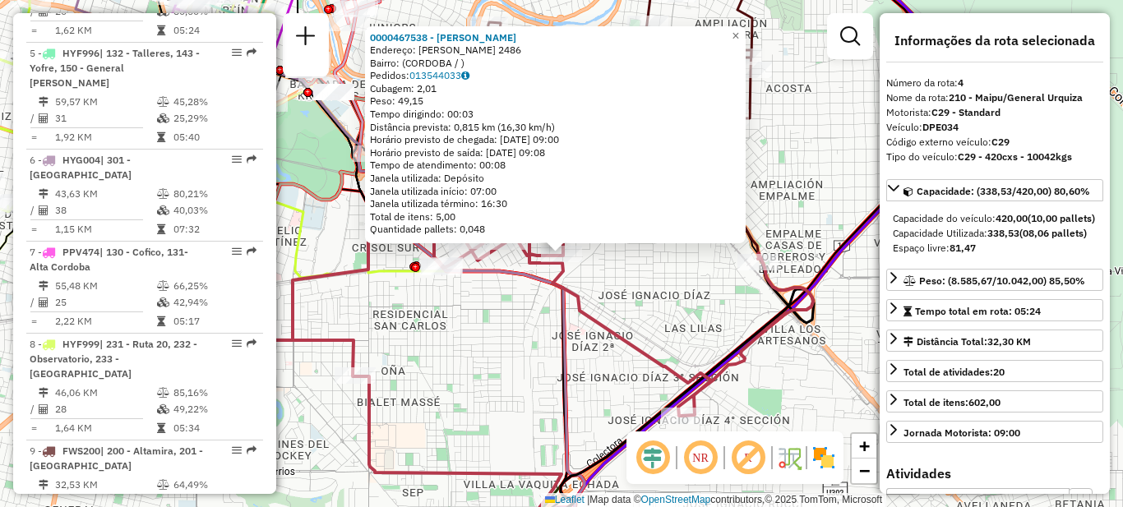
scroll to position [876, 0]
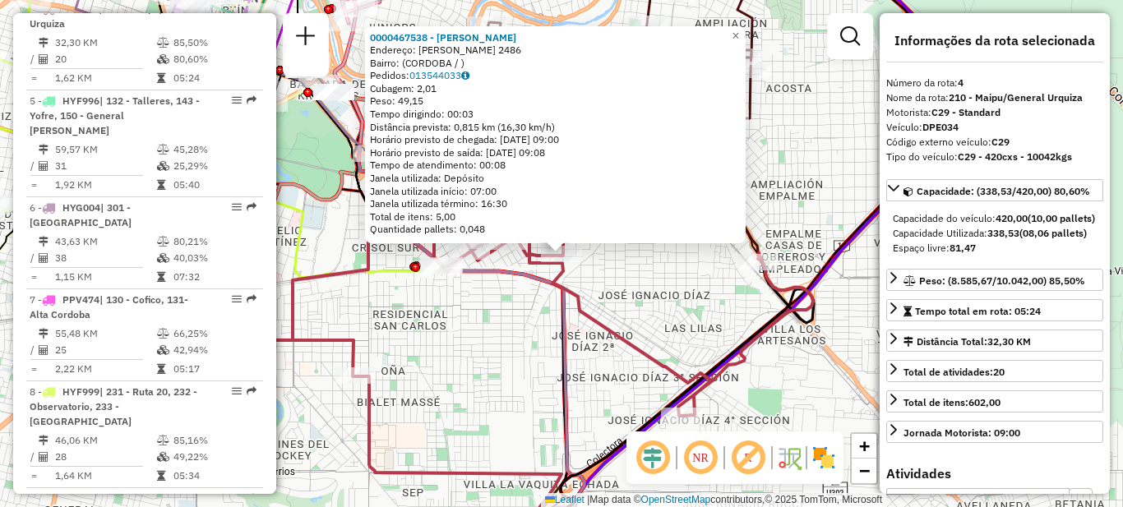
click at [501, 347] on div "0000467538 - [PERSON_NAME]: [PERSON_NAME] 2486 Bairro: ([GEOGRAPHIC_DATA] / ) P…" at bounding box center [561, 253] width 1123 height 507
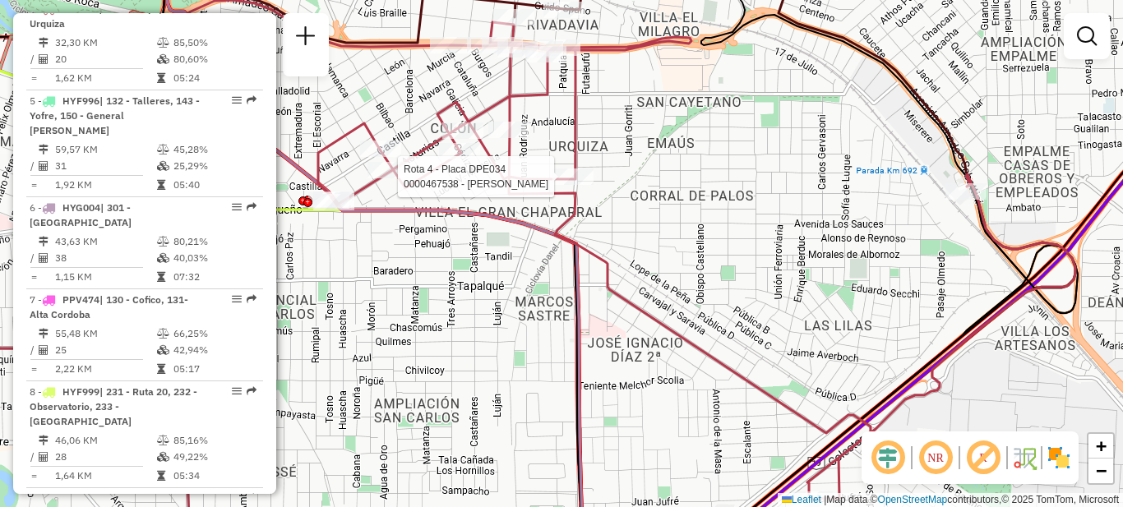
select select "**********"
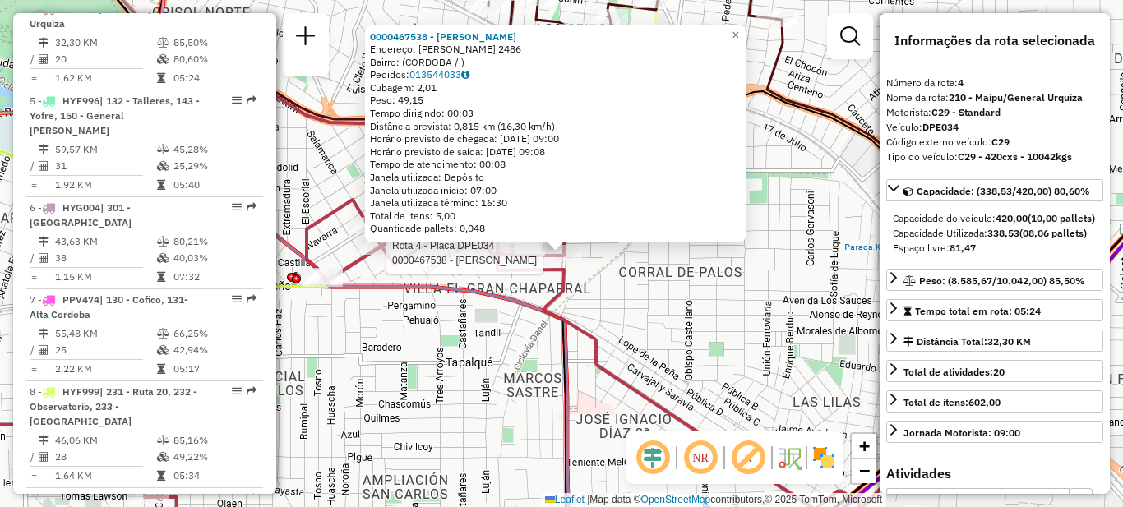
click at [644, 298] on div "Rota 4 - Placa DPE034 0000467538 - Escudero Evelyn Aixa 0000467538 - Escudero E…" at bounding box center [561, 253] width 1123 height 507
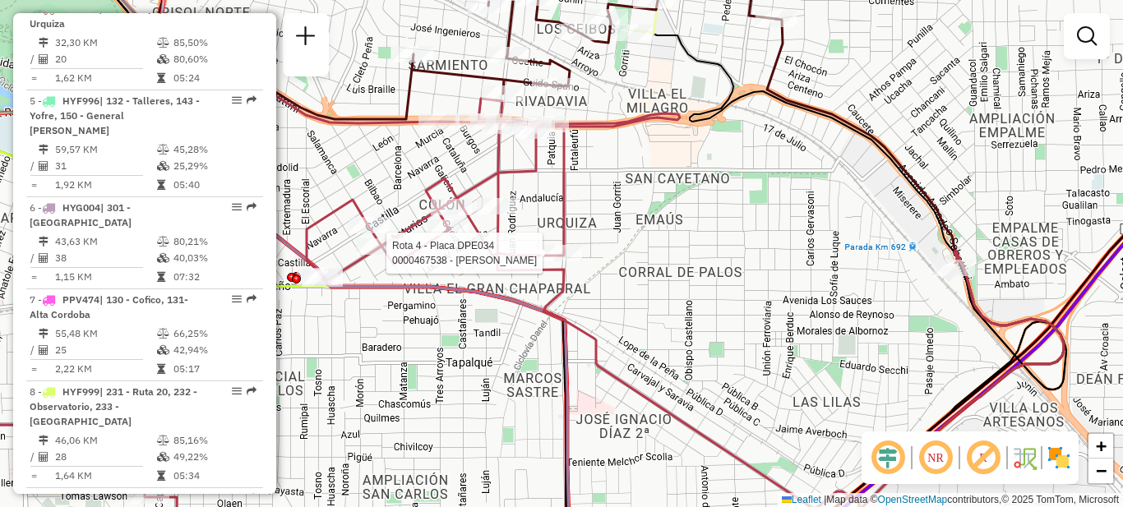
select select "**********"
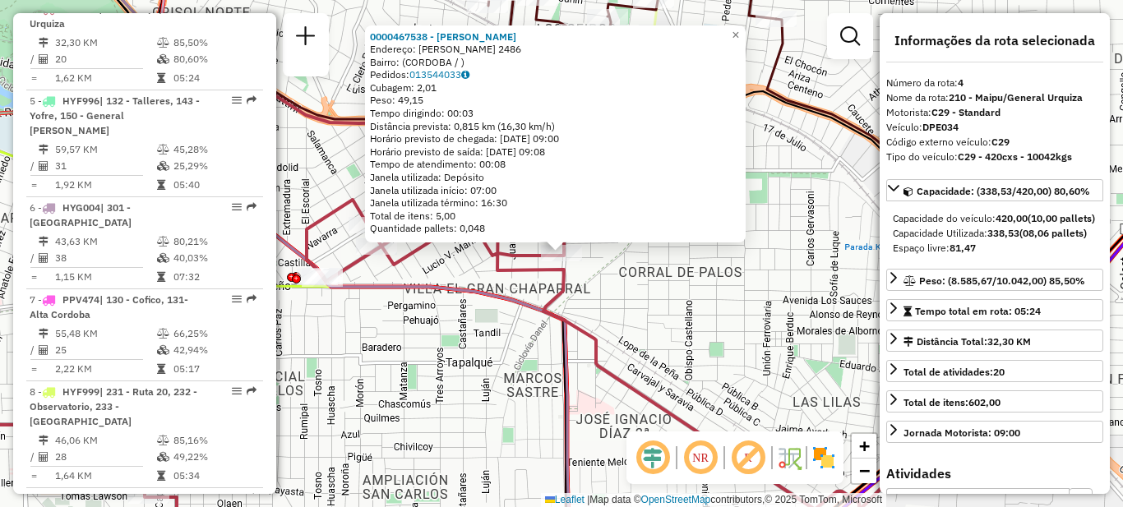
click at [645, 303] on div "0000467538 - [PERSON_NAME]: [PERSON_NAME] 2486 Bairro: ([GEOGRAPHIC_DATA] / ) P…" at bounding box center [561, 253] width 1123 height 507
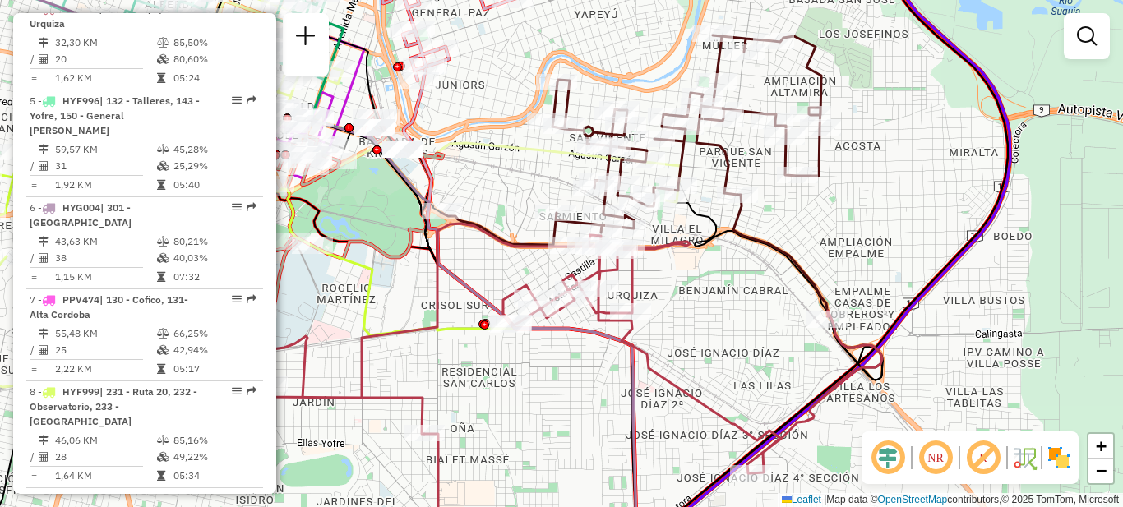
drag, startPoint x: 564, startPoint y: 326, endPoint x: 594, endPoint y: 363, distance: 47.9
click at [594, 363] on div "Janela de atendimento Grade de atendimento Capacidade Transportadoras Veículos …" at bounding box center [561, 253] width 1123 height 507
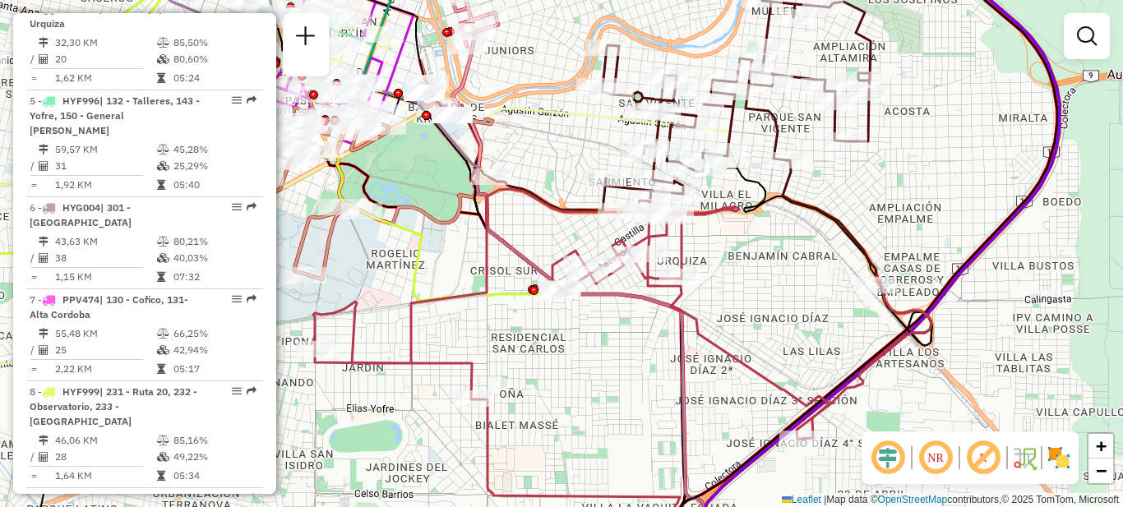
drag, startPoint x: 546, startPoint y: 414, endPoint x: 589, endPoint y: 375, distance: 58.8
click at [588, 378] on div "Janela de atendimento Grade de atendimento Capacidade Transportadoras Veículos …" at bounding box center [561, 253] width 1123 height 507
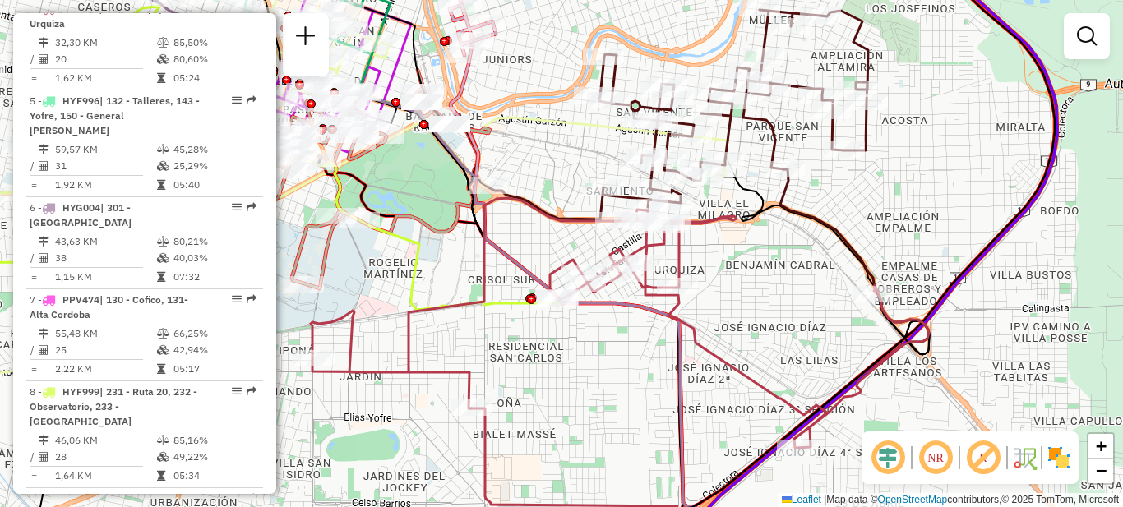
drag, startPoint x: 734, startPoint y: 289, endPoint x: 719, endPoint y: 370, distance: 82.9
click at [729, 377] on div "Janela de atendimento Grade de atendimento Capacidade Transportadoras Veículos …" at bounding box center [561, 253] width 1123 height 507
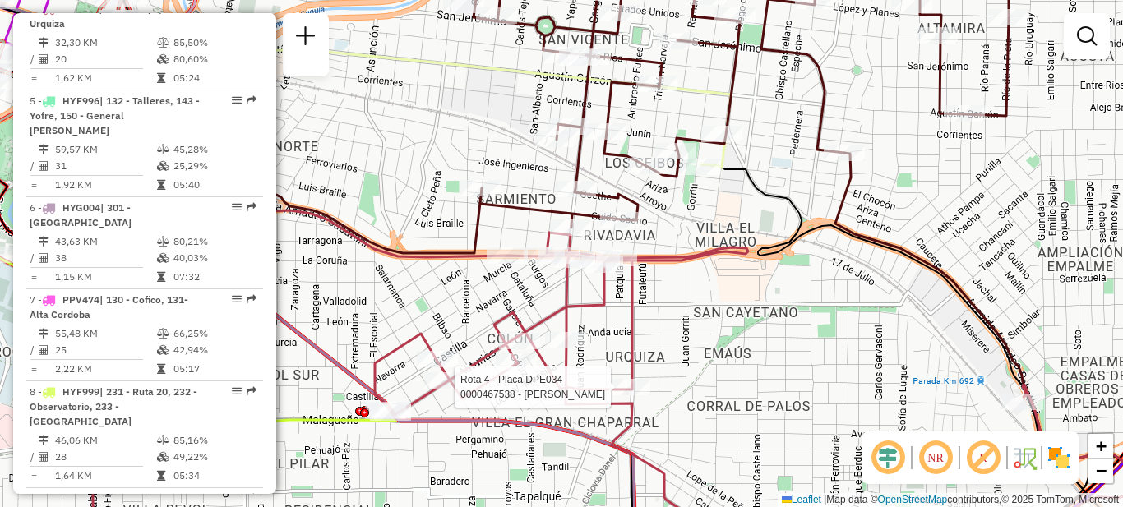
select select "**********"
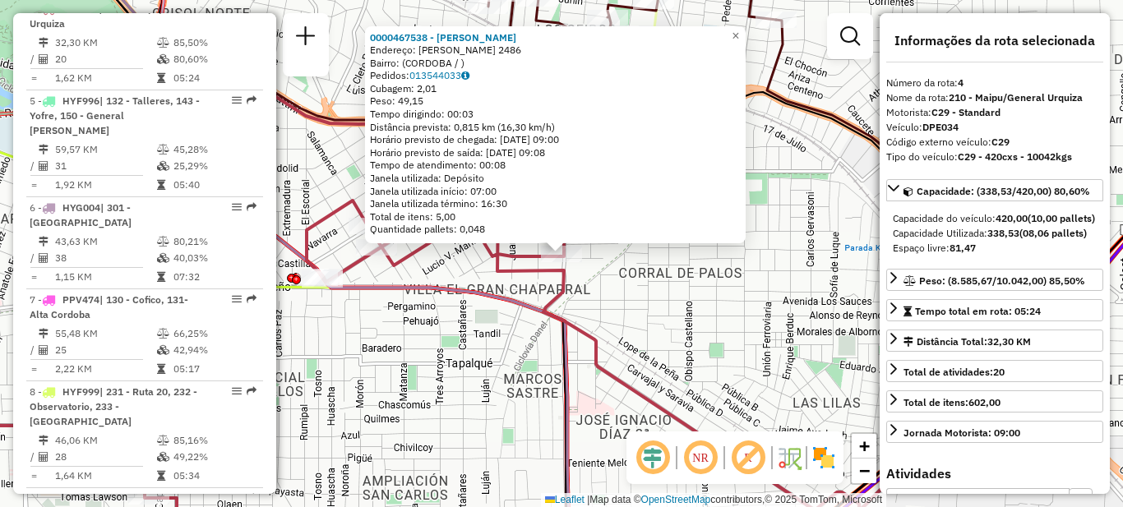
click at [668, 310] on div "0000467538 - [PERSON_NAME]: [PERSON_NAME] 2486 Bairro: ([GEOGRAPHIC_DATA] / ) P…" at bounding box center [561, 253] width 1123 height 507
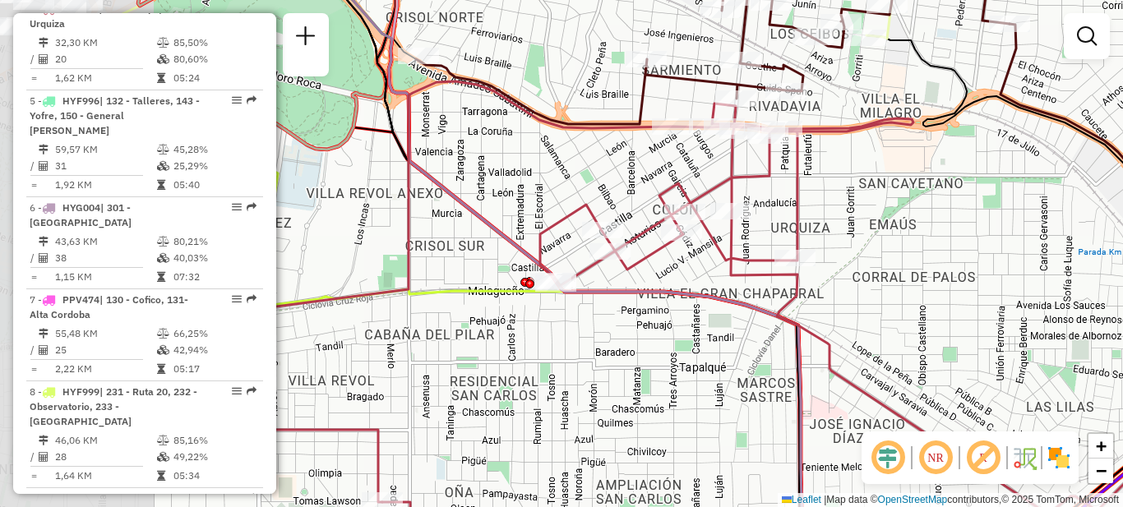
drag, startPoint x: 435, startPoint y: 348, endPoint x: 668, endPoint y: 352, distance: 233.5
click at [668, 352] on div "Janela de atendimento Grade de atendimento Capacidade Transportadoras Veículos …" at bounding box center [561, 253] width 1123 height 507
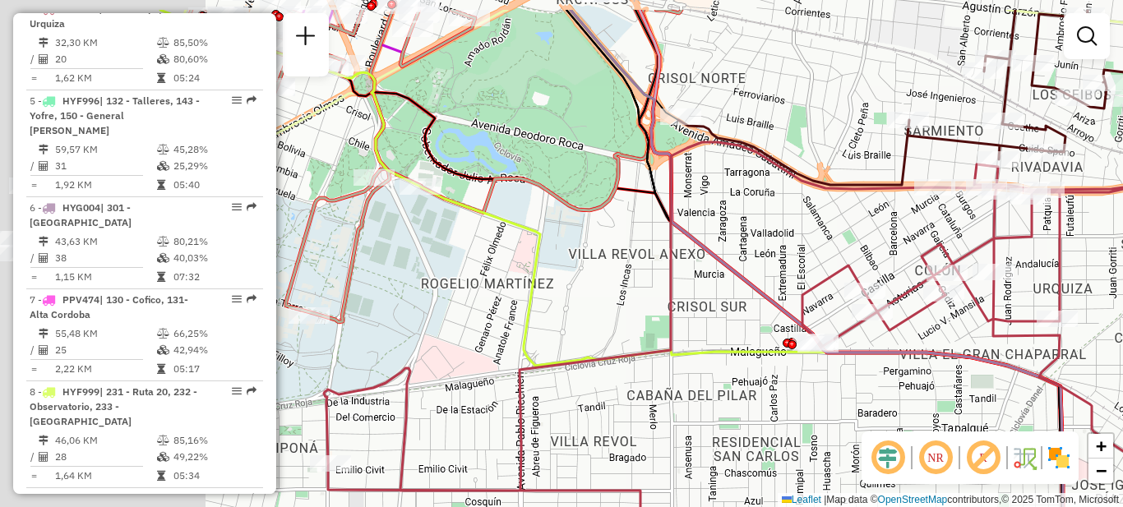
drag, startPoint x: 475, startPoint y: 385, endPoint x: 695, endPoint y: 420, distance: 222.3
click at [695, 420] on div "Janela de atendimento Grade de atendimento Capacidade Transportadoras Veículos …" at bounding box center [561, 253] width 1123 height 507
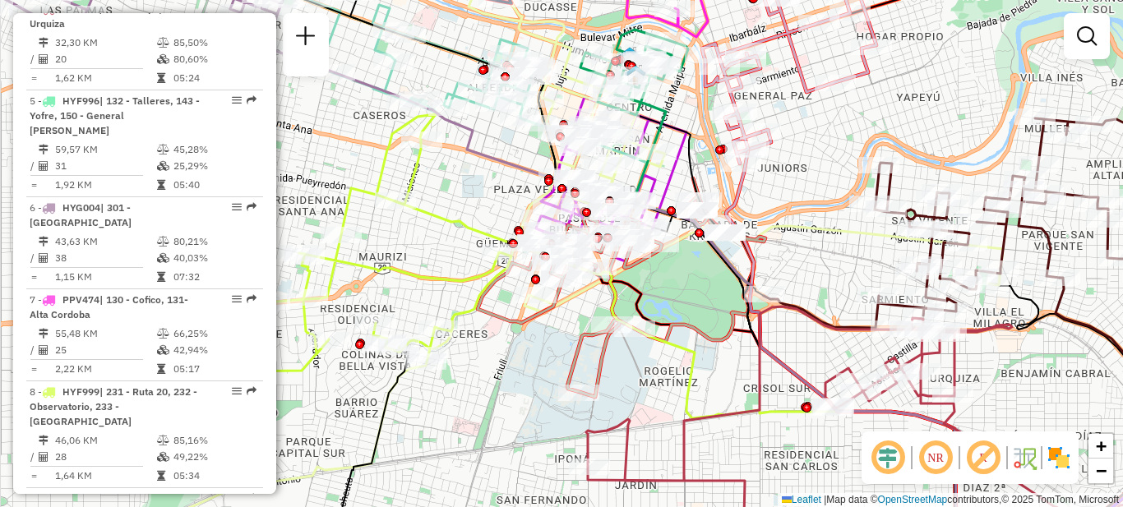
drag, startPoint x: 455, startPoint y: 329, endPoint x: 719, endPoint y: 396, distance: 272.4
click at [720, 397] on div "Janela de atendimento Grade de atendimento Capacidade Transportadoras Veículos …" at bounding box center [561, 253] width 1123 height 507
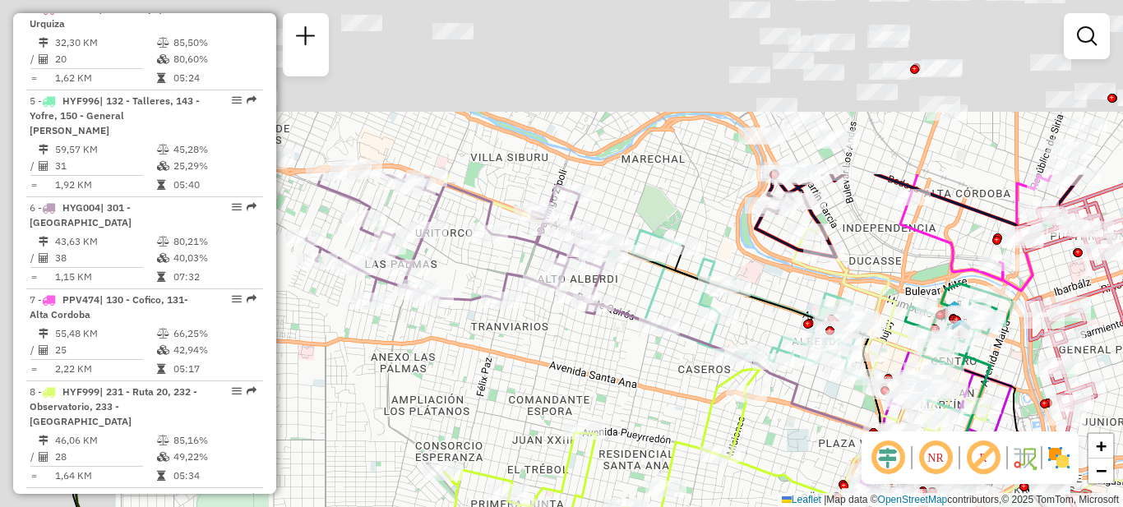
drag, startPoint x: 551, startPoint y: 263, endPoint x: 704, endPoint y: 492, distance: 275.7
click at [704, 492] on div "Janela de atendimento Grade de atendimento Capacidade Transportadoras Veículos …" at bounding box center [561, 253] width 1123 height 507
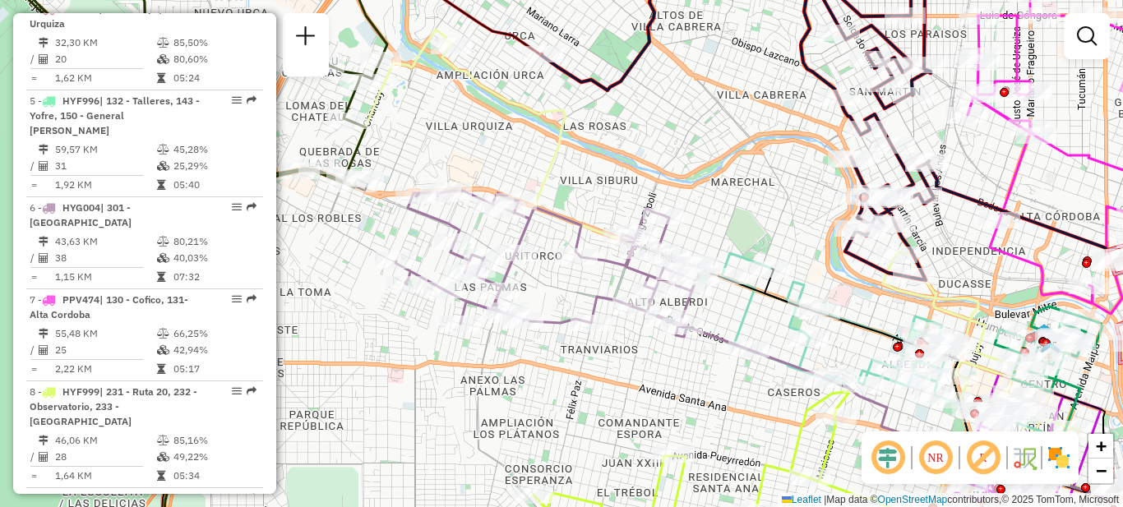
drag, startPoint x: 572, startPoint y: 375, endPoint x: 588, endPoint y: 377, distance: 15.7
click at [588, 377] on div "Janela de atendimento Grade de atendimento Capacidade Transportadoras Veículos …" at bounding box center [561, 253] width 1123 height 507
select select "**********"
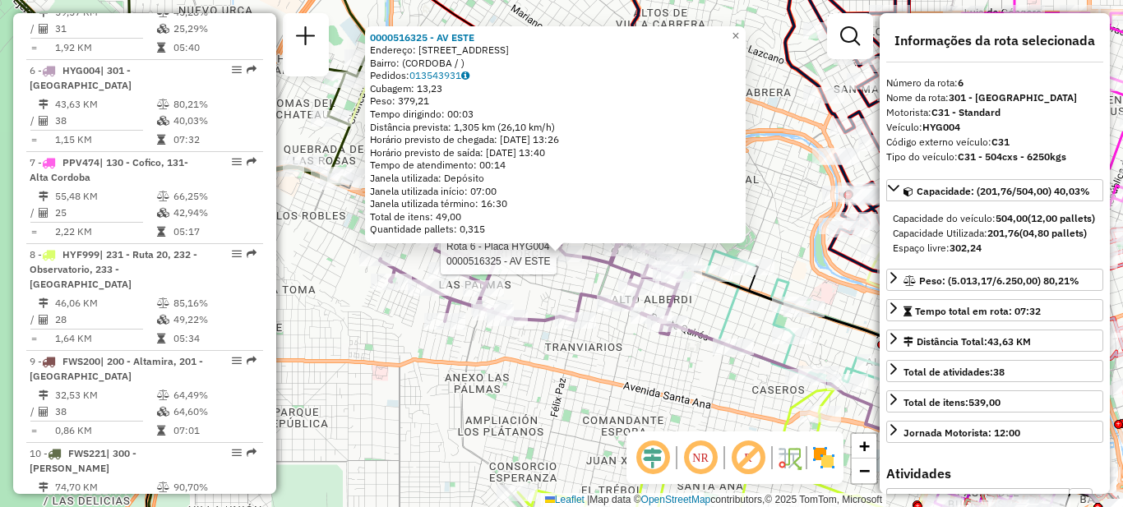
scroll to position [1061, 0]
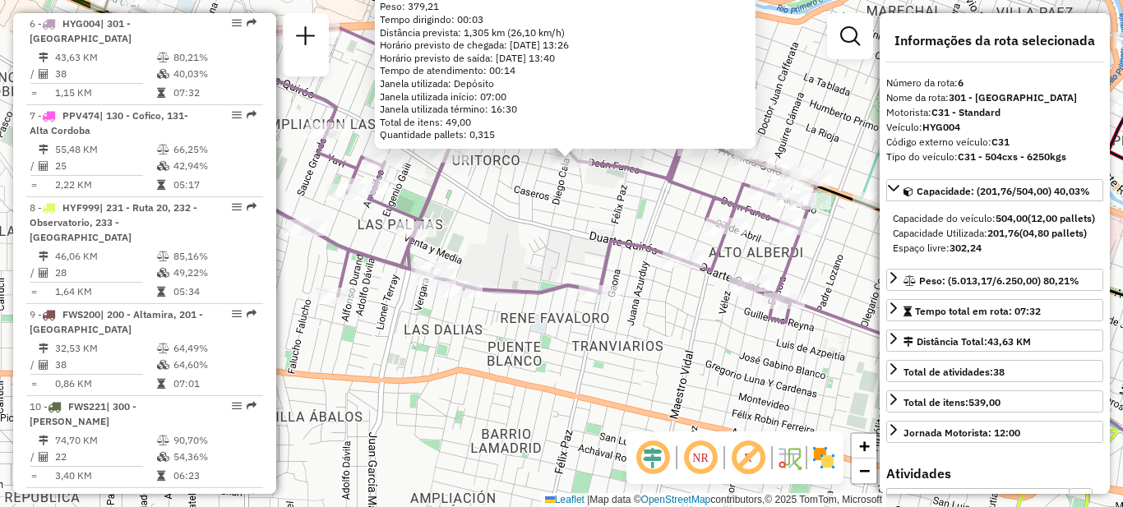
drag, startPoint x: 585, startPoint y: 336, endPoint x: 599, endPoint y: 409, distance: 73.5
click at [599, 409] on div "0000516325 - AV ESTE Endereço: AV DEAN FUNES 3757 Bairro: (CORDOBA / ) Pedidos:…" at bounding box center [561, 253] width 1123 height 507
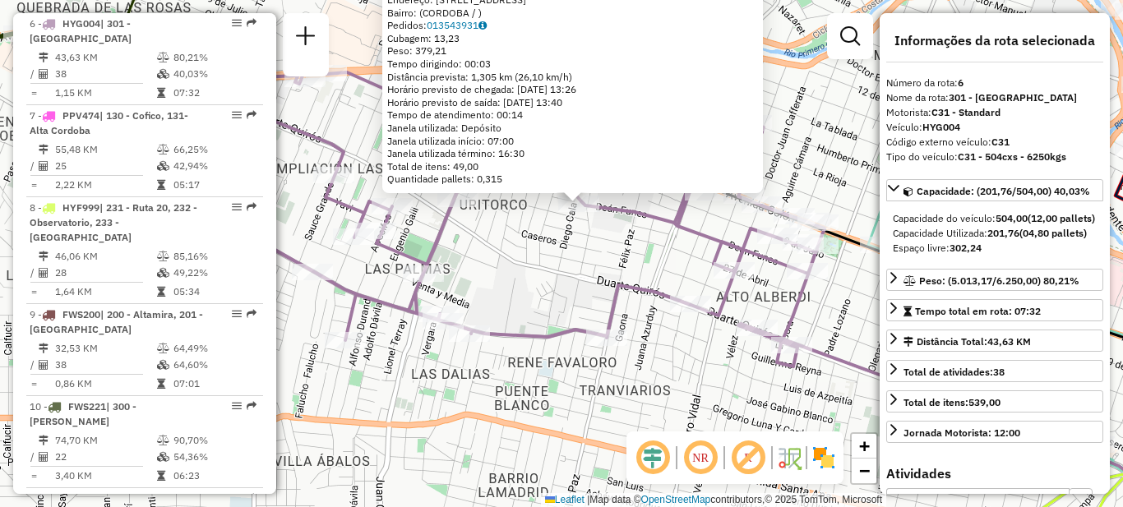
click at [557, 287] on div "0000516325 - AV ESTE Endereço: AV DEAN FUNES 3757 Bairro: (CORDOBA / ) Pedidos:…" at bounding box center [561, 253] width 1123 height 507
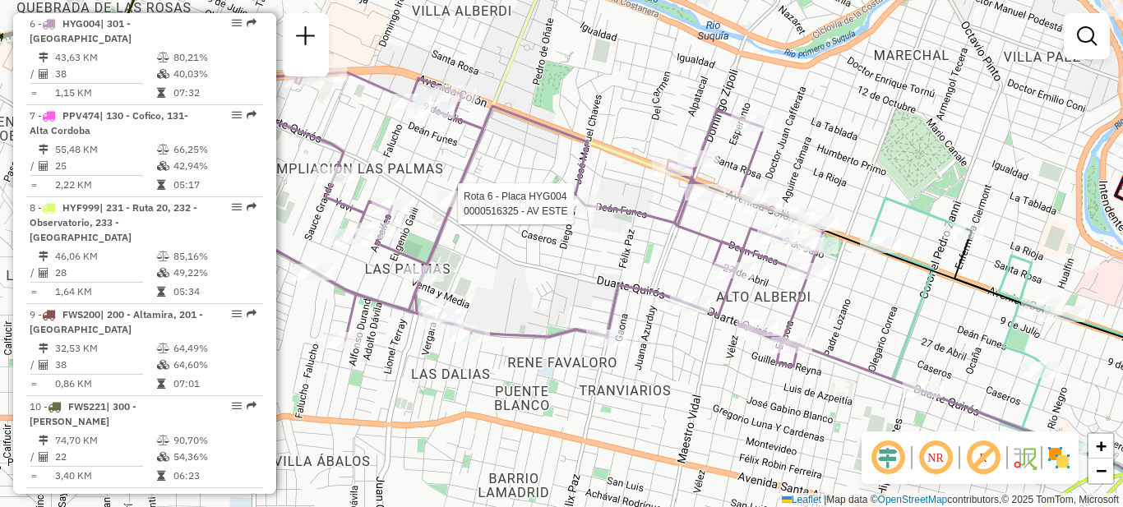
select select "**********"
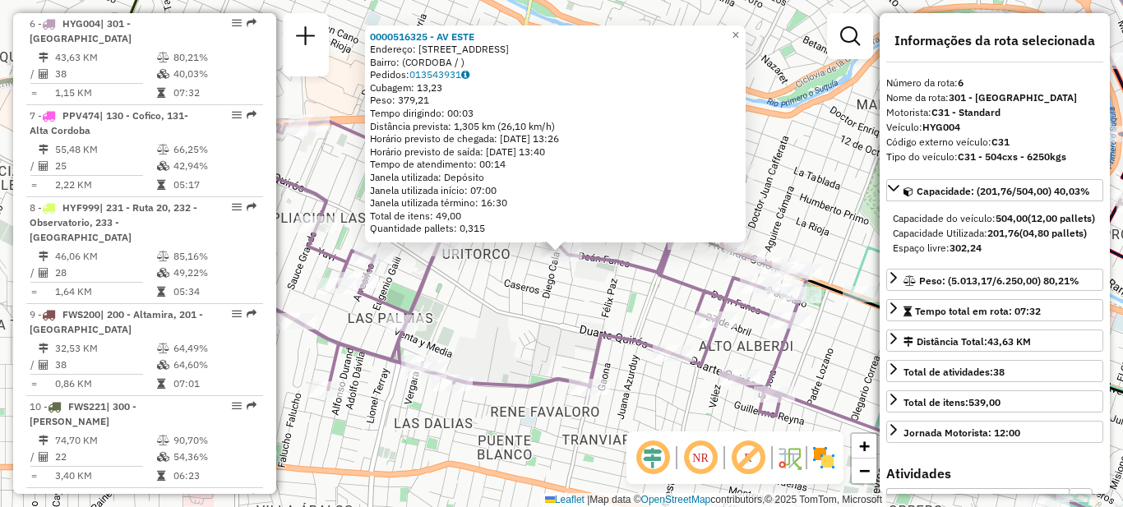
click at [541, 317] on div "0000516325 - AV ESTE Endereço: AV DEAN FUNES 3757 Bairro: (CORDOBA / ) Pedidos:…" at bounding box center [561, 253] width 1123 height 507
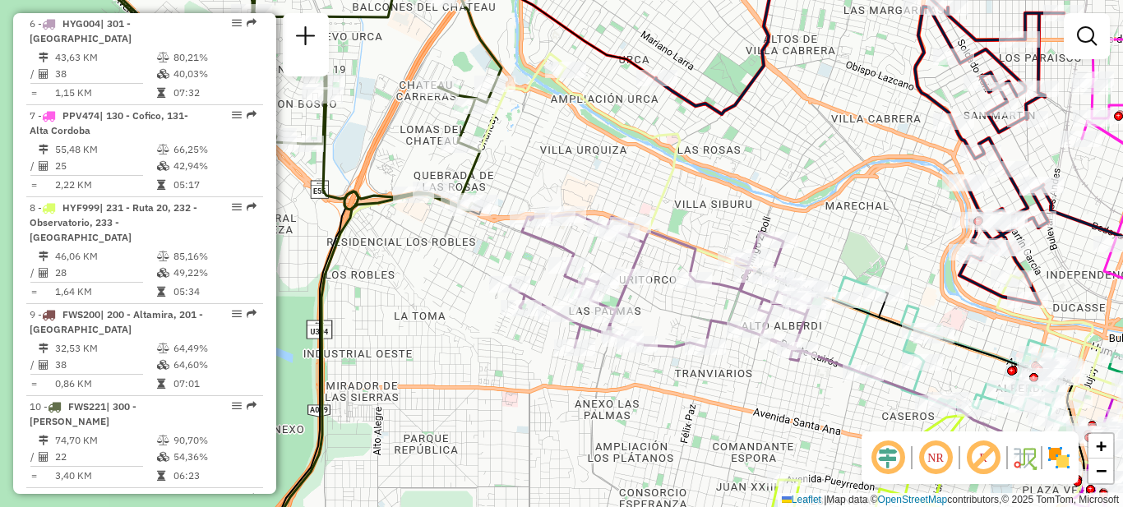
scroll to position [978, 0]
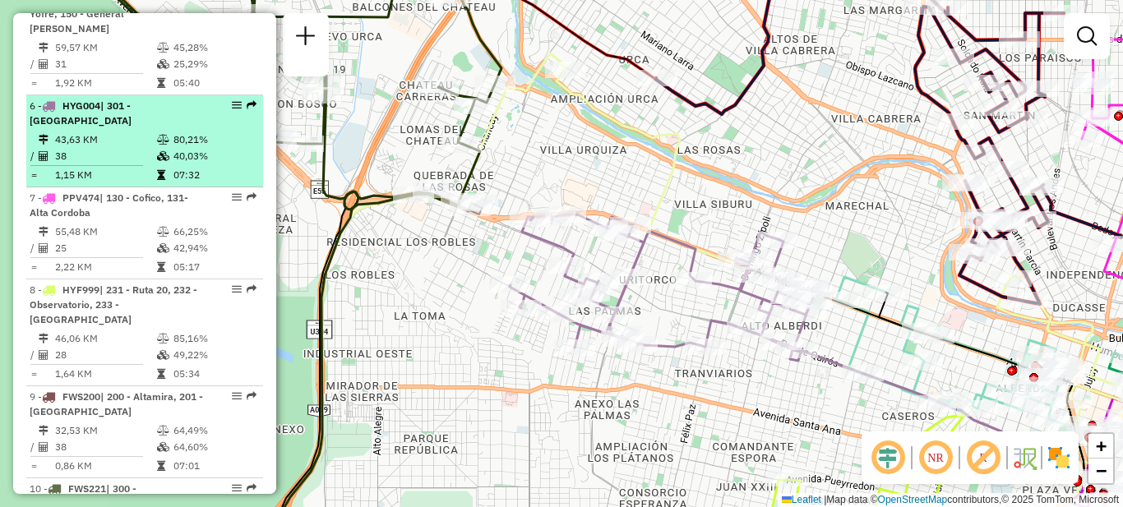
click at [130, 132] on td "43,63 KM" at bounding box center [105, 140] width 102 height 16
select select "**********"
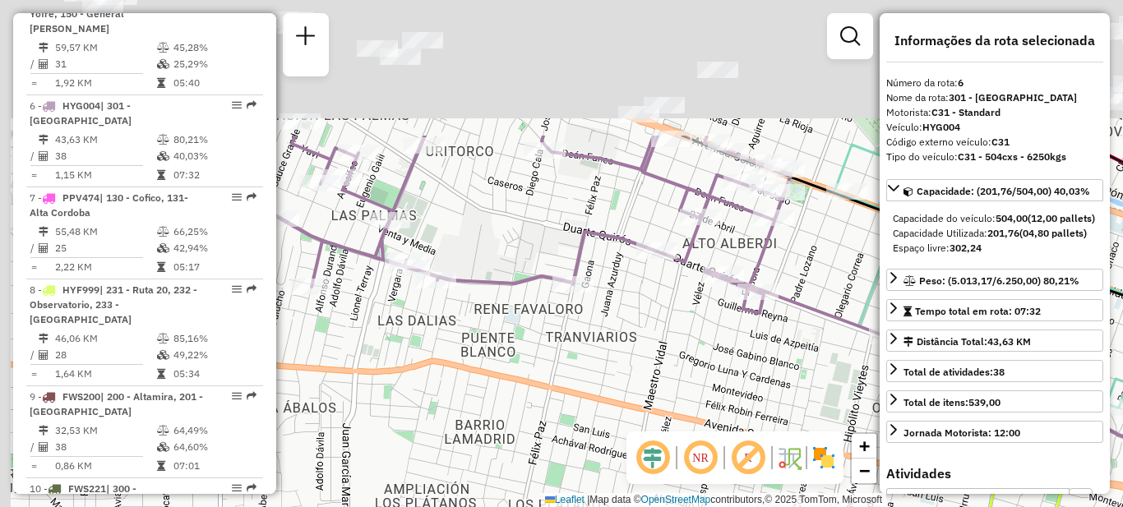
drag, startPoint x: 518, startPoint y: 213, endPoint x: 550, endPoint y: 414, distance: 204.0
click at [551, 414] on div "Rota 8 - Placa HYF999 0000461249 - Escudero Julieta Del Valle Rota 8 - Placa HY…" at bounding box center [561, 253] width 1123 height 507
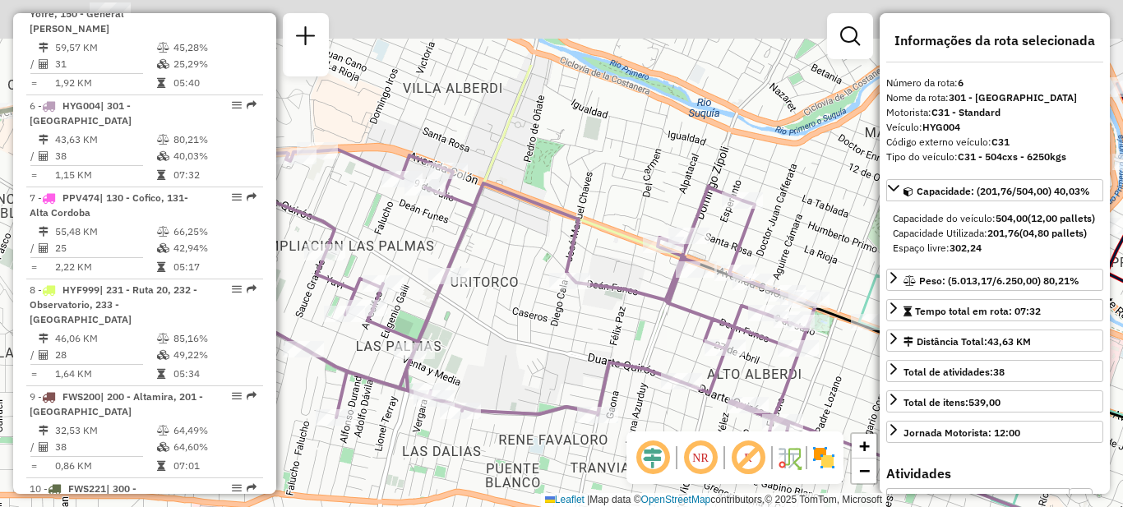
drag, startPoint x: 507, startPoint y: 270, endPoint x: 519, endPoint y: 335, distance: 65.1
click at [519, 335] on div "Rota 8 - Placa HYF999 0000461249 - Escudero Julieta Del Valle Rota 8 - Placa HY…" at bounding box center [561, 253] width 1123 height 507
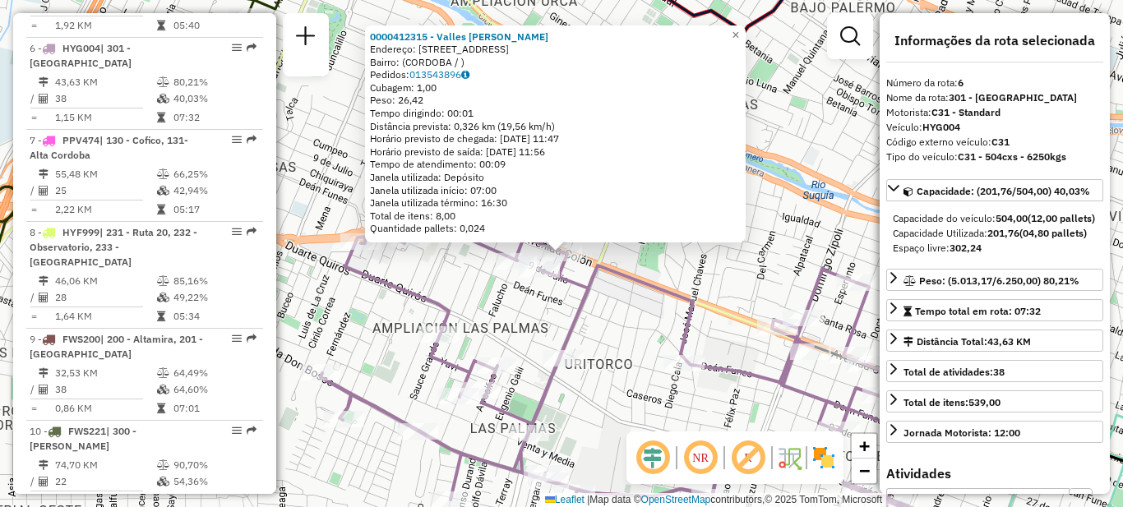
scroll to position [1061, 0]
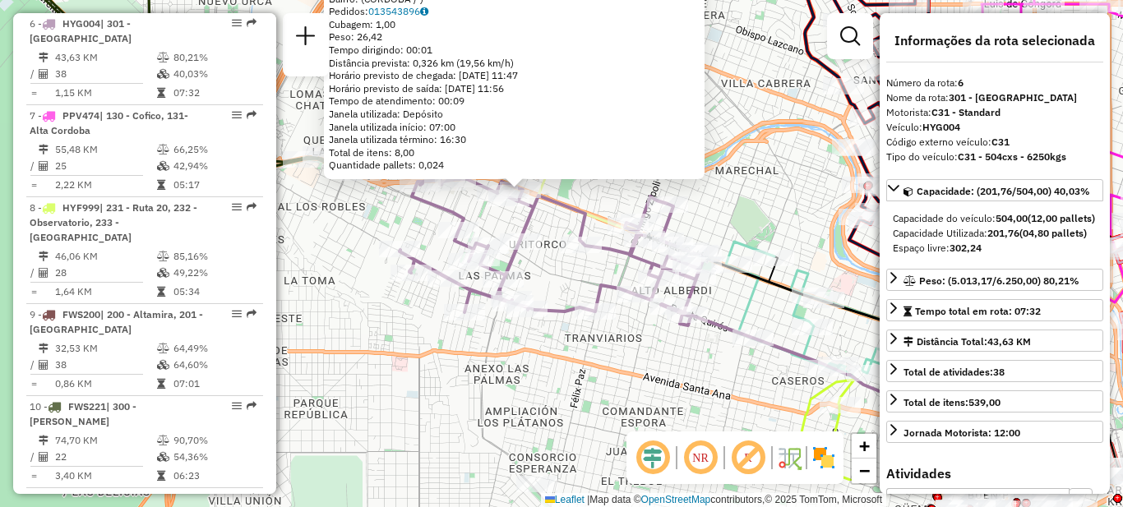
drag, startPoint x: 582, startPoint y: 331, endPoint x: 580, endPoint y: 296, distance: 35.4
click at [580, 292] on div "0000412315 - Valles Karina Alejandra Endereço: AVDA COLON 4321 Bairro: (CORDOBA…" at bounding box center [561, 253] width 1123 height 507
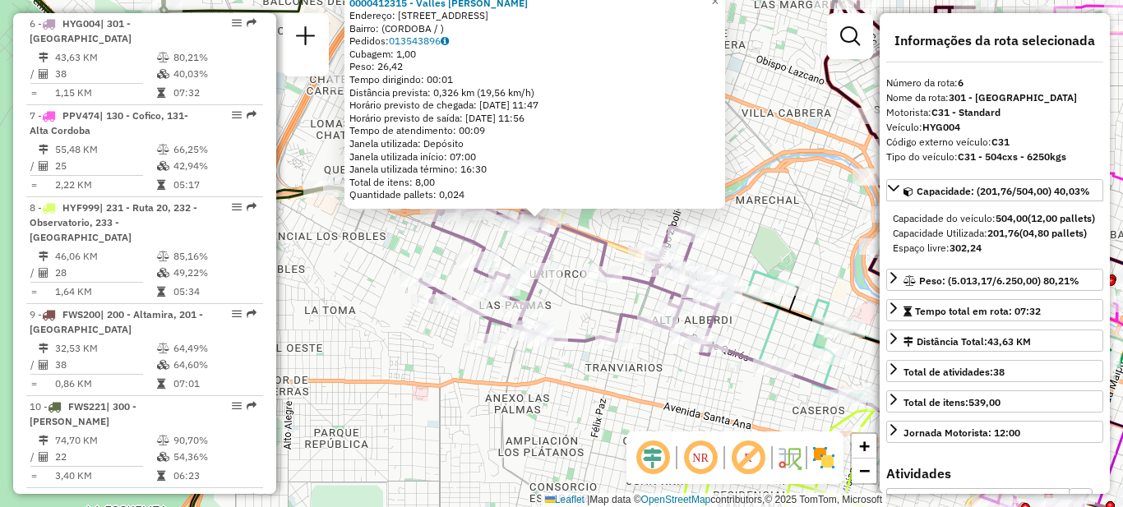
drag, startPoint x: 560, startPoint y: 289, endPoint x: 580, endPoint y: 306, distance: 26.8
click at [580, 306] on div "0000412315 - Valles Karina Alejandra Endereço: AVDA COLON 4321 Bairro: (CORDOBA…" at bounding box center [561, 253] width 1123 height 507
click at [576, 303] on div "0000412315 - Valles Karina Alejandra Endereço: AVDA COLON 4321 Bairro: (CORDOBA…" at bounding box center [561, 253] width 1123 height 507
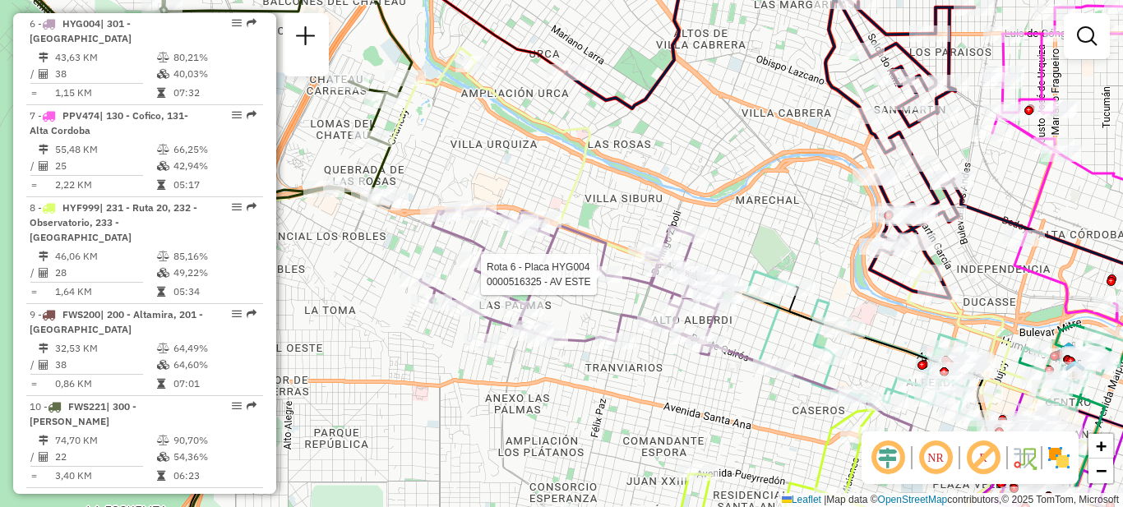
select select "**********"
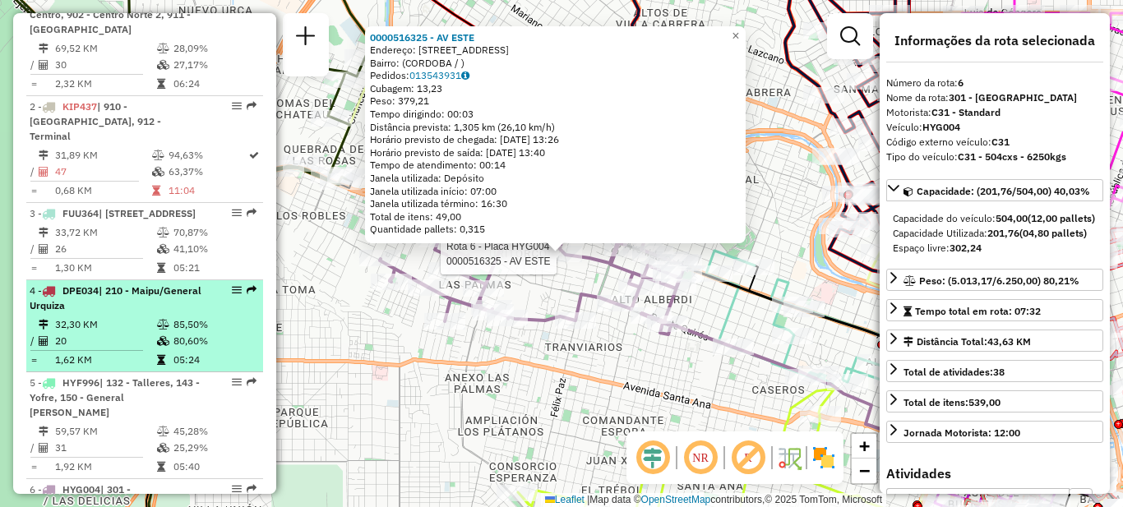
scroll to position [649, 0]
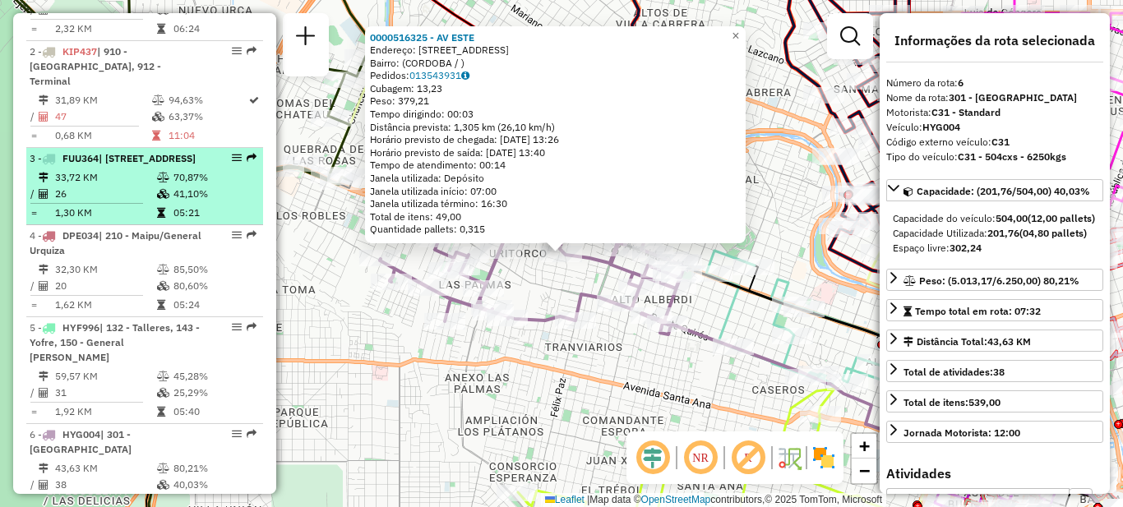
click at [130, 181] on li "3 - FUU364 | 240 - Plaza Colon, 241 - Cañada 33,72 KM 70,87% / 26 41,10% = 1,30…" at bounding box center [144, 186] width 237 height 77
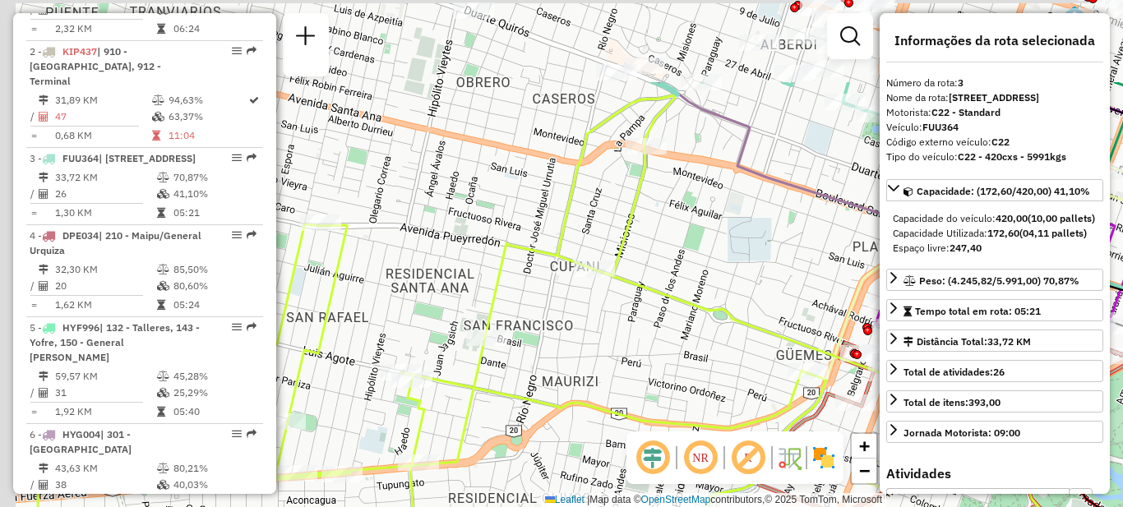
drag, startPoint x: 441, startPoint y: 146, endPoint x: 474, endPoint y: 377, distance: 232.6
click at [476, 377] on div "Janela de atendimento Grade de atendimento Capacidade Transportadoras Veículos …" at bounding box center [561, 253] width 1123 height 507
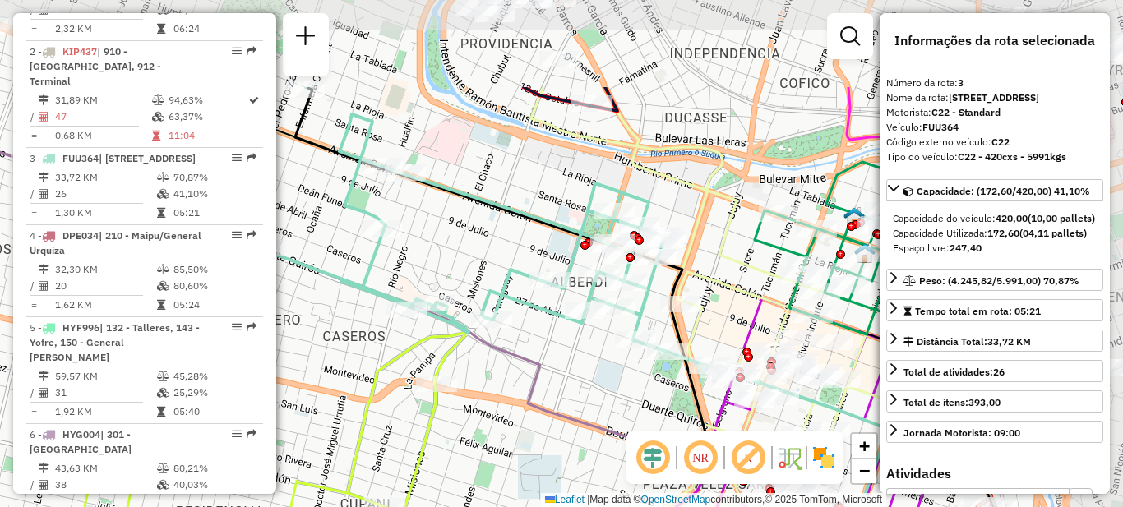
drag, startPoint x: 522, startPoint y: 227, endPoint x: 331, endPoint y: 353, distance: 228.5
click at [319, 366] on div "Janela de atendimento Grade de atendimento Capacidade Transportadoras Veículos …" at bounding box center [561, 253] width 1123 height 507
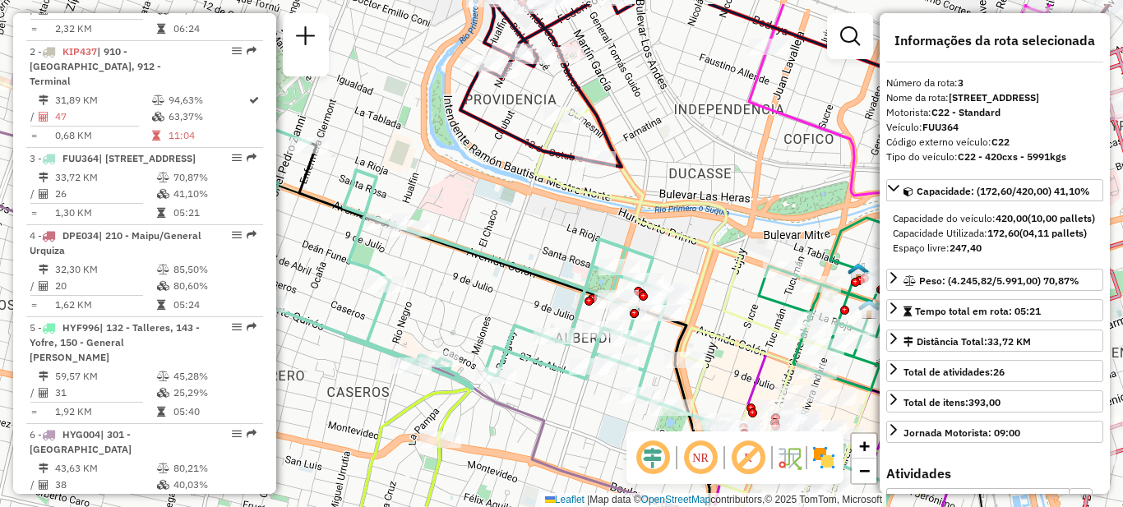
drag, startPoint x: 571, startPoint y: 374, endPoint x: 575, endPoint y: 429, distance: 55.3
click at [575, 429] on div "Janela de atendimento Grade de atendimento Capacidade Transportadoras Veículos …" at bounding box center [561, 253] width 1123 height 507
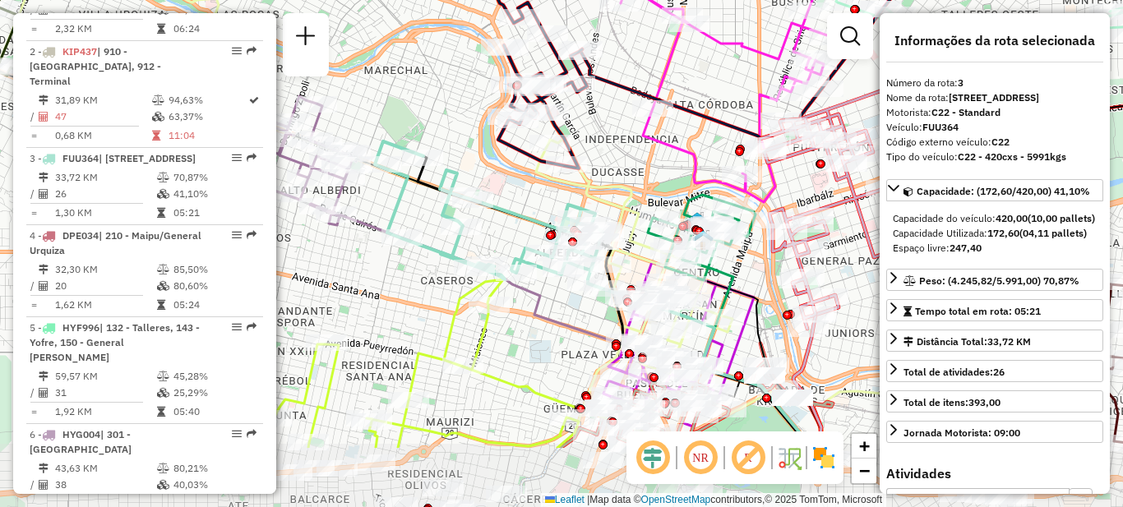
drag, startPoint x: 543, startPoint y: 401, endPoint x: 555, endPoint y: 313, distance: 88.7
click at [555, 313] on icon at bounding box center [567, 327] width 496 height 241
